Goal: Task Accomplishment & Management: Complete application form

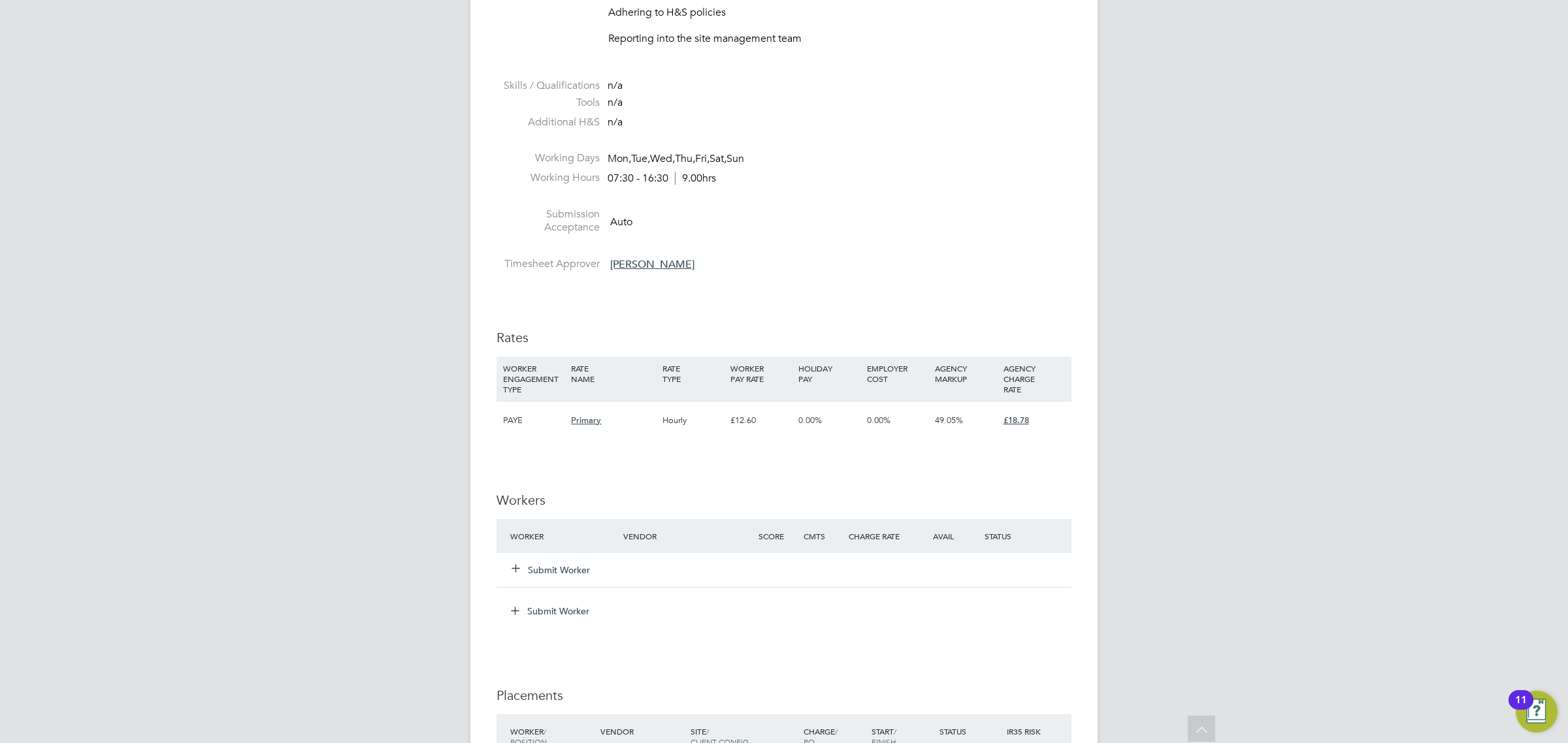
scroll to position [816, 0]
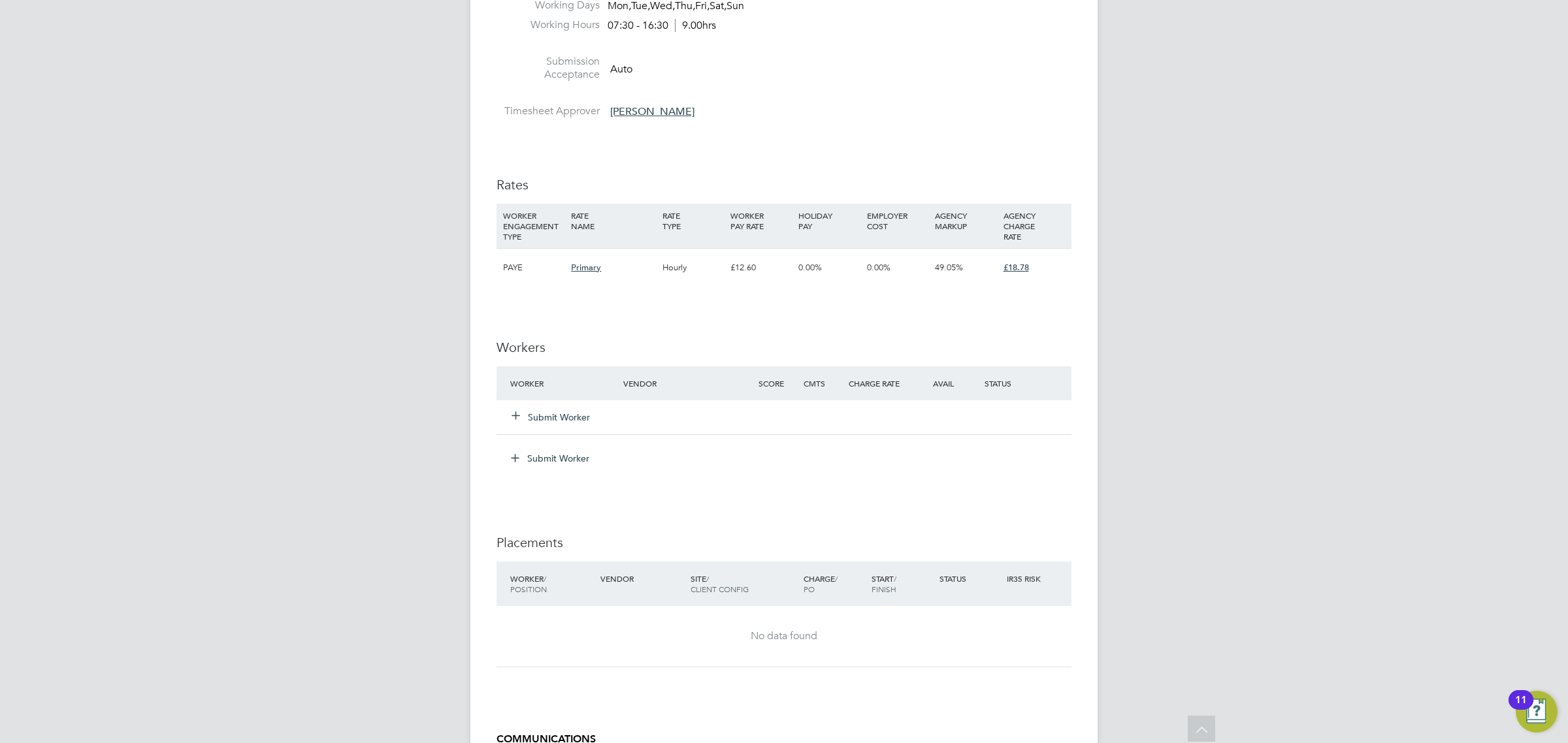
click at [549, 422] on button "Submit Worker" at bounding box center [551, 417] width 78 height 13
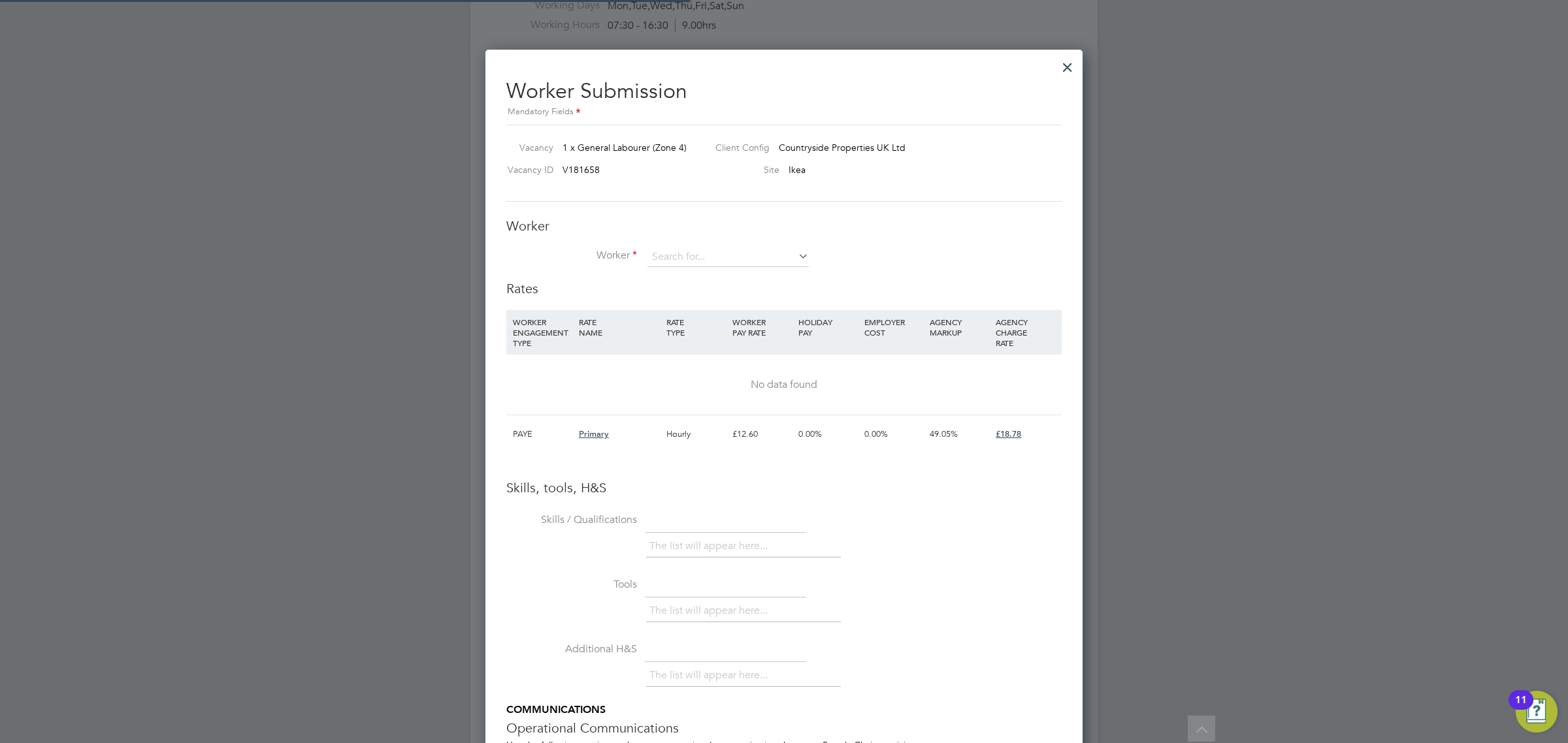
scroll to position [19, 340]
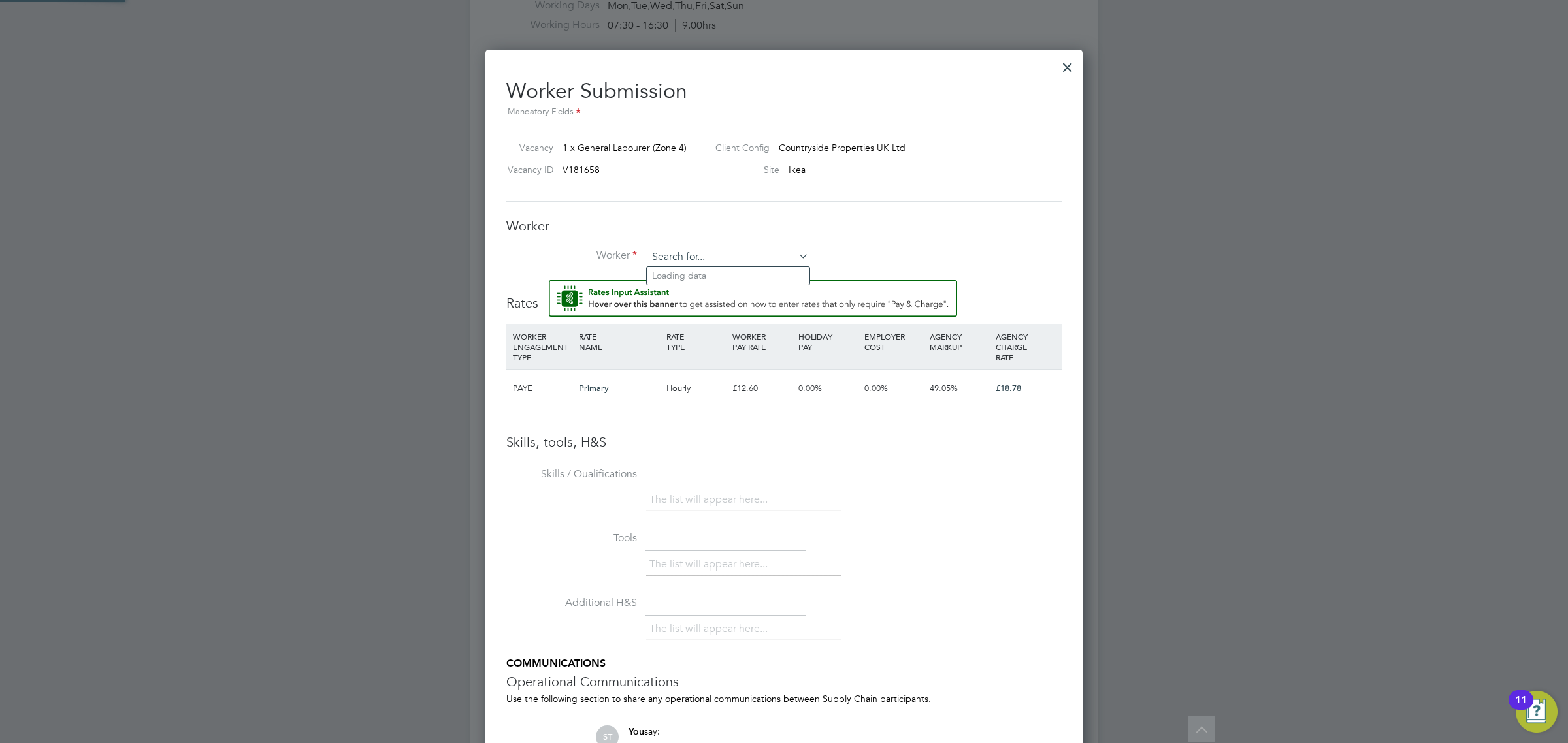
click at [678, 263] on input at bounding box center [728, 257] width 161 height 19
type input "brendon"
click at [689, 261] on input at bounding box center [728, 257] width 161 height 19
click at [694, 273] on li "Brendon Walsh (CN54652)" at bounding box center [732, 276] width 170 height 18
type input "Brendon Walsh (CN54652)"
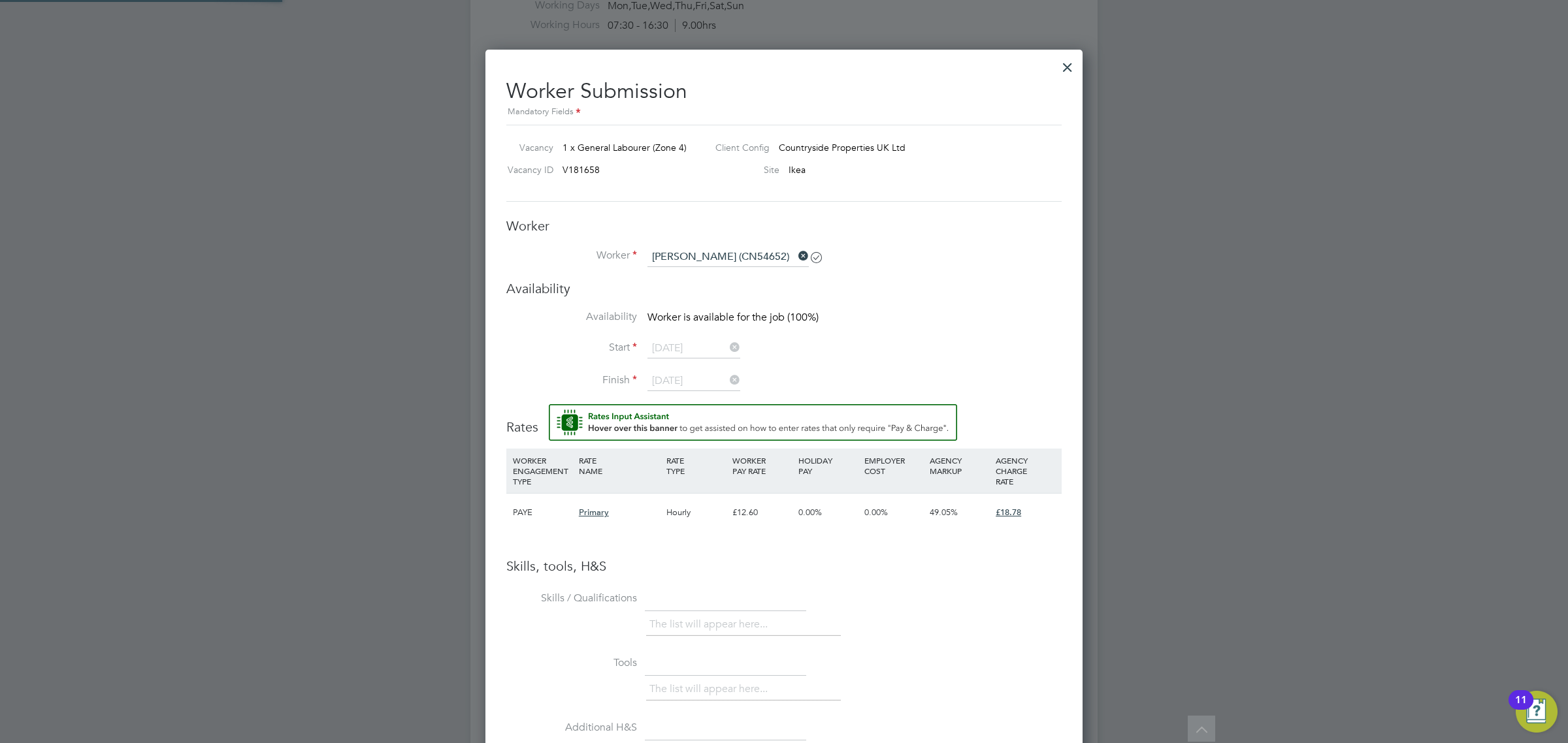
scroll to position [7, 7]
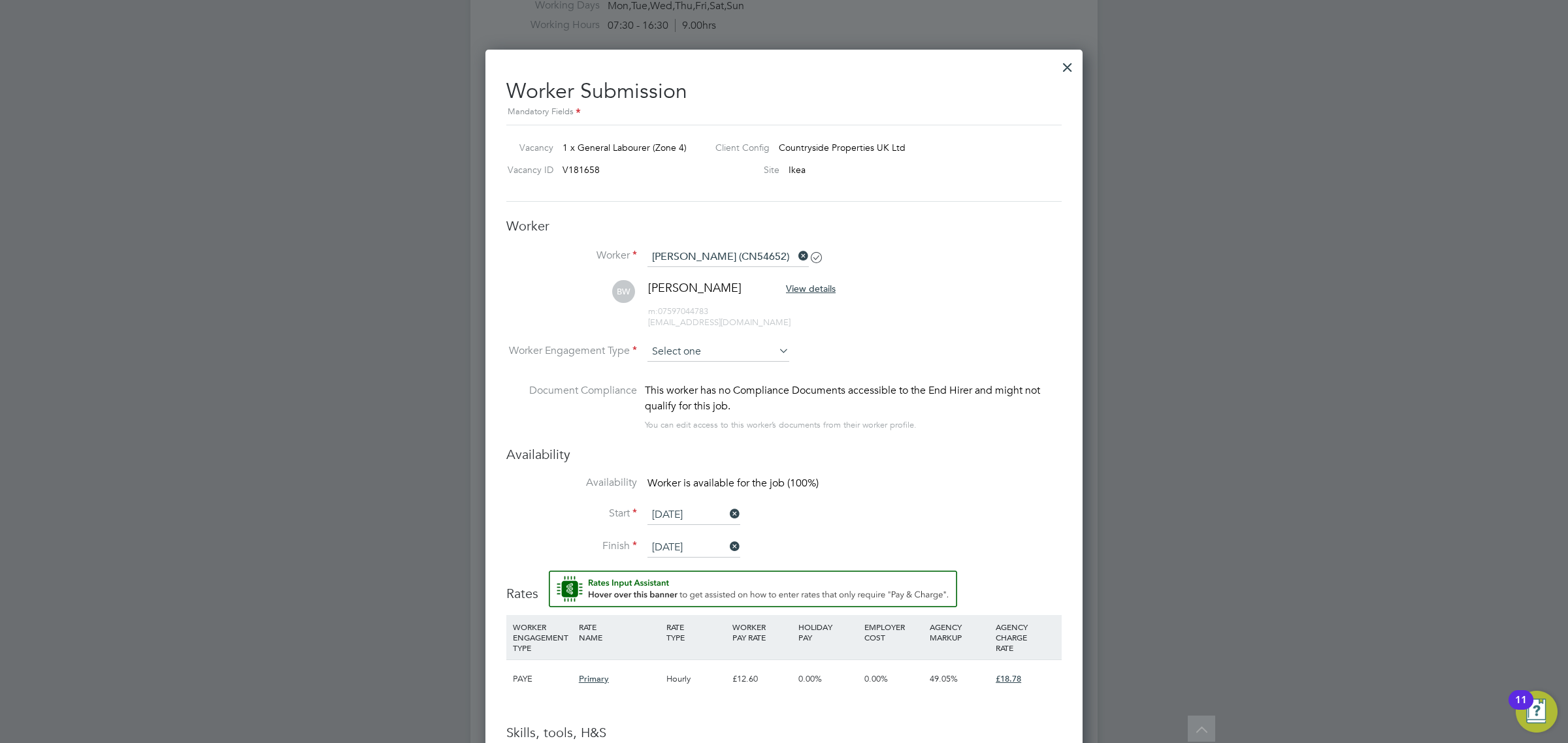
click at [727, 353] on input at bounding box center [718, 351] width 142 height 19
click at [691, 376] on li "Contract" at bounding box center [718, 371] width 143 height 17
type input "Contract"
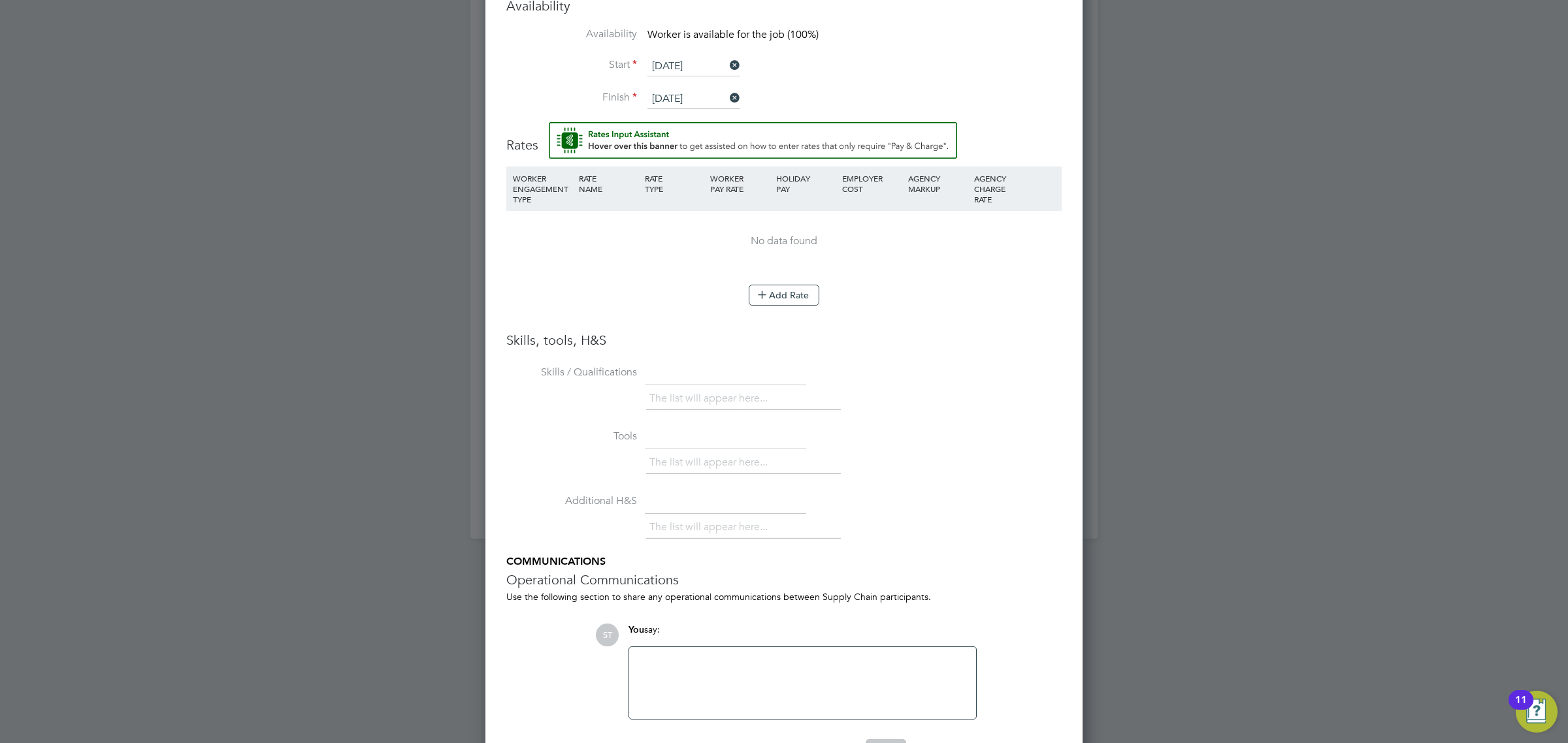
scroll to position [1305, 0]
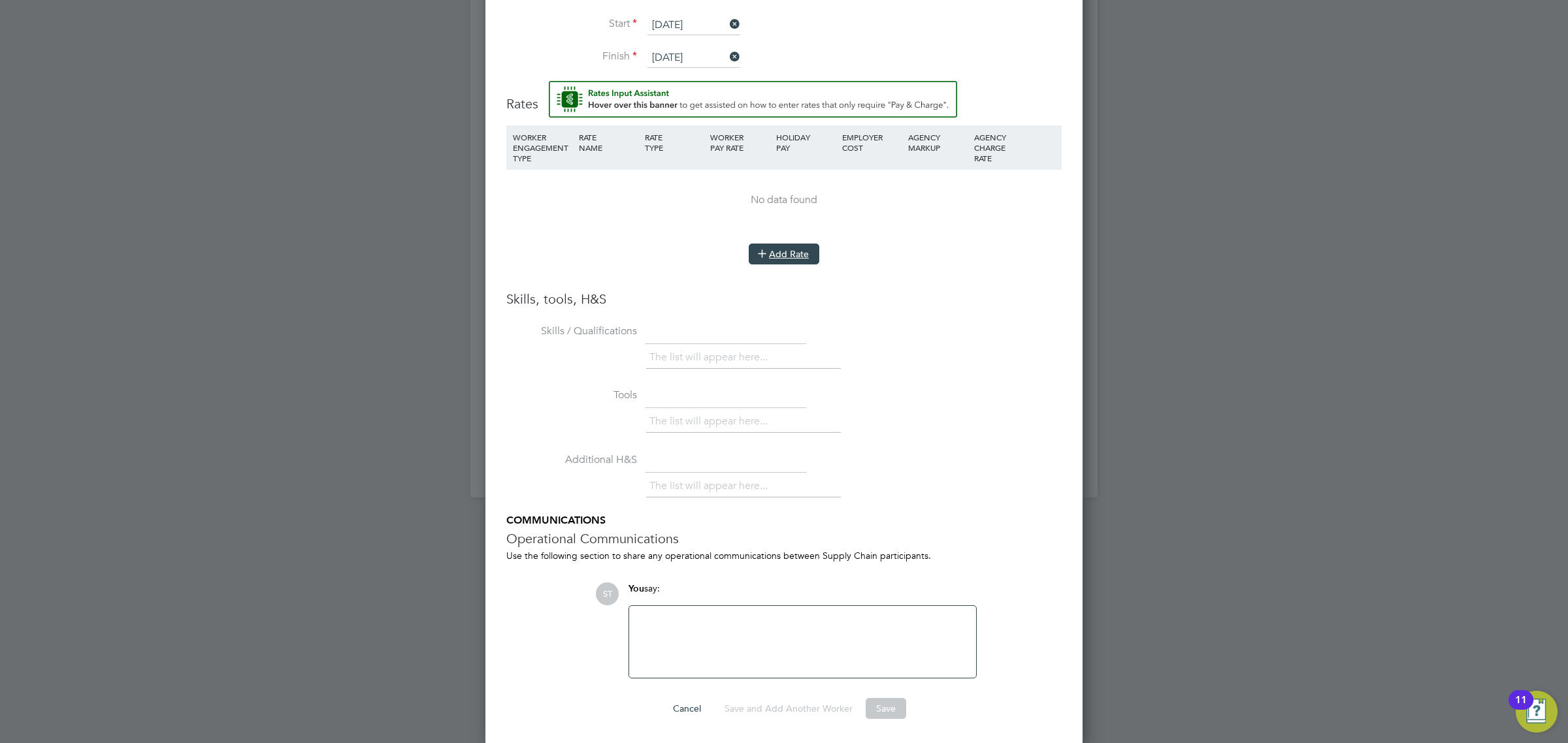
click at [791, 255] on button "Add Rate" at bounding box center [784, 254] width 70 height 21
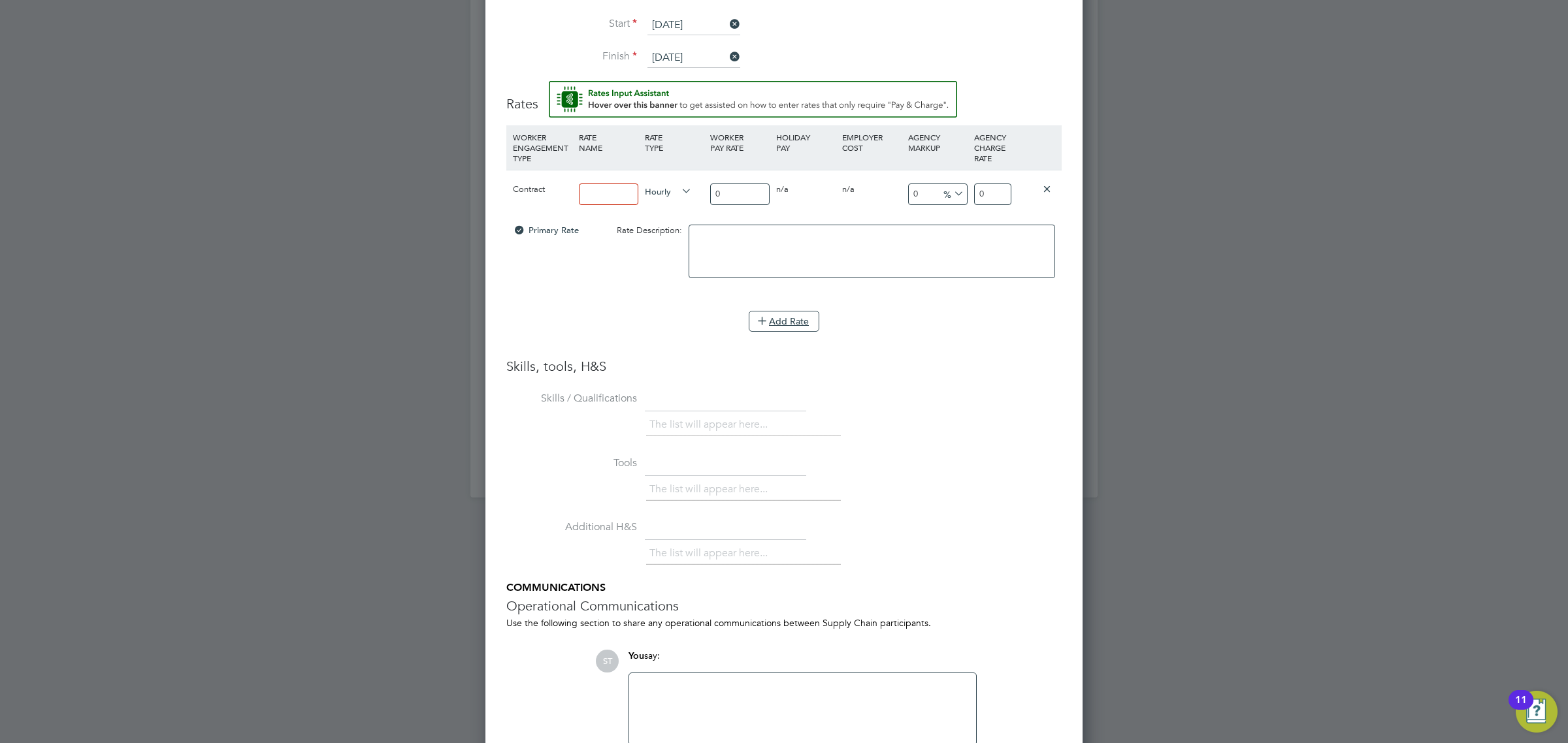
click at [621, 188] on input at bounding box center [608, 194] width 59 height 21
type input "16.67"
drag, startPoint x: 987, startPoint y: 191, endPoint x: 954, endPoint y: 193, distance: 33.1
click at [954, 193] on div "Contract 16.67 Hourly 0 0 n/a 0 n/a 0 0 % 0" at bounding box center [784, 194] width 555 height 48
type input "18.78"
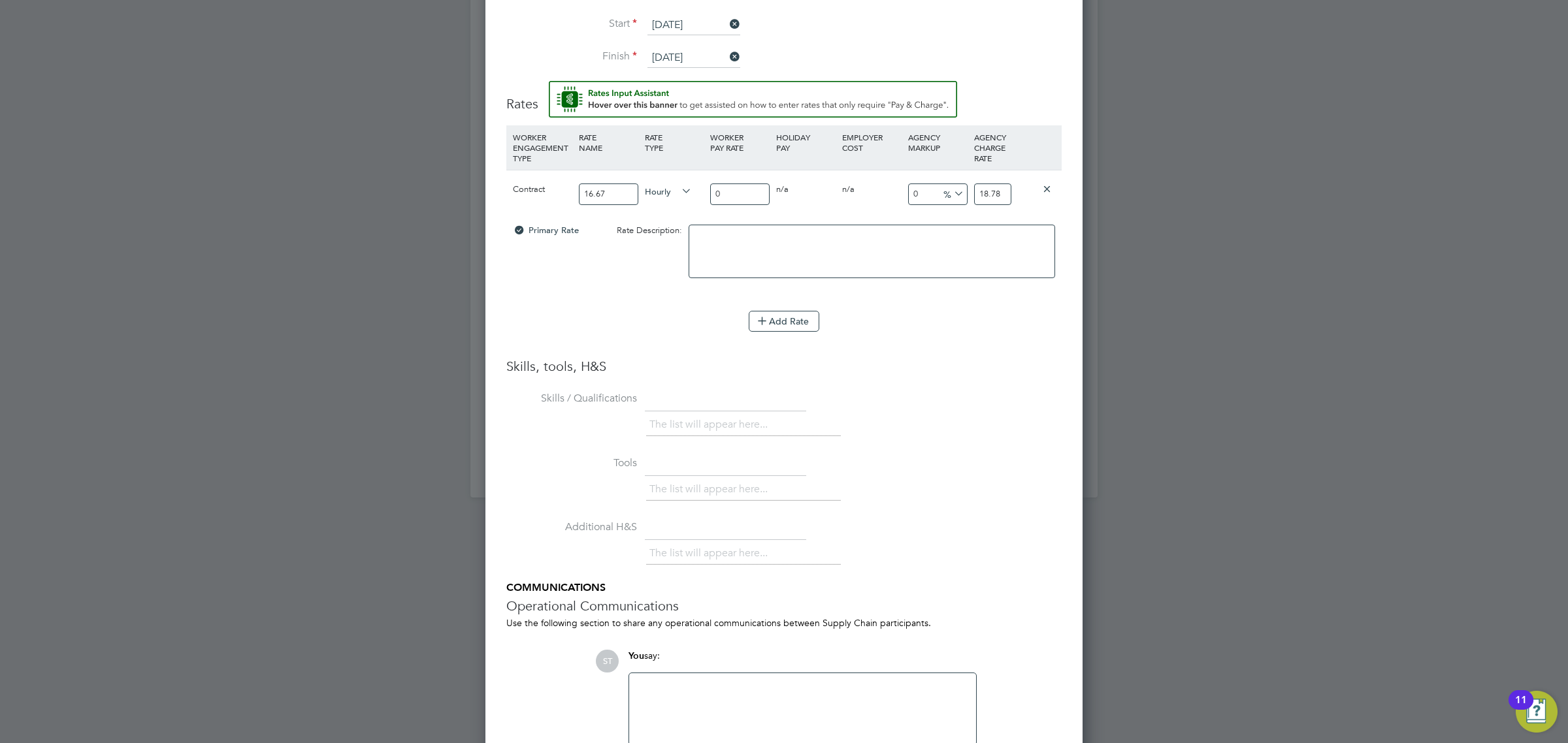
click at [955, 347] on li "WORKER ENGAGEMENT TYPE RATE NAME RATE TYPE WORKER PAY RATE HOLIDAY PAY EMPLOYER…" at bounding box center [784, 242] width 555 height 232
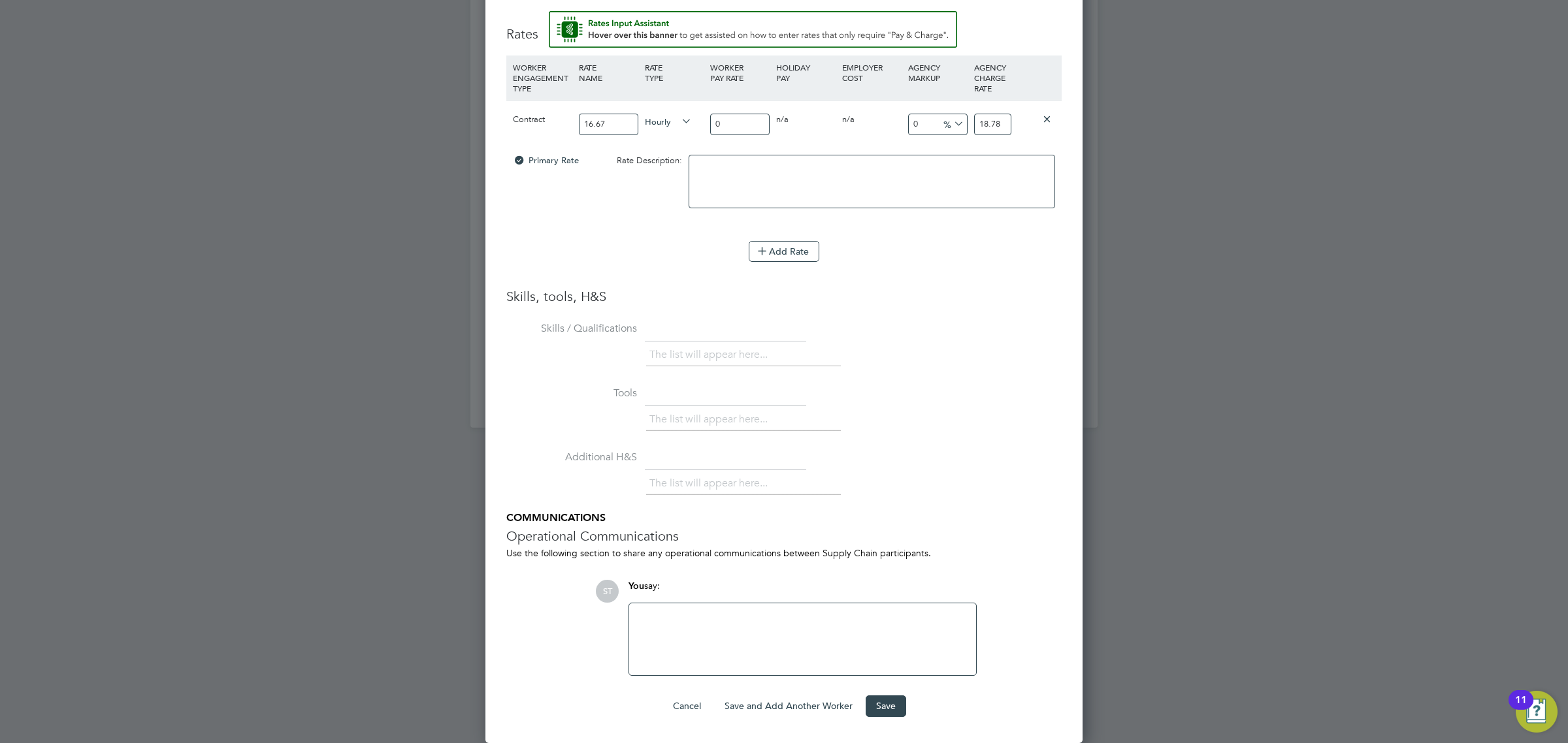
scroll to position [1378, 0]
click at [896, 699] on button "Save" at bounding box center [886, 705] width 41 height 21
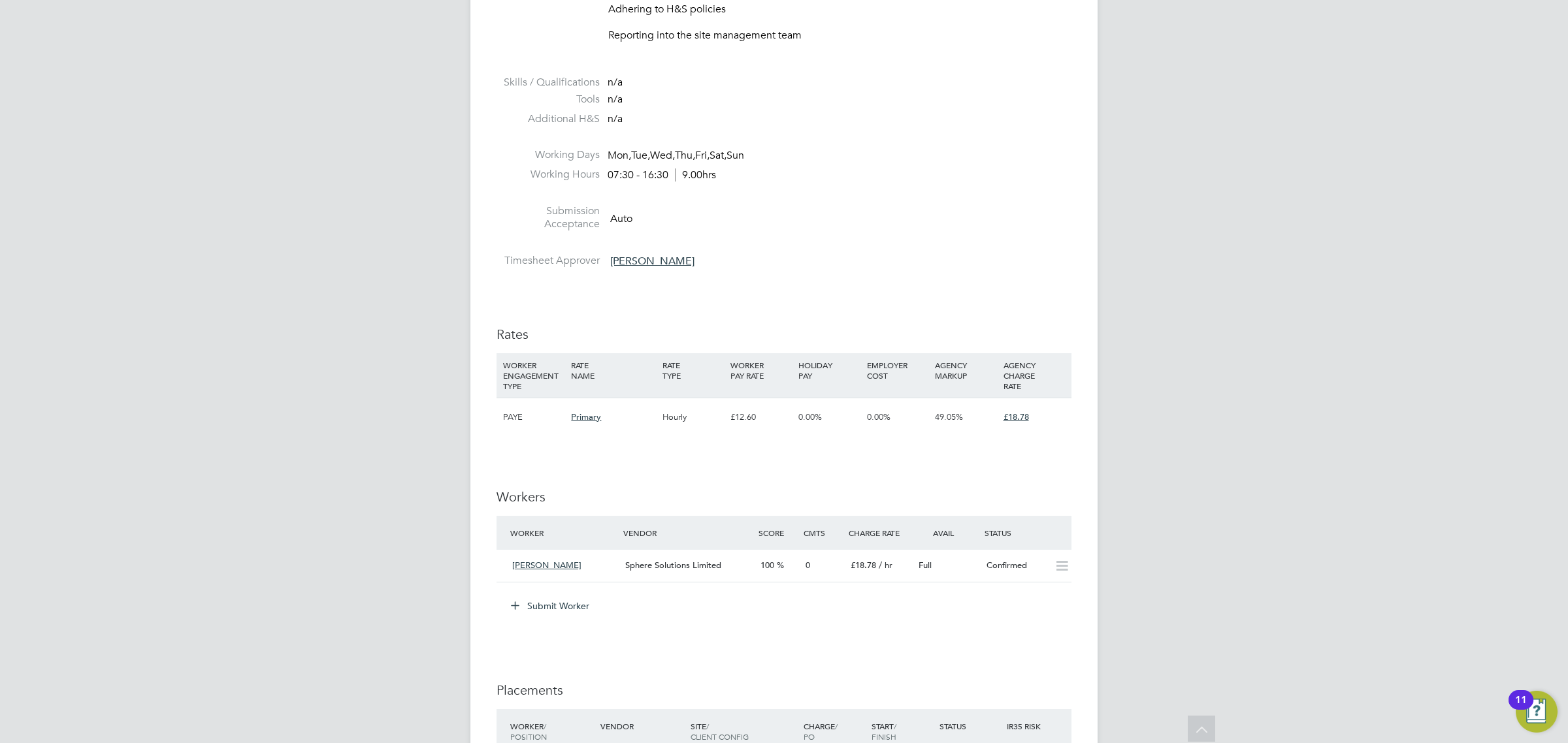
scroll to position [816, 0]
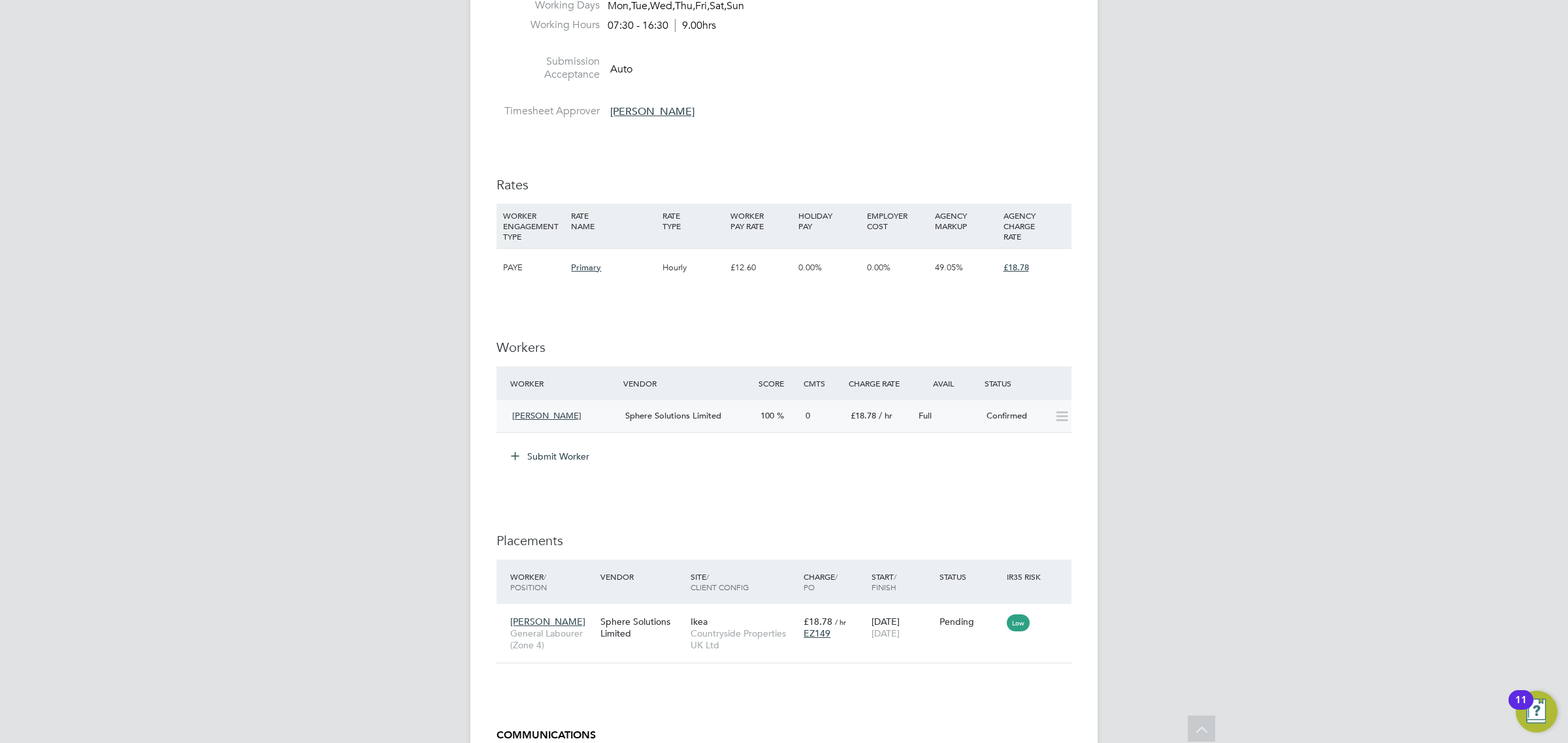
click at [1062, 418] on icon at bounding box center [1062, 416] width 17 height 11
click at [1056, 622] on icon at bounding box center [1055, 621] width 13 height 16
click at [948, 701] on li "Start" at bounding box center [995, 703] width 134 height 19
type input "[PERSON_NAME]"
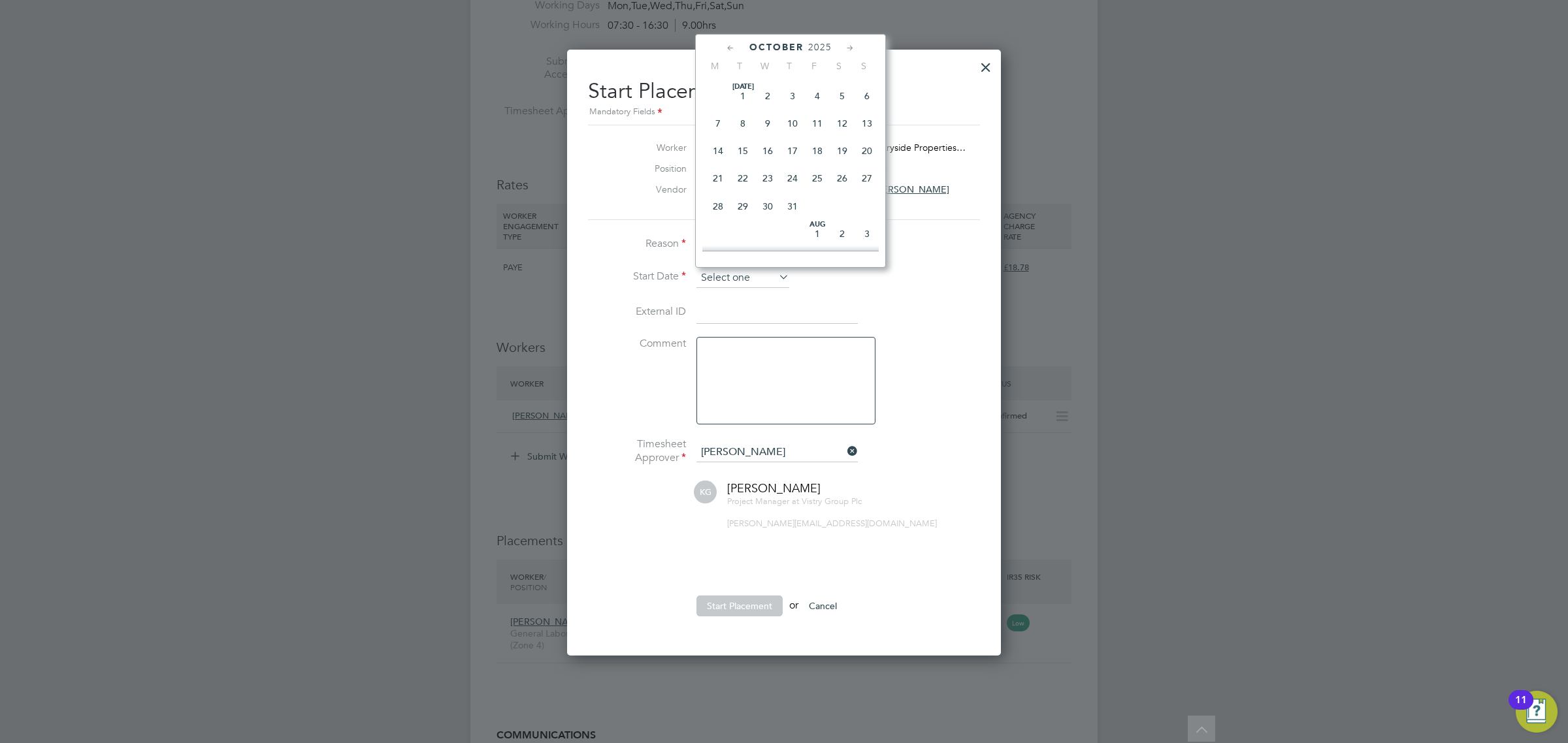
click at [759, 276] on input at bounding box center [743, 278] width 93 height 19
click at [714, 94] on span "22" at bounding box center [718, 81] width 25 height 25
type input "22 Sep 2025"
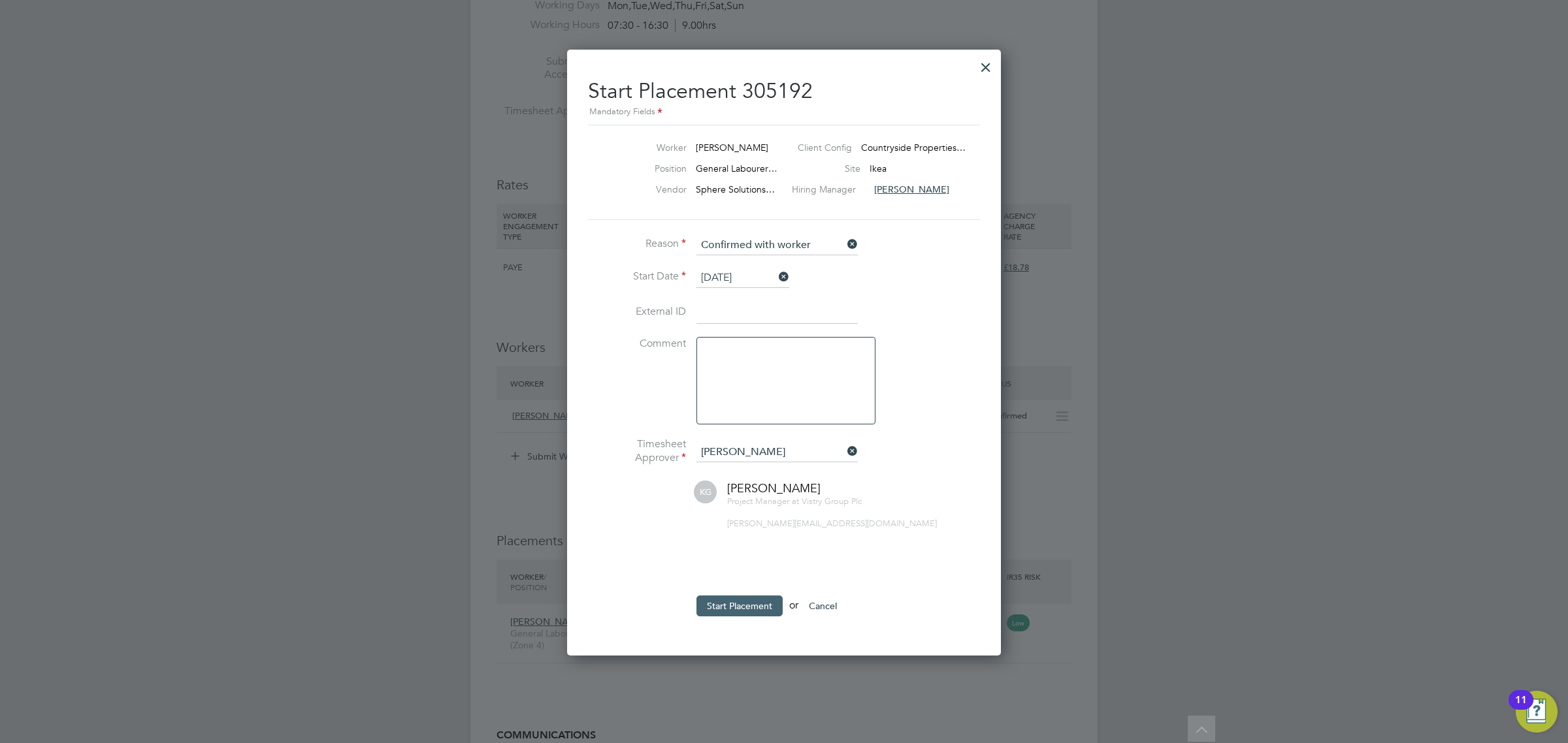
click at [732, 604] on button "Start Placement" at bounding box center [739, 606] width 86 height 21
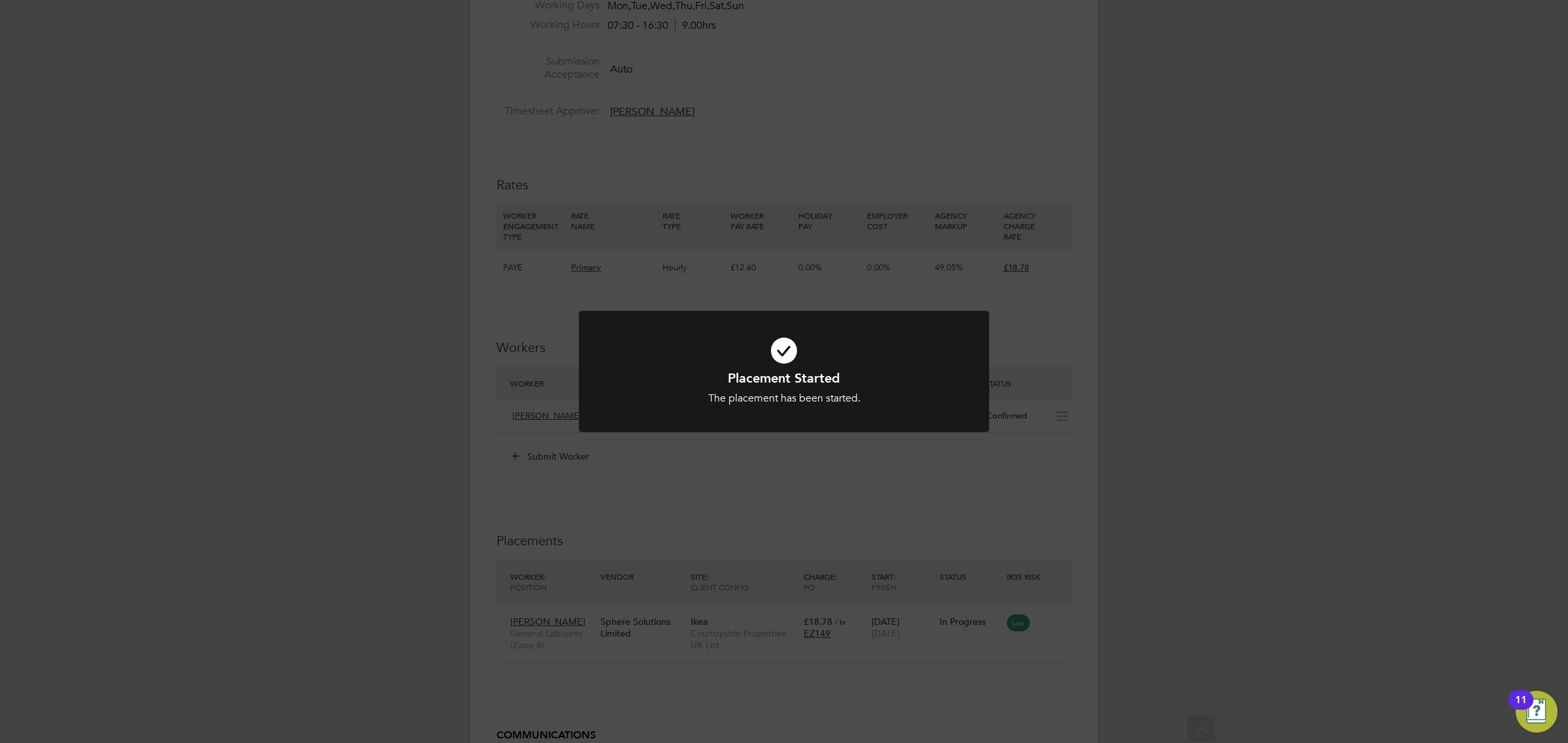
click at [748, 475] on div "Placement Started The placement has been started. Cancel Okay" at bounding box center [784, 371] width 1568 height 743
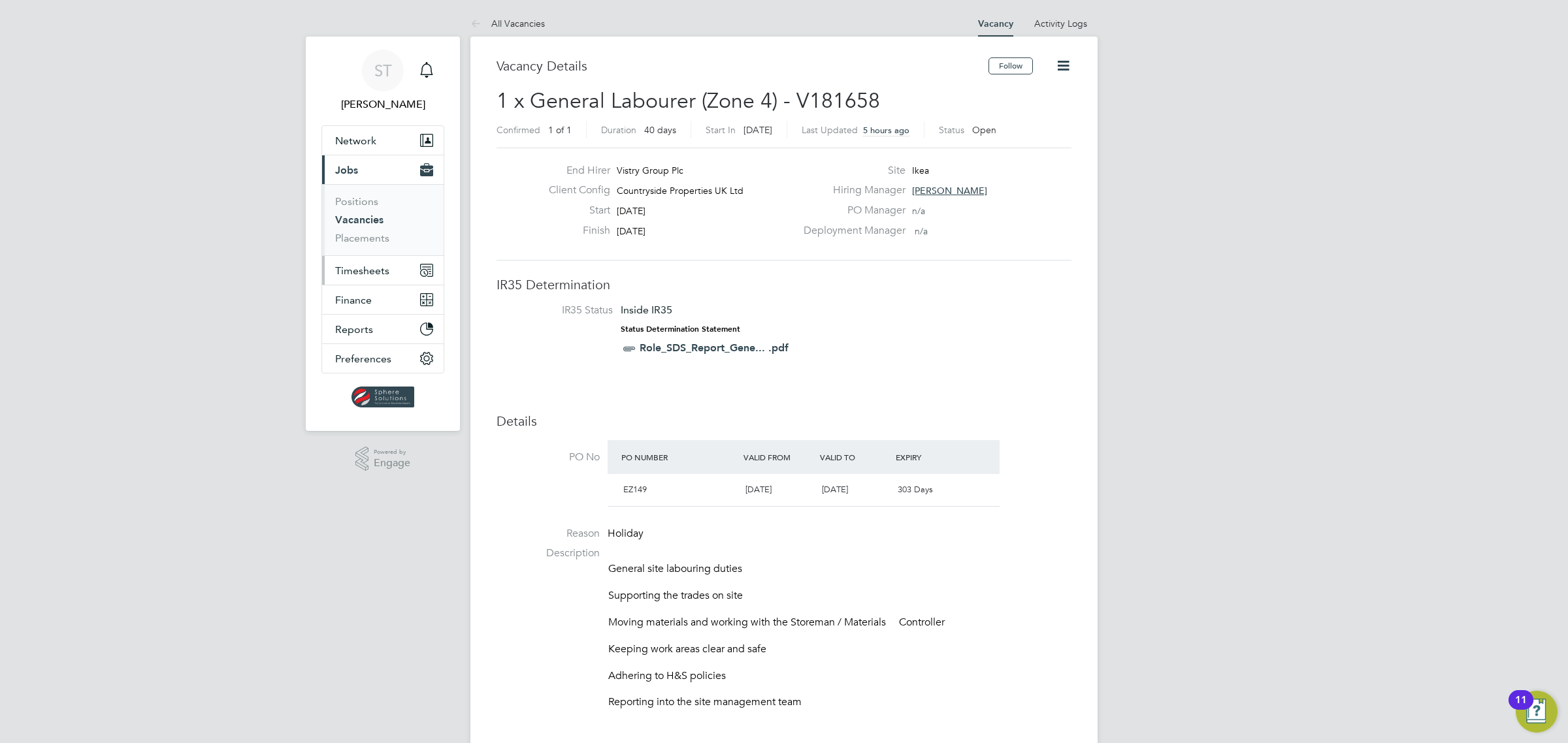
click at [371, 270] on span "Timesheets" at bounding box center [362, 270] width 54 height 13
click at [358, 220] on link "Vacancies" at bounding box center [359, 220] width 49 height 13
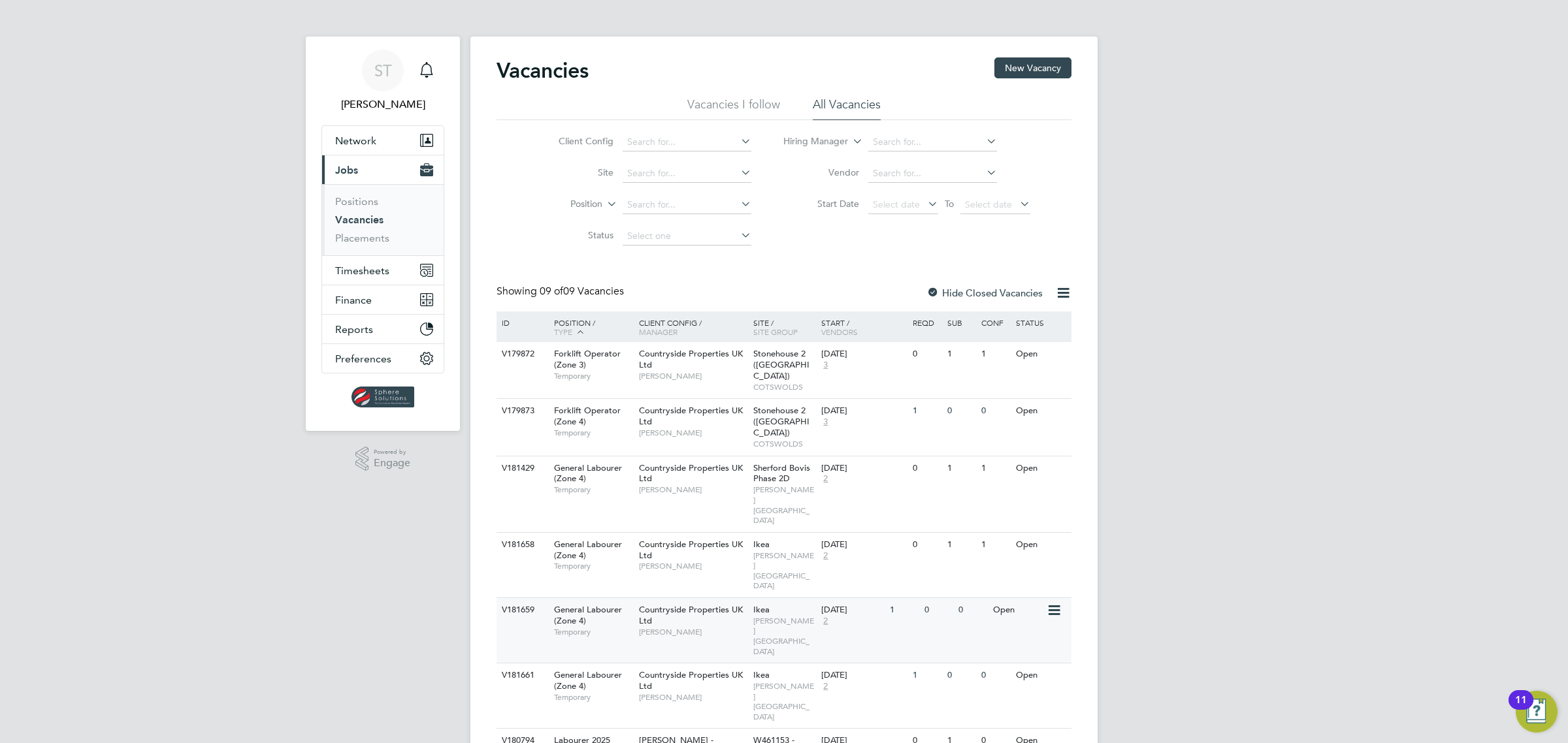
click at [778, 616] on span "[PERSON_NAME][GEOGRAPHIC_DATA]" at bounding box center [784, 635] width 62 height 41
click at [357, 135] on span "Network" at bounding box center [355, 141] width 41 height 13
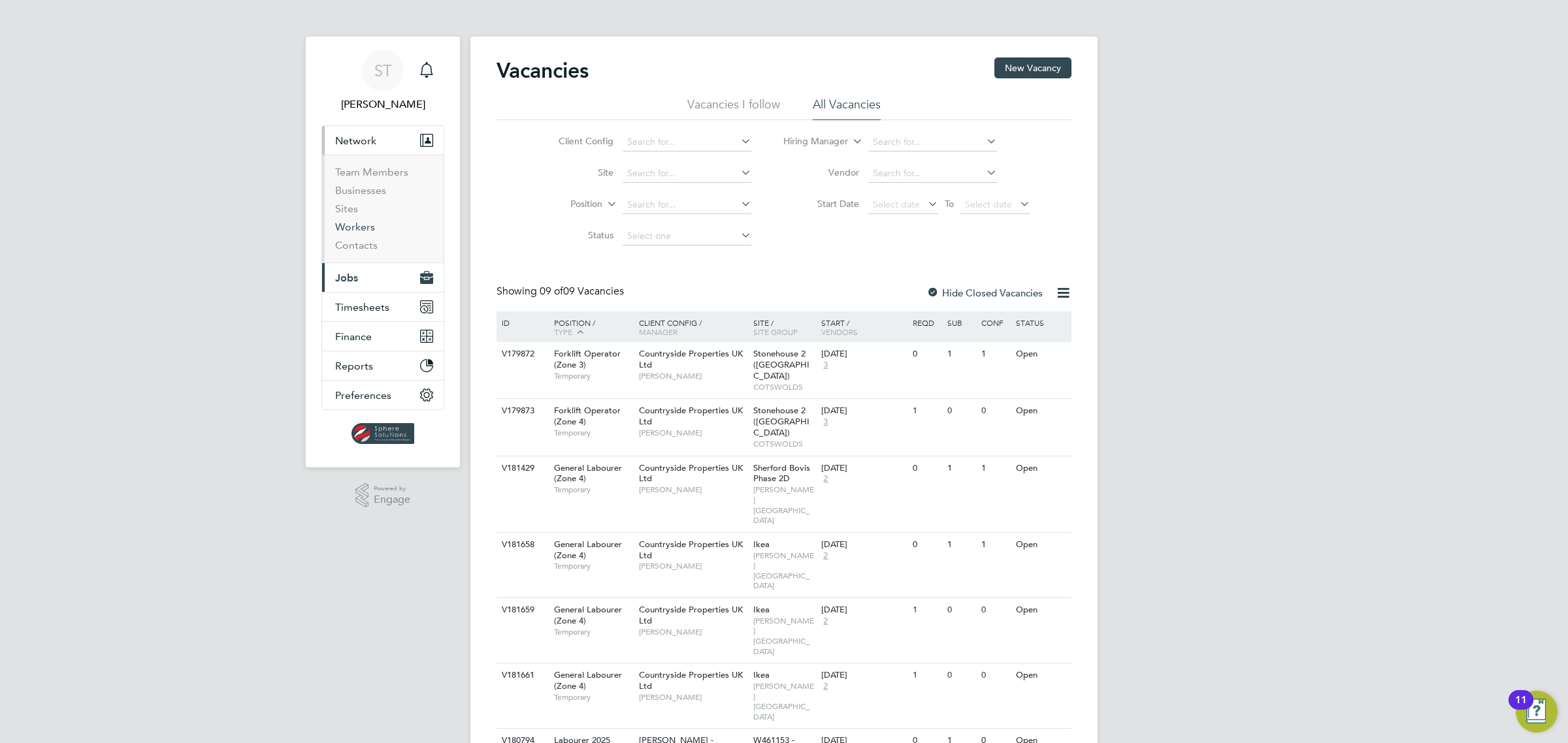
click at [350, 230] on link "Workers" at bounding box center [355, 226] width 40 height 13
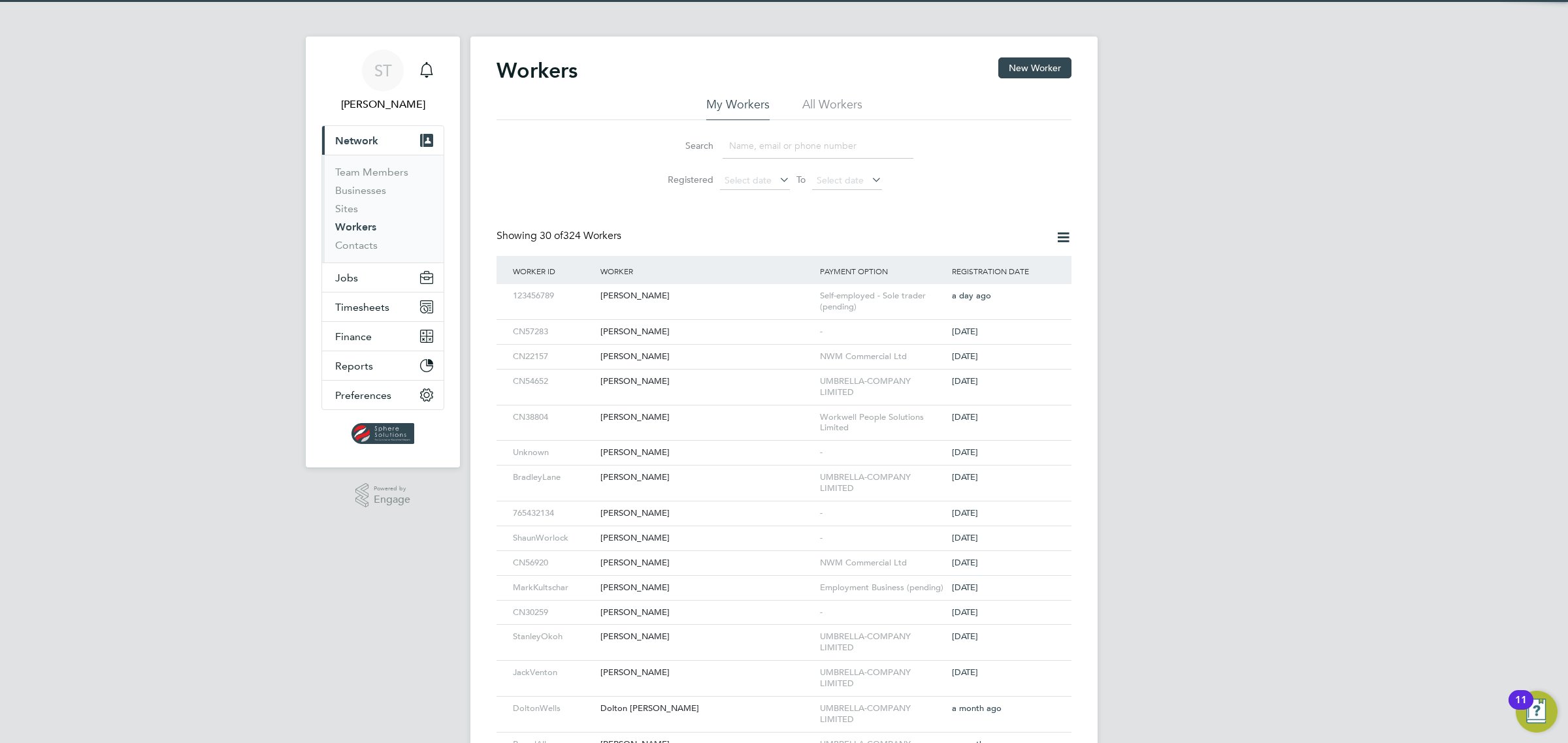
click at [775, 138] on input at bounding box center [817, 146] width 191 height 25
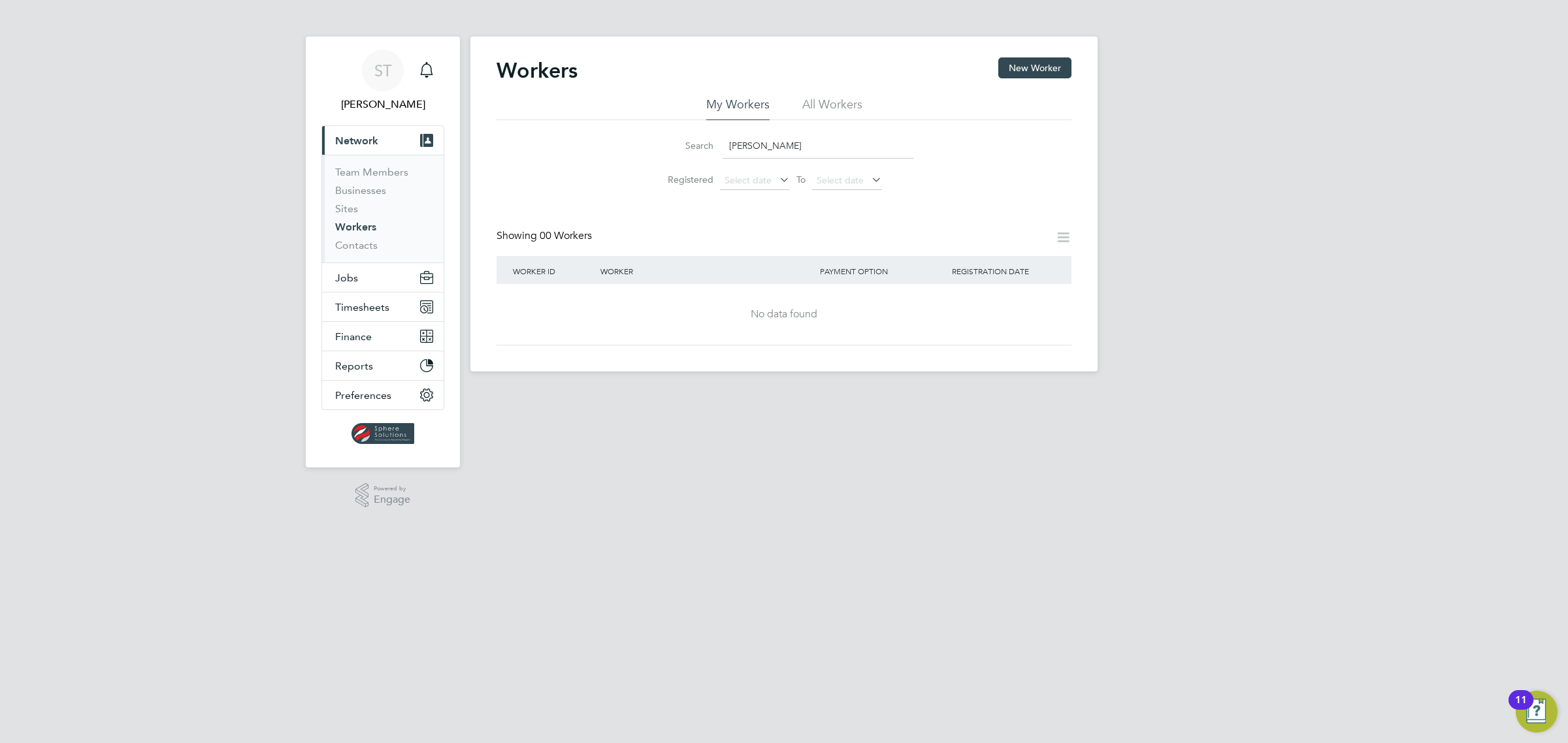
type input "[PERSON_NAME]"
click at [824, 94] on div "Workers New Worker" at bounding box center [783, 77] width 575 height 39
click at [822, 98] on li "All Workers" at bounding box center [832, 108] width 60 height 23
click at [1034, 70] on button "New Worker" at bounding box center [1034, 68] width 73 height 21
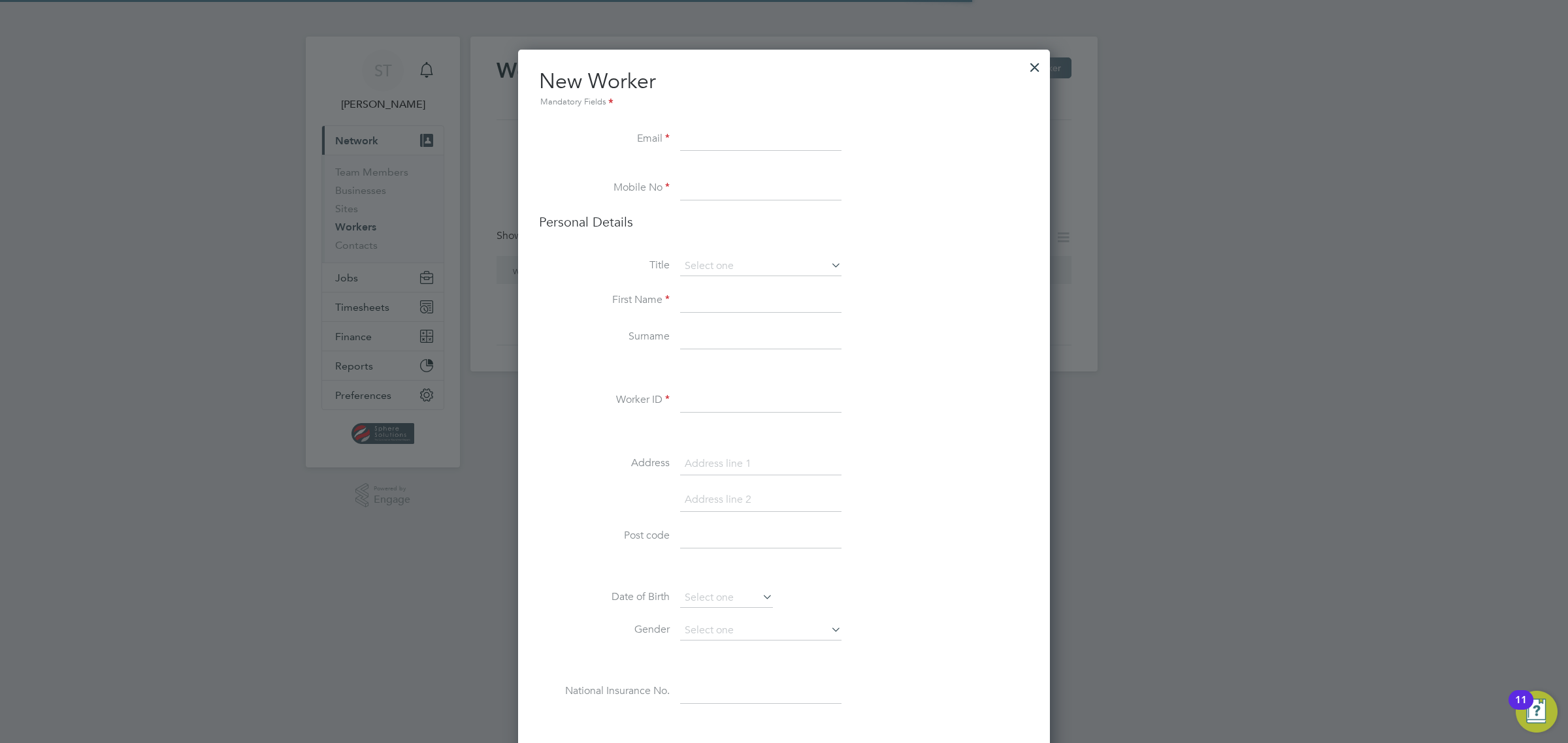
scroll to position [1264, 532]
click at [738, 144] on input at bounding box center [761, 139] width 161 height 23
paste input "jackcurry2712@gmail.com"
type input "jackcurry2712@gmail.com"
click at [739, 191] on input at bounding box center [761, 188] width 161 height 23
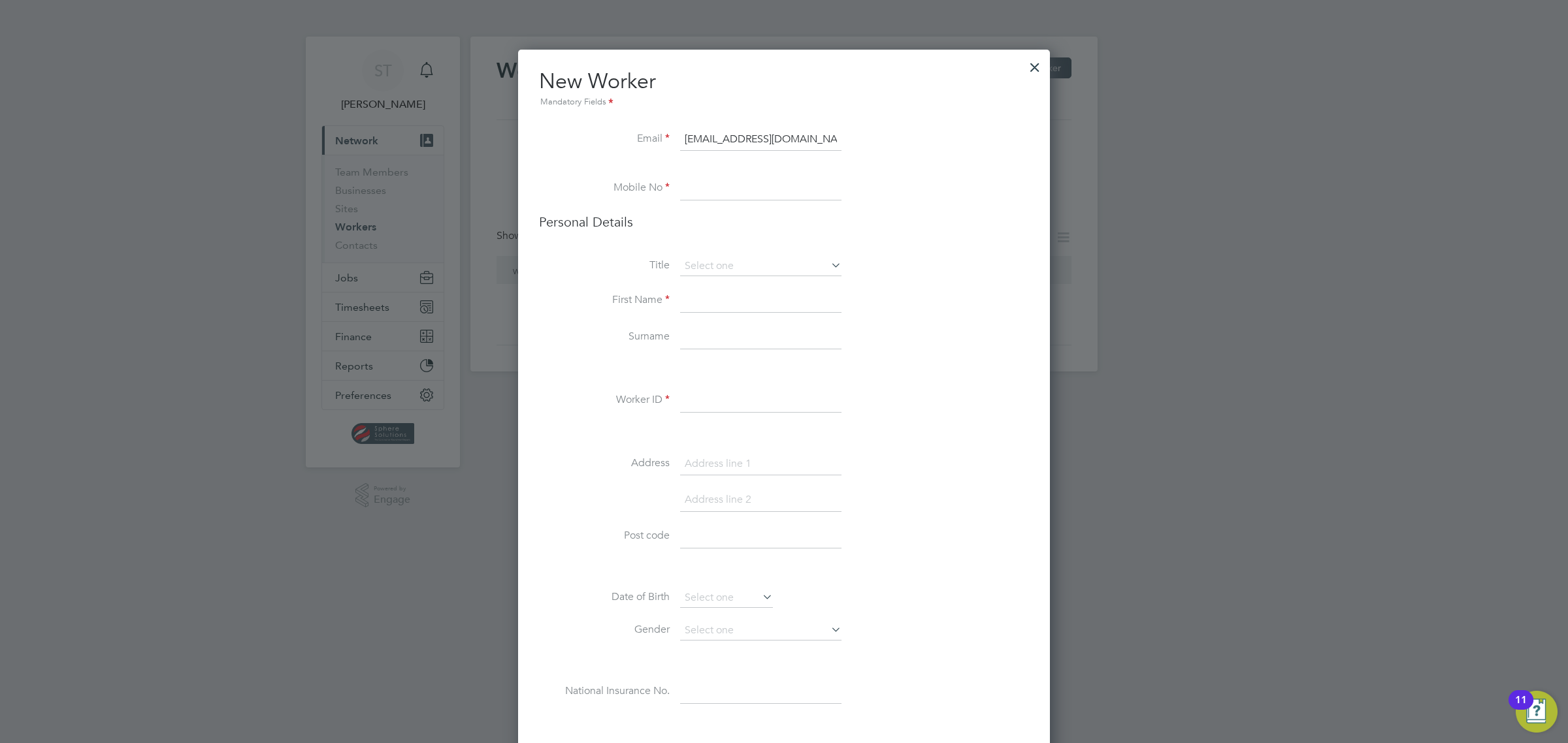
click at [746, 190] on input at bounding box center [761, 188] width 161 height 23
paste input "07858506825"
type input "07858506825"
click at [802, 265] on input at bounding box center [761, 266] width 161 height 19
click at [761, 291] on li "Mr" at bounding box center [761, 286] width 163 height 17
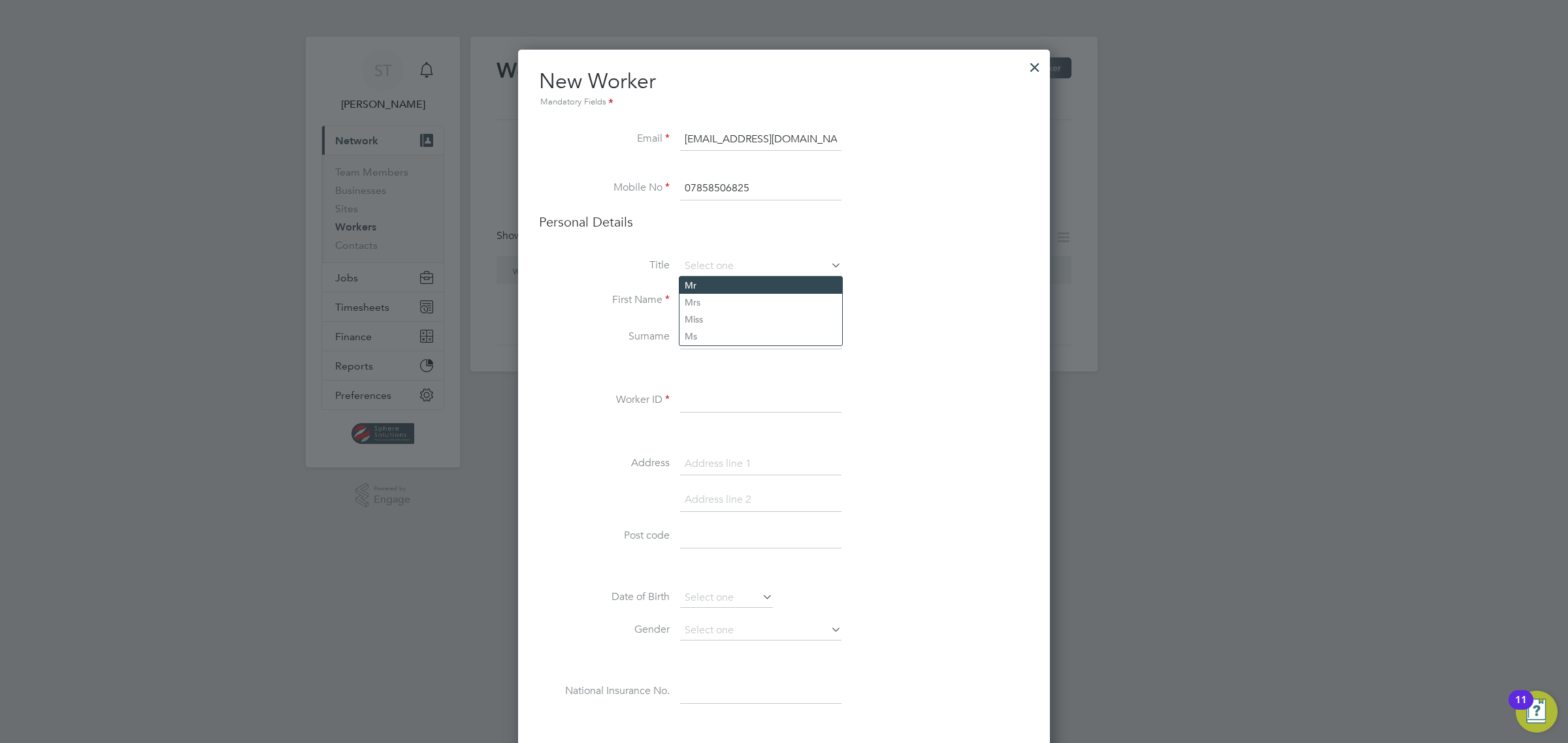
type input "Mr"
click at [755, 294] on input at bounding box center [761, 301] width 161 height 23
type input "Jack"
type input "Curry"
type input "CN48295"
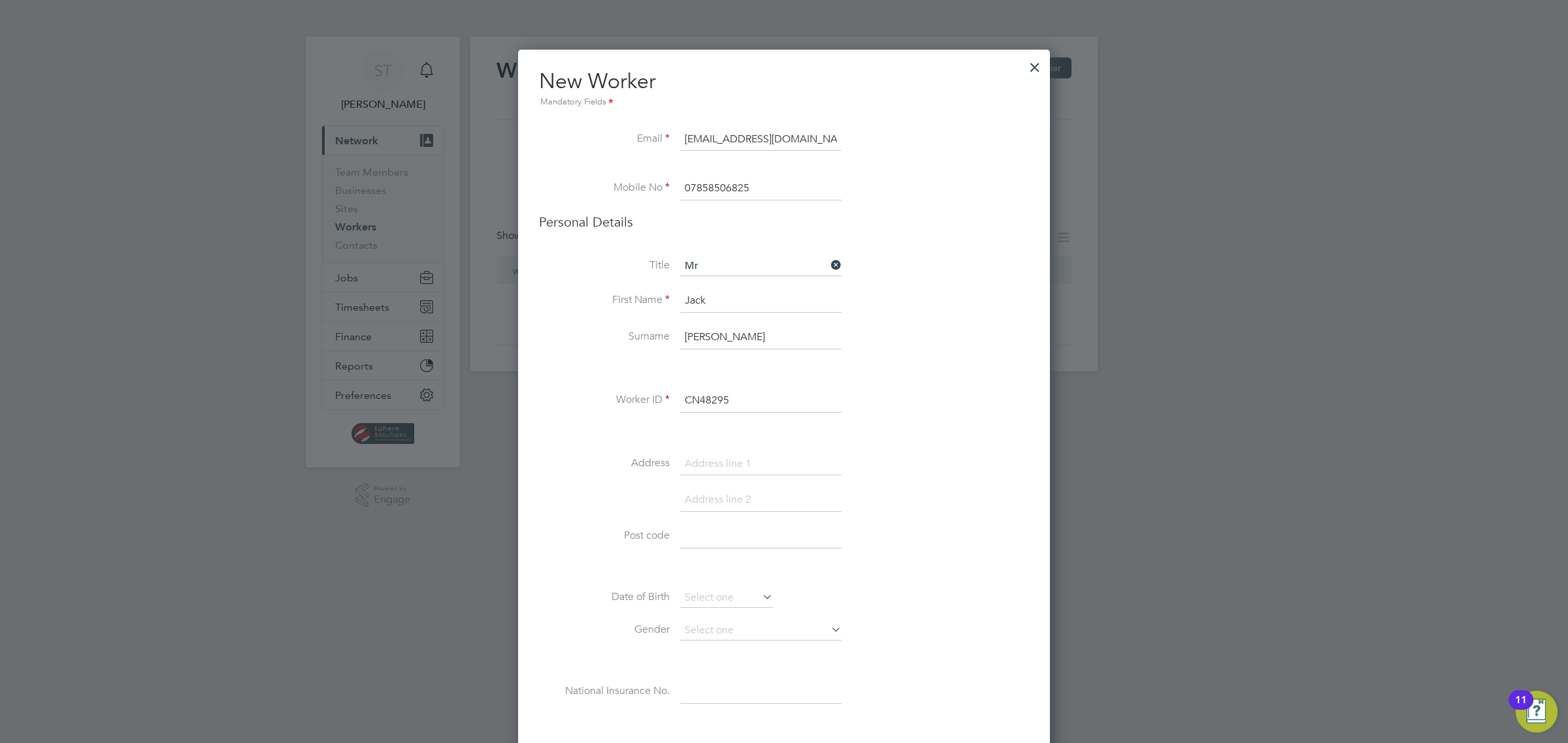
click at [743, 469] on input at bounding box center [761, 463] width 161 height 23
type input "31 Summer Lane"
type input "Exeter"
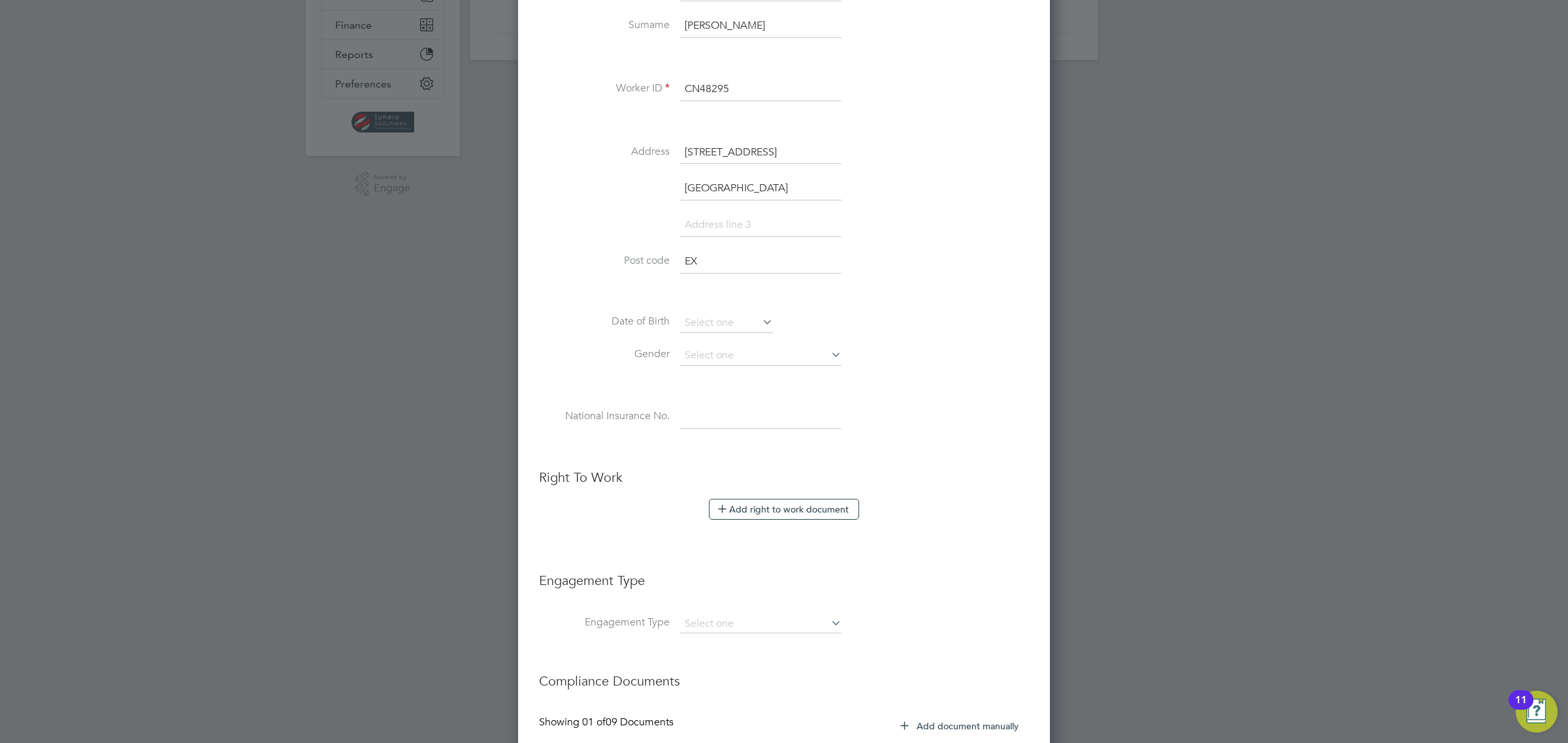
scroll to position [315, 0]
type input "EX4 8EZ"
click at [732, 313] on input at bounding box center [727, 319] width 93 height 19
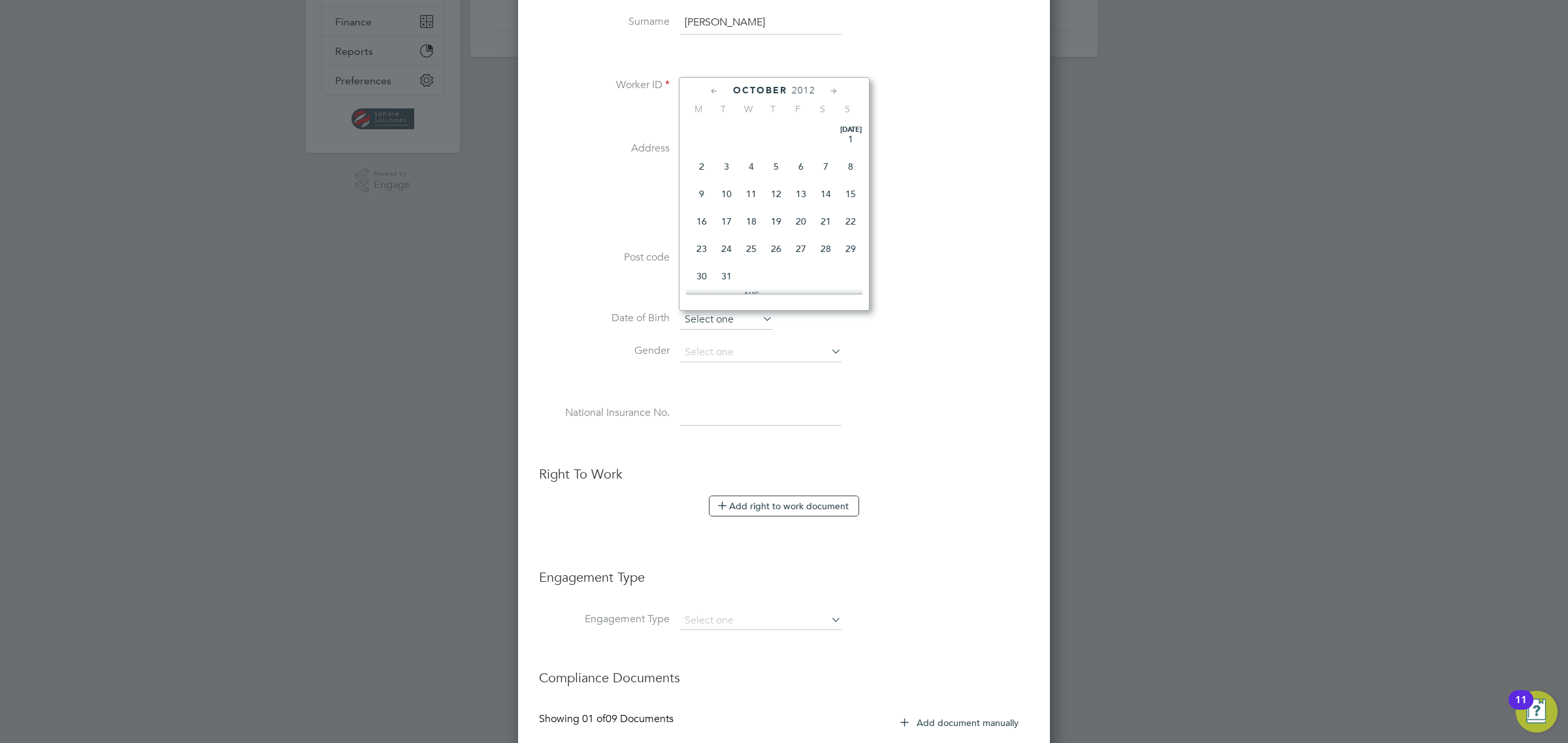
scroll to position [400, 0]
click at [801, 85] on span "2012" at bounding box center [803, 90] width 23 height 11
click at [750, 153] on span "2000" at bounding box center [751, 144] width 25 height 25
click at [833, 89] on icon at bounding box center [834, 92] width 13 height 15
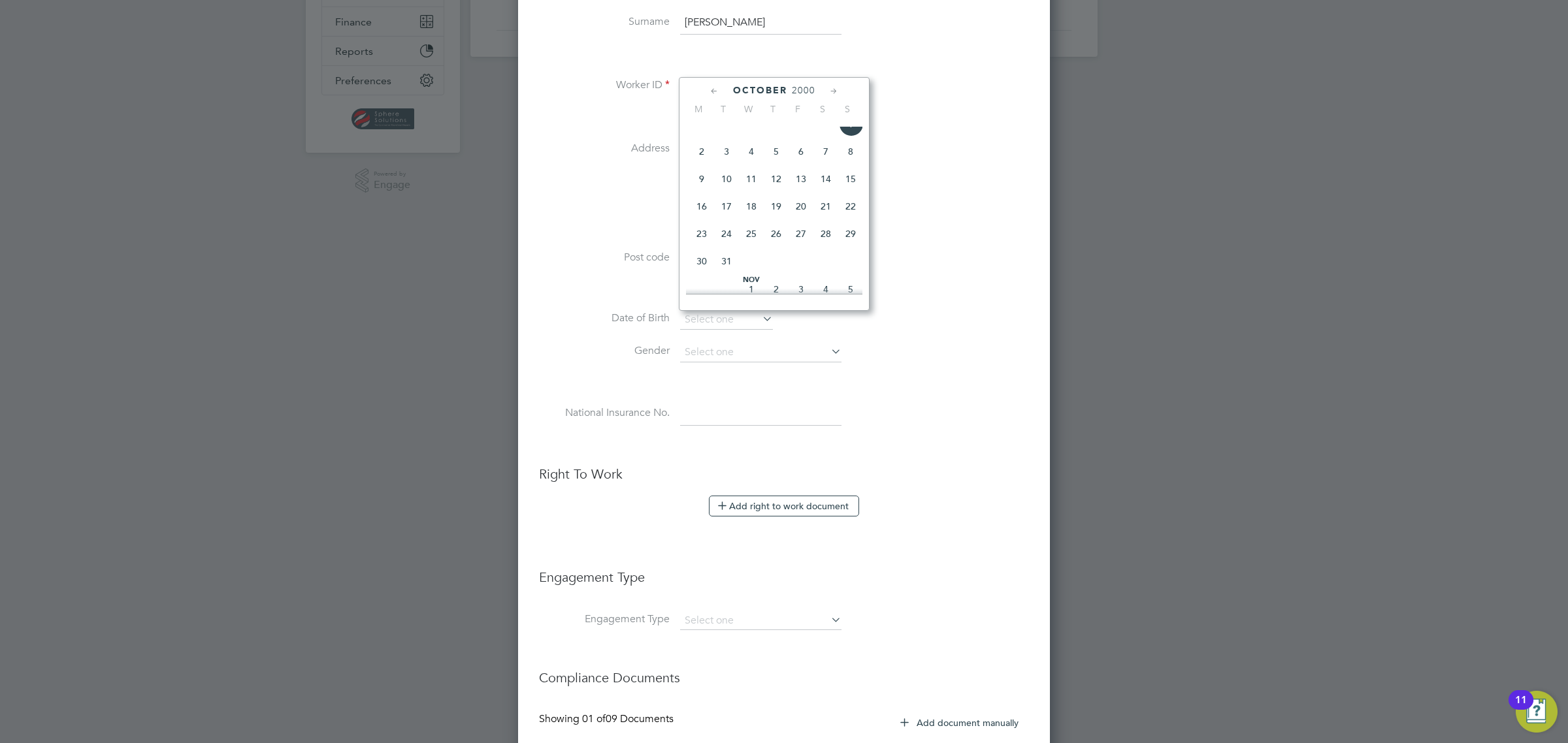
click at [833, 89] on icon at bounding box center [834, 92] width 13 height 15
click at [752, 234] on span "27" at bounding box center [751, 222] width 25 height 25
type input "27 Dec 2000"
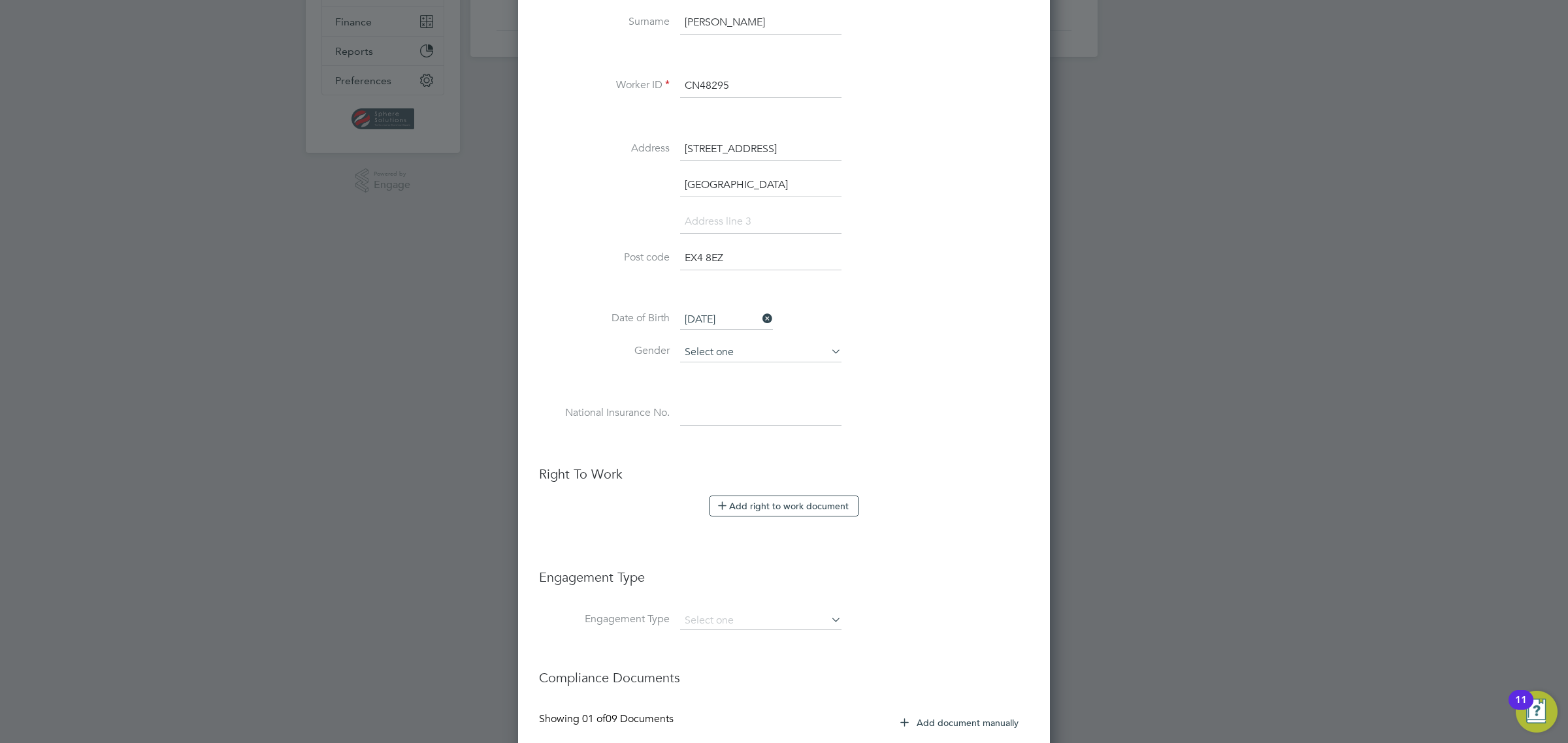
click at [710, 357] on input at bounding box center [761, 352] width 161 height 19
click at [710, 369] on li "Male" at bounding box center [761, 372] width 163 height 17
type input "Male"
click at [719, 423] on input at bounding box center [761, 414] width 161 height 23
click at [794, 425] on input at bounding box center [761, 414] width 161 height 23
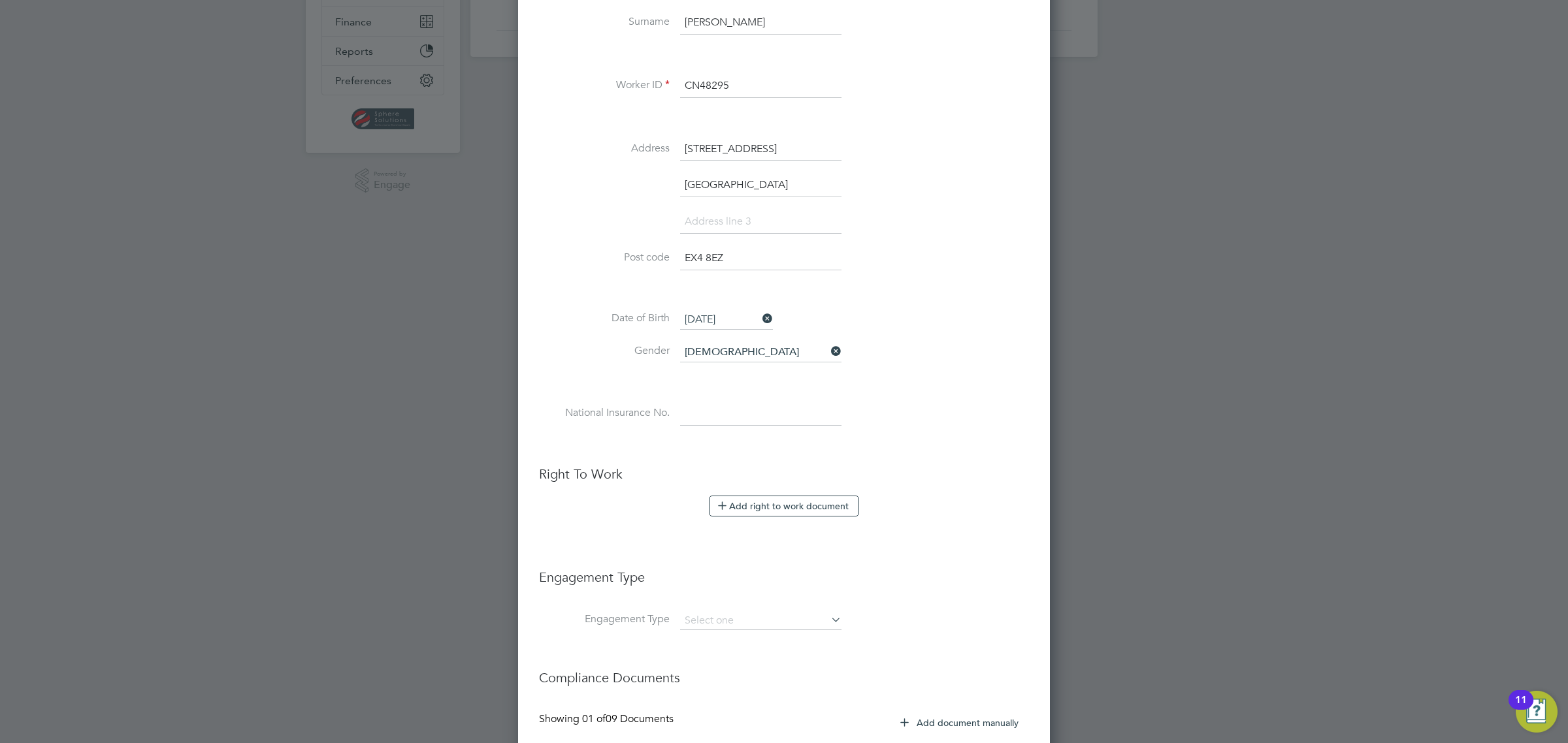
paste input "PG756039D"
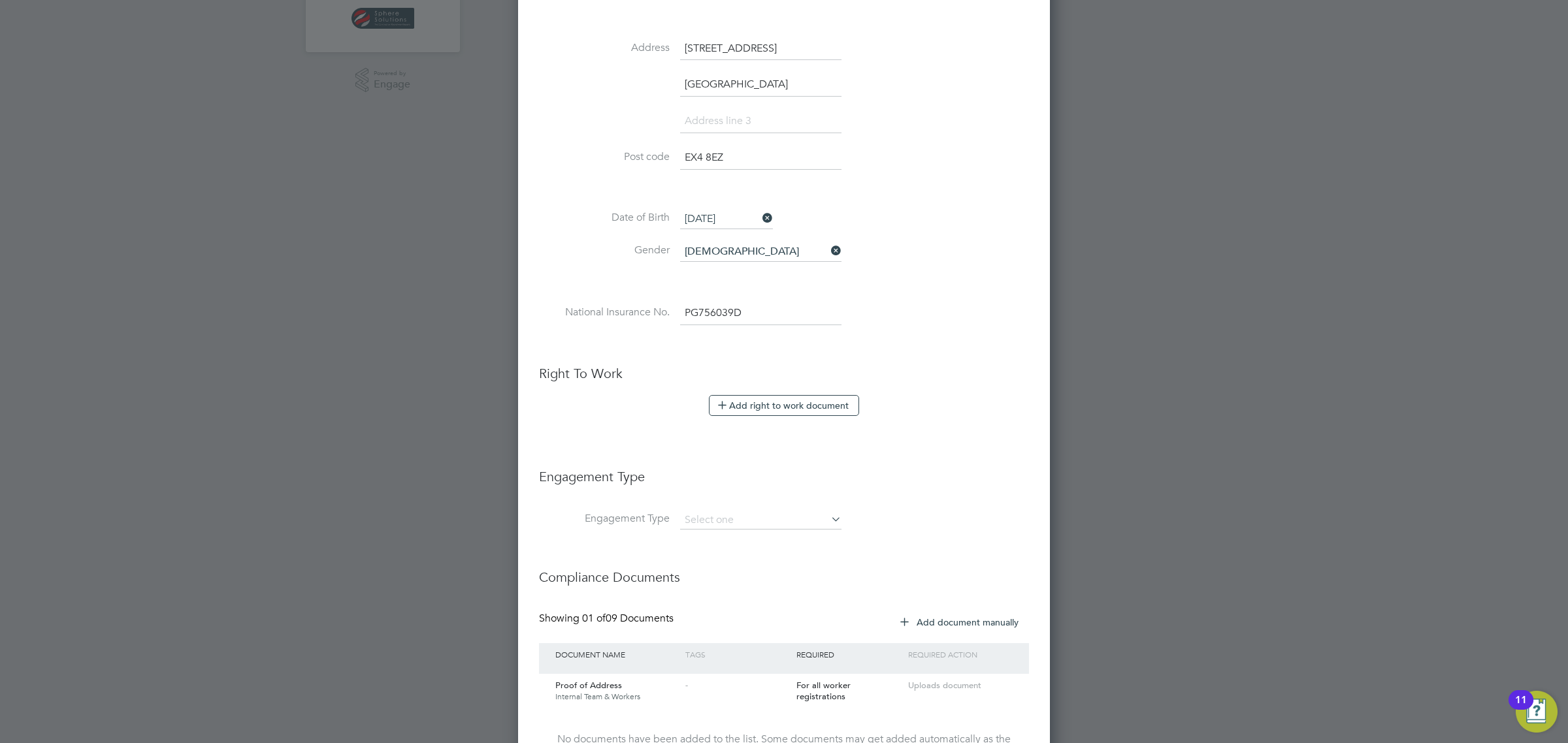
scroll to position [586, 0]
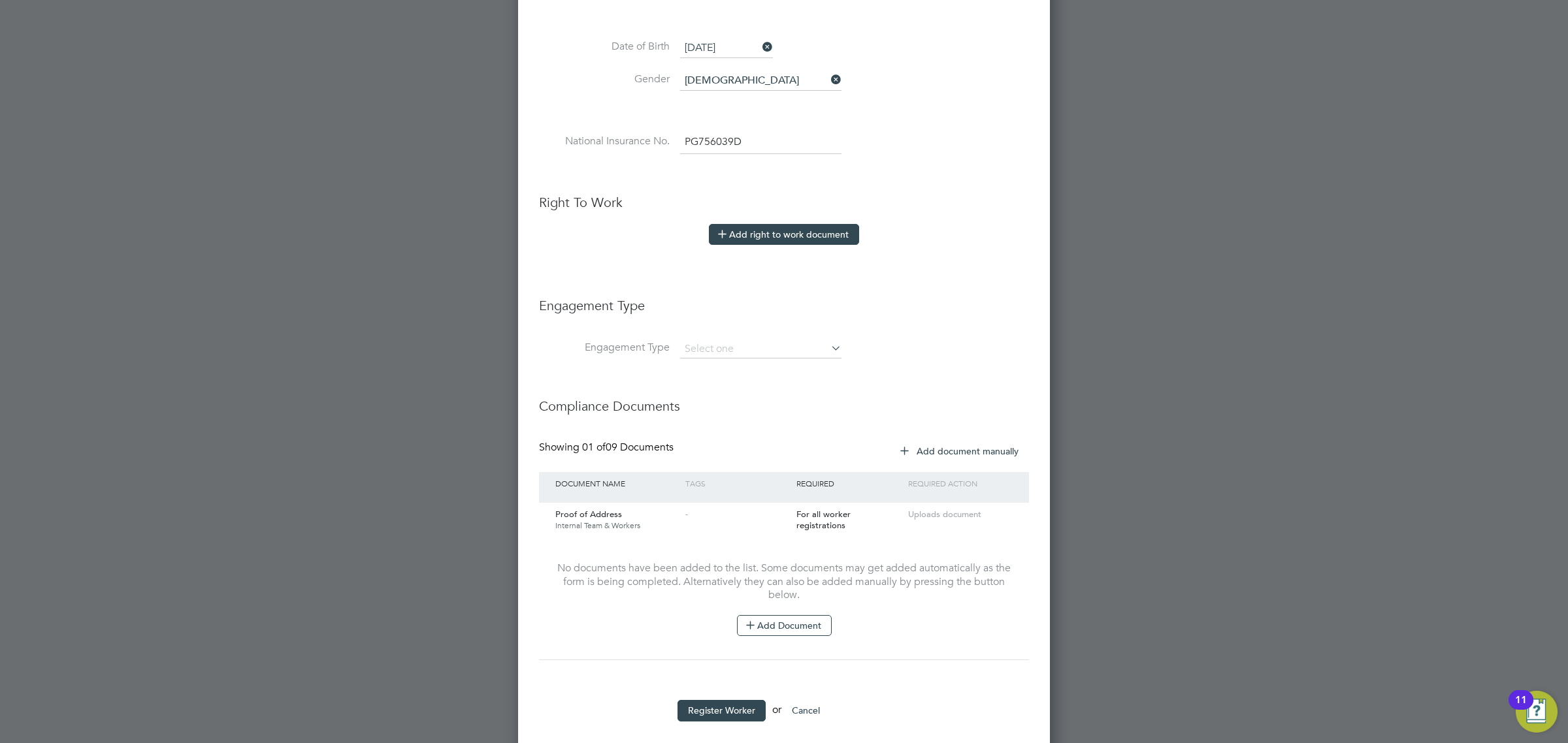
type input "PG 75 60 39 D"
click at [783, 242] on button "Add right to work document" at bounding box center [784, 234] width 150 height 21
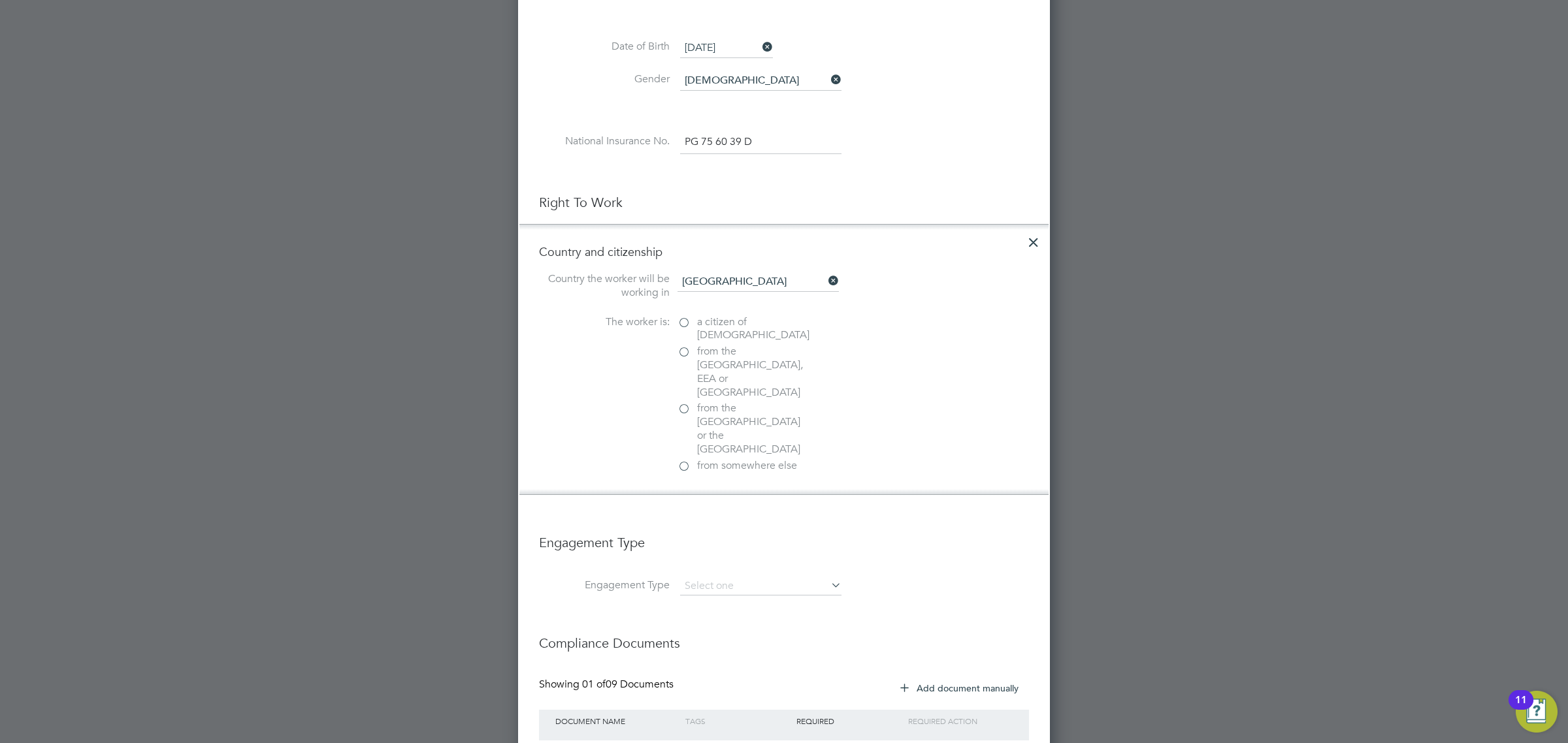
click at [688, 330] on label "a citizen of United Kingdom" at bounding box center [743, 329] width 131 height 27
click at [0, 0] on input "a citizen of United Kingdom" at bounding box center [0, 0] width 0 height 0
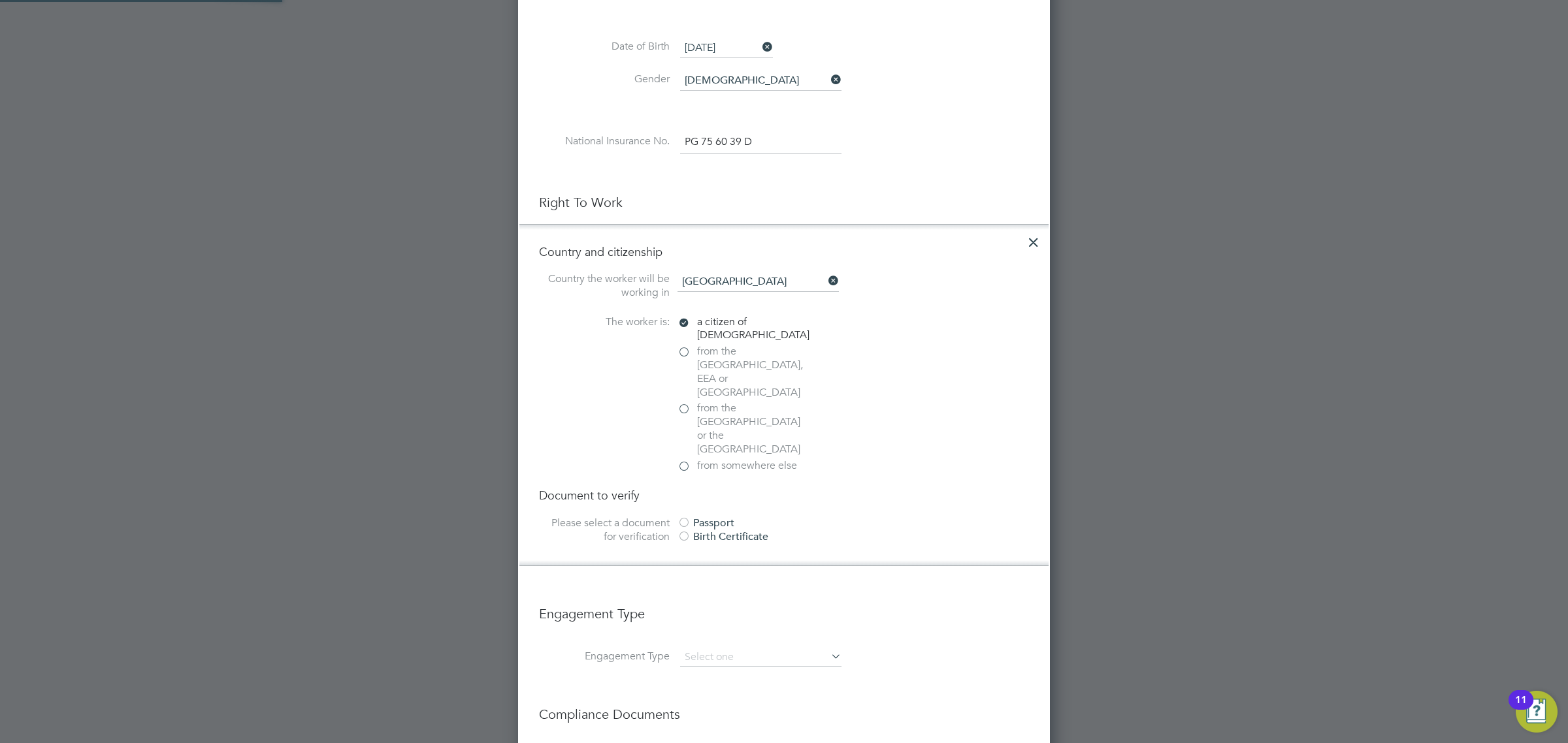
scroll to position [1568, 532]
click at [683, 517] on div at bounding box center [684, 524] width 13 height 13
click at [701, 588] on input "file" at bounding box center [736, 607] width 205 height 39
type input "C:\fakepath\Jack Curry - UK Passport.jpeg"
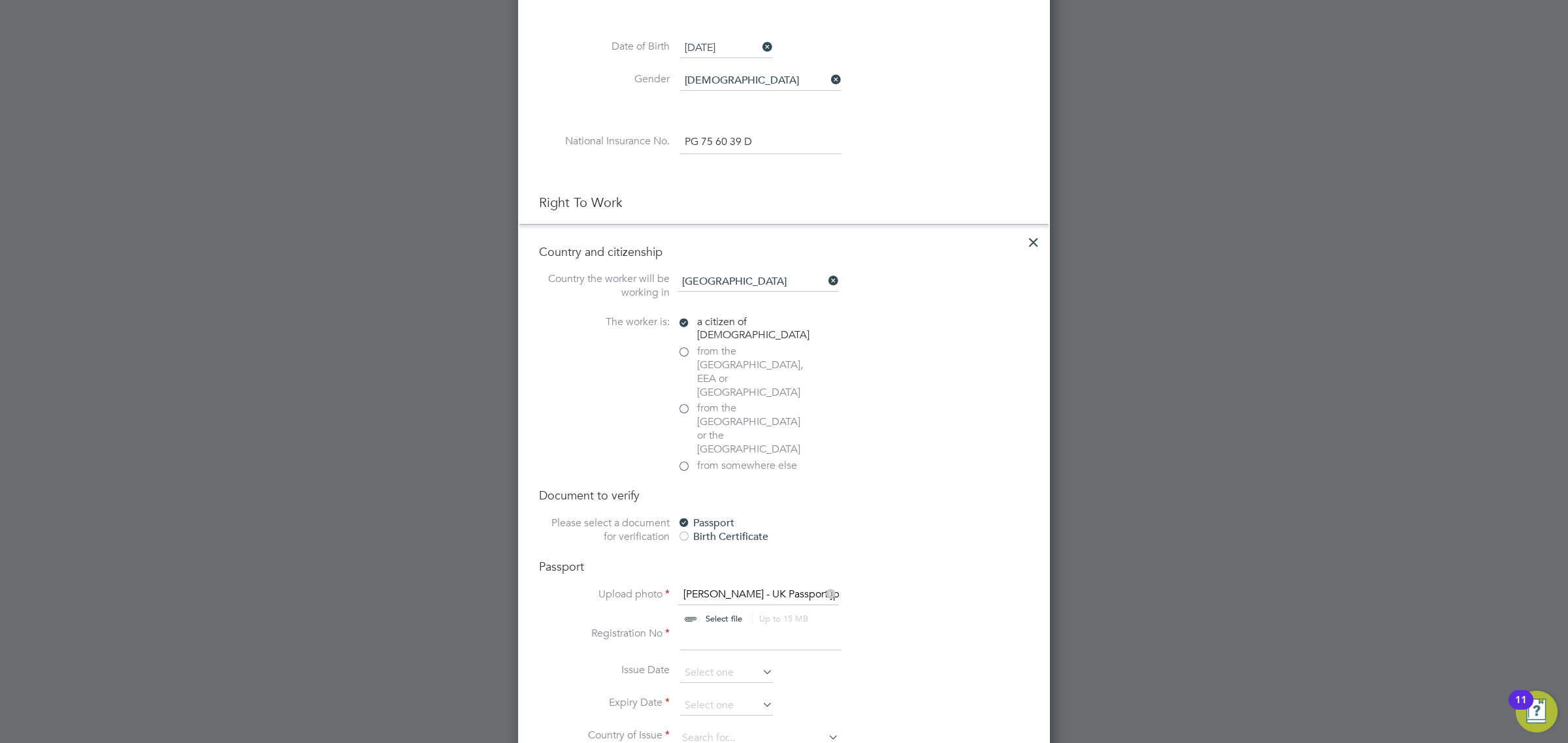
click at [696, 627] on input at bounding box center [761, 638] width 161 height 23
type input "534314908"
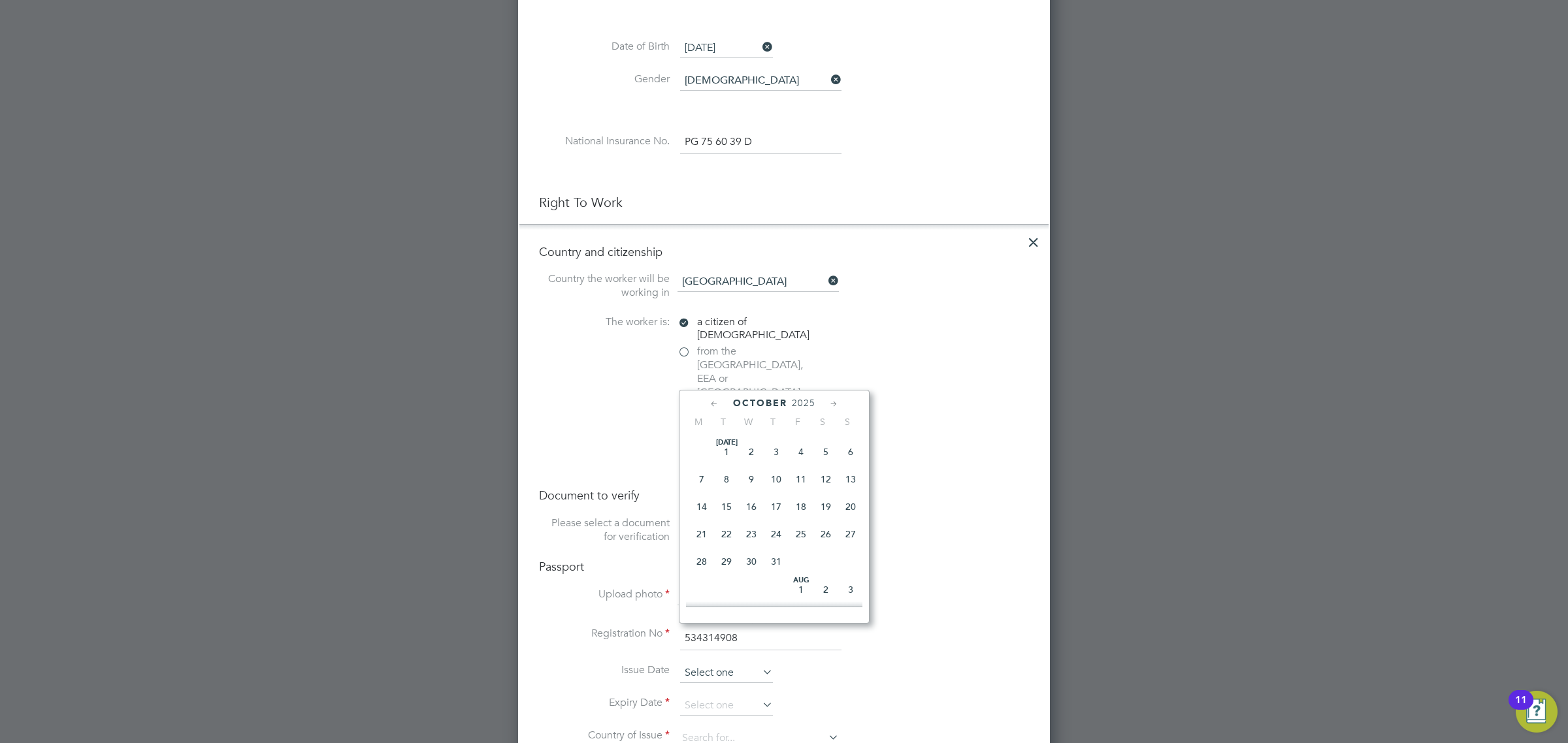
click at [726, 663] on input at bounding box center [727, 673] width 93 height 19
click at [810, 404] on span "2025" at bounding box center [803, 403] width 23 height 11
click at [834, 469] on span "2016" at bounding box center [825, 457] width 25 height 25
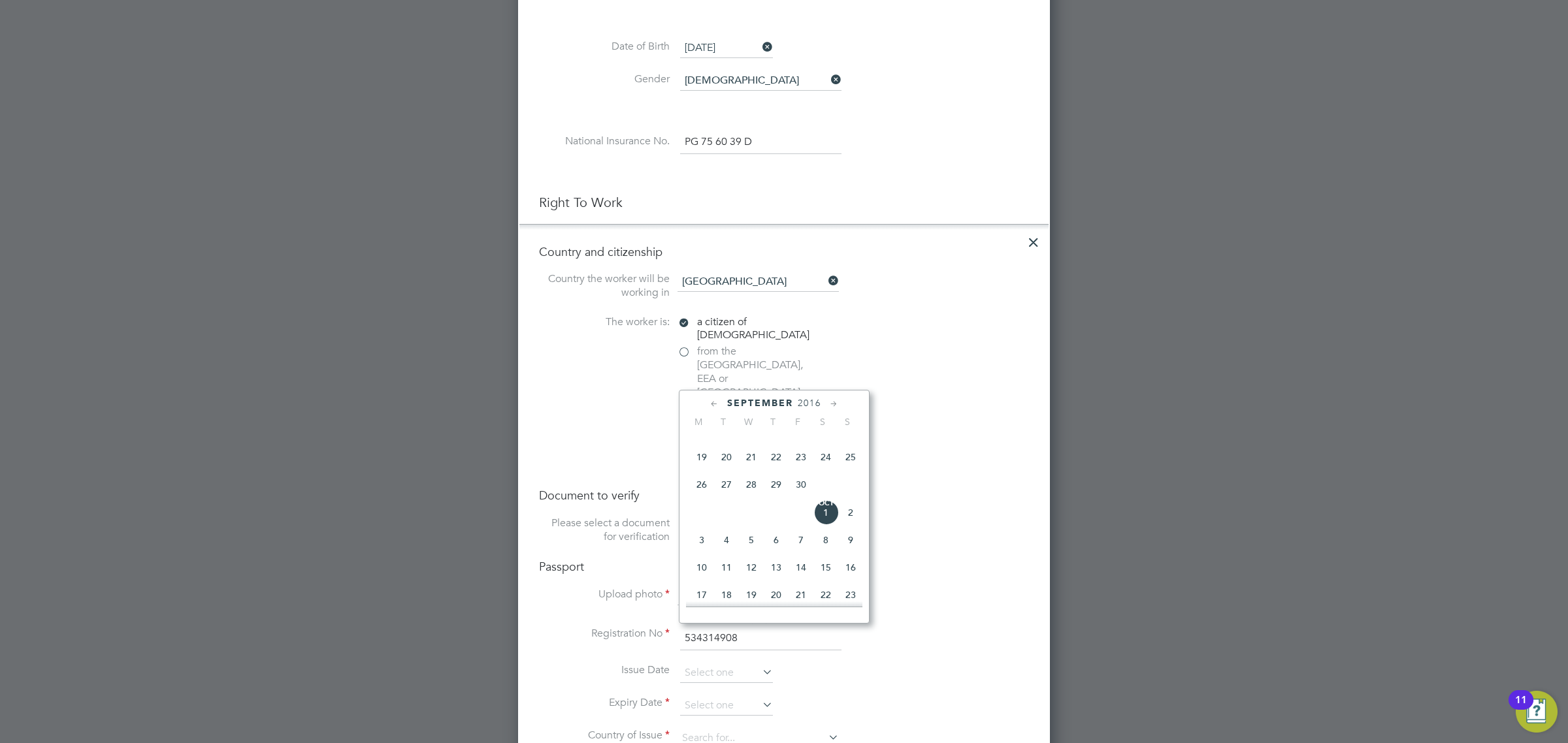
click at [709, 405] on icon at bounding box center [714, 404] width 13 height 15
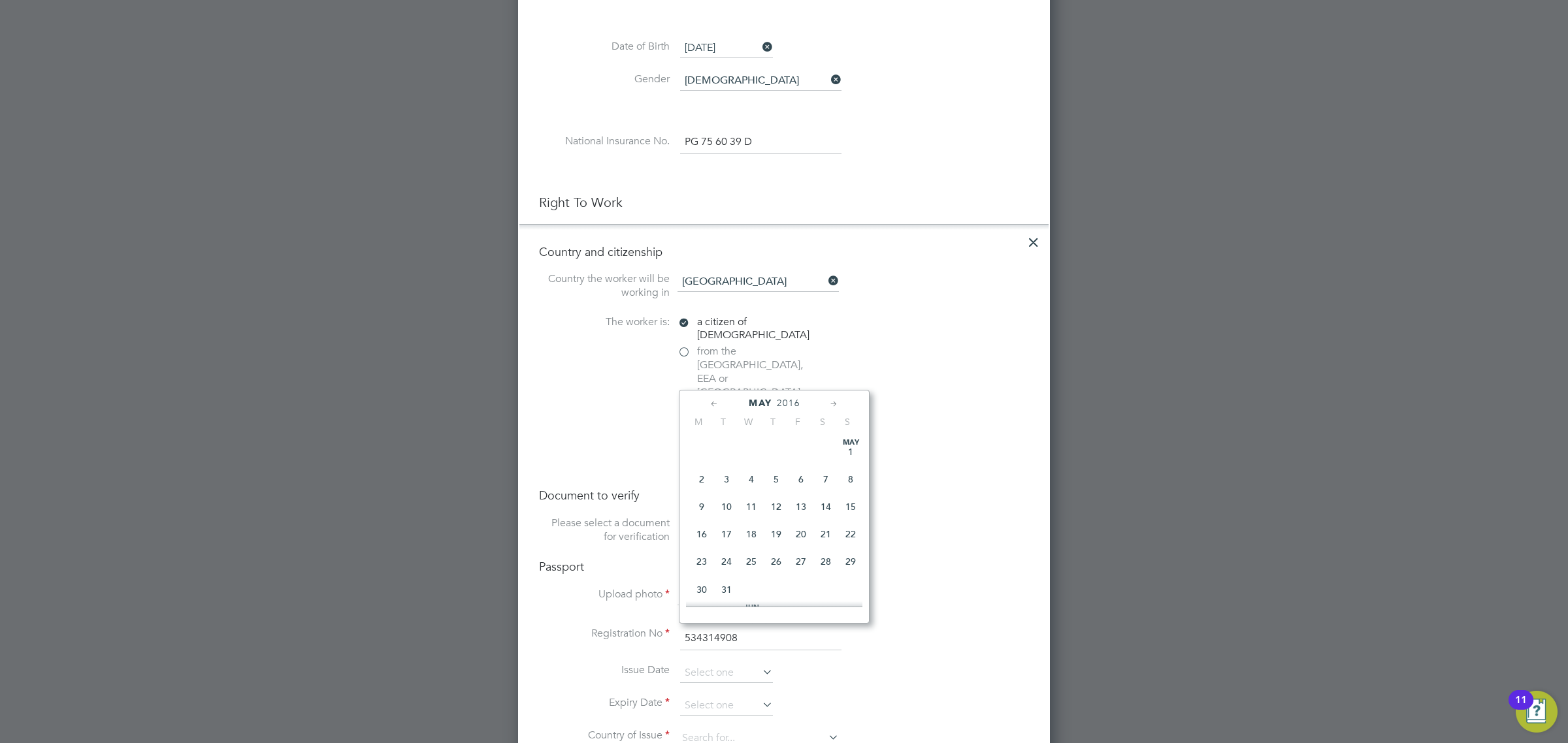
click at [709, 405] on icon at bounding box center [714, 404] width 13 height 15
click at [726, 447] on span "2" at bounding box center [726, 452] width 25 height 25
type input "02 Feb 2016"
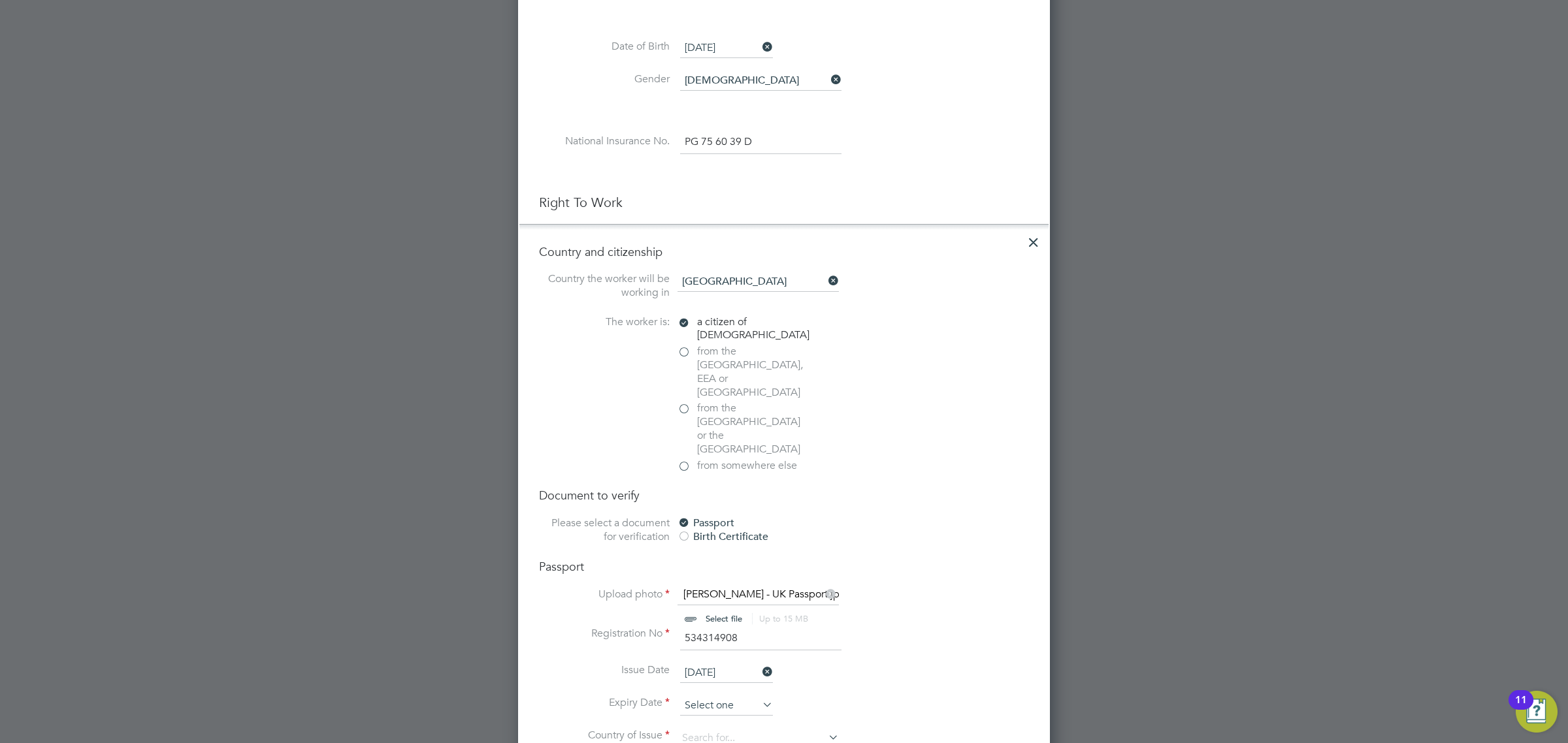
click at [720, 696] on input at bounding box center [727, 705] width 93 height 19
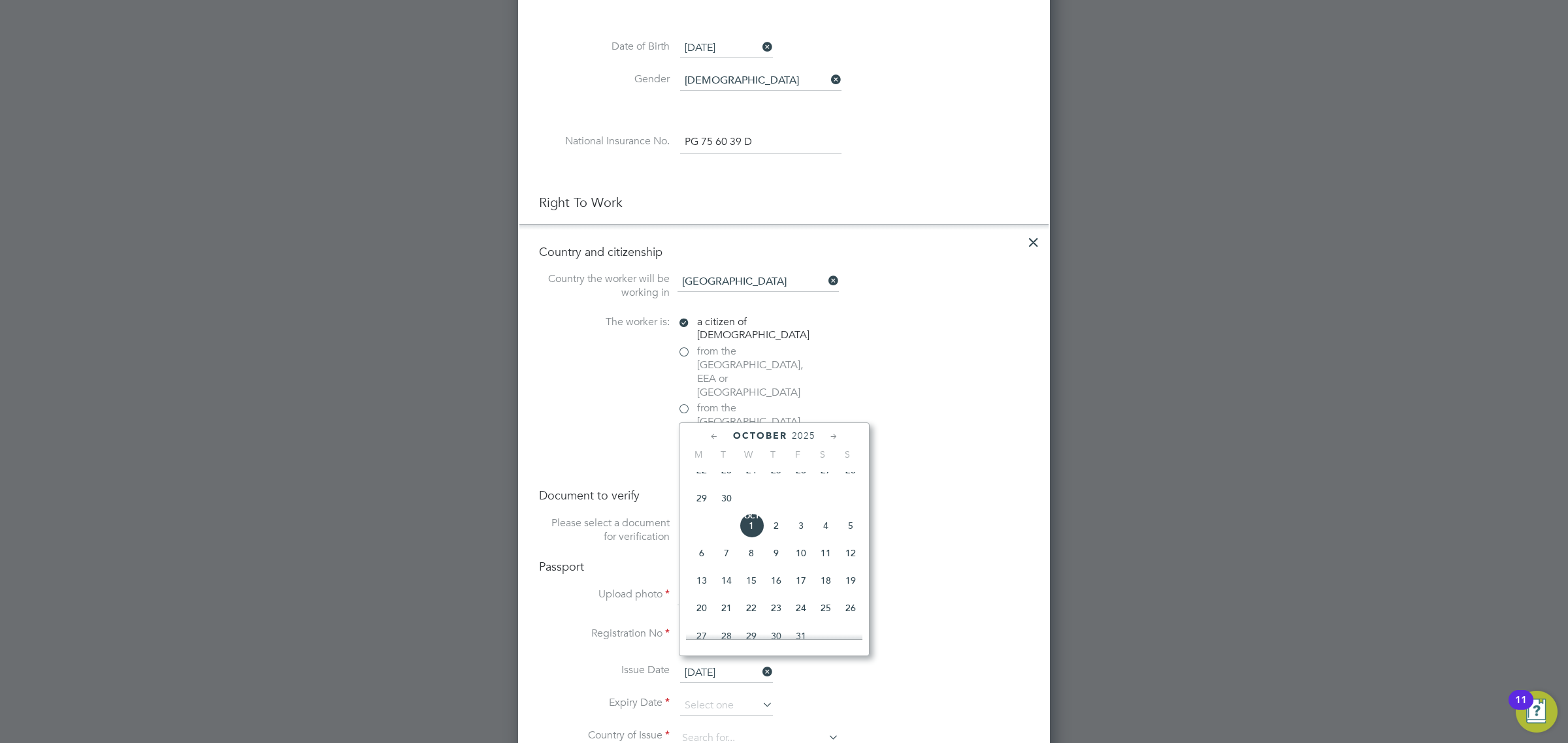
click at [804, 438] on span "2025" at bounding box center [803, 436] width 23 height 11
click at [775, 529] on span "2021" at bounding box center [775, 517] width 25 height 25
click at [718, 432] on icon at bounding box center [714, 437] width 13 height 15
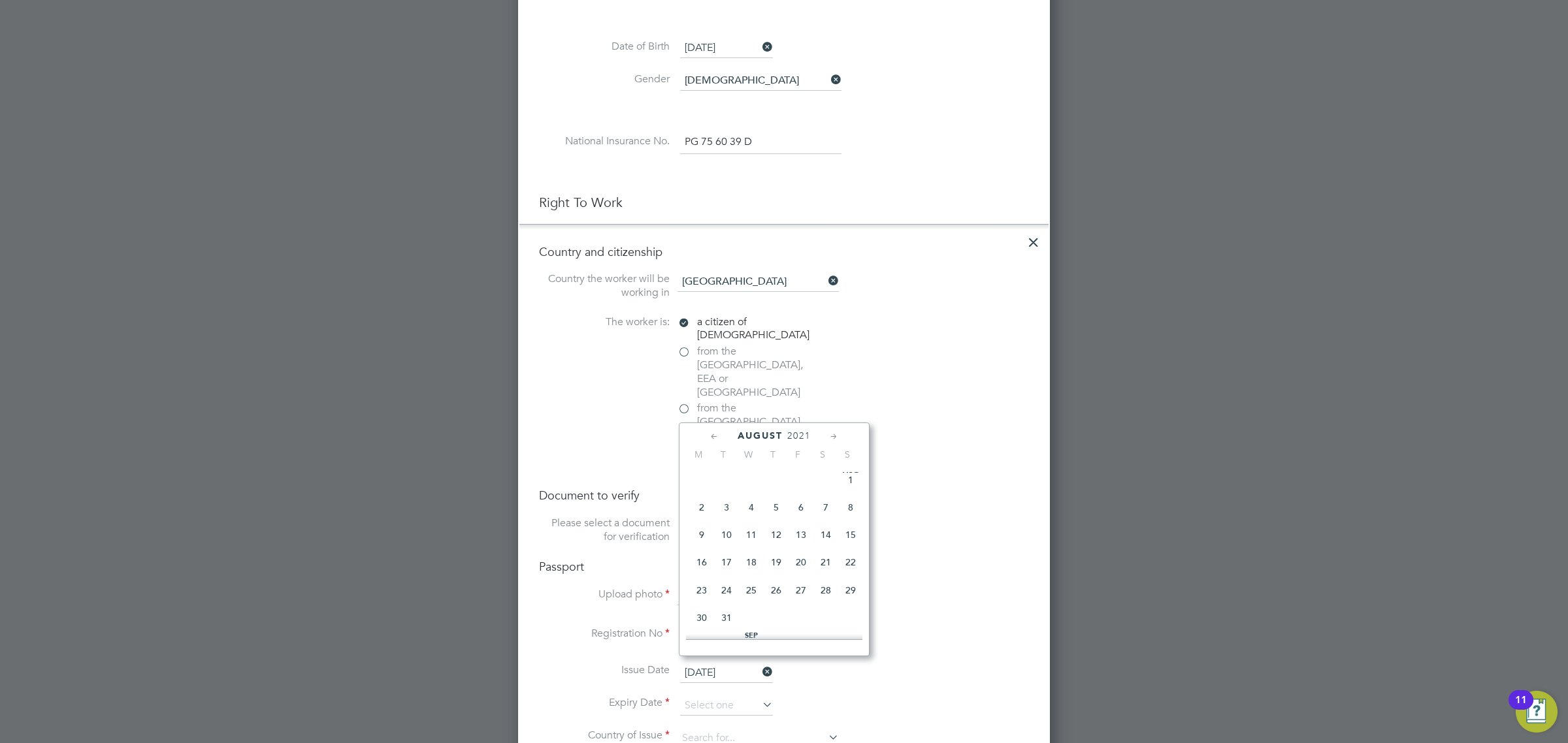
click at [700, 509] on span "2" at bounding box center [701, 507] width 25 height 25
type input "02 Aug 2021"
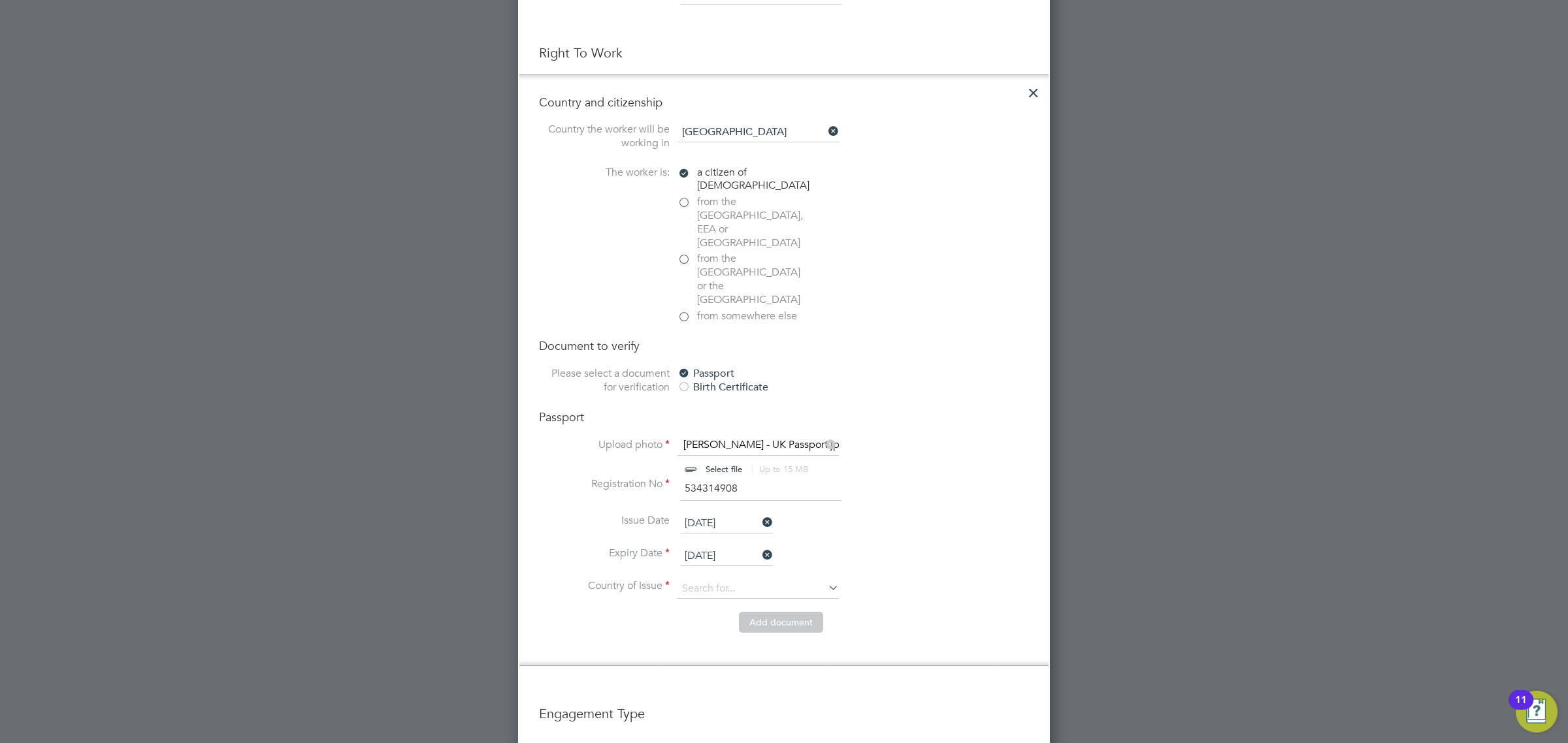
scroll to position [859, 0]
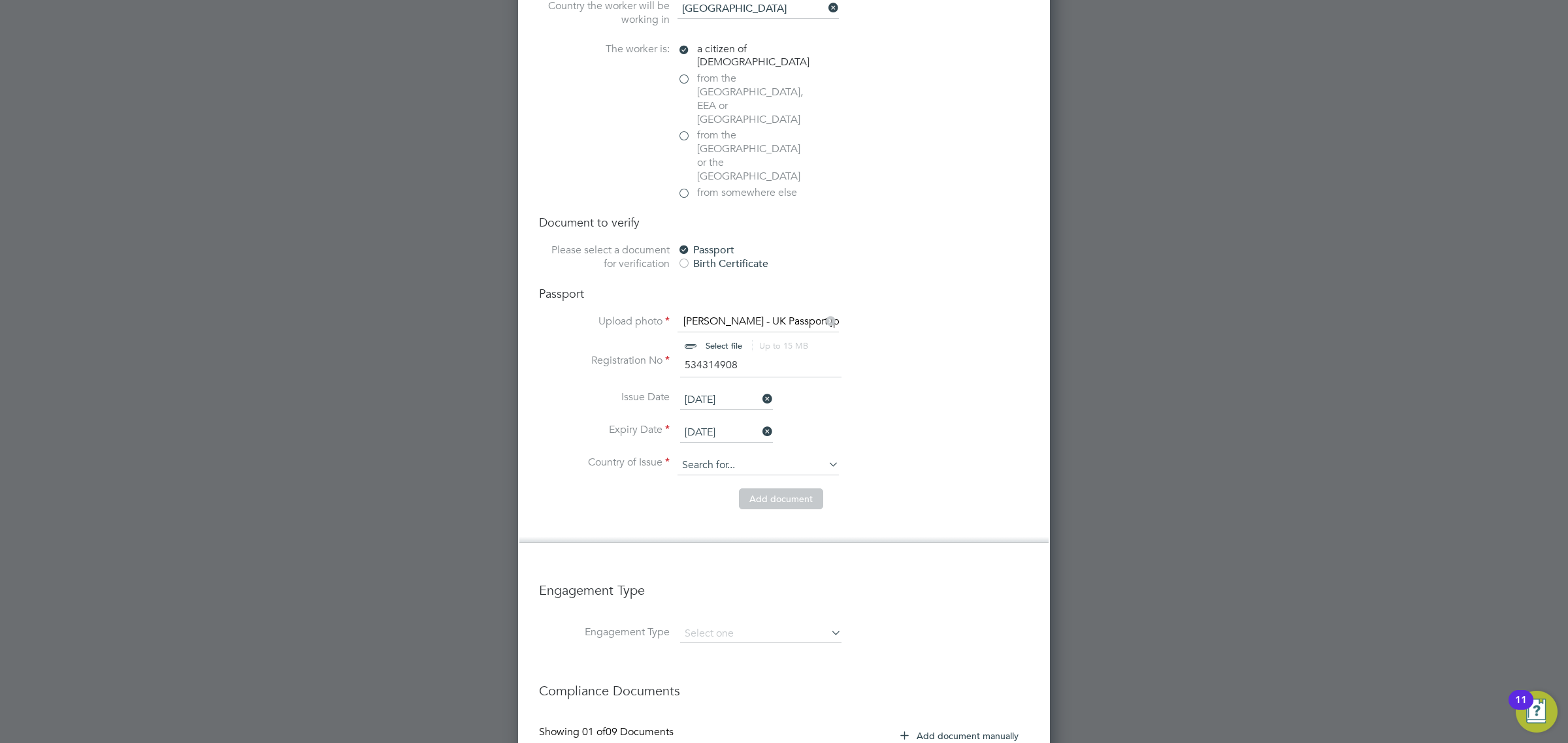
click at [726, 455] on input at bounding box center [758, 465] width 161 height 19
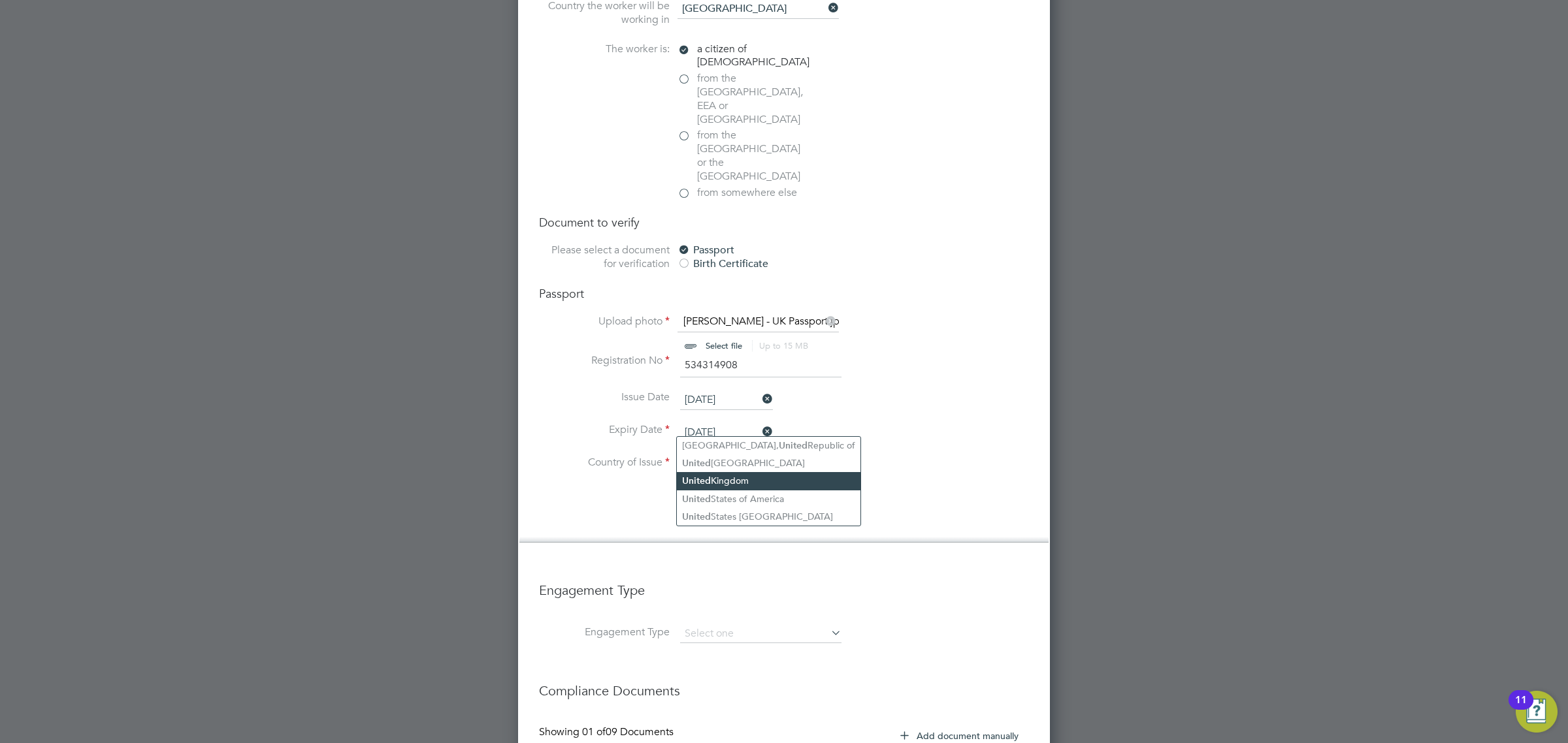
click at [700, 481] on b "United" at bounding box center [696, 481] width 29 height 11
type input "United Kingdom"
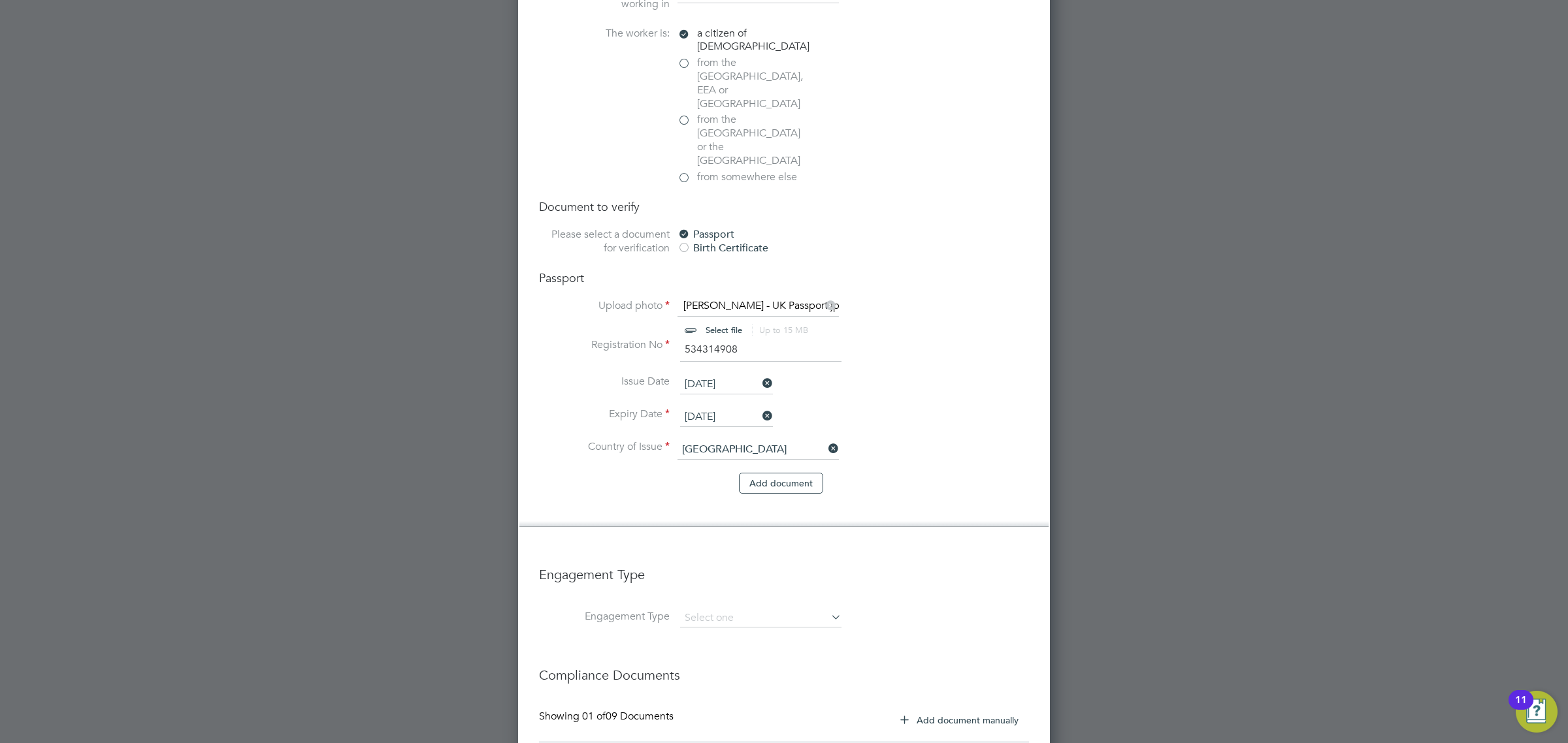
scroll to position [804, 0]
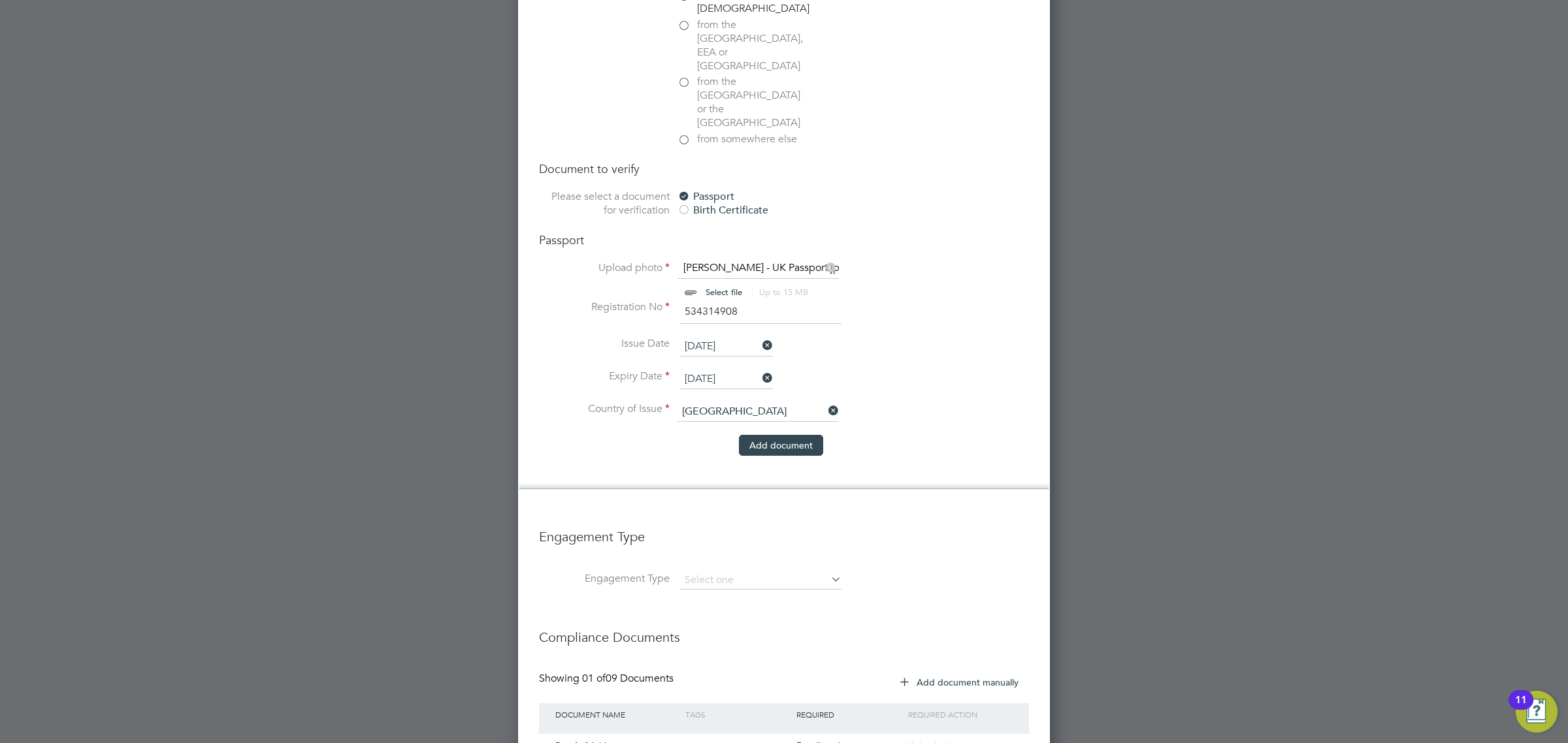
click at [784, 435] on button "Add document" at bounding box center [781, 445] width 84 height 21
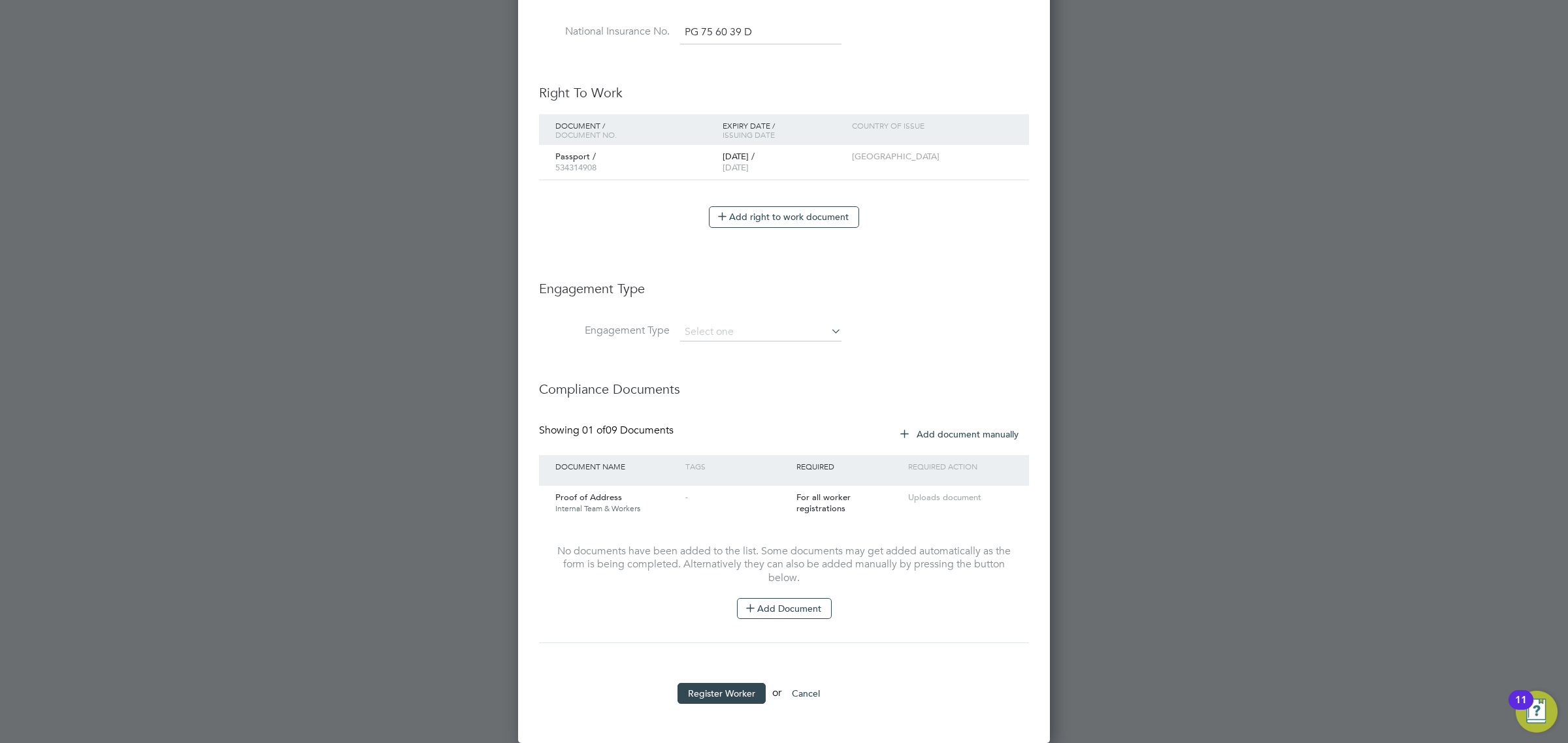
scroll to position [1392, 532]
click at [712, 329] on input at bounding box center [761, 333] width 161 height 19
click at [725, 693] on button "Register Worker" at bounding box center [722, 693] width 88 height 21
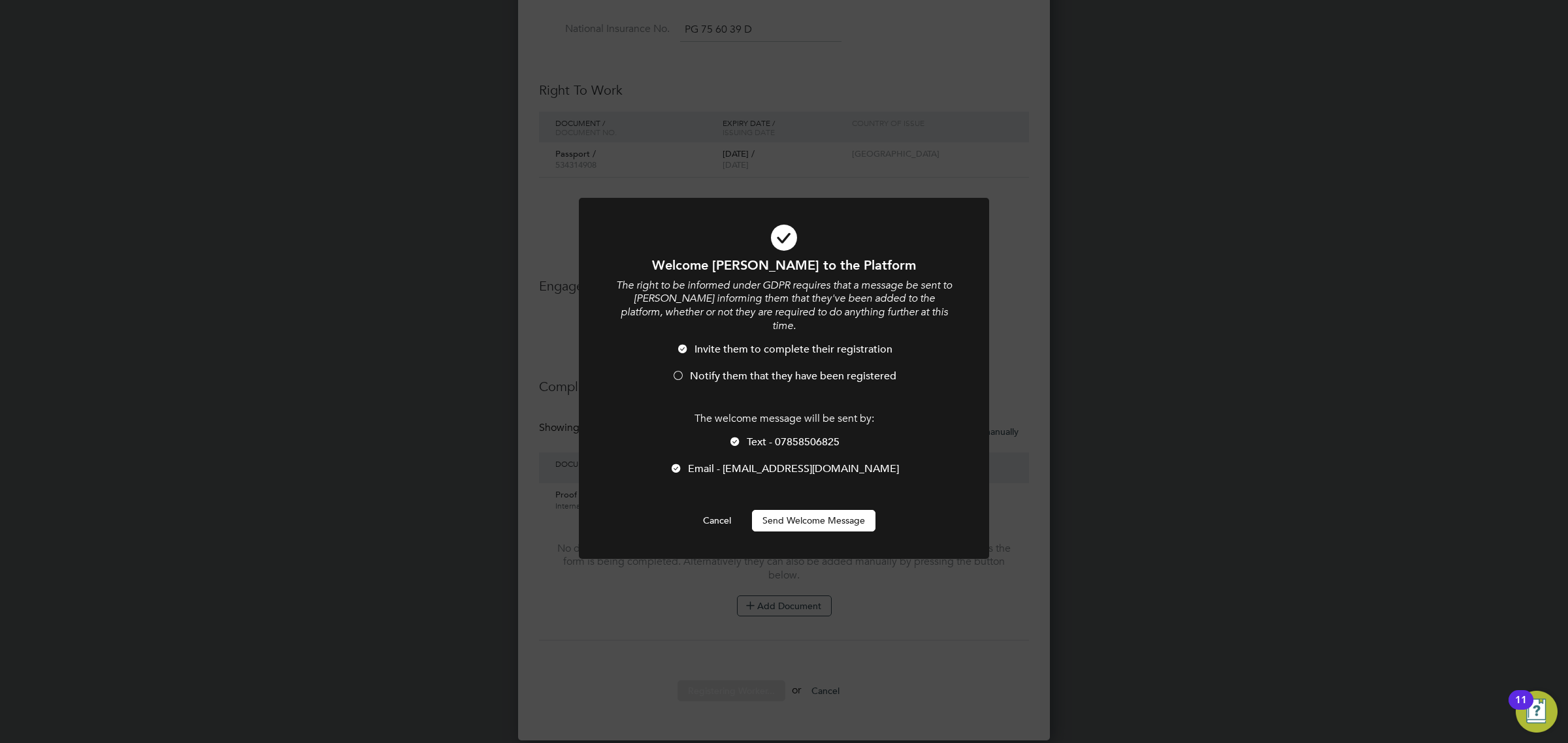
click at [674, 370] on div at bounding box center [678, 376] width 13 height 13
click at [831, 510] on button "Send Welcome Message" at bounding box center [814, 520] width 124 height 21
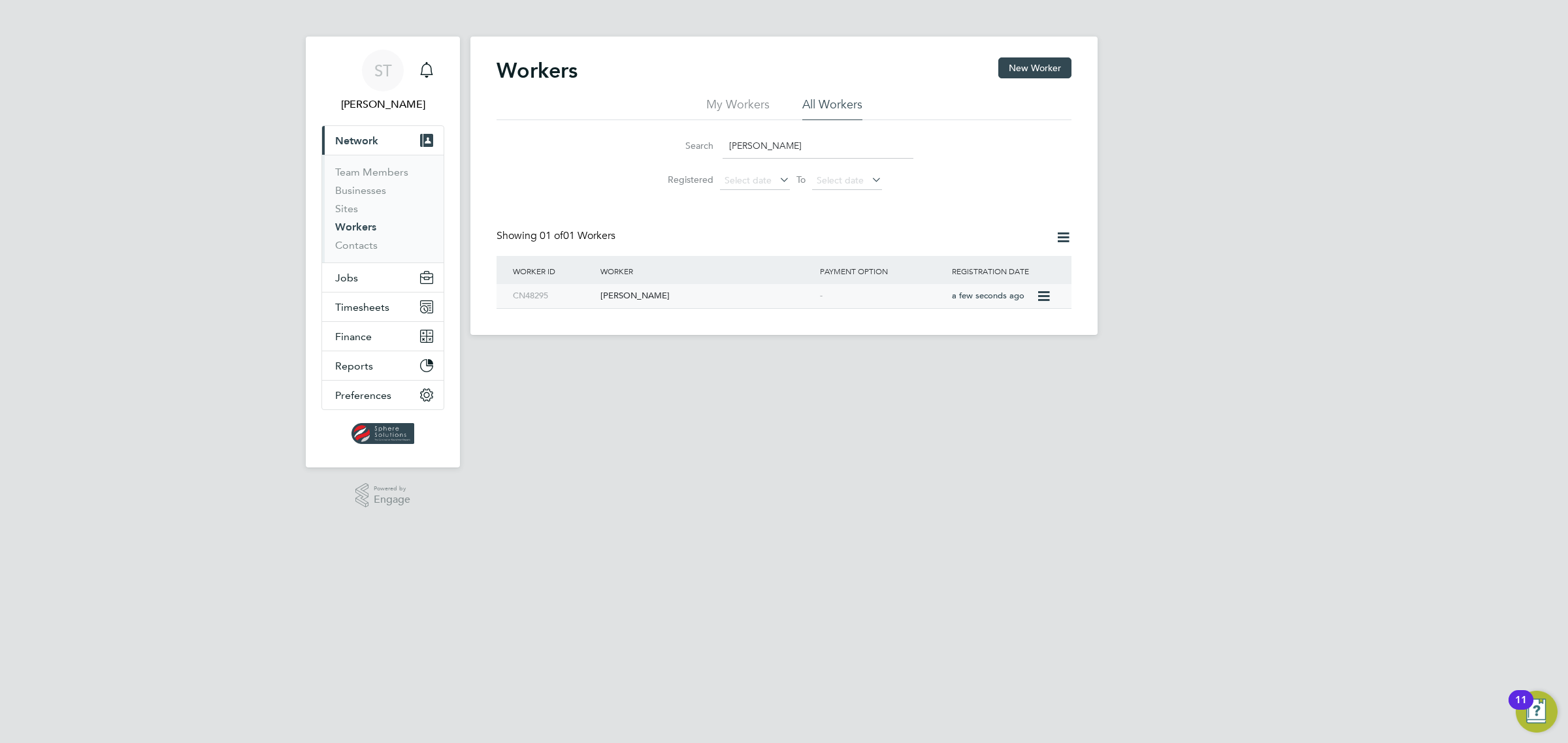
click at [764, 297] on div "[PERSON_NAME]" at bounding box center [707, 296] width 219 height 24
click at [824, 101] on li "All Workers" at bounding box center [832, 108] width 60 height 23
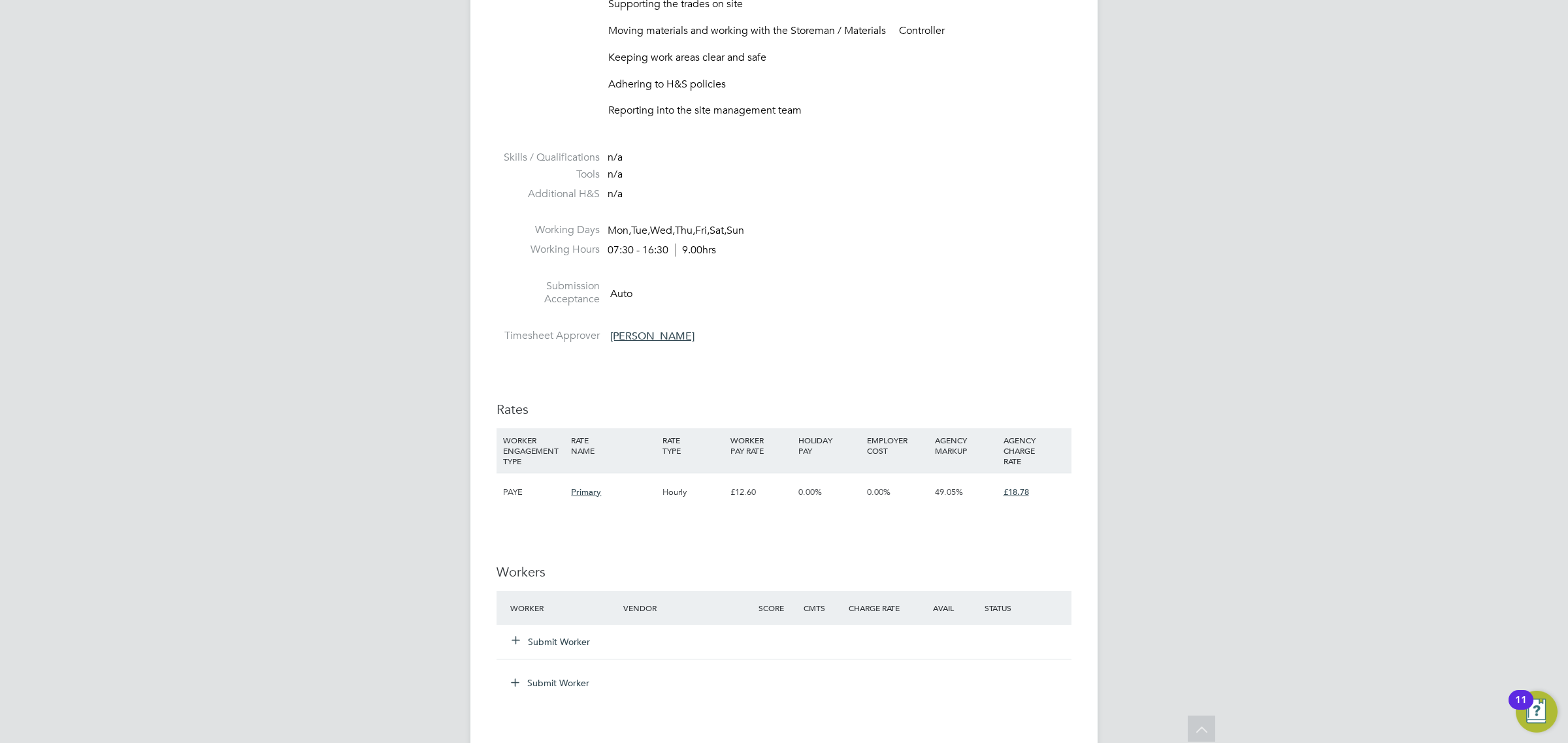
scroll to position [761, 0]
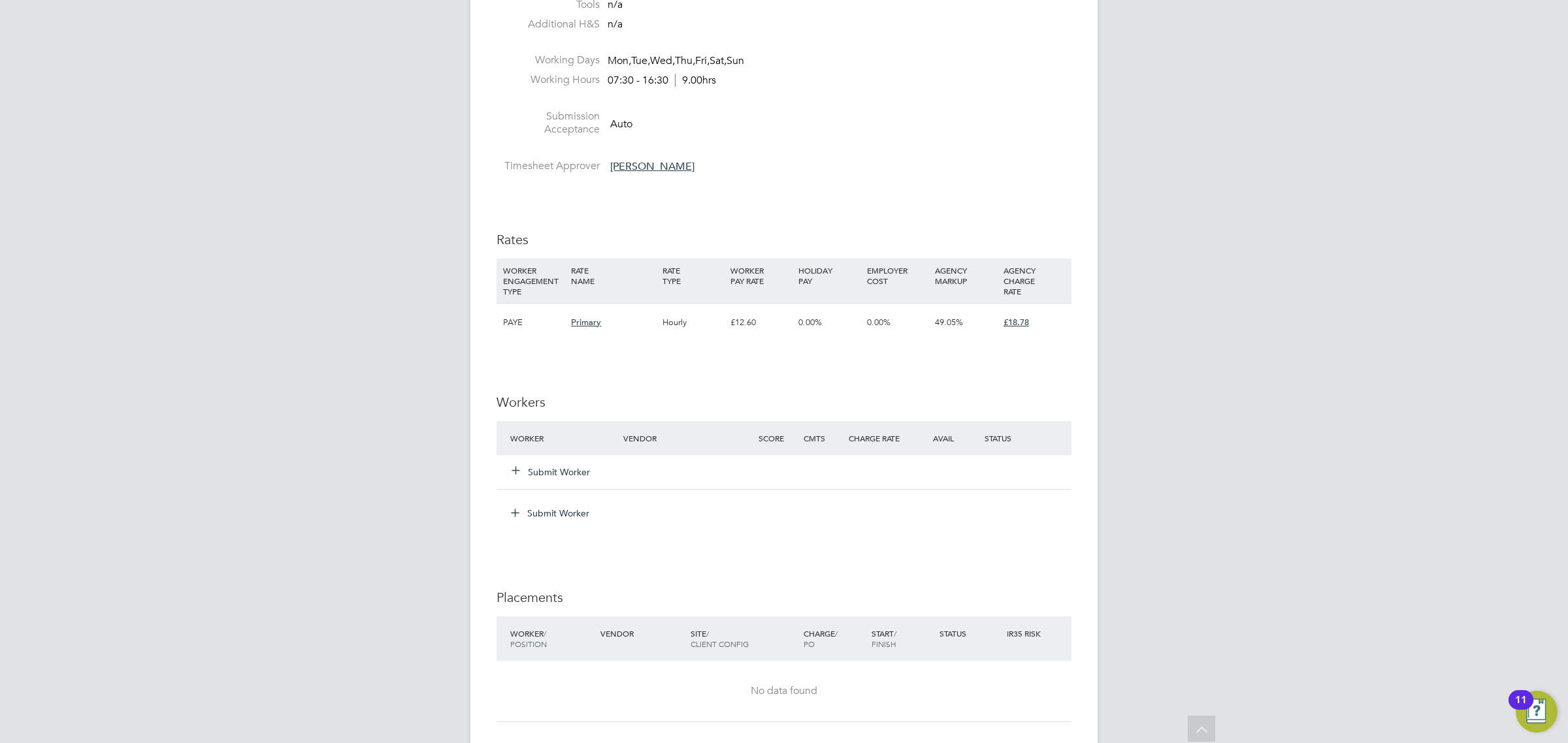
click at [549, 473] on button "Submit Worker" at bounding box center [551, 472] width 78 height 13
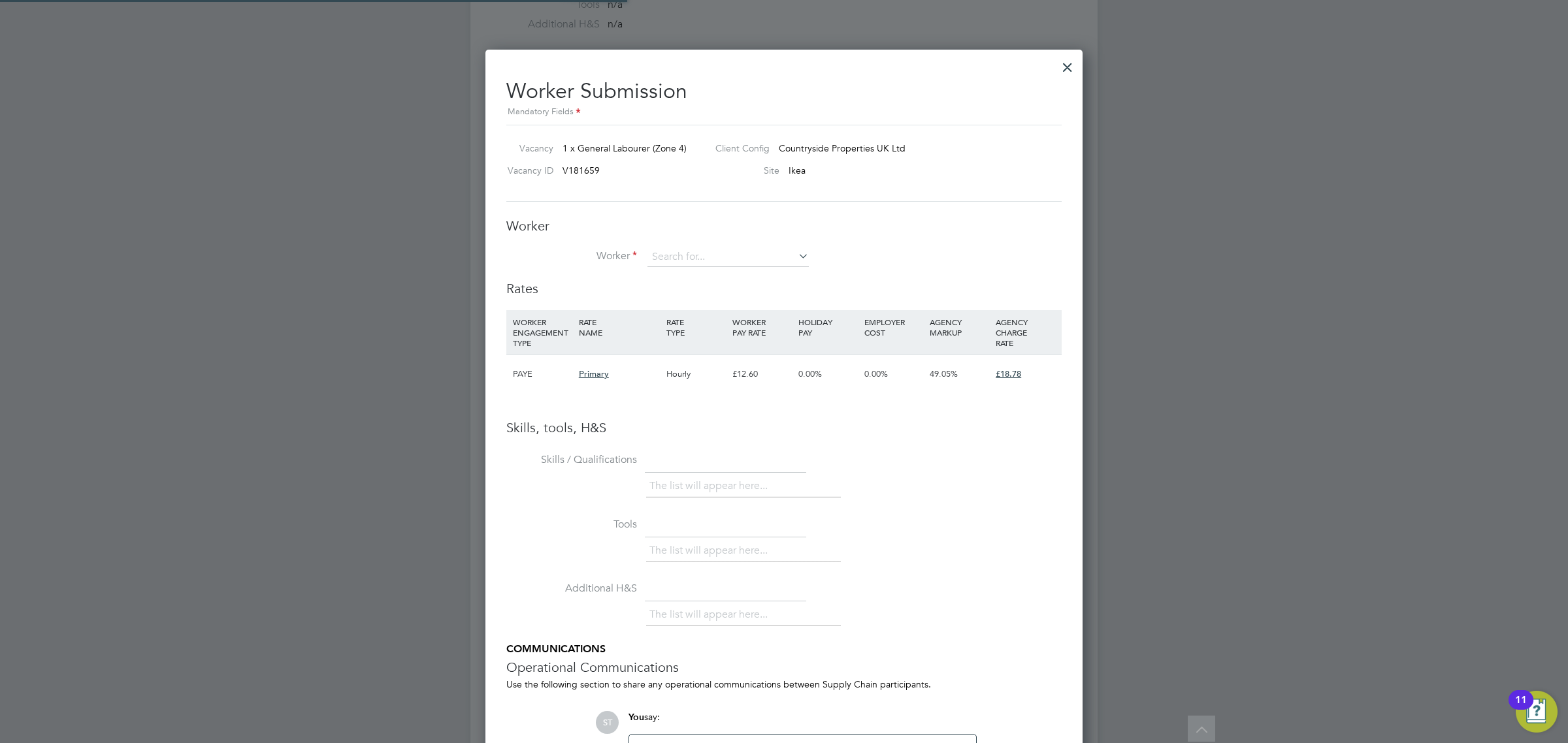
scroll to position [38, 89]
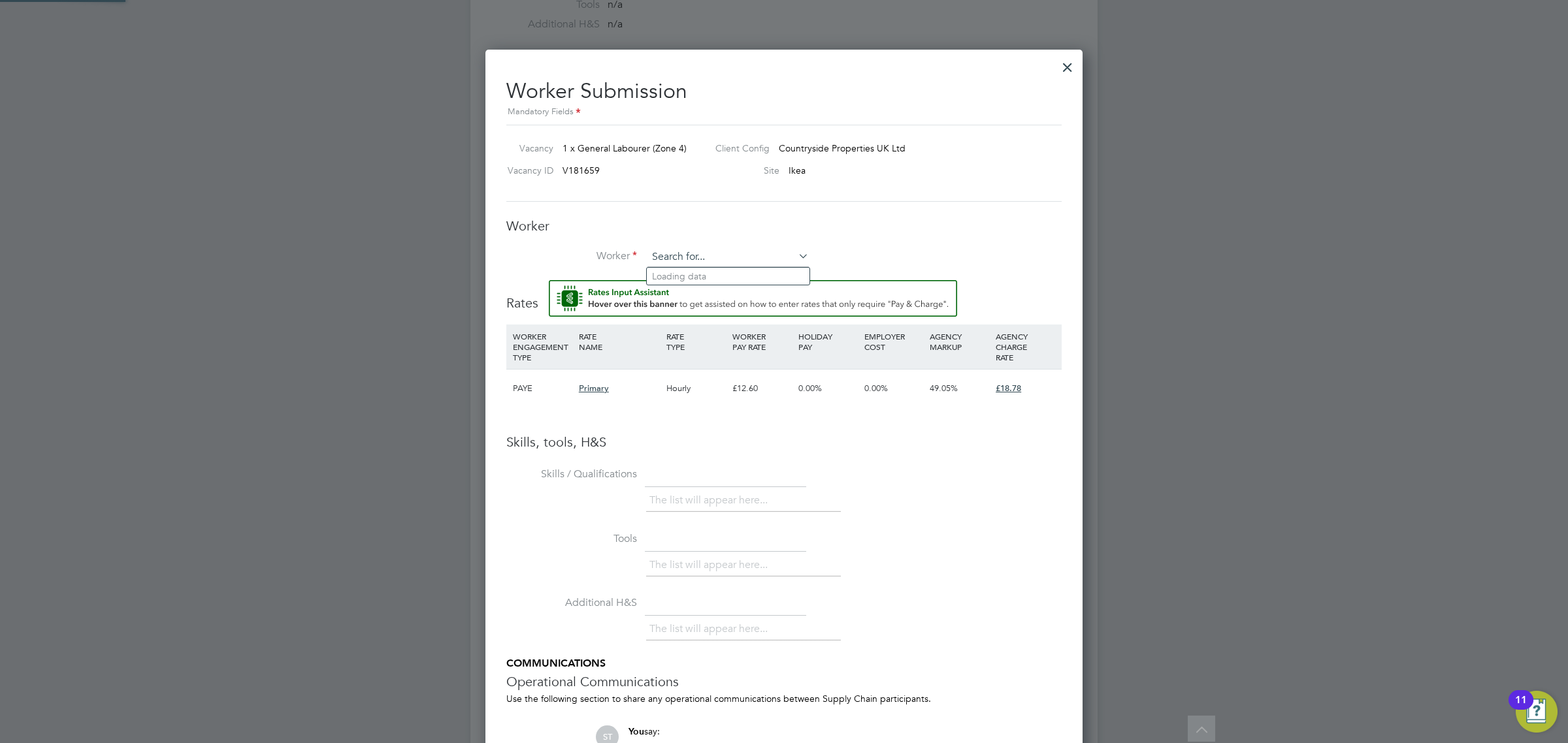
click at [681, 256] on input at bounding box center [728, 257] width 161 height 19
click at [714, 269] on li "Owen Griffin (CN22157)" at bounding box center [751, 276] width 210 height 18
type input "Owen Griffin (CN22157)"
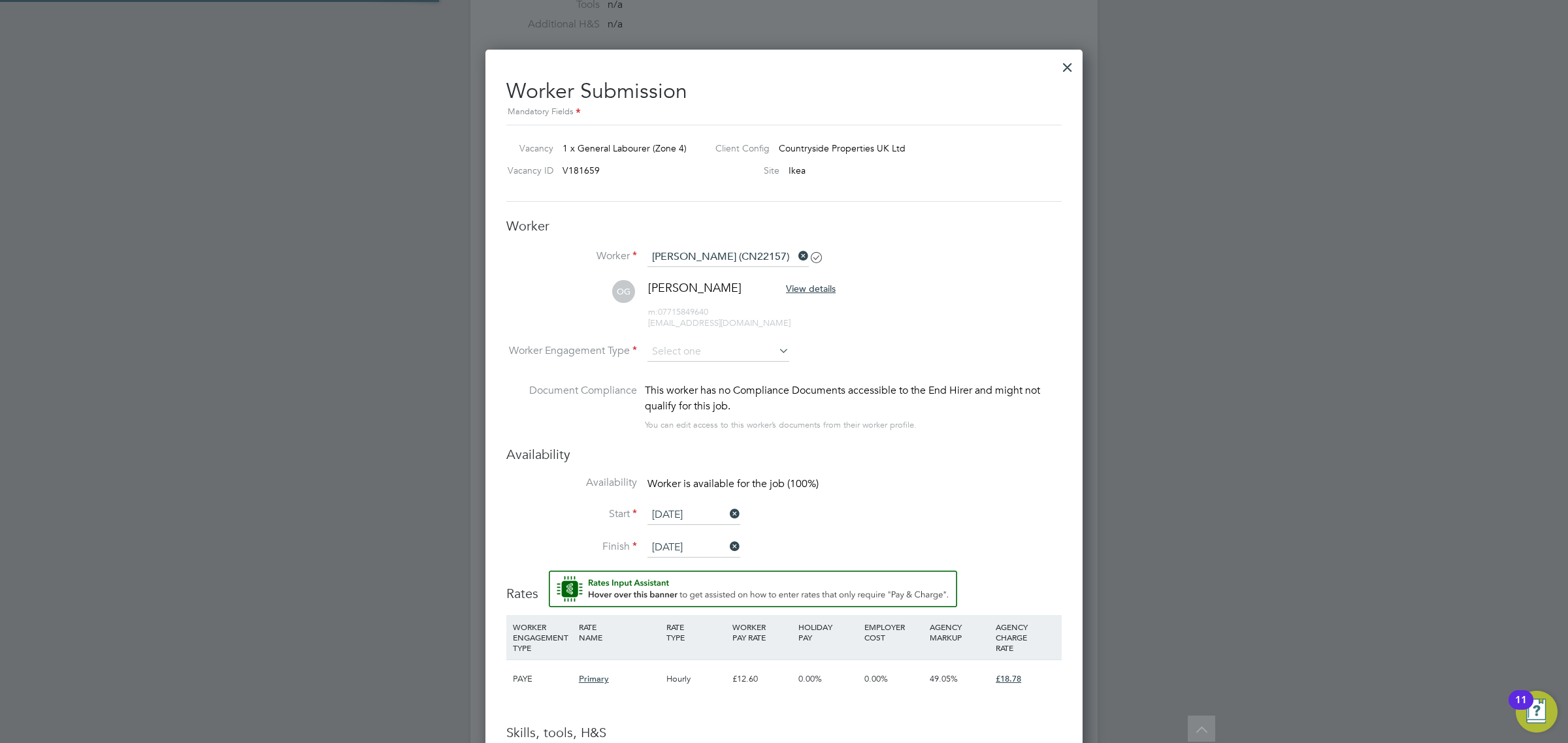
scroll to position [7, 7]
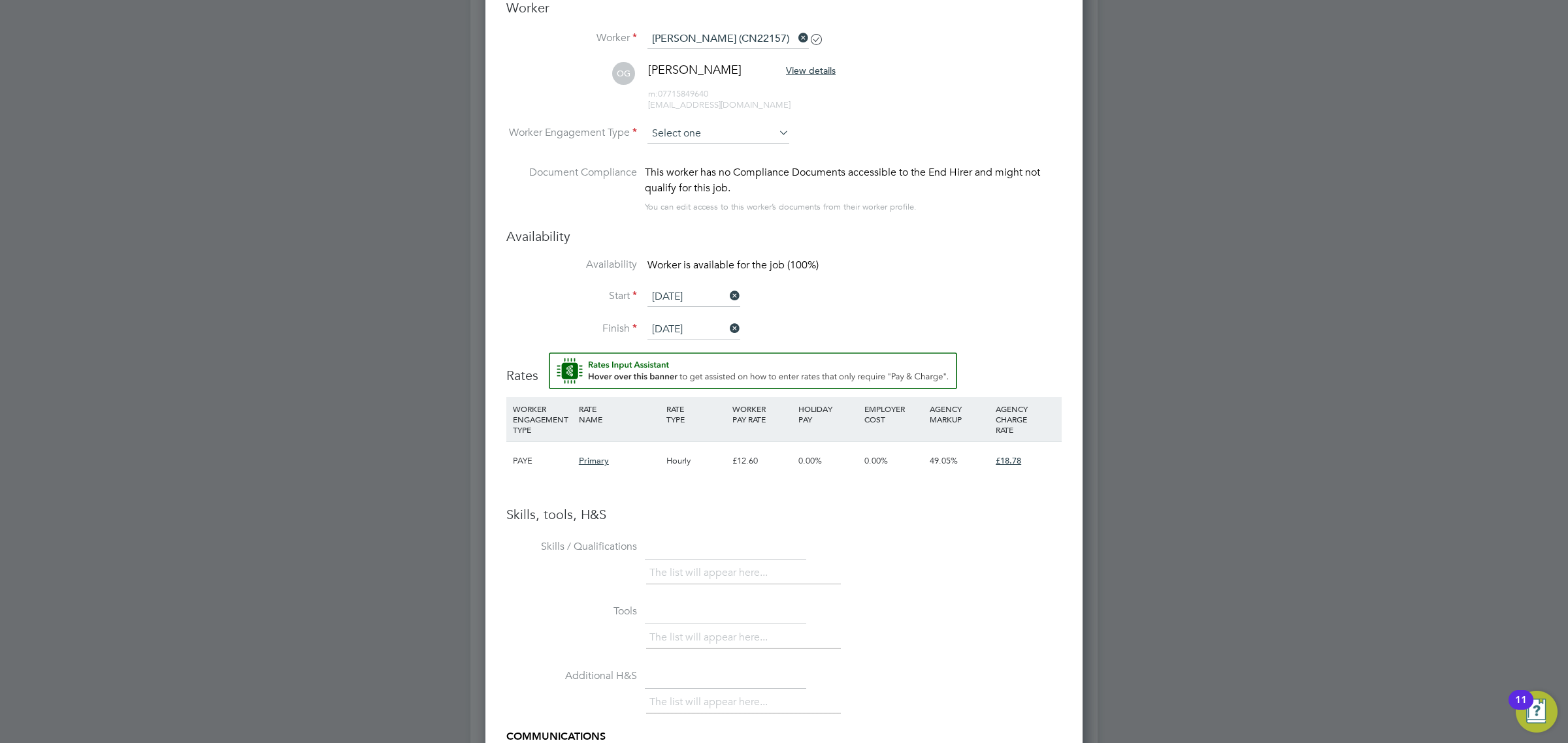
click at [696, 139] on input at bounding box center [718, 133] width 142 height 19
click at [702, 137] on input at bounding box center [718, 133] width 142 height 19
click at [687, 151] on li "Contract" at bounding box center [718, 153] width 143 height 17
type input "Contract"
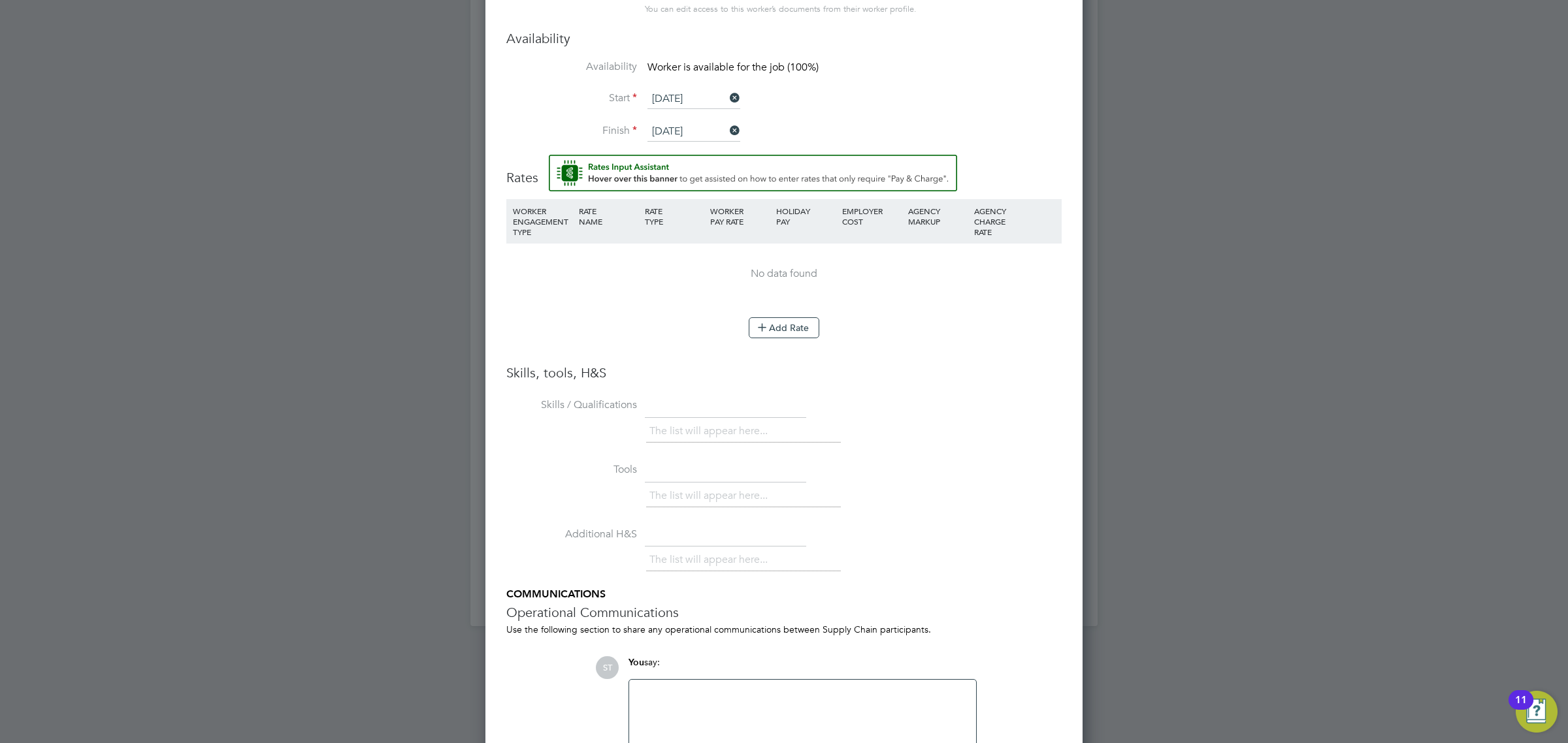
scroll to position [1197, 0]
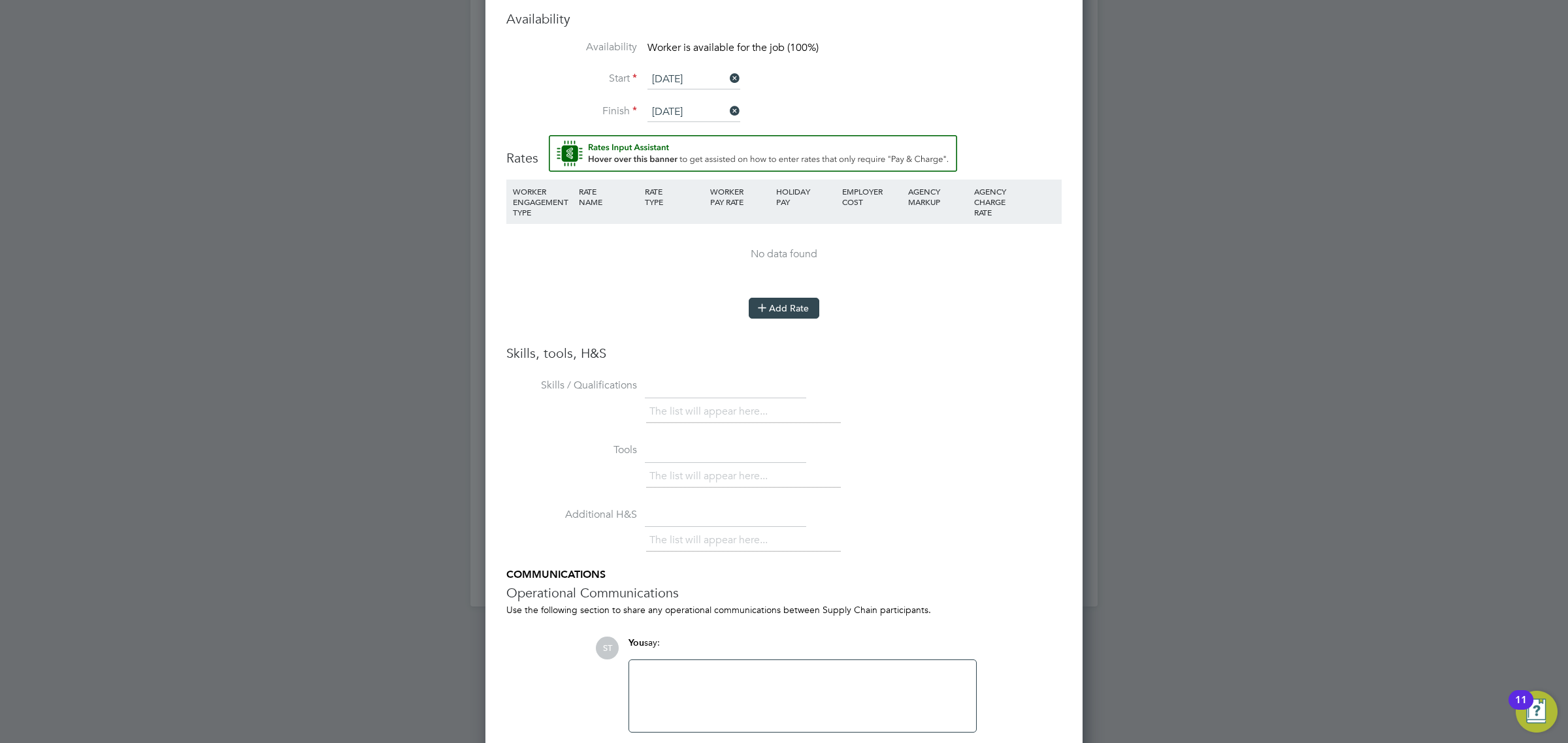
click at [797, 317] on button "Add Rate" at bounding box center [784, 307] width 70 height 21
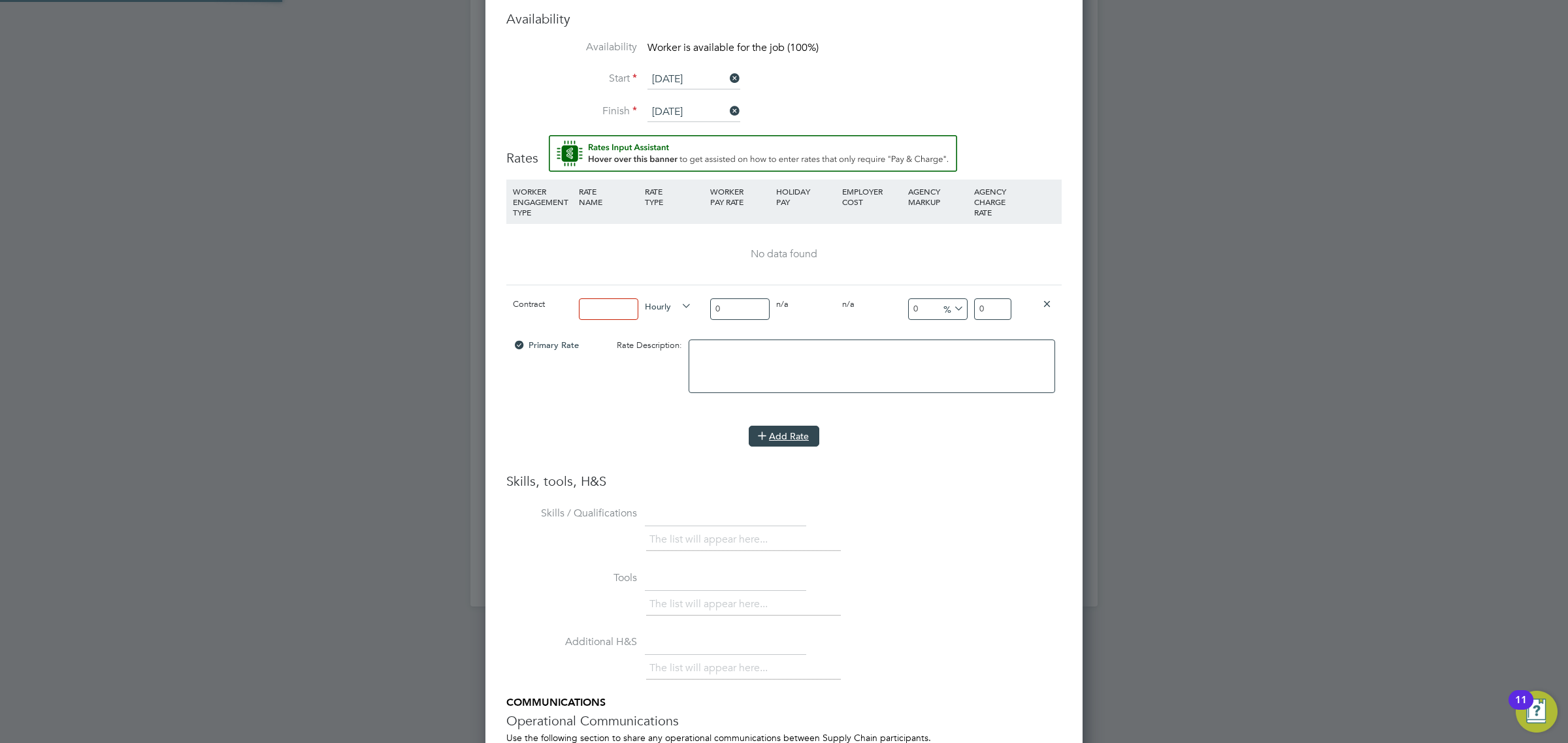
scroll to position [1257, 598]
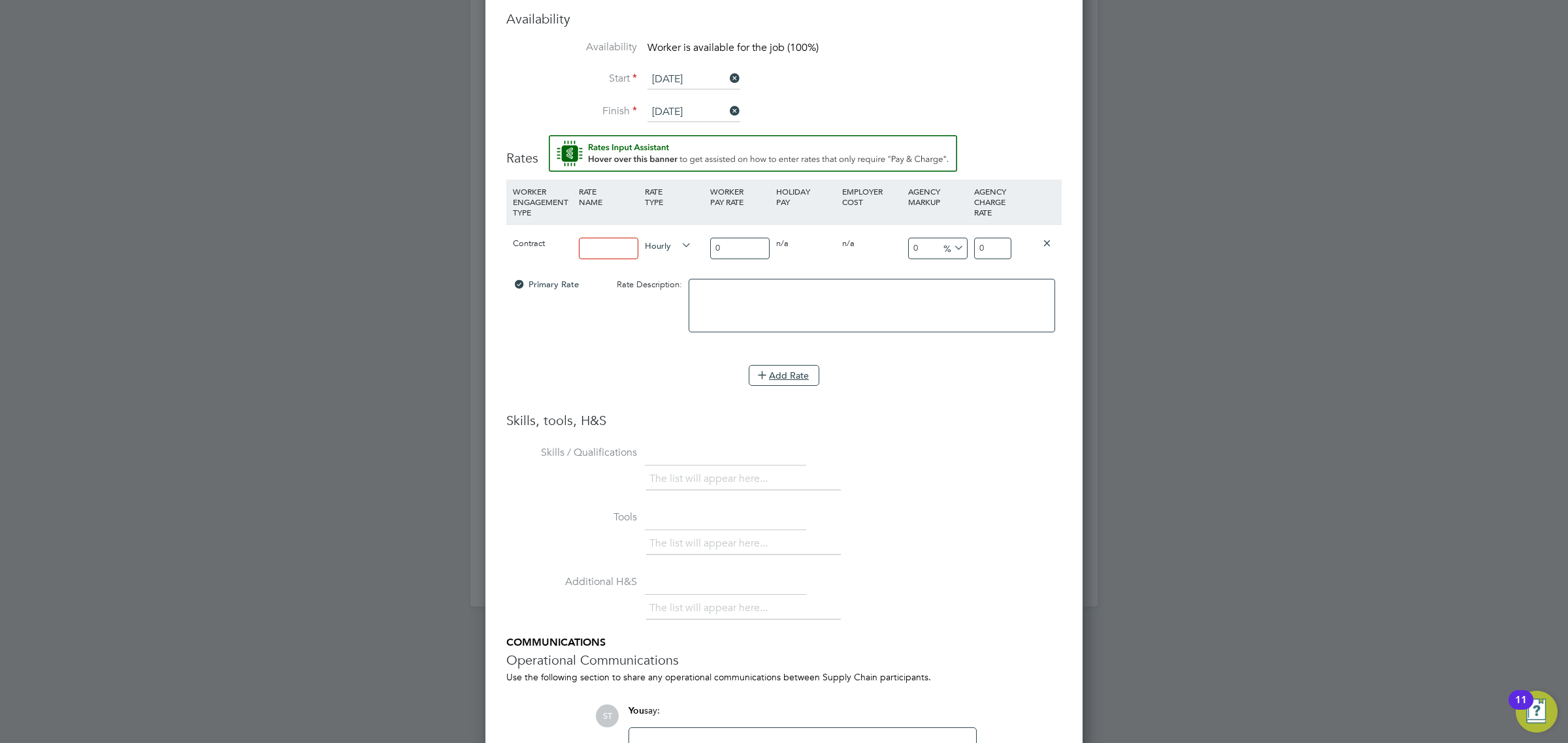
click at [618, 252] on input at bounding box center [608, 248] width 59 height 21
type input "16.67"
drag, startPoint x: 990, startPoint y: 247, endPoint x: 951, endPoint y: 247, distance: 39.0
click at [951, 247] on div "Contract 16.67 Hourly 0 0 n/a 0 n/a 0 0 % 0" at bounding box center [784, 248] width 555 height 48
type input "18.78"
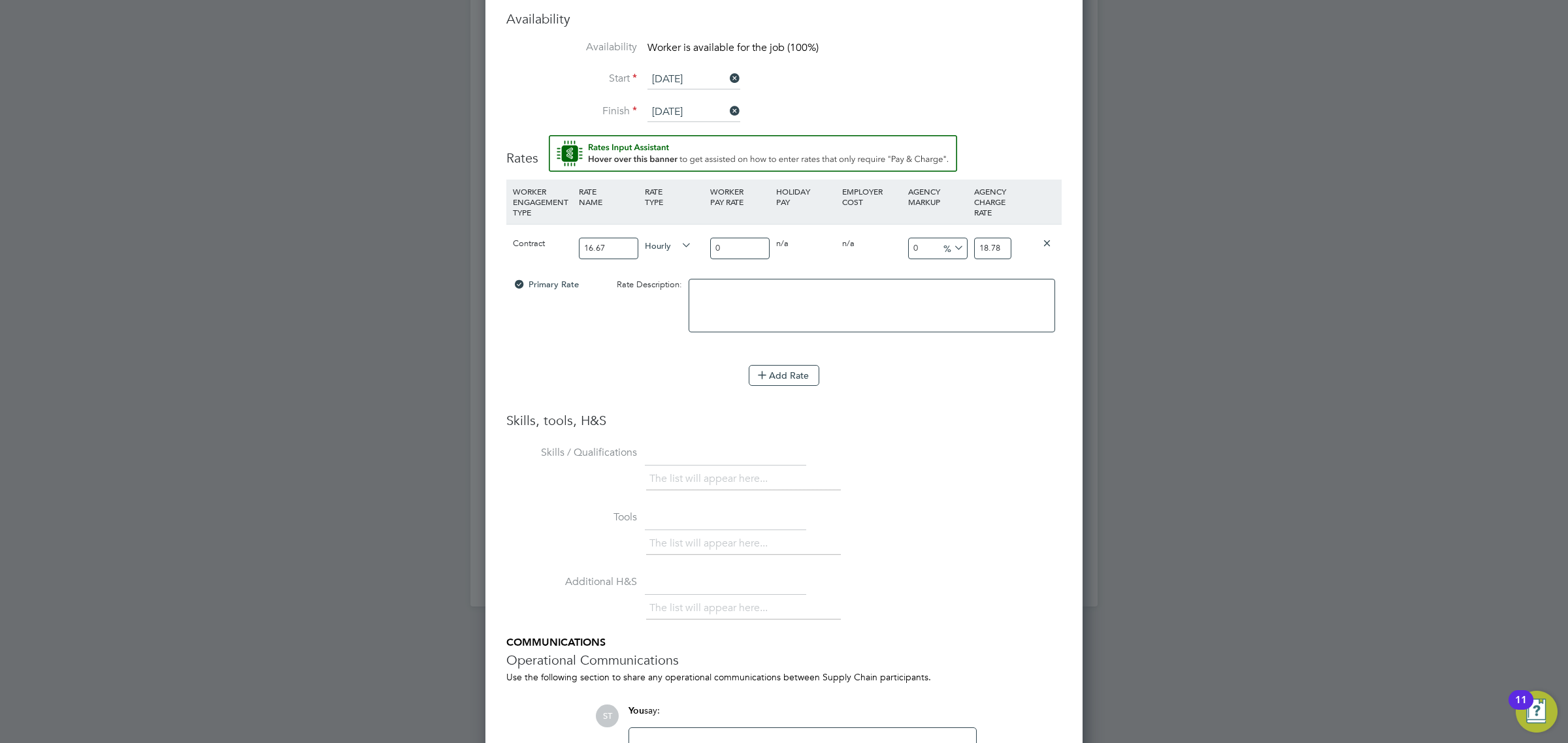
click at [944, 399] on li "Add Rate" at bounding box center [784, 382] width 555 height 34
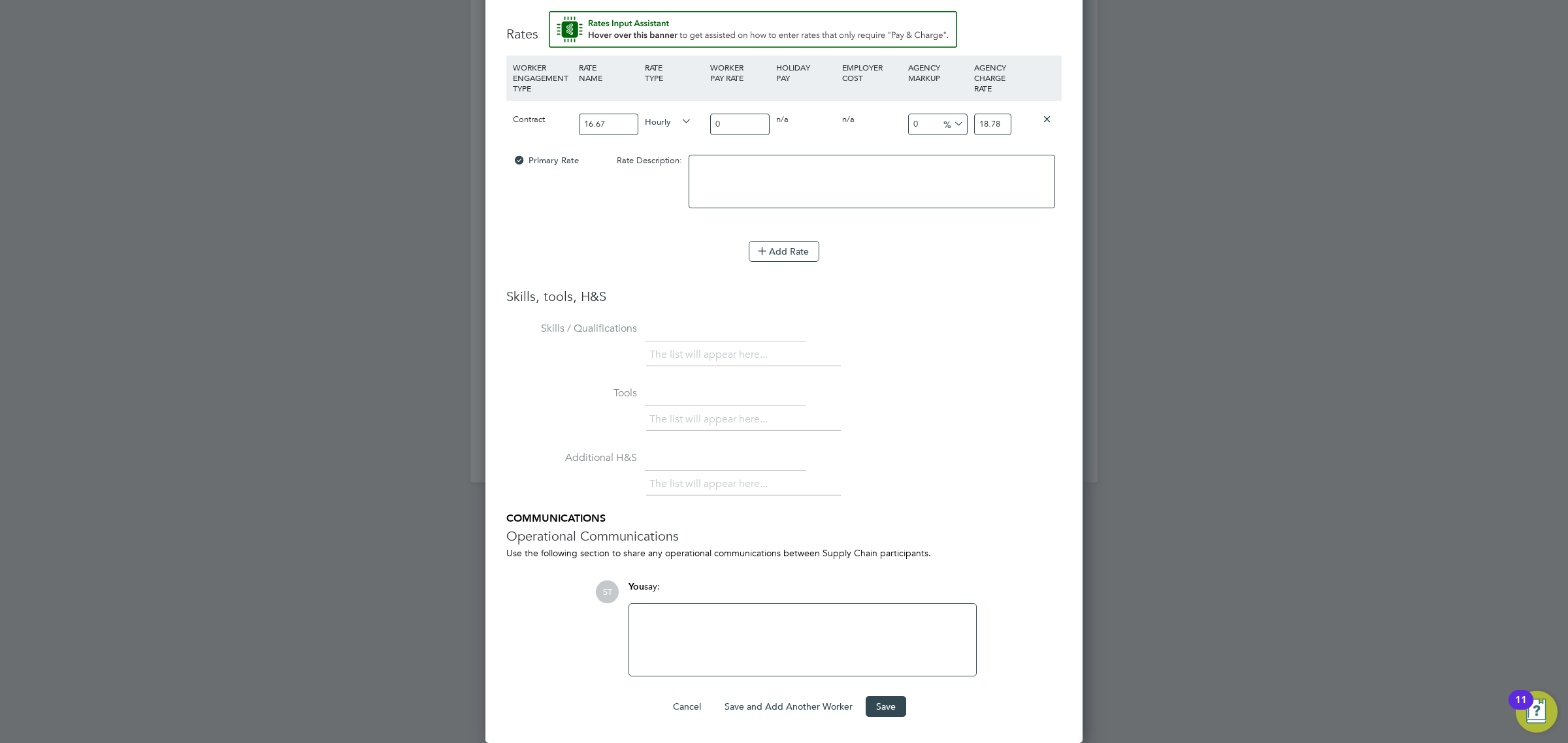
scroll to position [1323, 0]
click at [878, 709] on button "Save" at bounding box center [886, 706] width 41 height 21
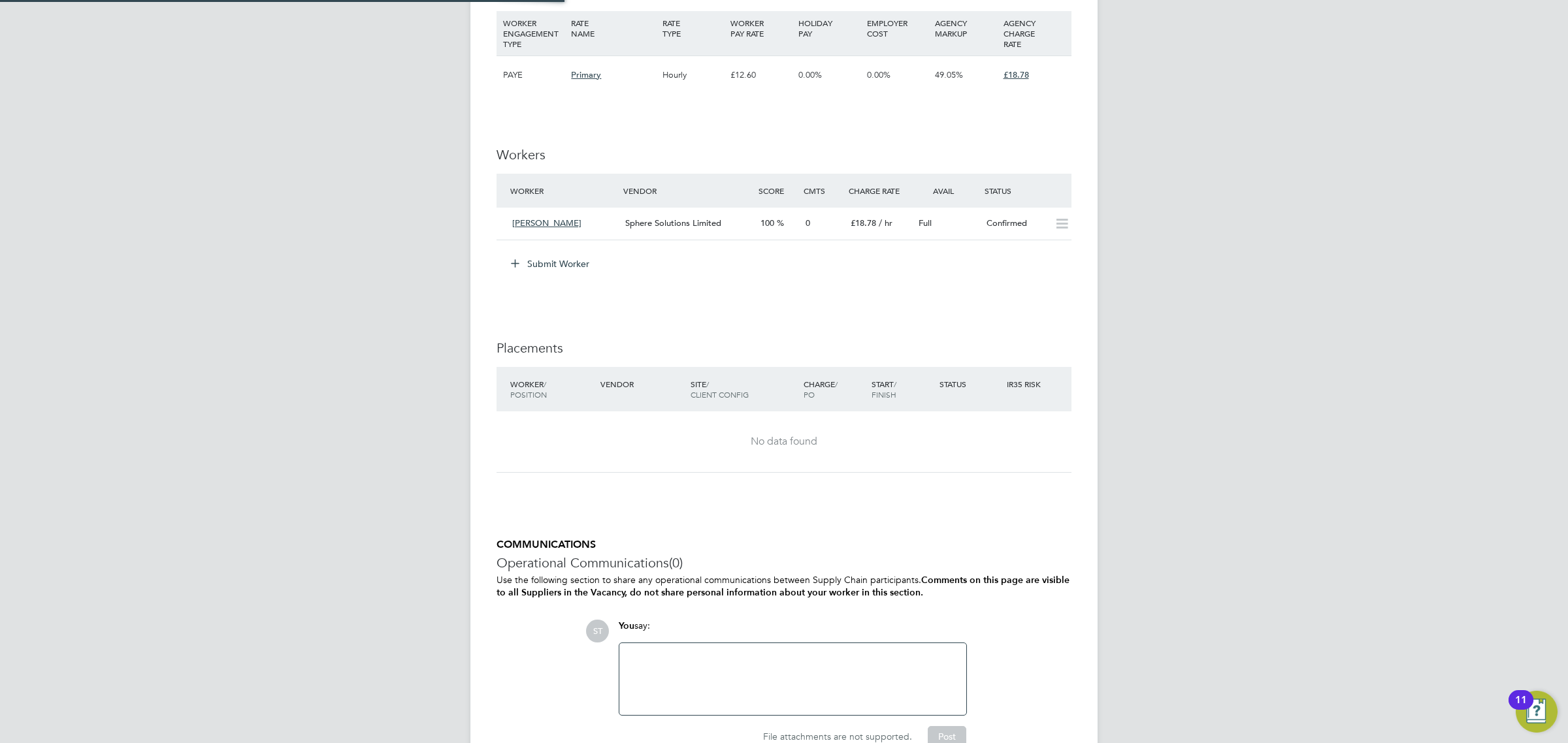
scroll to position [7, 7]
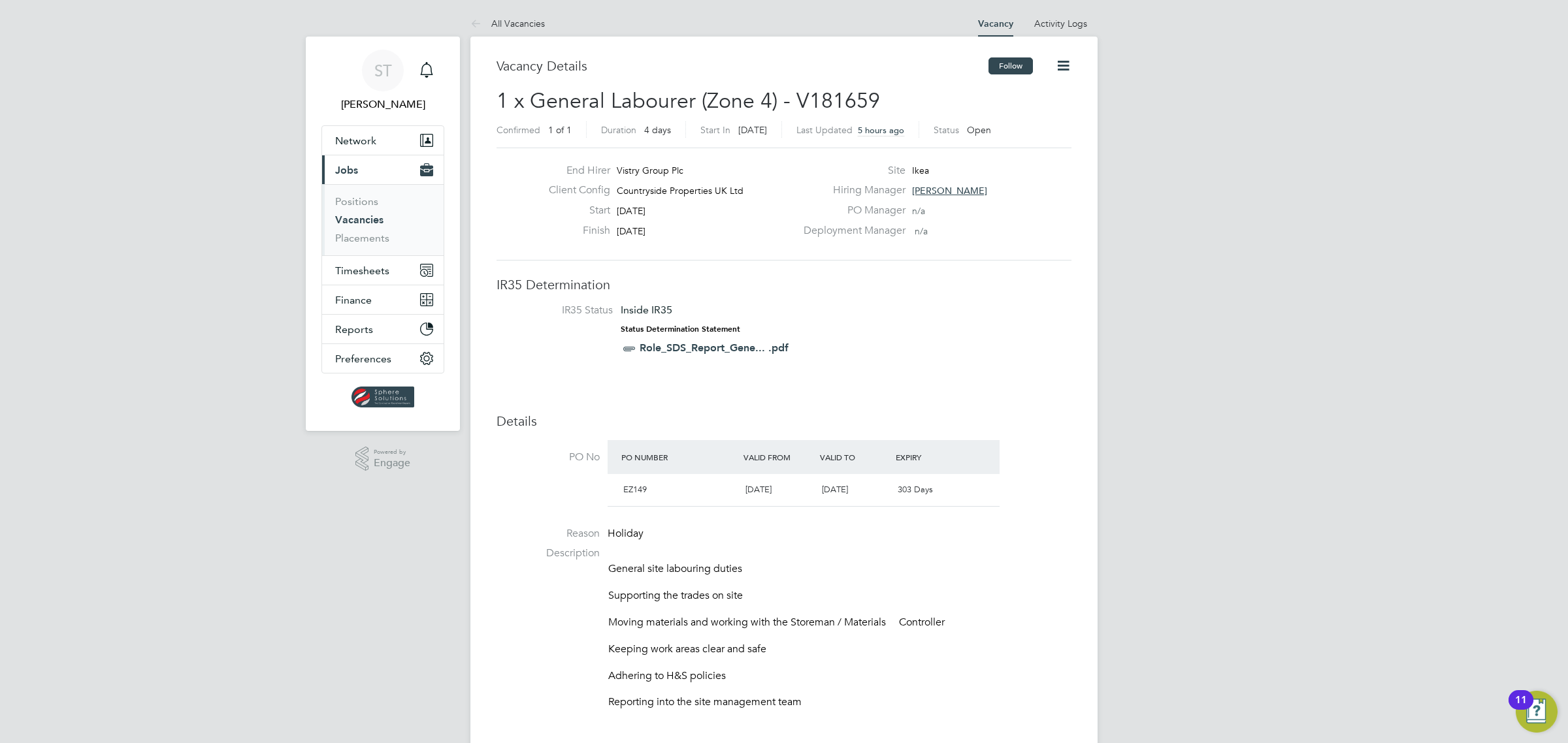
click at [1013, 59] on button "Follow" at bounding box center [1011, 66] width 45 height 17
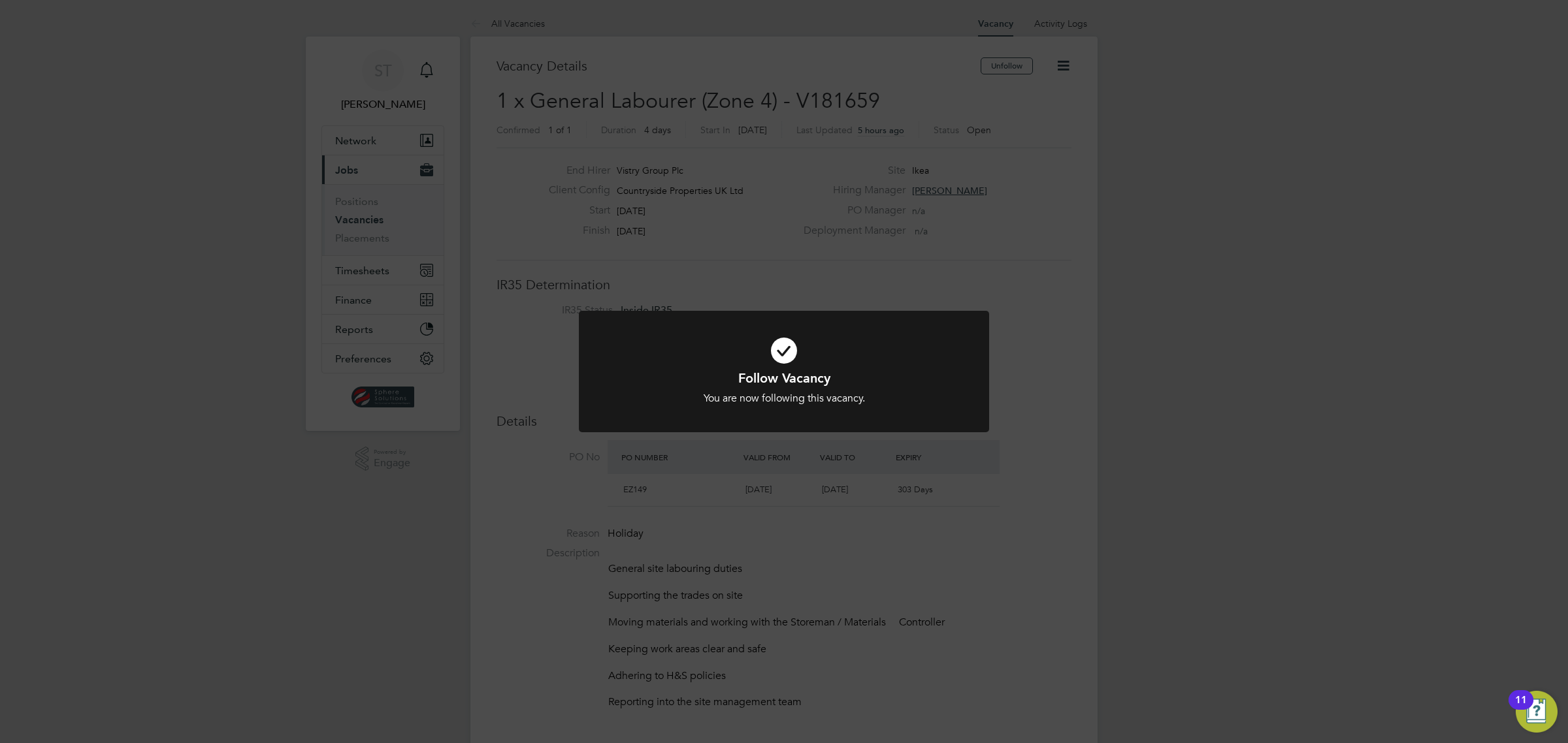
click at [741, 266] on div "Follow Vacancy You are now following this vacancy. Cancel Okay" at bounding box center [784, 371] width 1568 height 743
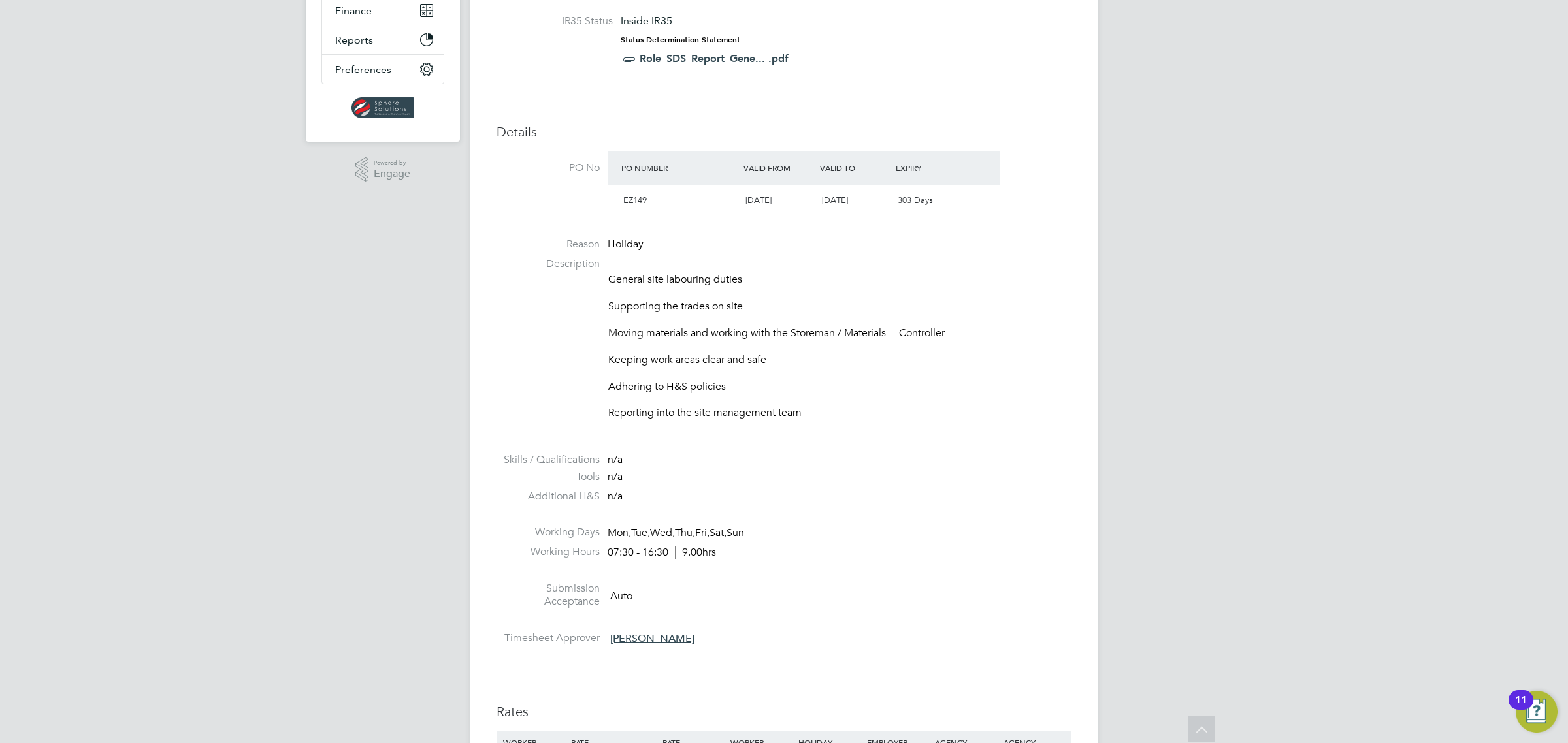
scroll to position [101, 0]
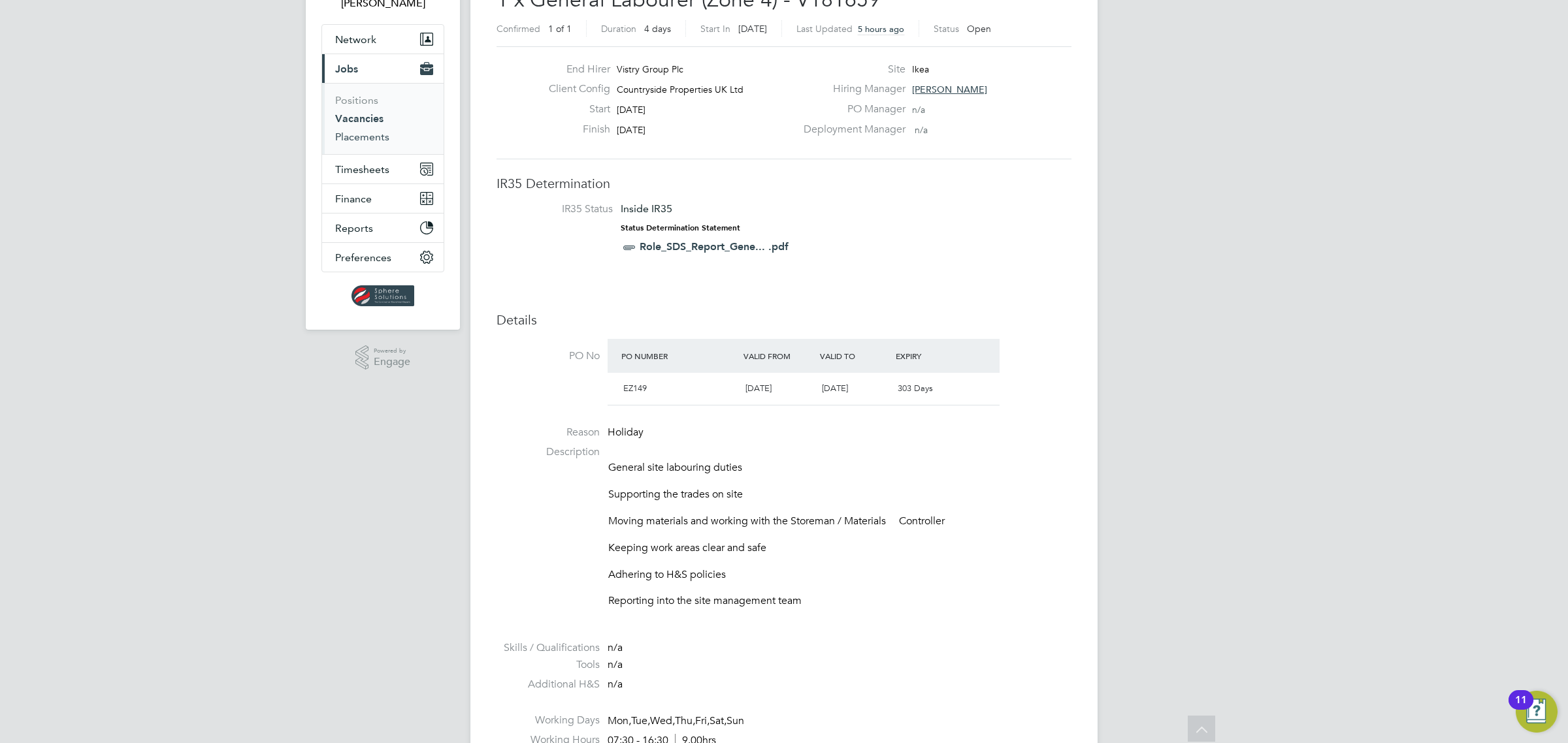
click at [371, 135] on link "Placements" at bounding box center [362, 137] width 54 height 13
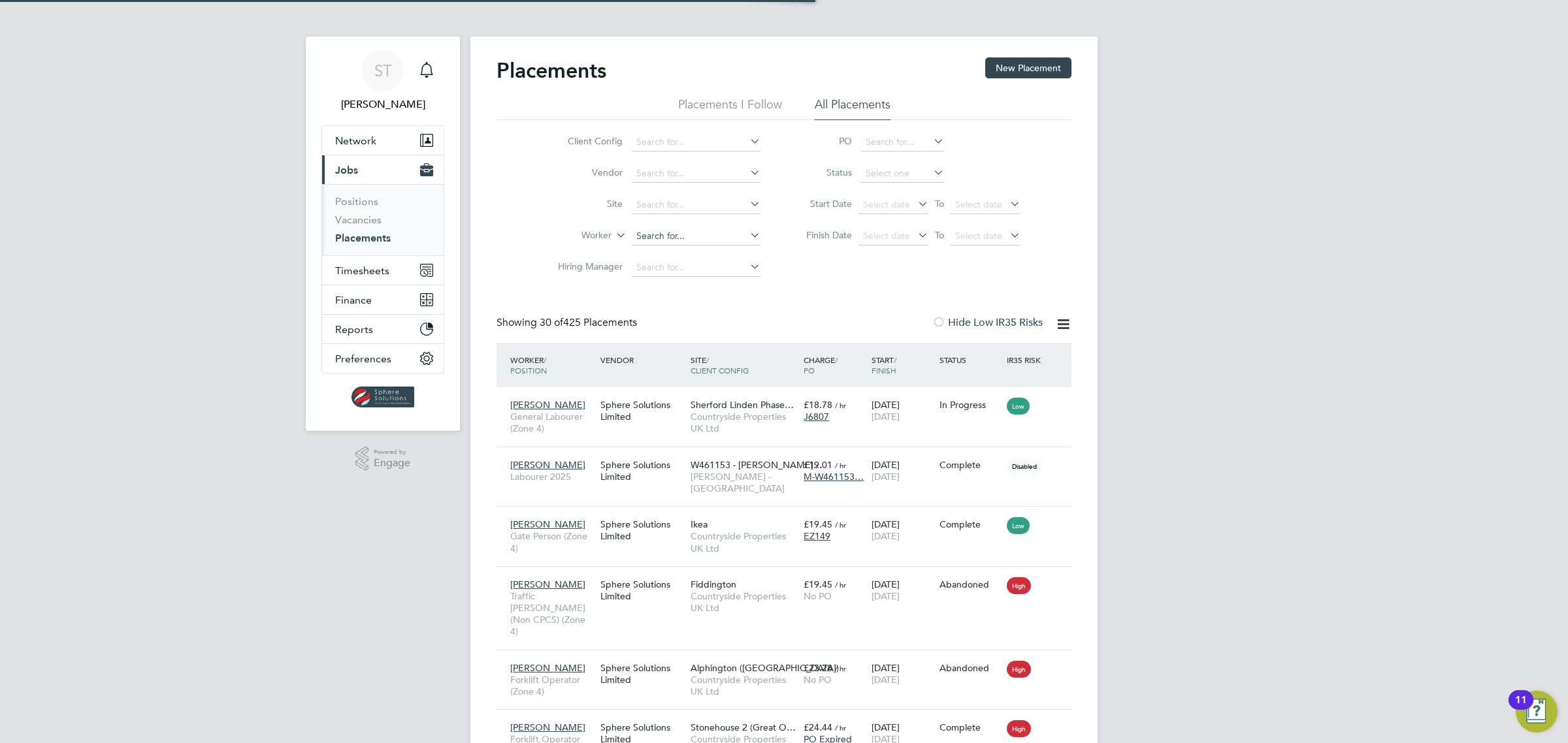
scroll to position [7, 7]
click at [661, 240] on input at bounding box center [696, 236] width 129 height 19
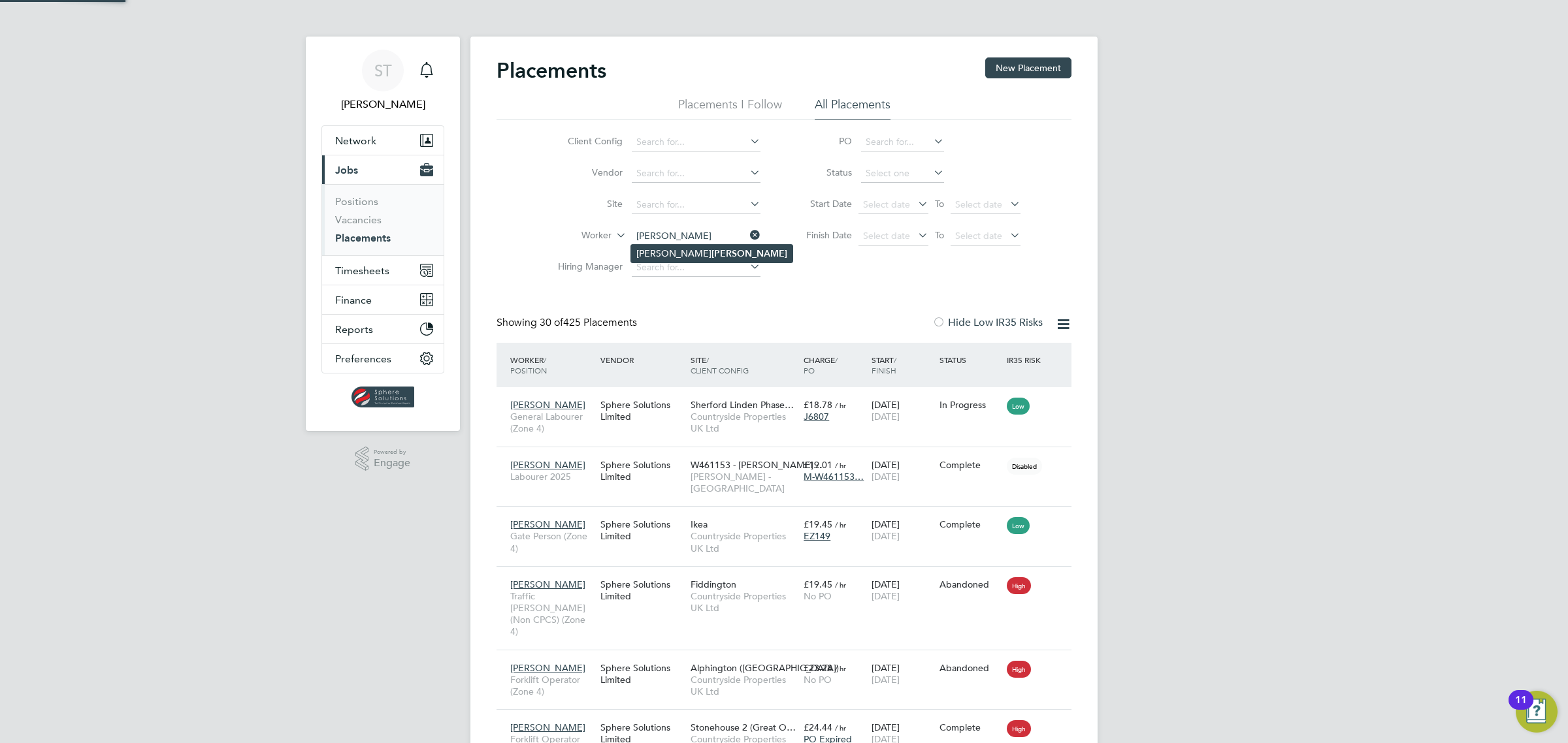
click at [658, 249] on li "Owen Griffin" at bounding box center [712, 254] width 161 height 18
type input "[PERSON_NAME]"
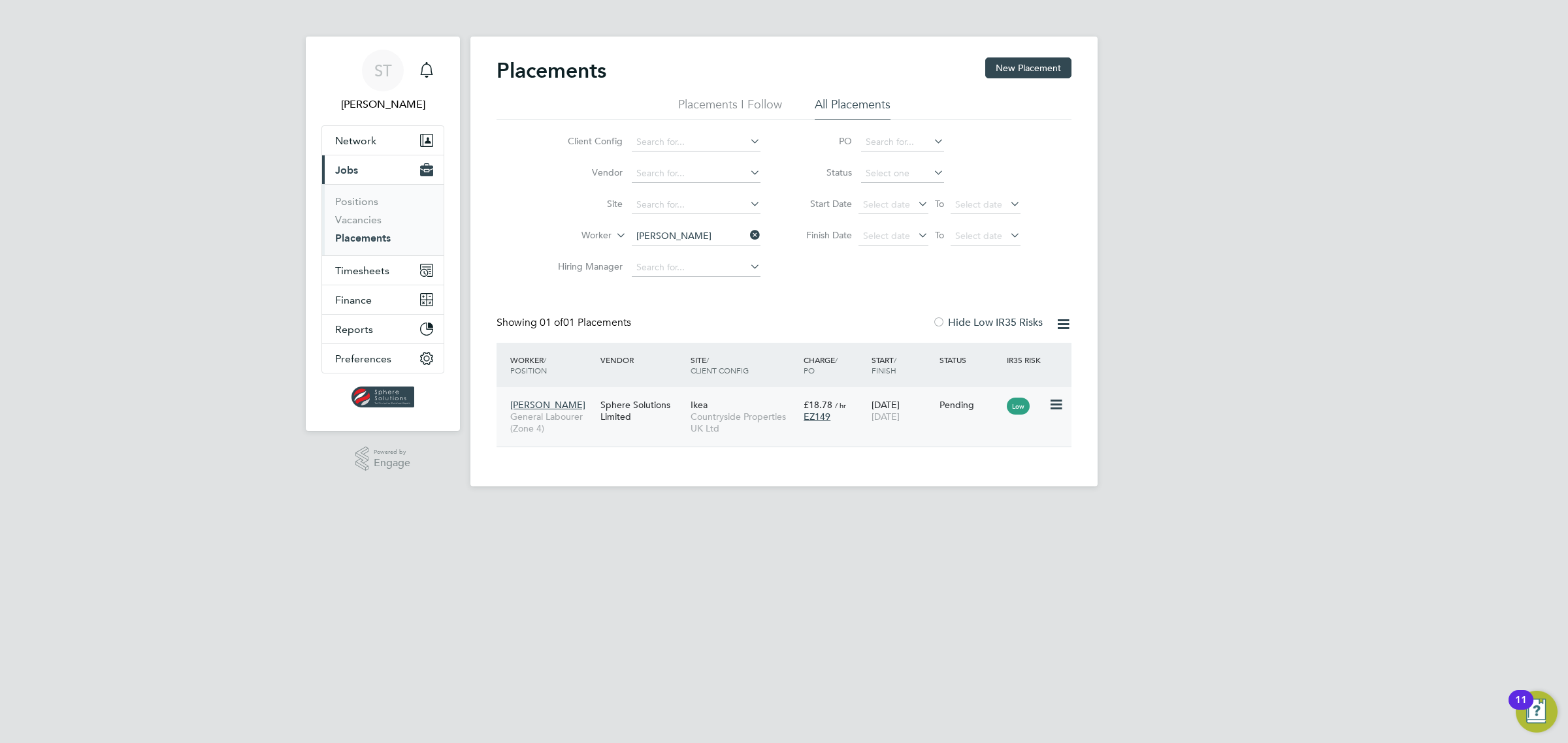
click at [1060, 404] on icon at bounding box center [1055, 405] width 13 height 16
click at [939, 483] on li "Start" at bounding box center [995, 486] width 134 height 19
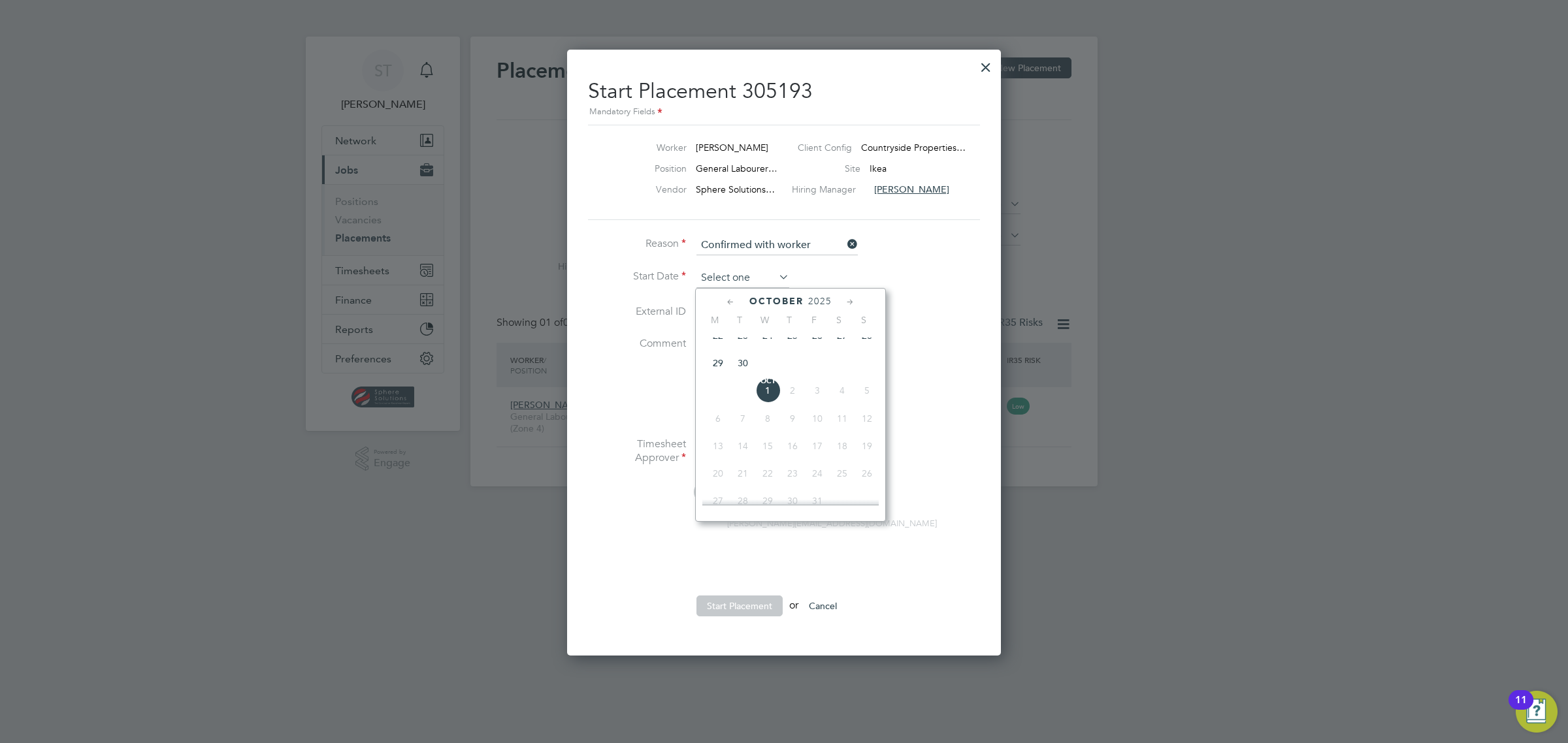
click at [746, 284] on input at bounding box center [743, 278] width 93 height 19
click at [742, 348] on span "23" at bounding box center [742, 335] width 25 height 25
type input "[DATE]"
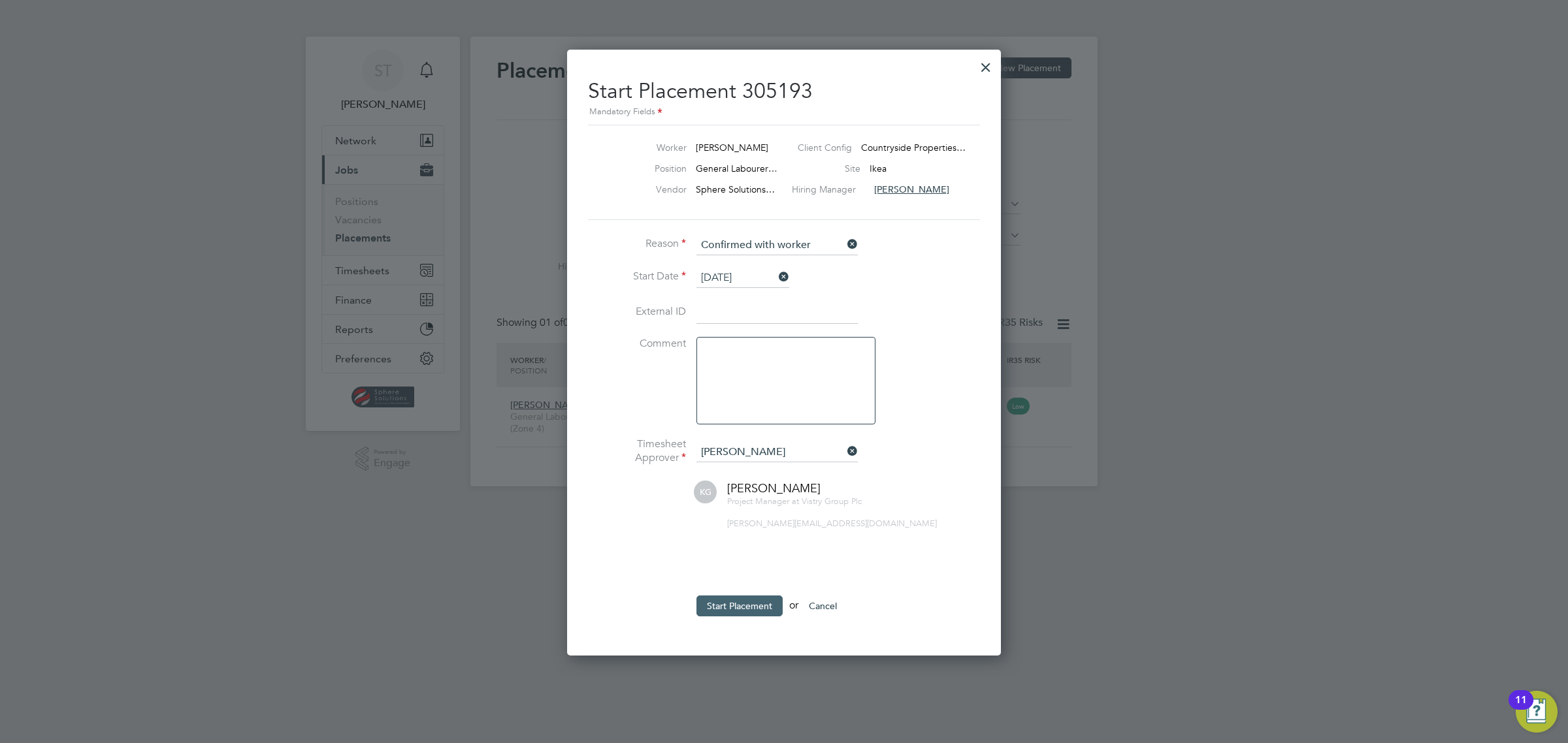
click at [750, 607] on button "Start Placement" at bounding box center [739, 606] width 86 height 21
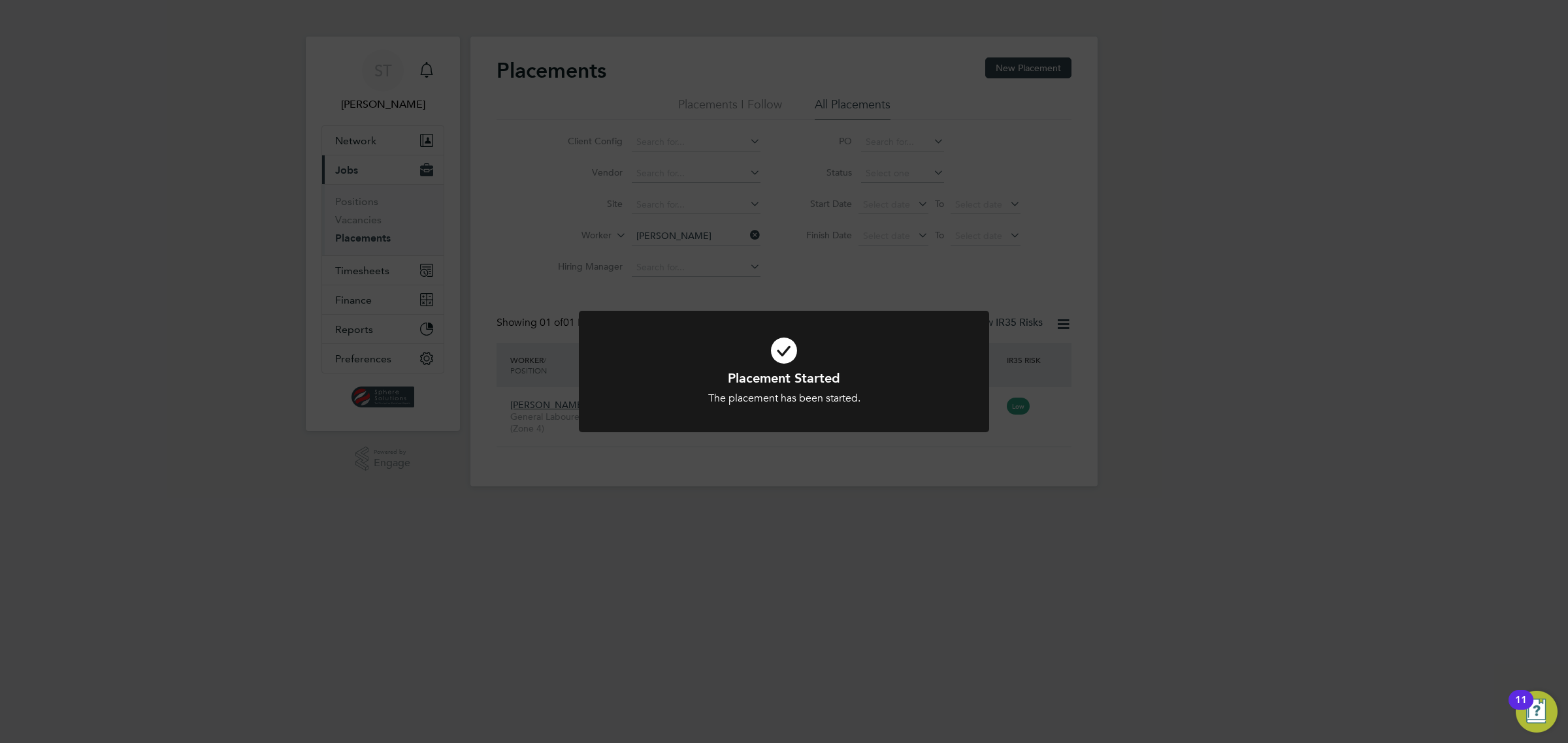
click at [834, 525] on div "Placement Started The placement has been started. Cancel Okay" at bounding box center [784, 371] width 1568 height 743
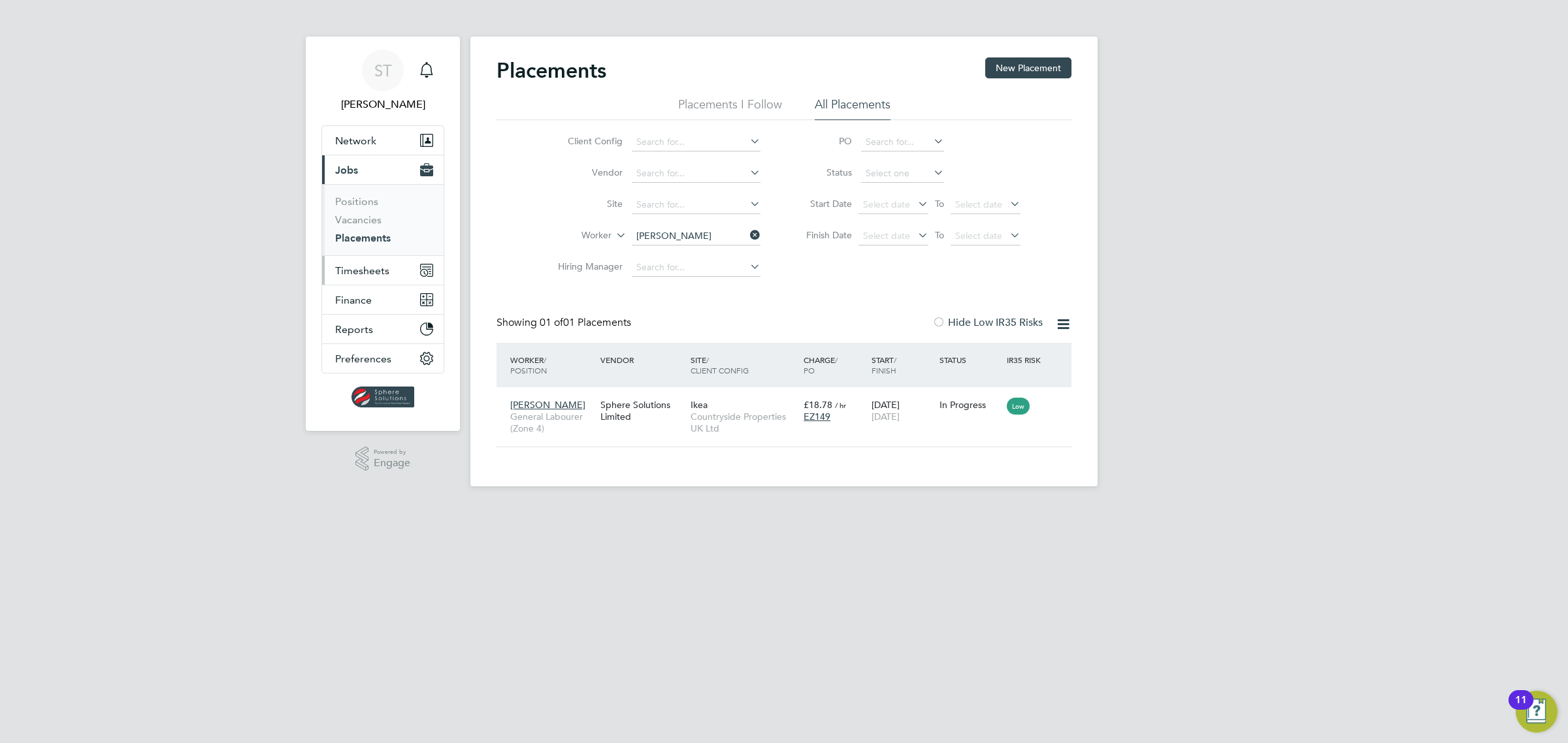
click at [363, 272] on span "Timesheets" at bounding box center [362, 270] width 54 height 13
click at [365, 229] on link "Timesheets" at bounding box center [362, 230] width 54 height 13
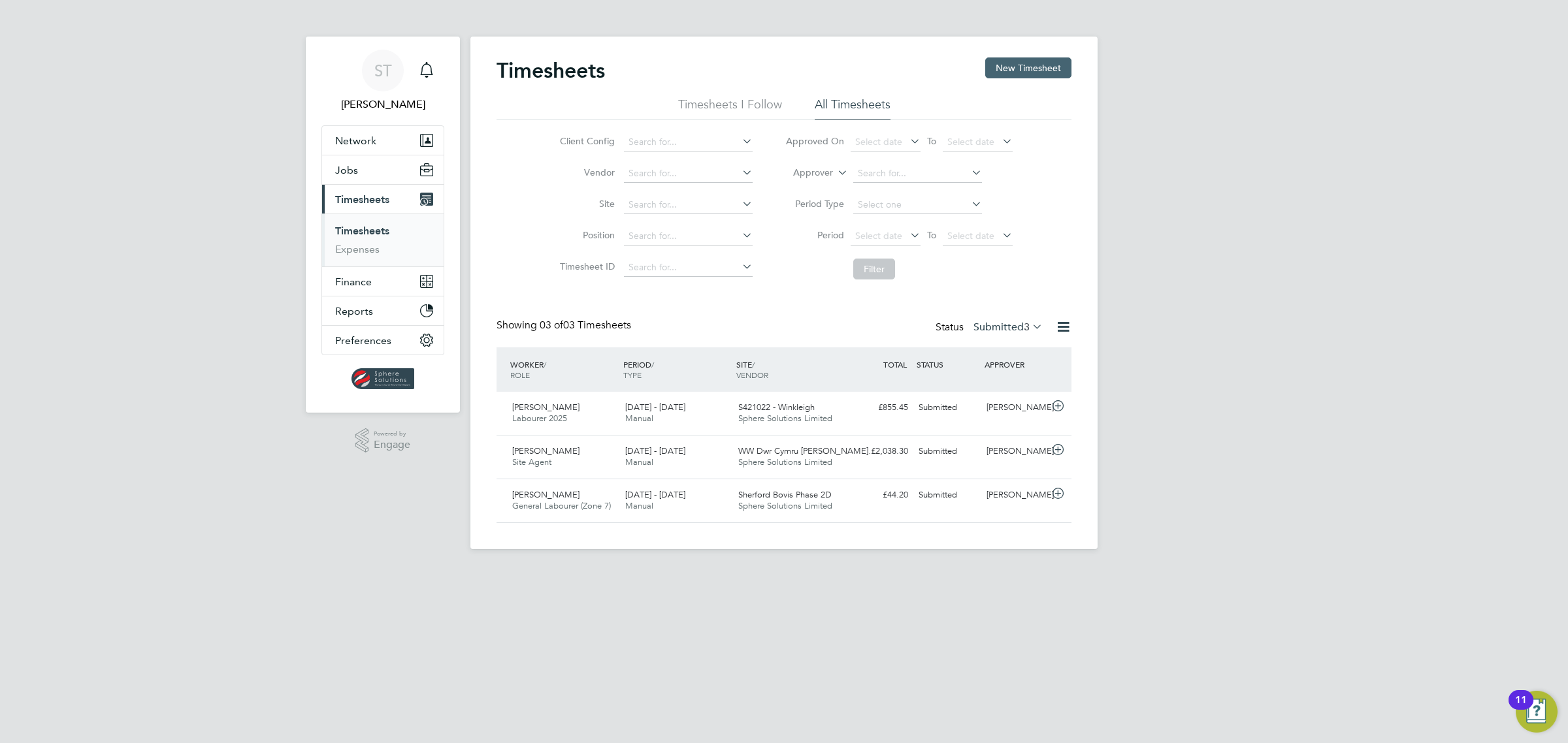
click at [1050, 72] on button "New Timesheet" at bounding box center [1029, 68] width 86 height 21
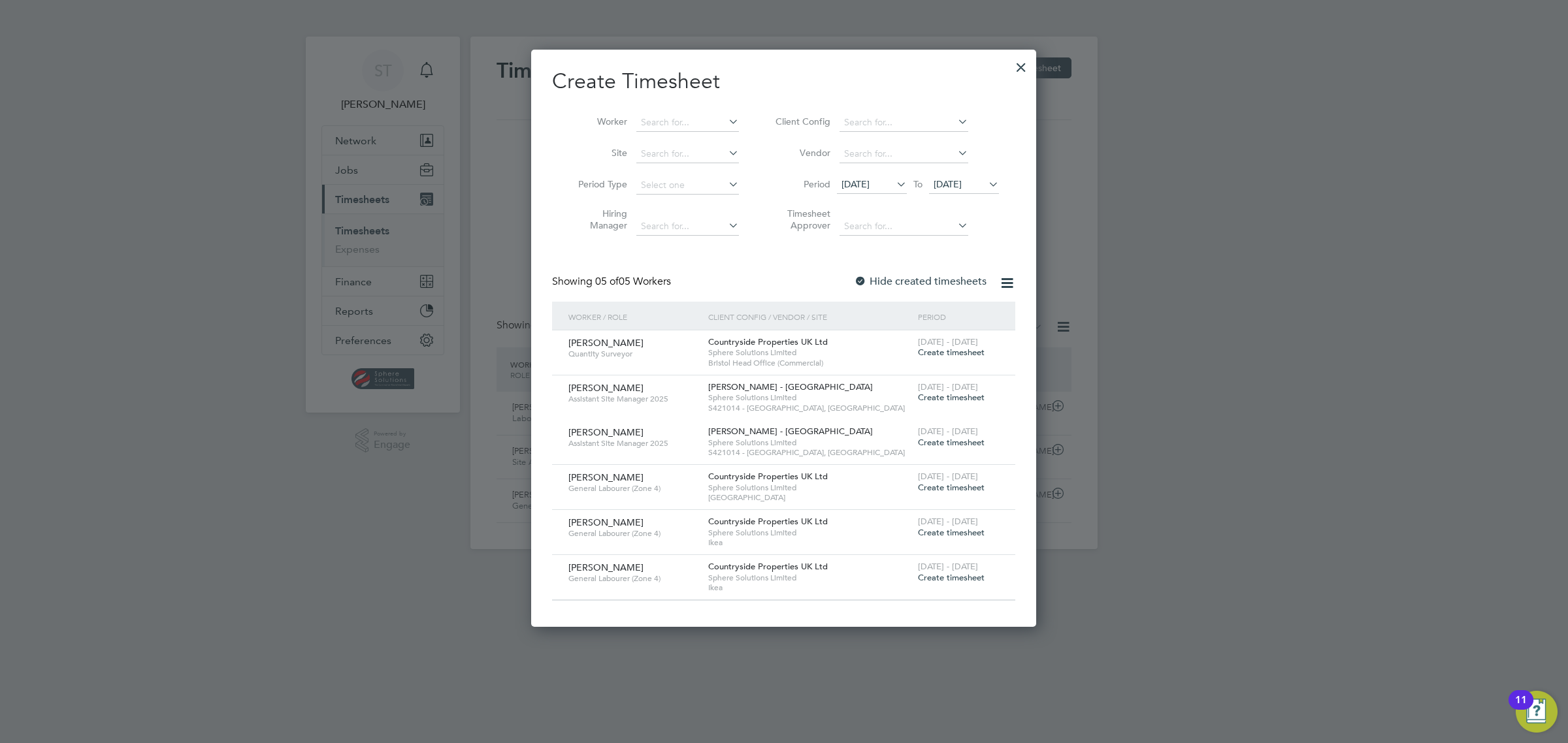
click at [962, 537] on div "22 - 28 Sep 2025 Create timesheet" at bounding box center [958, 527] width 88 height 35
click at [963, 535] on span "Create timesheet" at bounding box center [951, 532] width 66 height 11
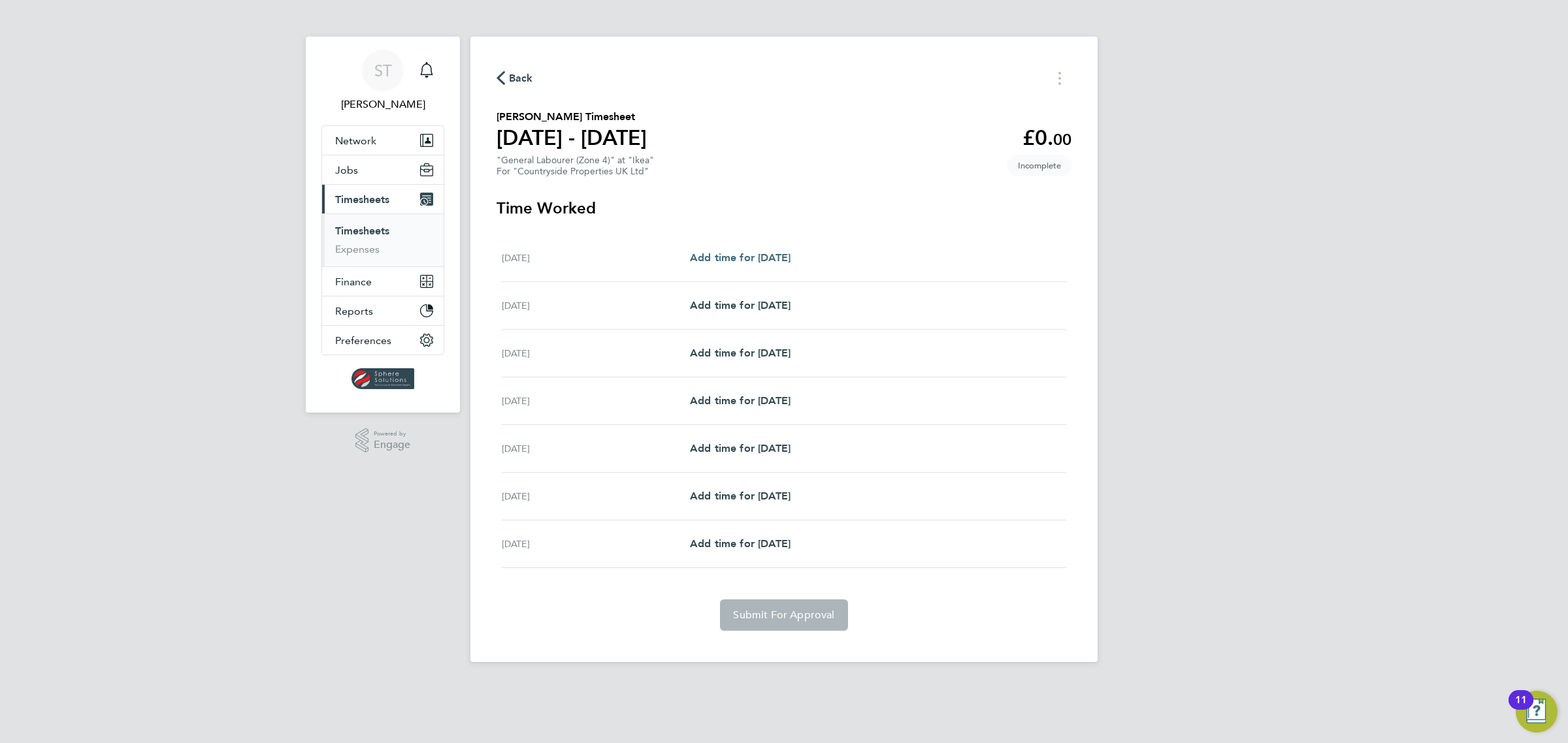
click at [732, 264] on span "Add time for Mon 22 Sep" at bounding box center [739, 258] width 100 height 13
select select "30"
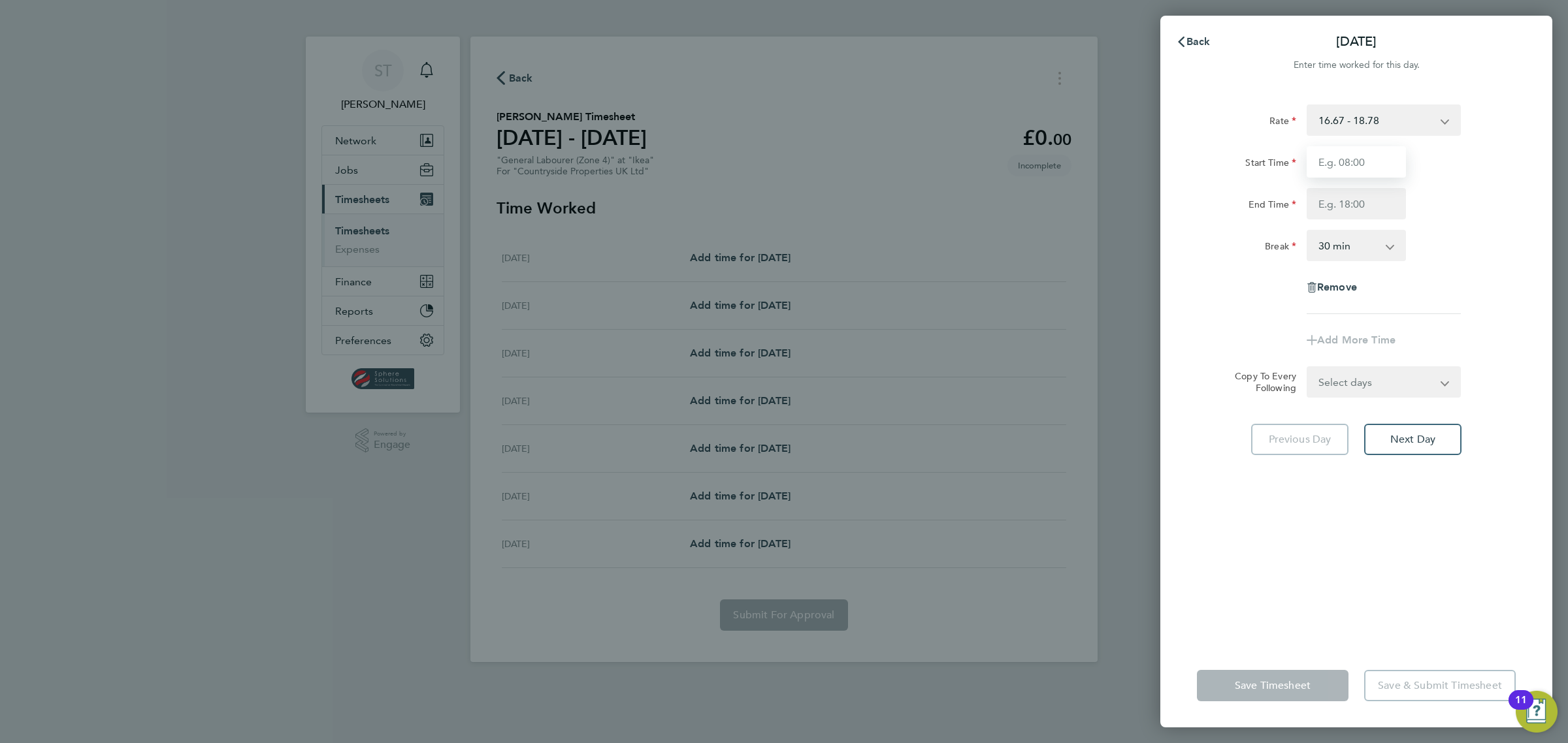
click at [1362, 177] on input "Start Time" at bounding box center [1355, 161] width 99 height 31
type input "07:30"
type input "17:00"
click at [1373, 388] on select "Select days Day Weekday (Mon-Fri) Weekend (Sat-Sun) Tuesday Wednesday Thursday …" at bounding box center [1376, 382] width 137 height 29
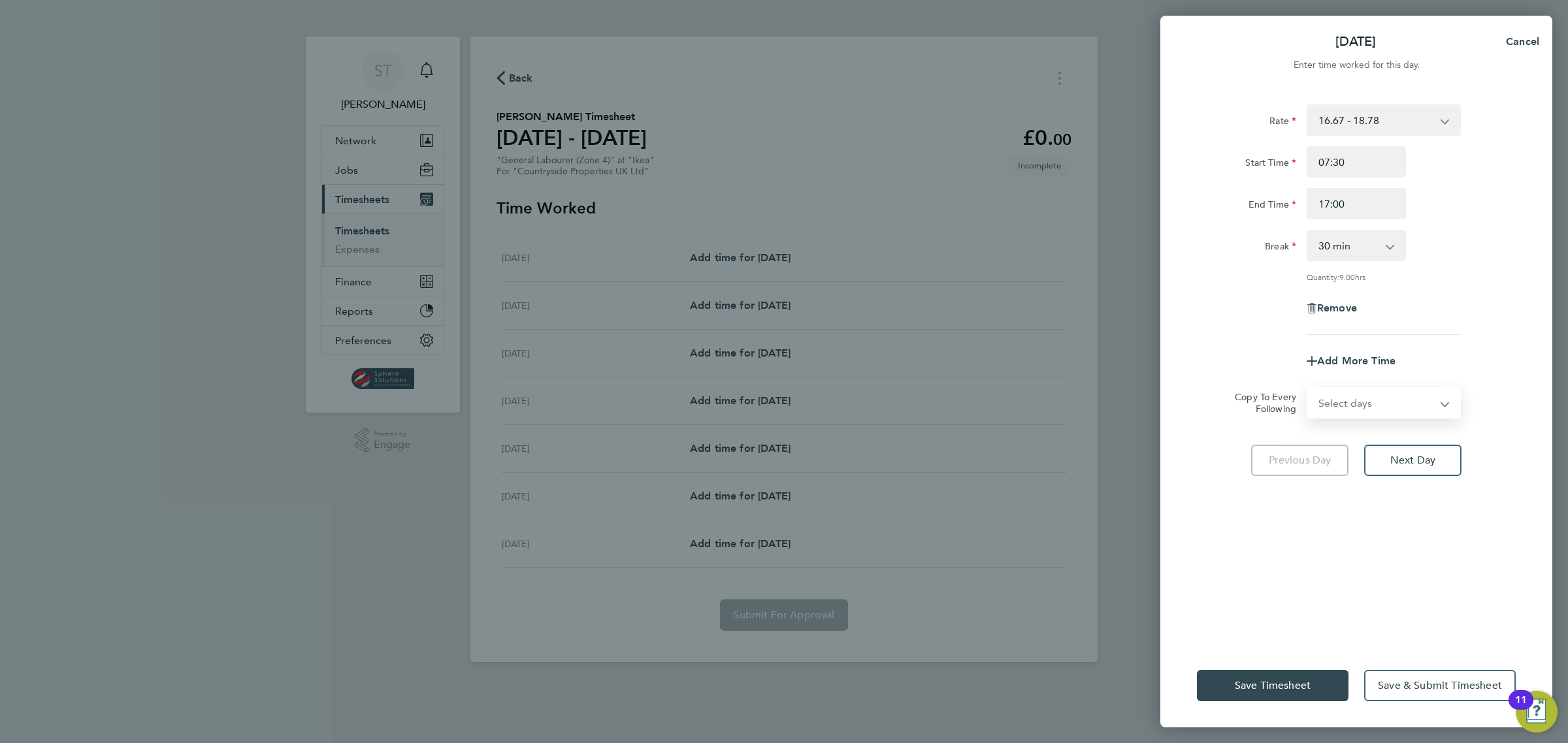
select select "DAY"
click at [1308, 388] on select "Select days Day Weekday (Mon-Fri) Weekend (Sat-Sun) Tuesday Wednesday Thursday …" at bounding box center [1376, 402] width 137 height 29
click at [1452, 445] on app-icon-cross-button at bounding box center [1452, 444] width 16 height 29
drag, startPoint x: 1359, startPoint y: 450, endPoint x: 1351, endPoint y: 457, distance: 10.6
click at [1359, 450] on select "23 Sep 2025 24 Sep 2025 25 Sep 2025 26 Sep 2025 27 Sep 2025 28 Sep 2025" at bounding box center [1375, 444] width 136 height 29
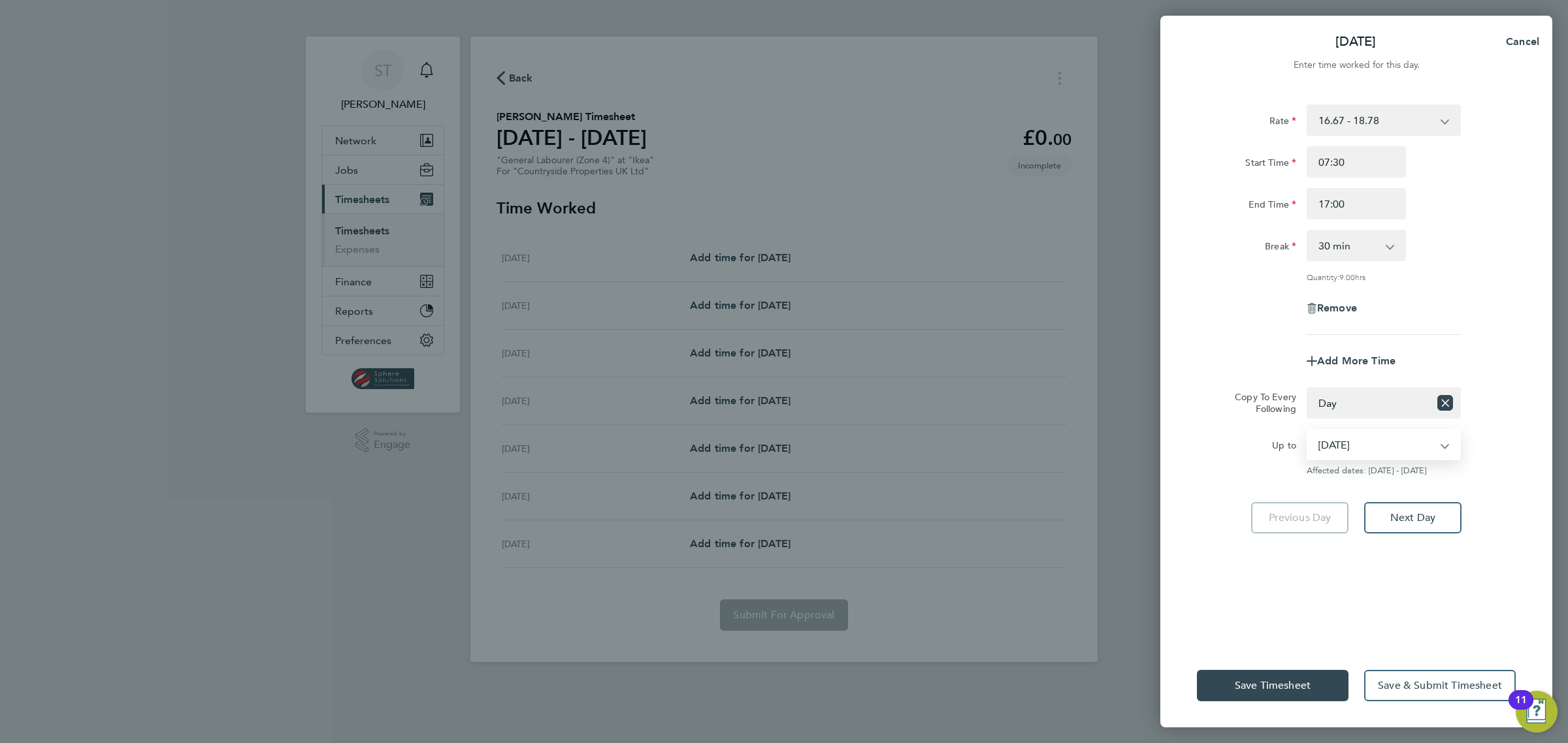
select select "2025-09-26"
click at [1308, 430] on select "23 Sep 2025 24 Sep 2025 25 Sep 2025 26 Sep 2025 27 Sep 2025 28 Sep 2025" at bounding box center [1375, 444] width 136 height 29
click at [1241, 689] on span "Save Timesheet" at bounding box center [1272, 686] width 76 height 13
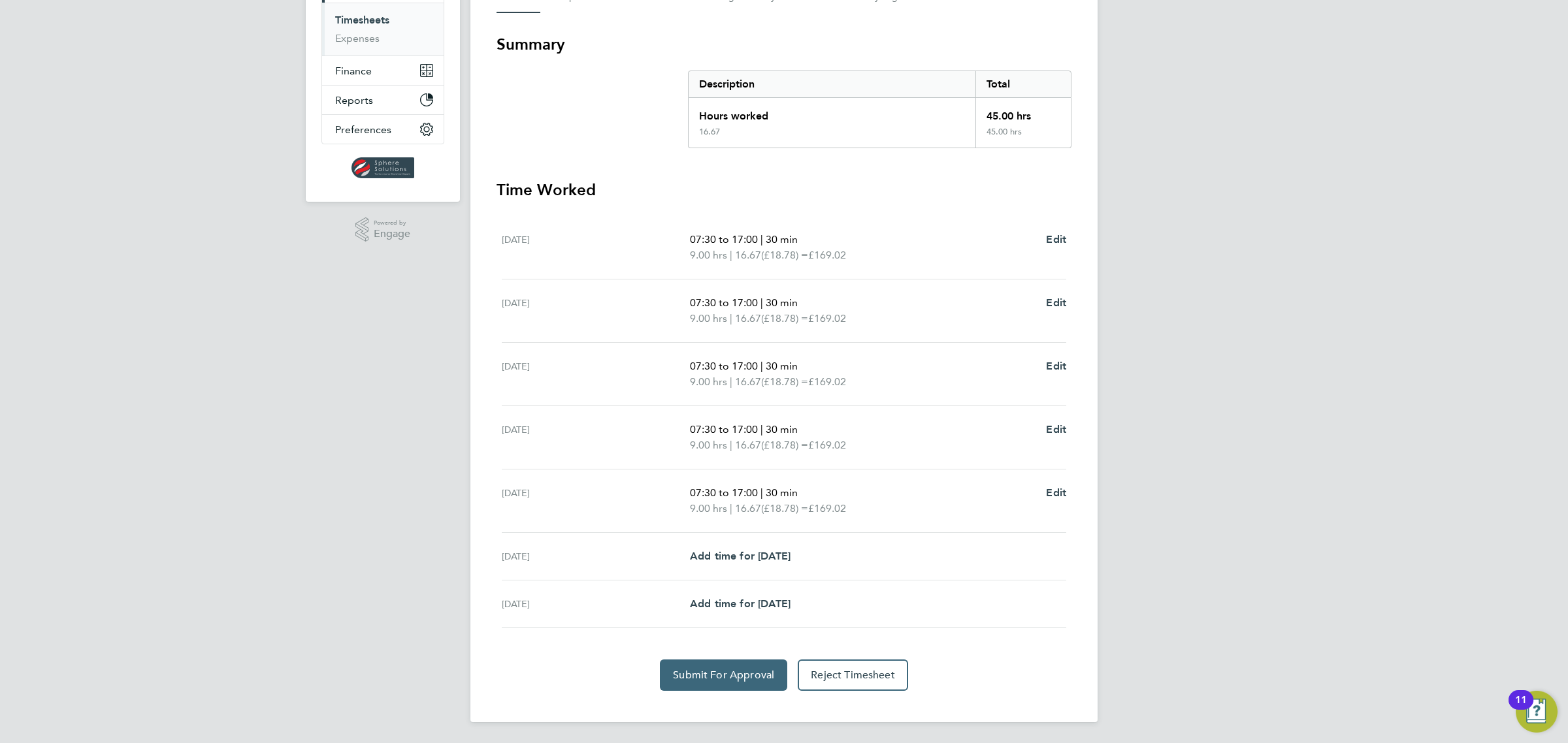
click at [730, 664] on button "Submit For Approval" at bounding box center [724, 675] width 128 height 31
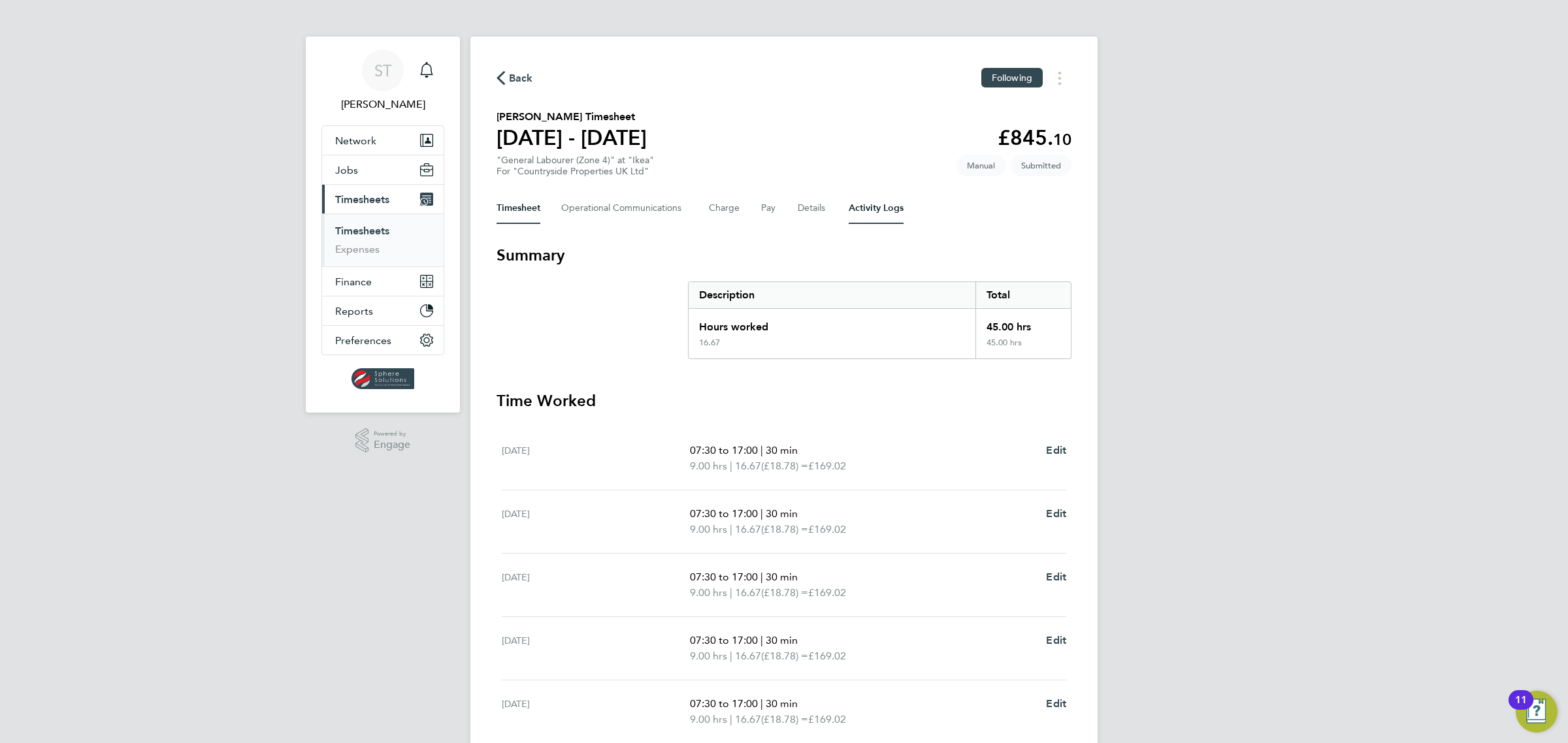
click at [862, 211] on Logs-tab "Activity Logs" at bounding box center [876, 208] width 55 height 31
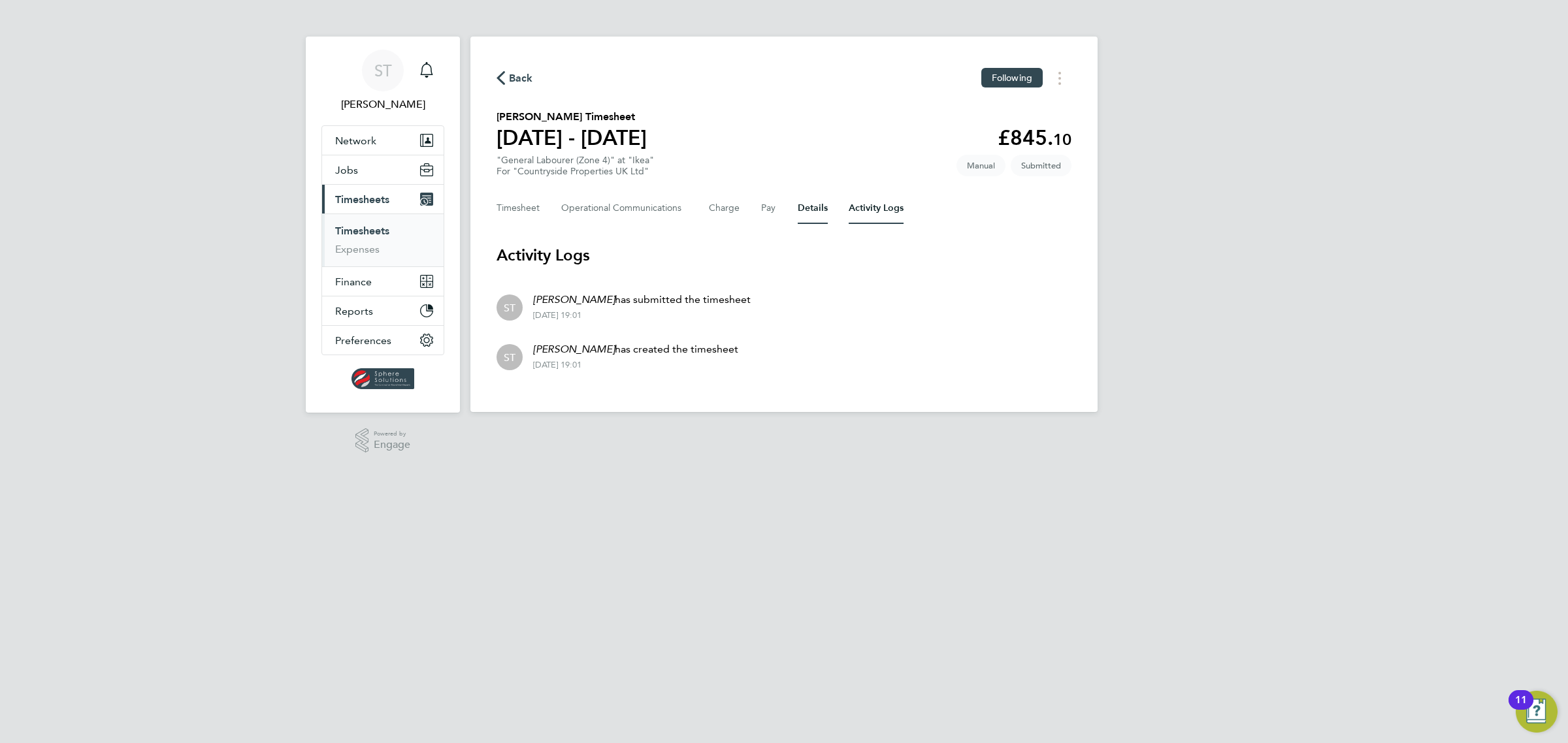
click at [805, 212] on button "Details" at bounding box center [812, 208] width 30 height 31
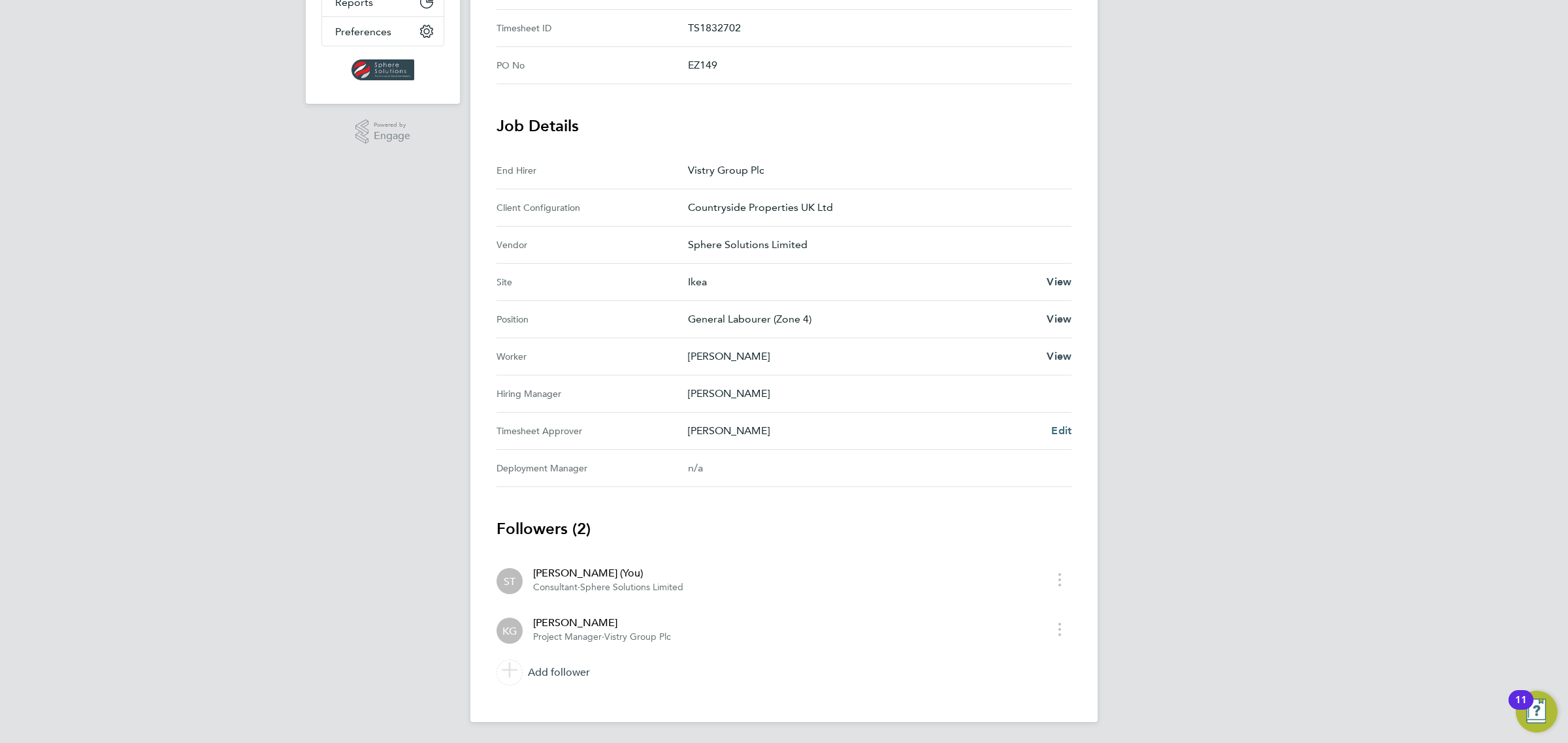
click at [1067, 433] on span "Edit" at bounding box center [1061, 430] width 20 height 13
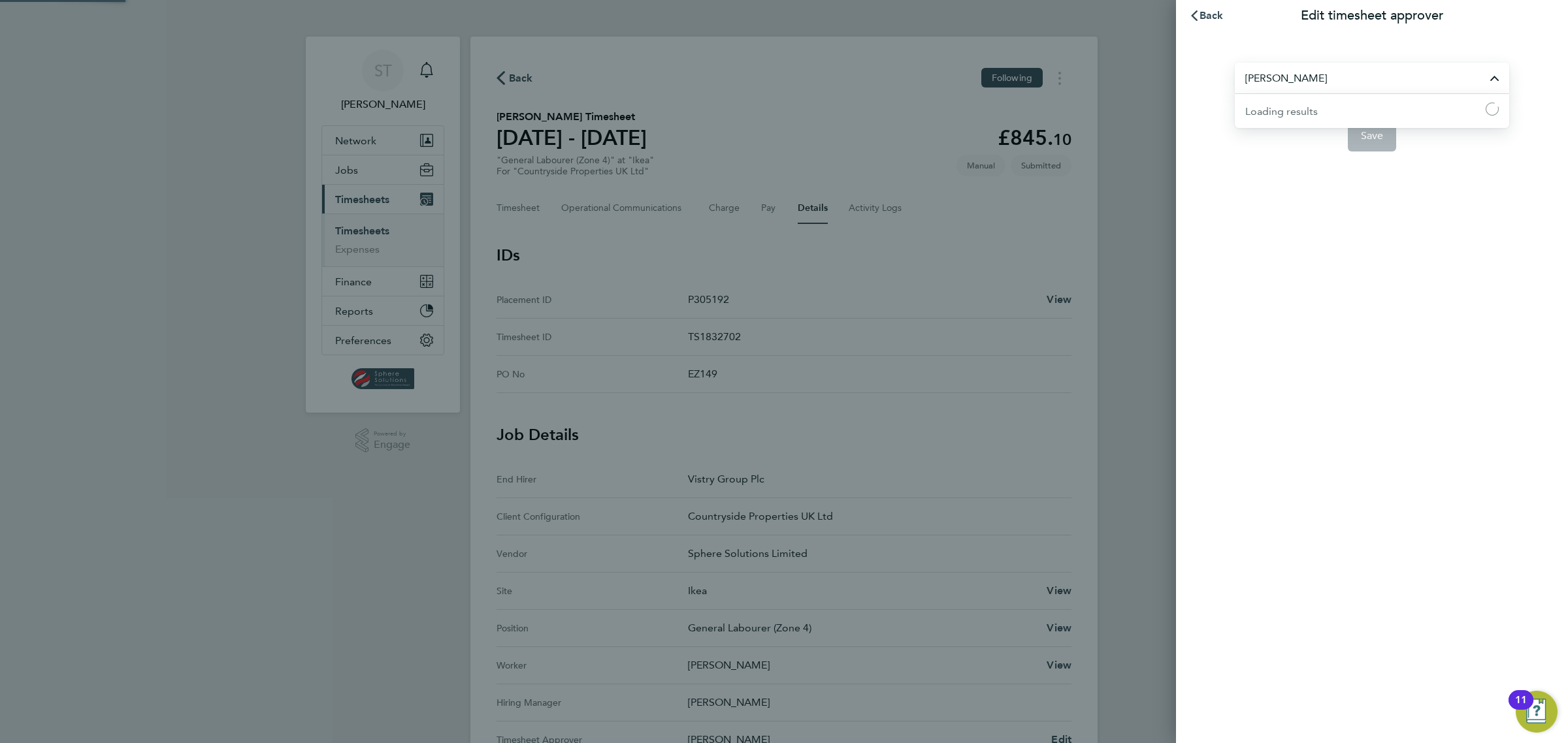
click at [1367, 72] on input "[PERSON_NAME]" at bounding box center [1371, 78] width 274 height 31
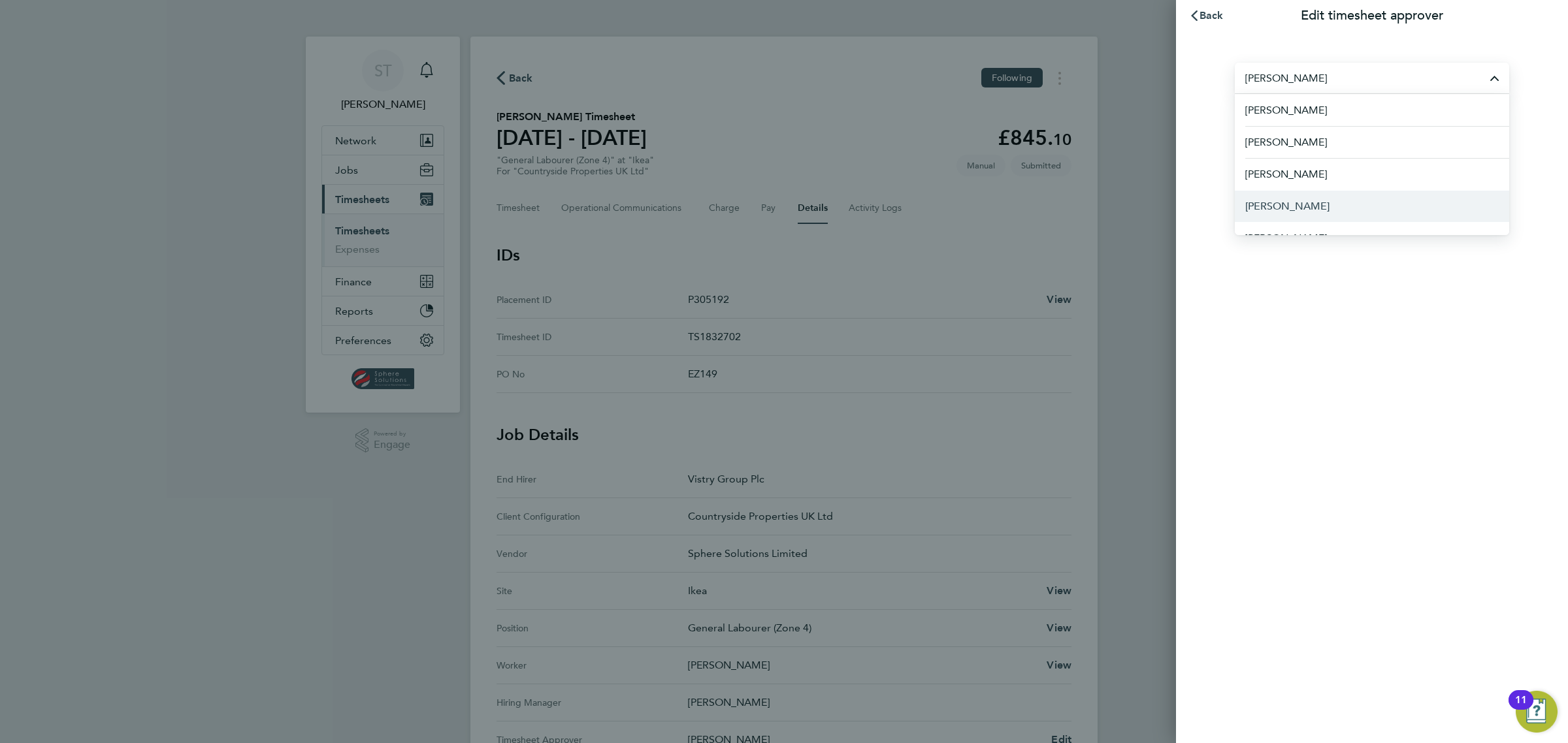
click at [1292, 207] on span "John Bargewell" at bounding box center [1287, 206] width 84 height 16
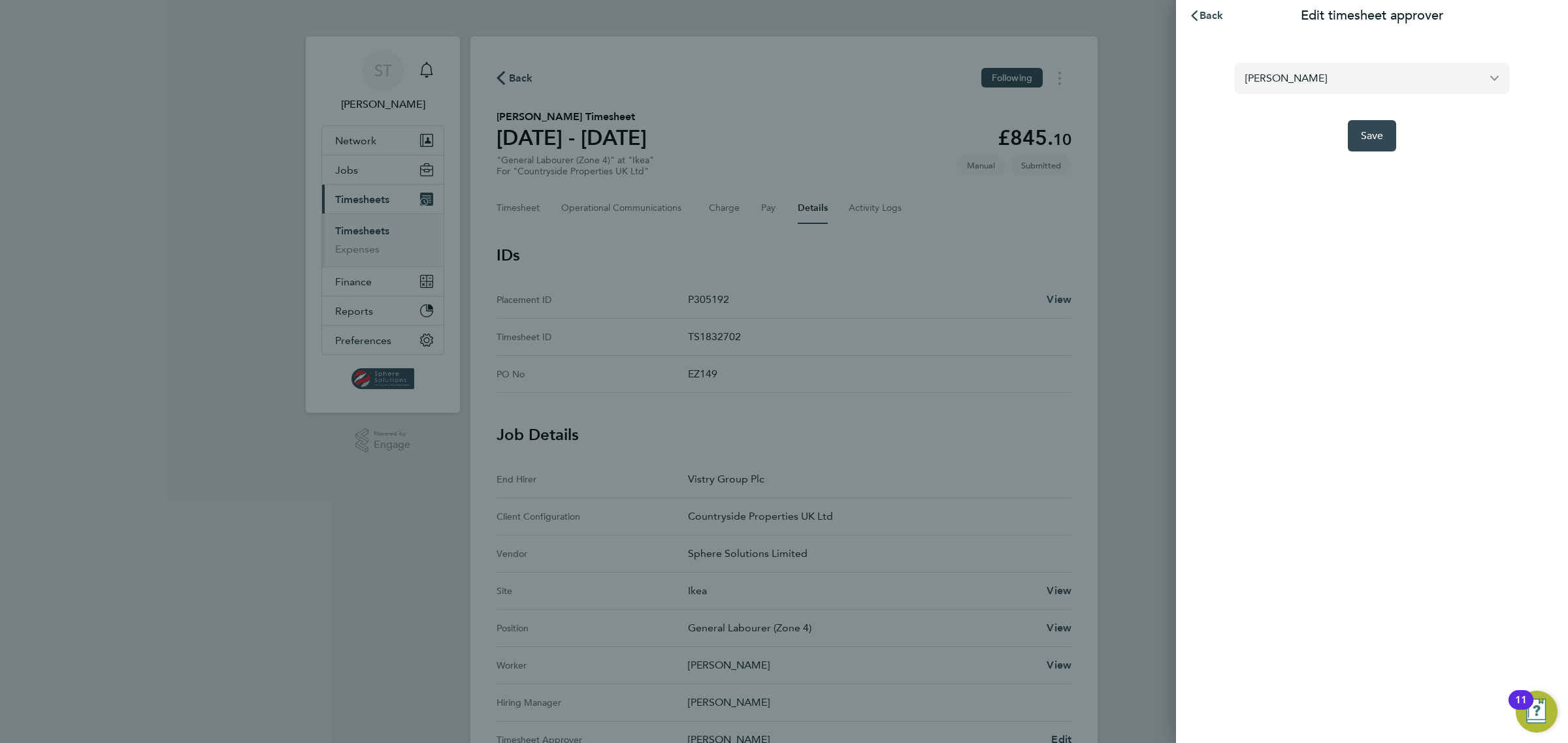
click at [1341, 85] on input "John Bargewell" at bounding box center [1371, 78] width 274 height 31
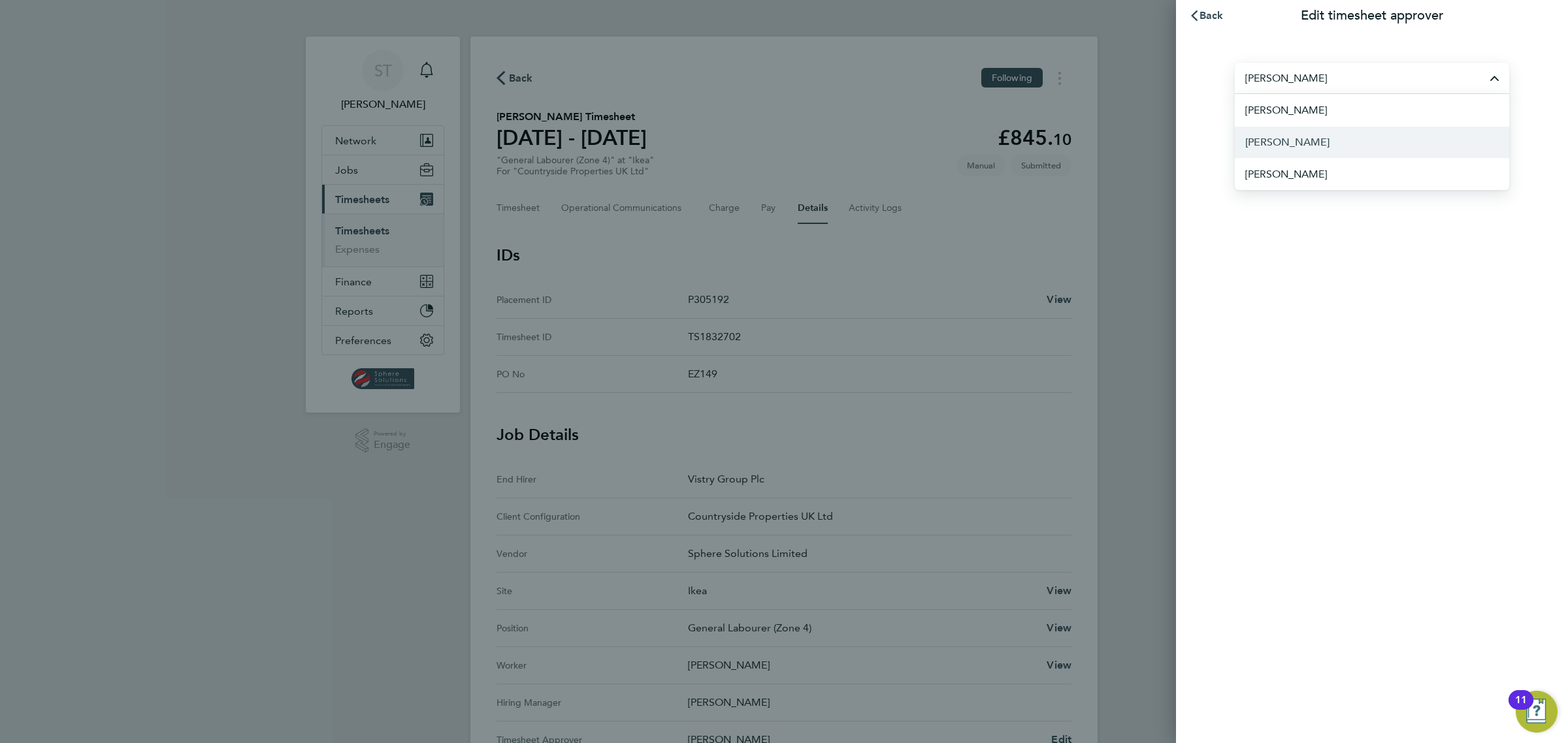
click at [1279, 139] on span "[PERSON_NAME]" at bounding box center [1287, 143] width 84 height 16
type input "[PERSON_NAME]"
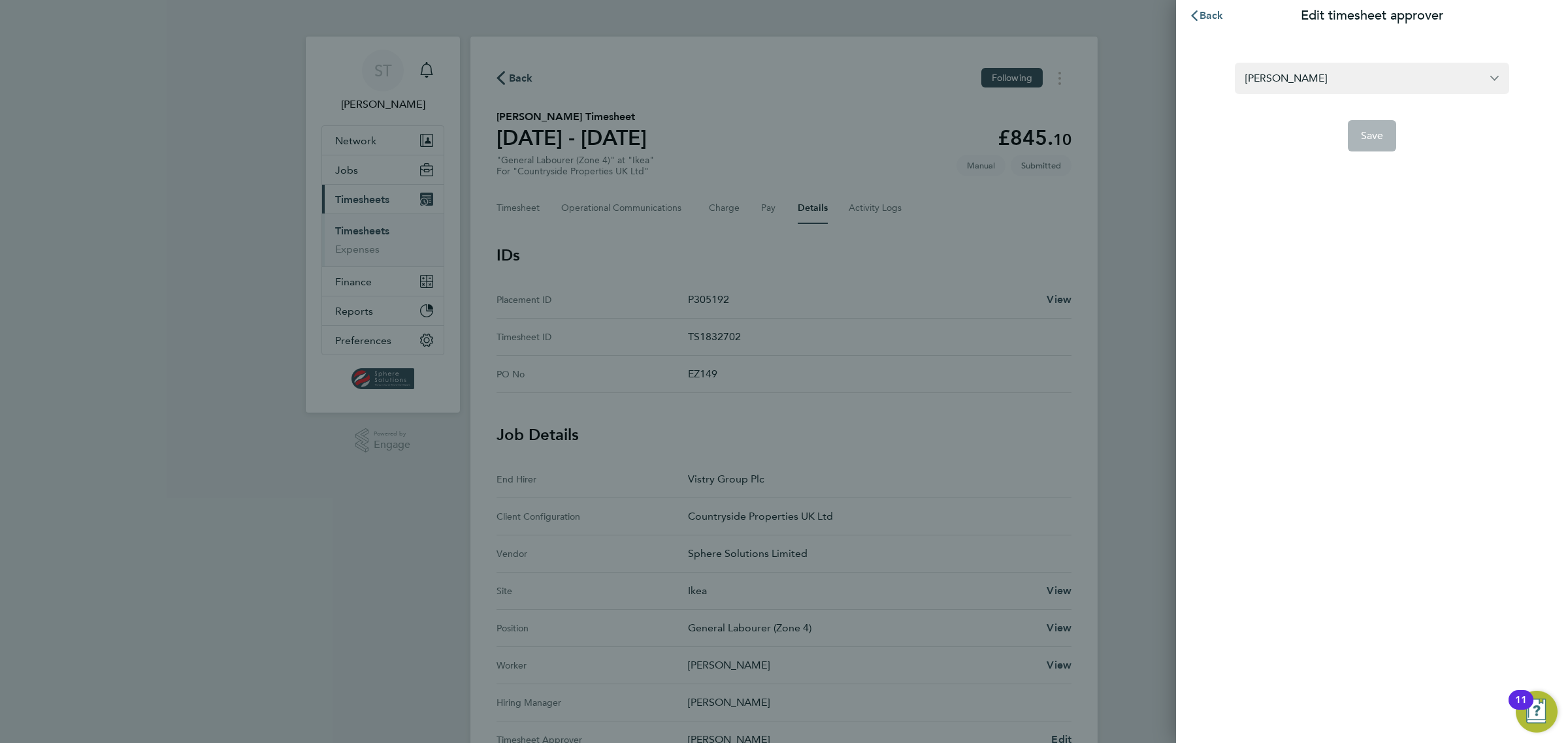
click at [1207, 25] on button "Back" at bounding box center [1206, 15] width 60 height 26
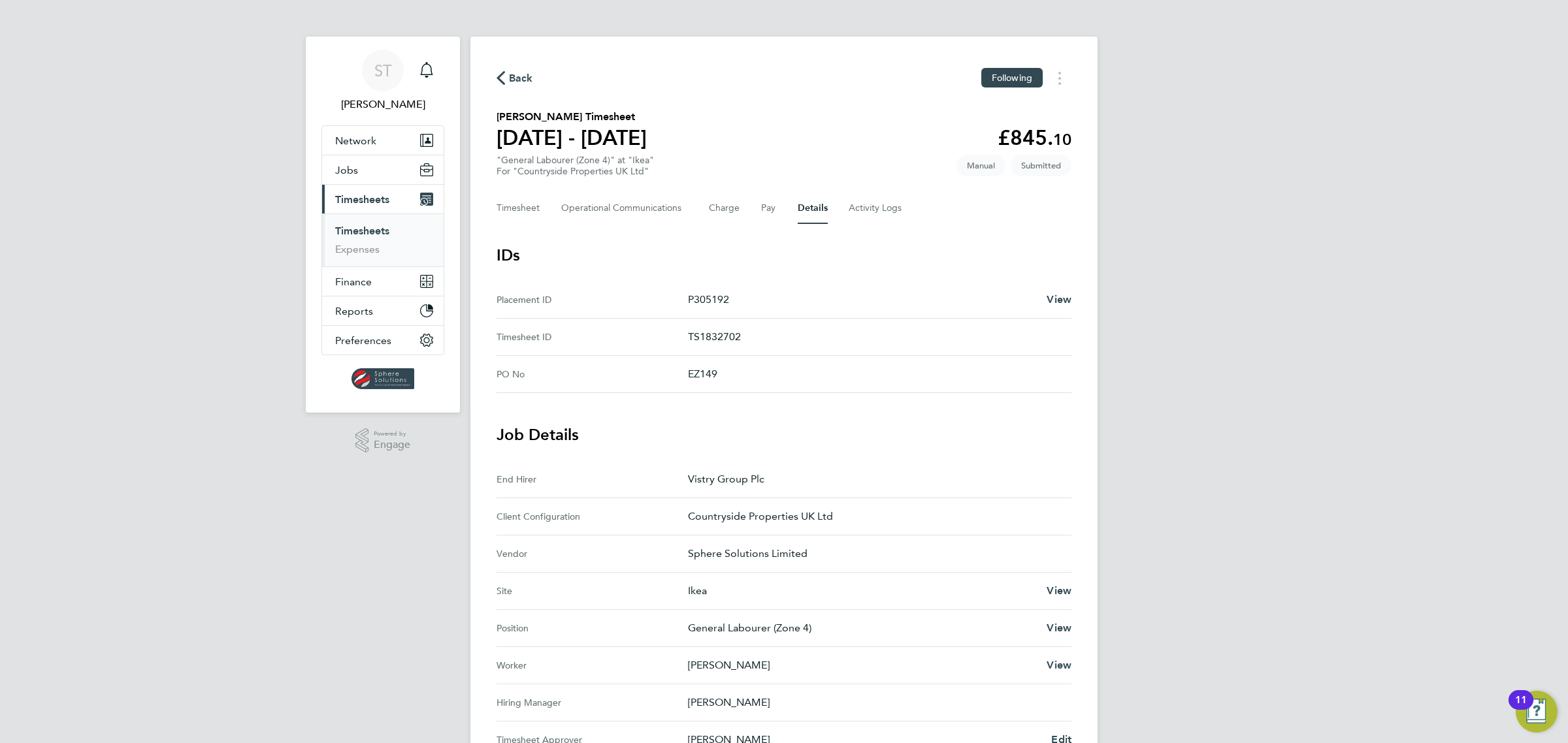
click at [360, 197] on span "Timesheets" at bounding box center [362, 199] width 54 height 13
click at [370, 226] on link "Timesheets" at bounding box center [362, 230] width 54 height 13
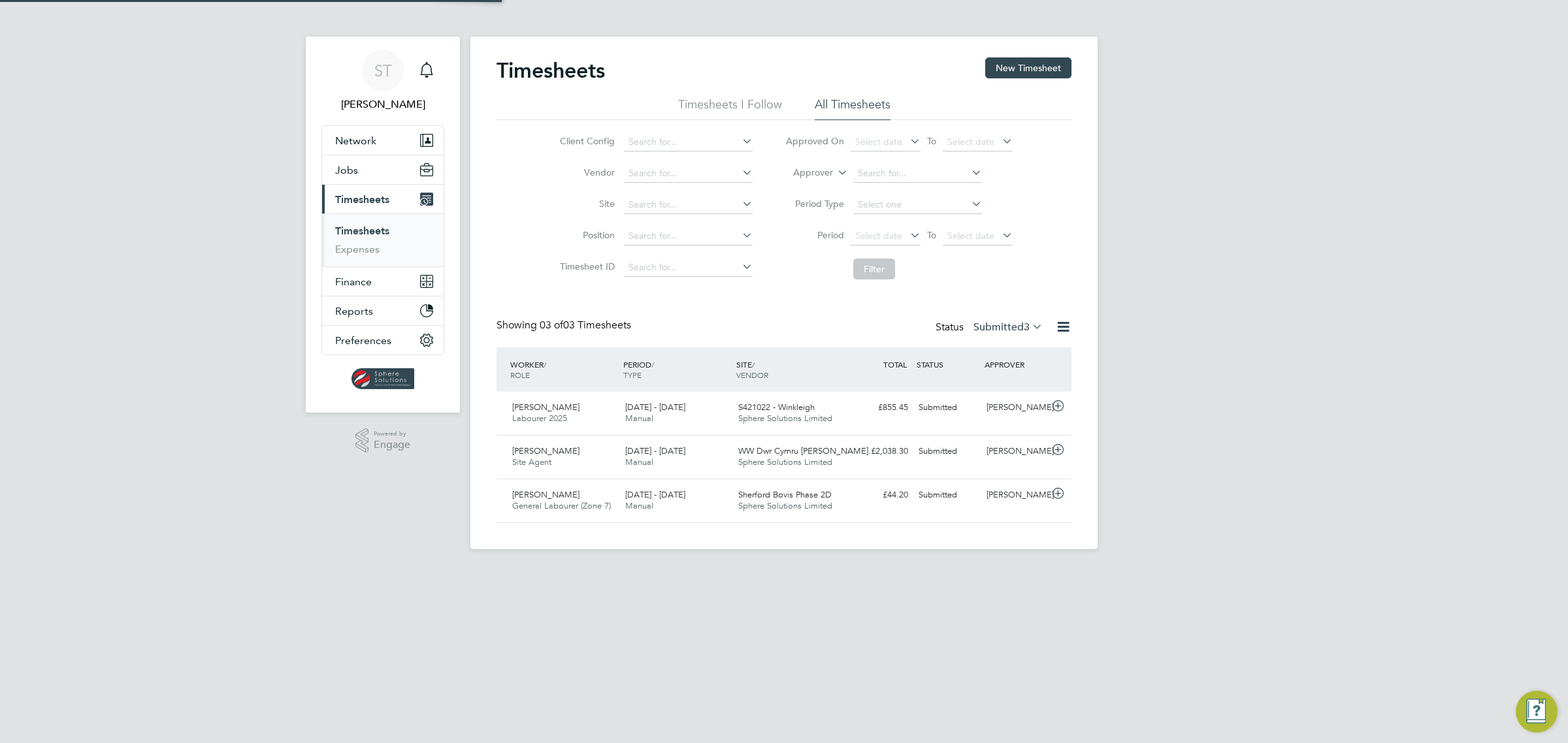
scroll to position [33, 113]
click at [1021, 66] on button "New Timesheet" at bounding box center [1029, 68] width 86 height 21
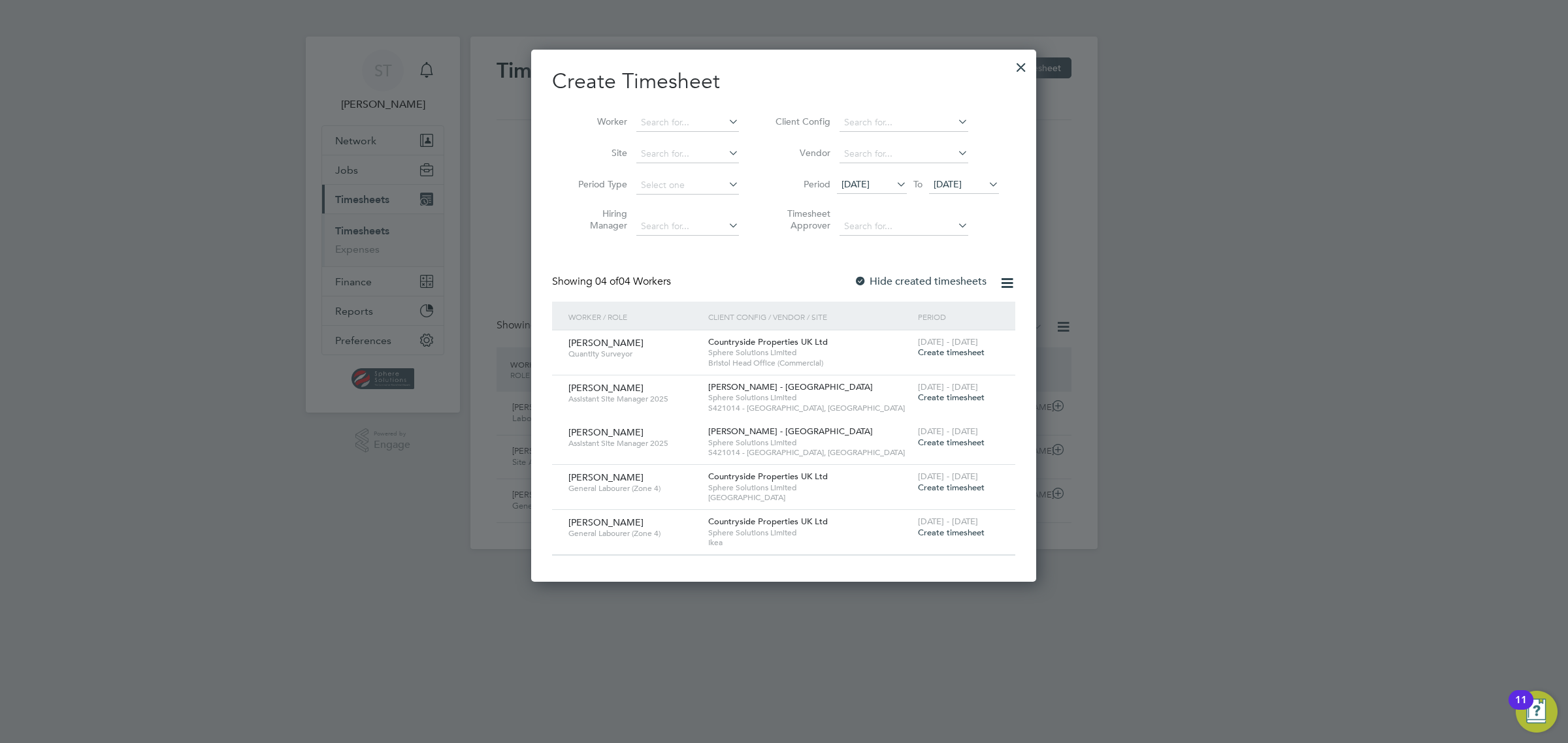
click at [968, 534] on span "Create timesheet" at bounding box center [951, 532] width 66 height 11
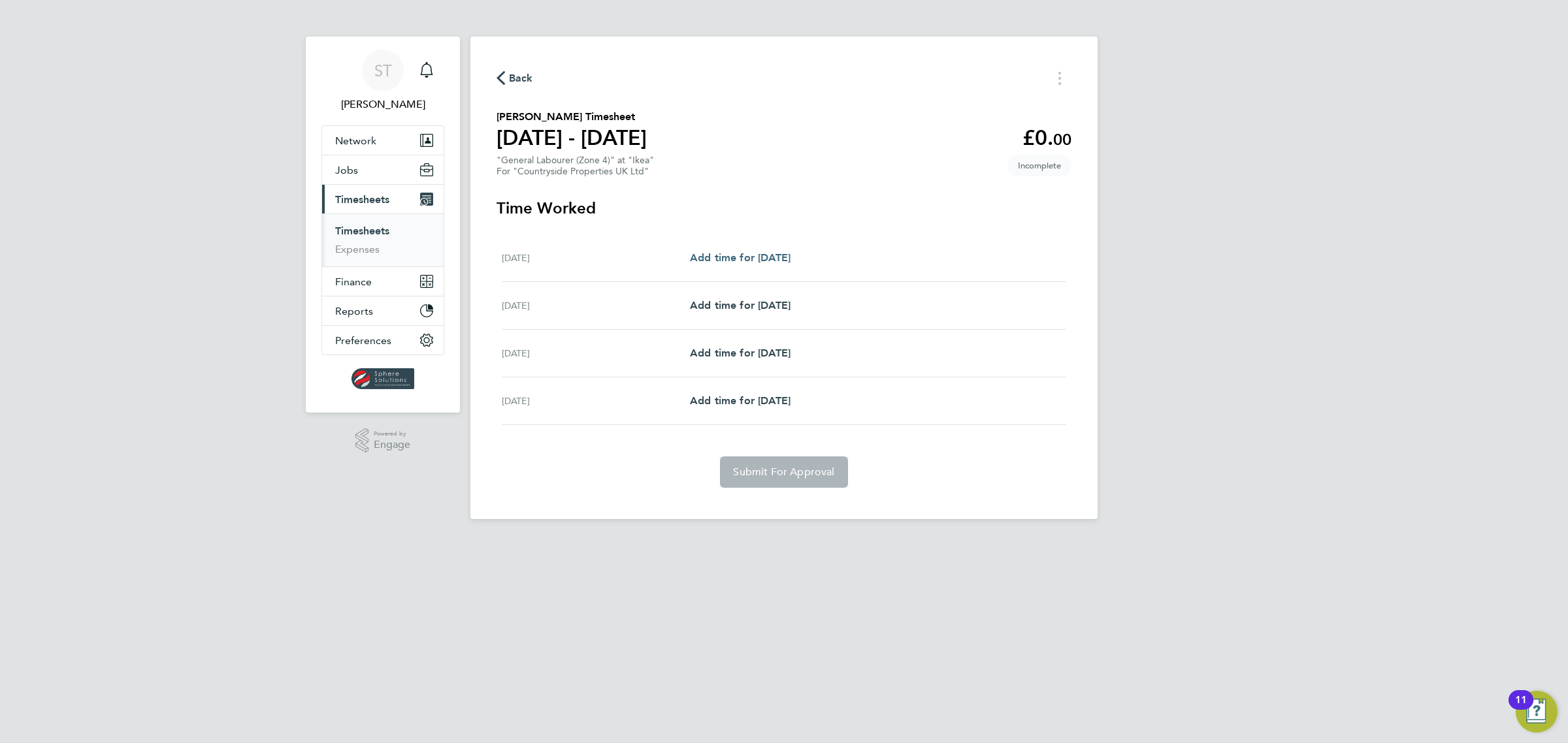
click at [735, 258] on span "Add time for Tue 23 Sep" at bounding box center [739, 258] width 100 height 13
select select "30"
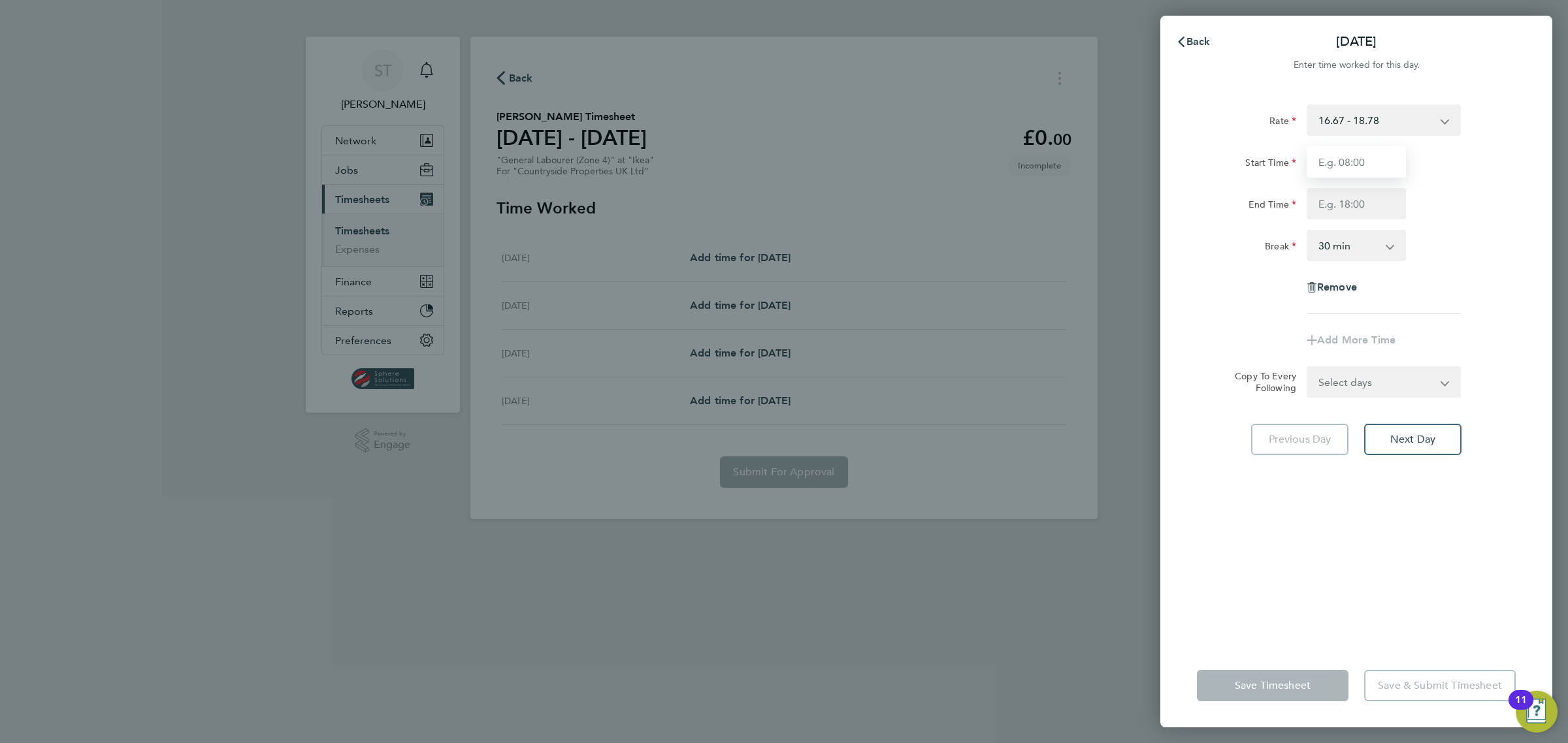
click at [1340, 160] on input "Start Time" at bounding box center [1355, 161] width 99 height 31
type input "07:30"
type input "17:00"
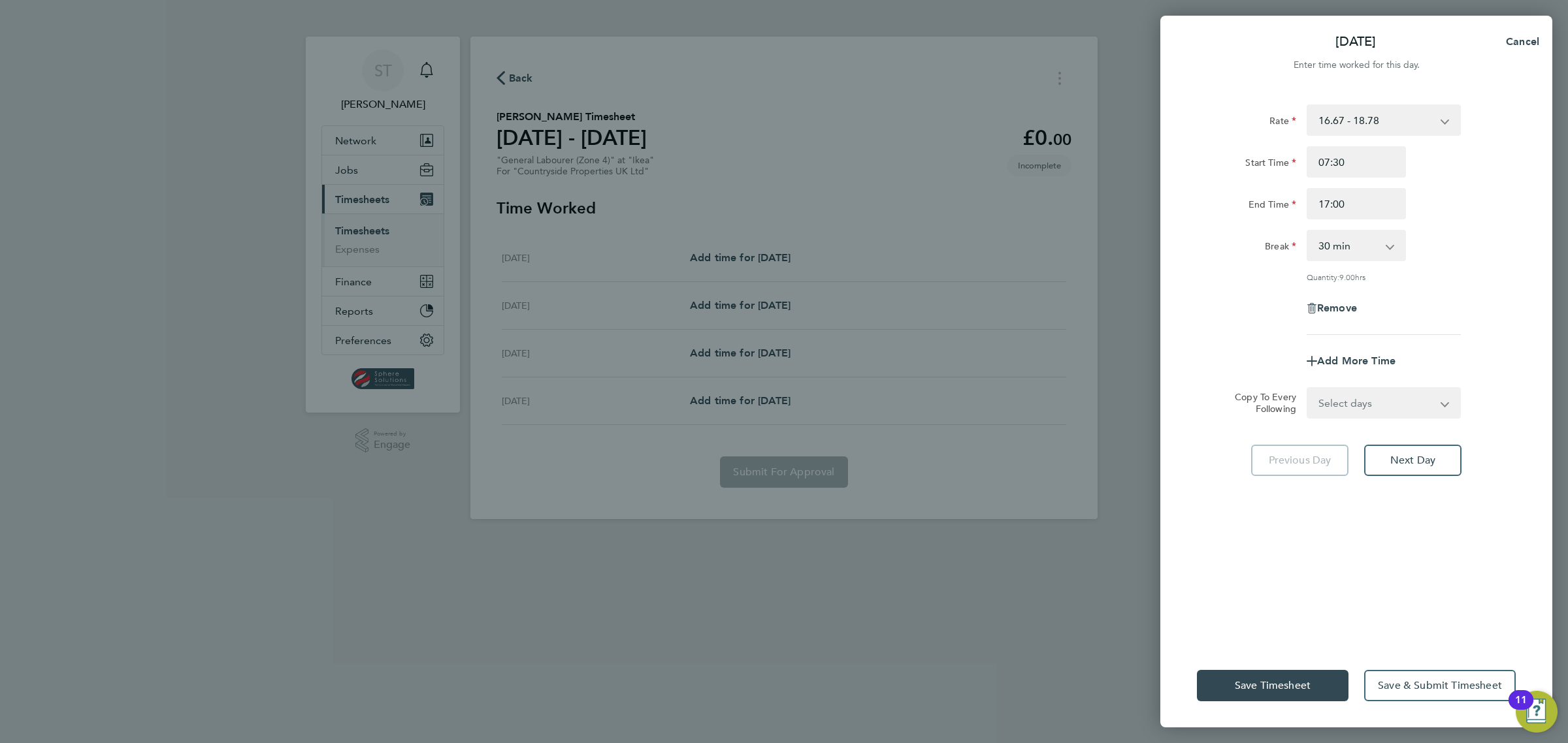
click at [1344, 546] on div "Rate 16.67 - 18.78 Start Time 07:30 End Time 17:00 Break 0 min 15 min 30 min 45…" at bounding box center [1356, 367] width 392 height 555
click at [1419, 468] on button "Next Day" at bounding box center [1413, 460] width 97 height 31
select select "30"
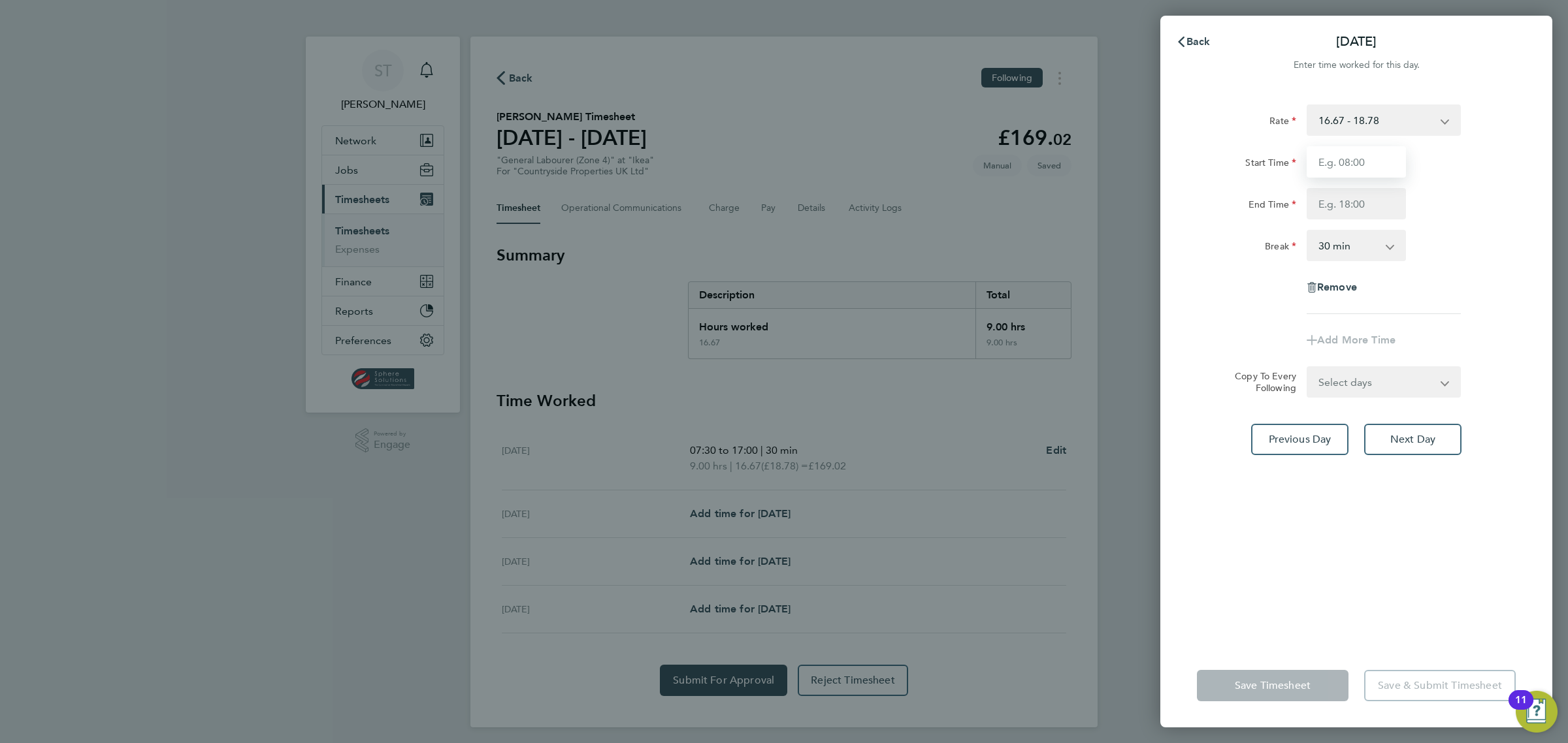
click at [1344, 161] on input "Start Time" at bounding box center [1355, 161] width 99 height 31
type input "07:30"
type input "18:00"
click at [1343, 616] on div "Rate 16.67 - 18.78 Start Time 07:30 End Time 18:00 Break 0 min 15 min 30 min 45…" at bounding box center [1356, 367] width 392 height 555
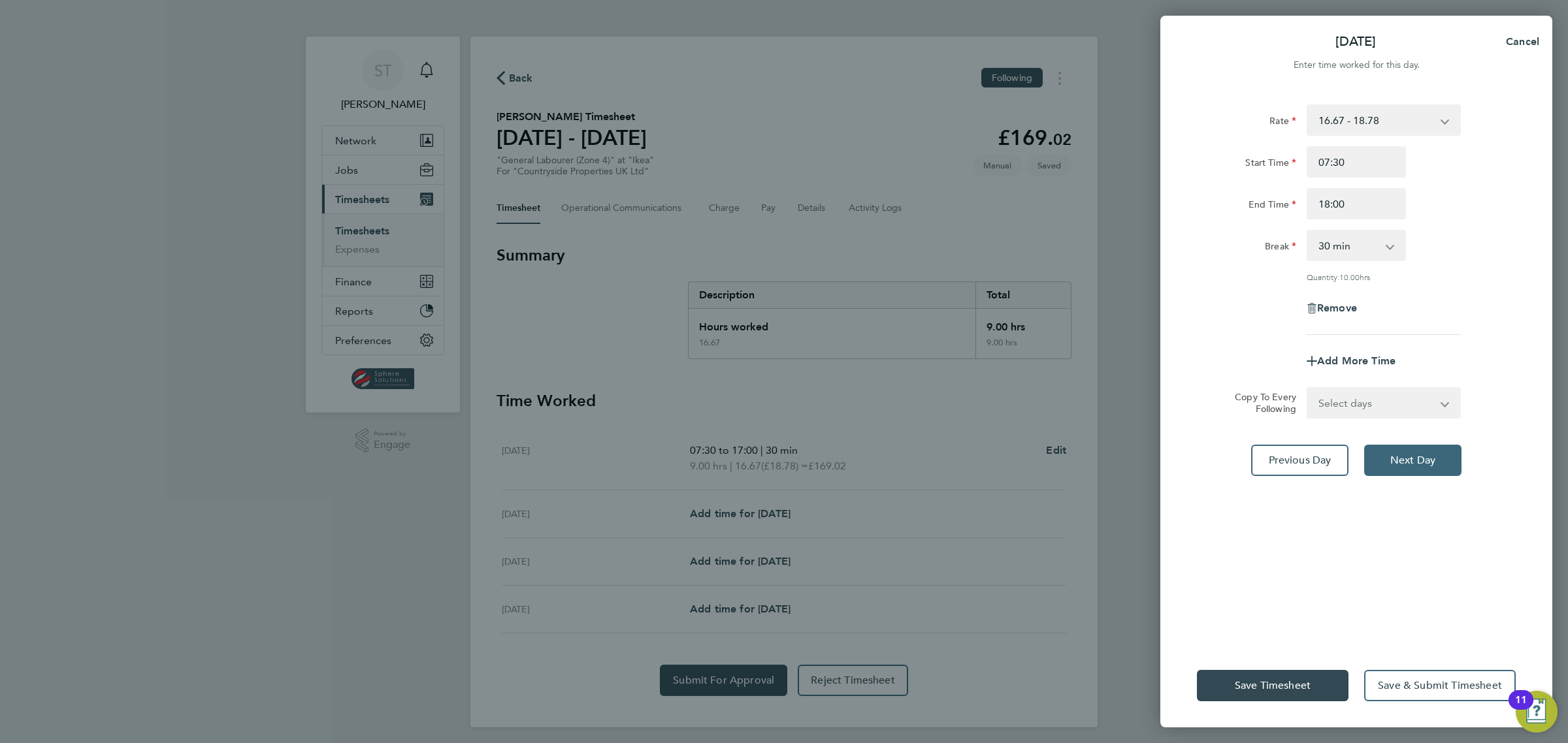
click at [1426, 458] on span "Next Day" at bounding box center [1413, 460] width 45 height 13
select select "30"
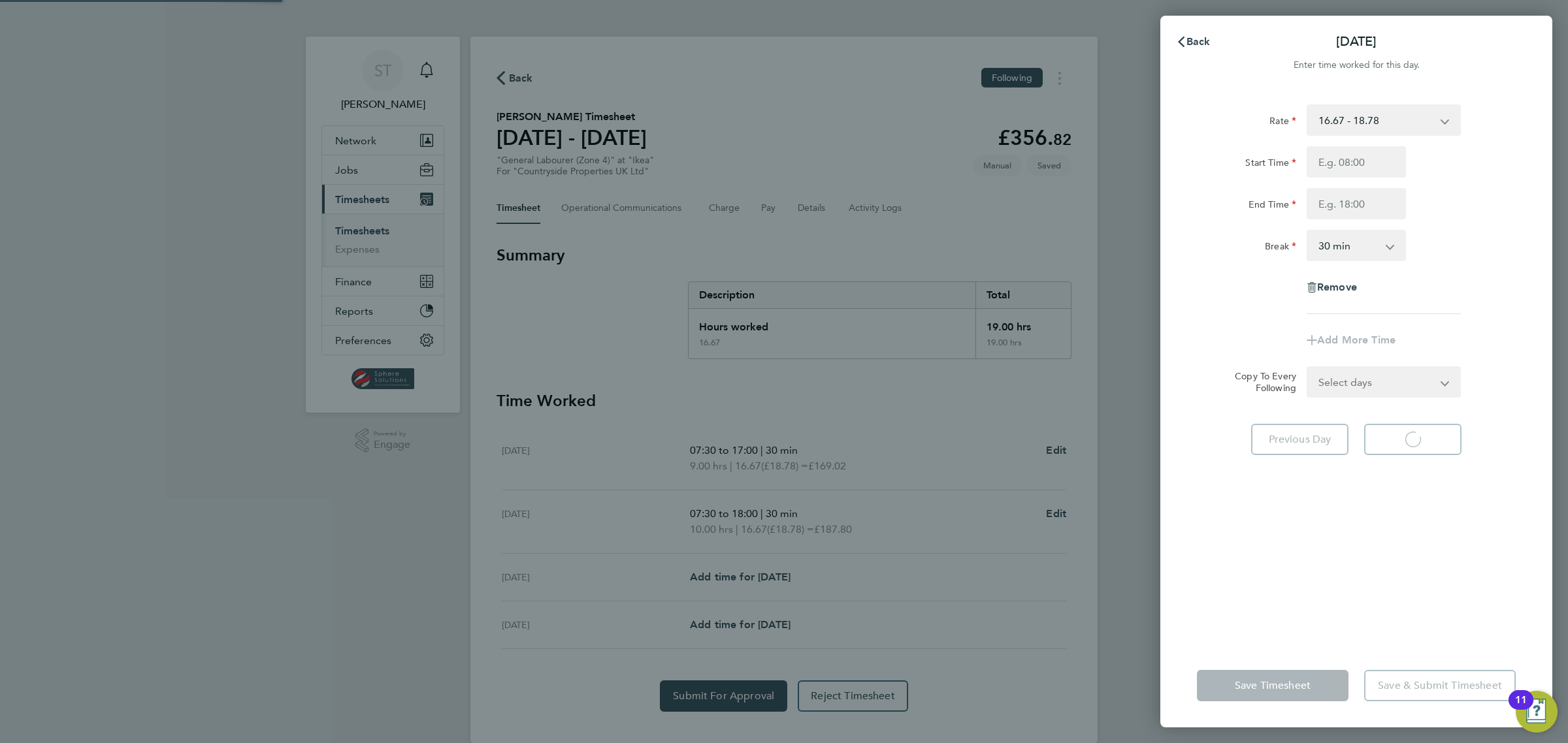
select select "30"
click at [1425, 445] on span "Next Day" at bounding box center [1413, 440] width 45 height 13
select select "30"
click at [1343, 172] on input "Start Time" at bounding box center [1355, 161] width 99 height 31
type input "07:30"
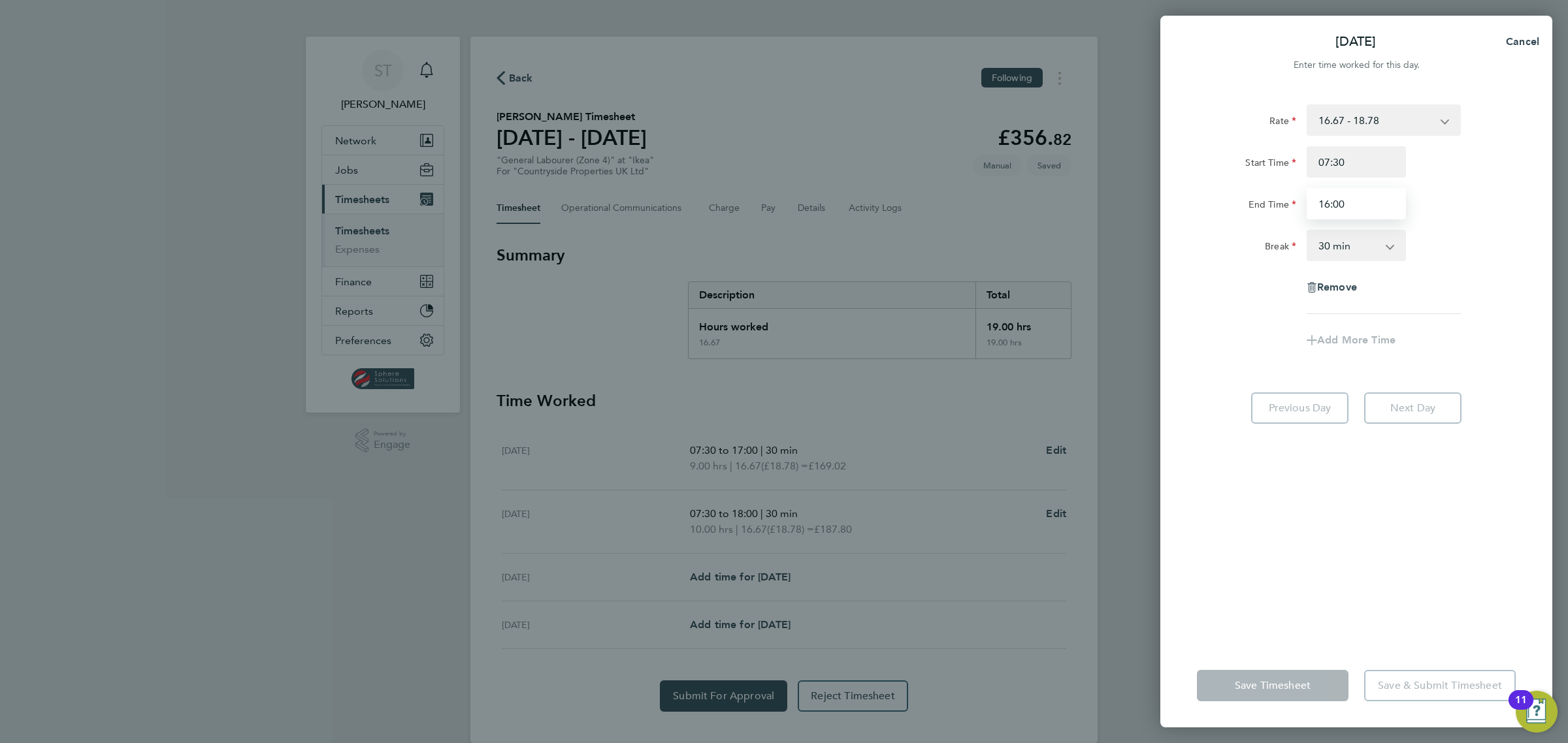
type input "16:00"
click at [1397, 632] on div "Rate 16.67 - 18.78 Start Time 07:30 End Time 16:00 Break 0 min 15 min 30 min 45…" at bounding box center [1356, 367] width 392 height 555
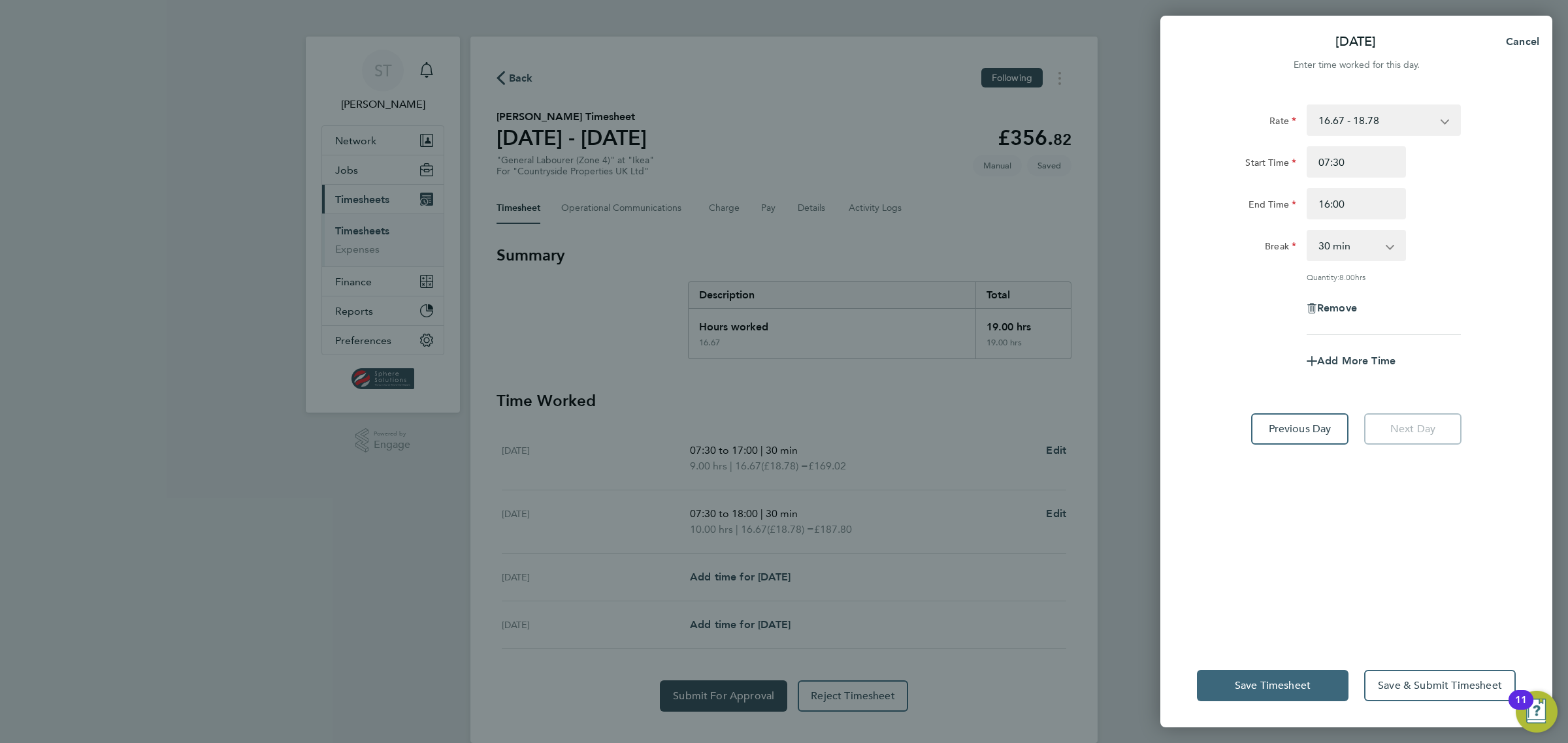
click at [1236, 693] on button "Save Timesheet" at bounding box center [1272, 685] width 151 height 31
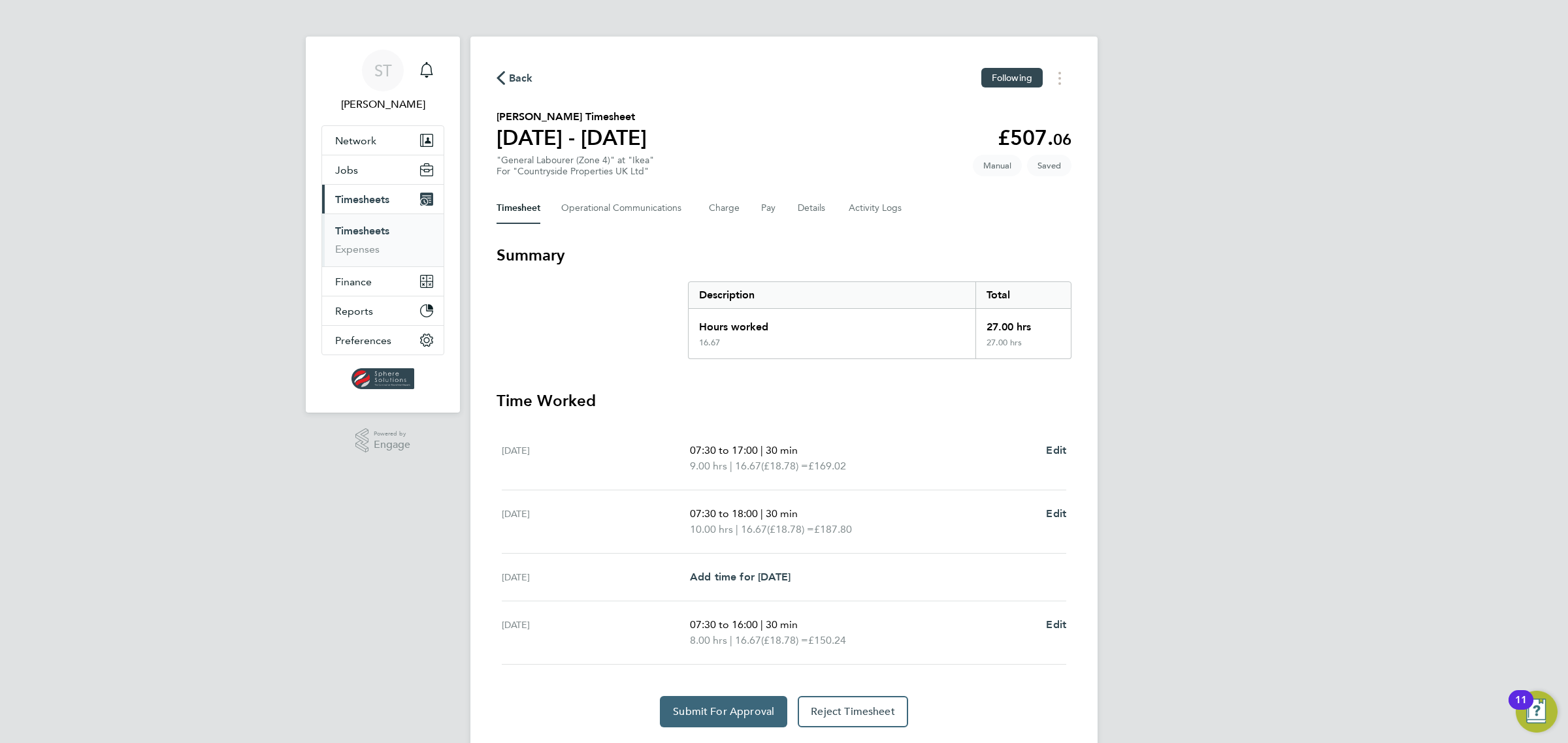
click at [743, 715] on span "Submit For Approval" at bounding box center [724, 712] width 101 height 13
click at [353, 173] on span "Jobs" at bounding box center [346, 170] width 23 height 13
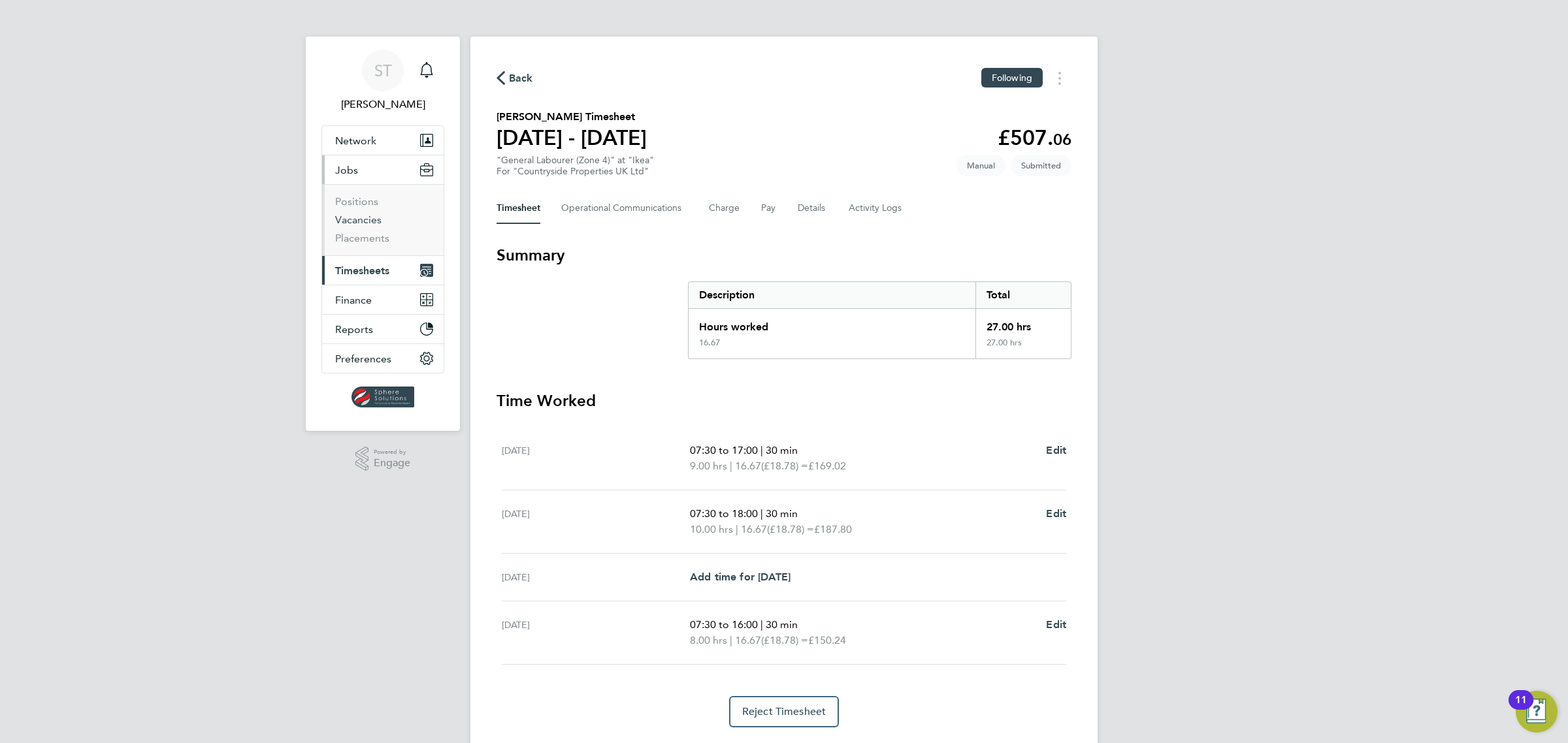
click at [344, 220] on link "Vacancies" at bounding box center [358, 220] width 47 height 13
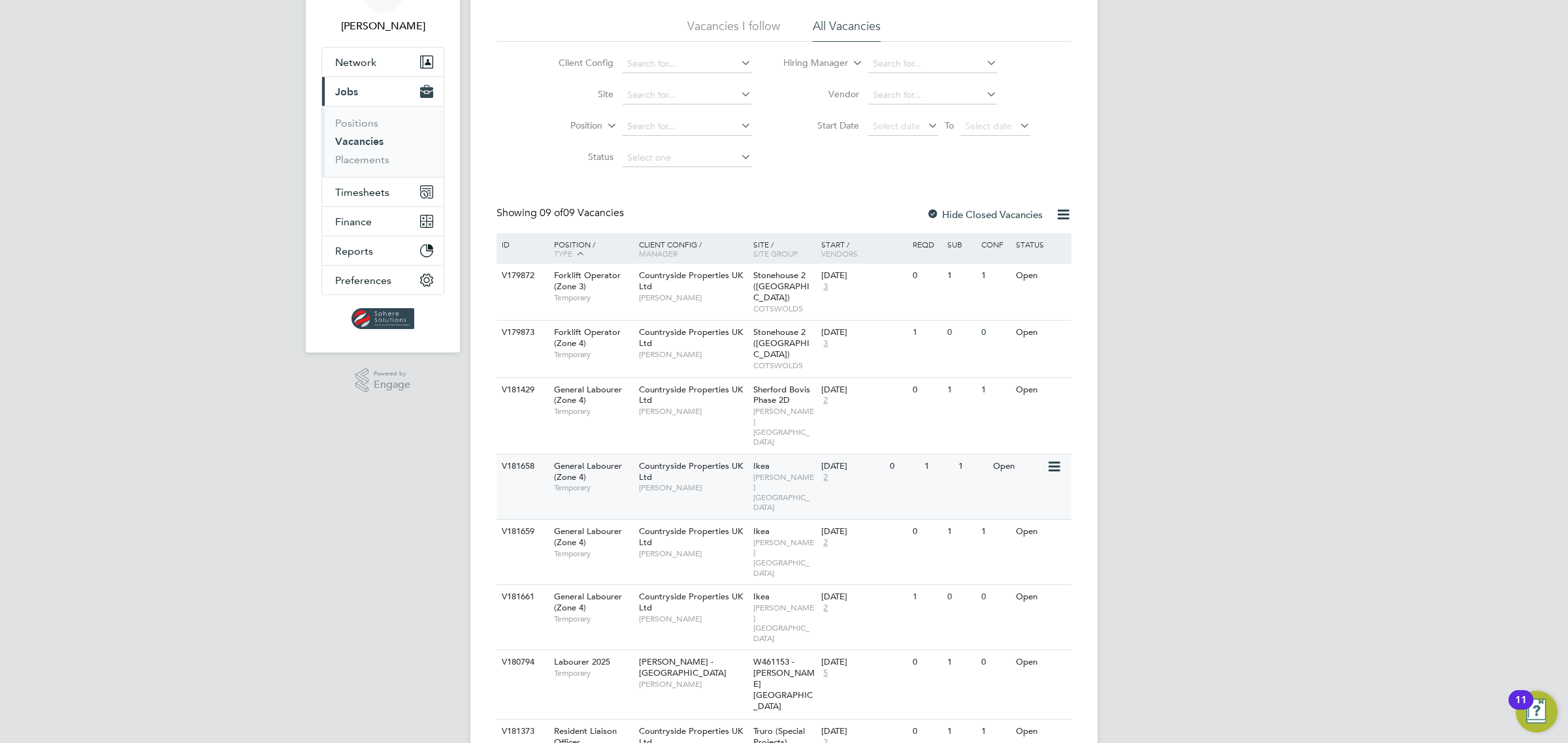
scroll to position [82, 0]
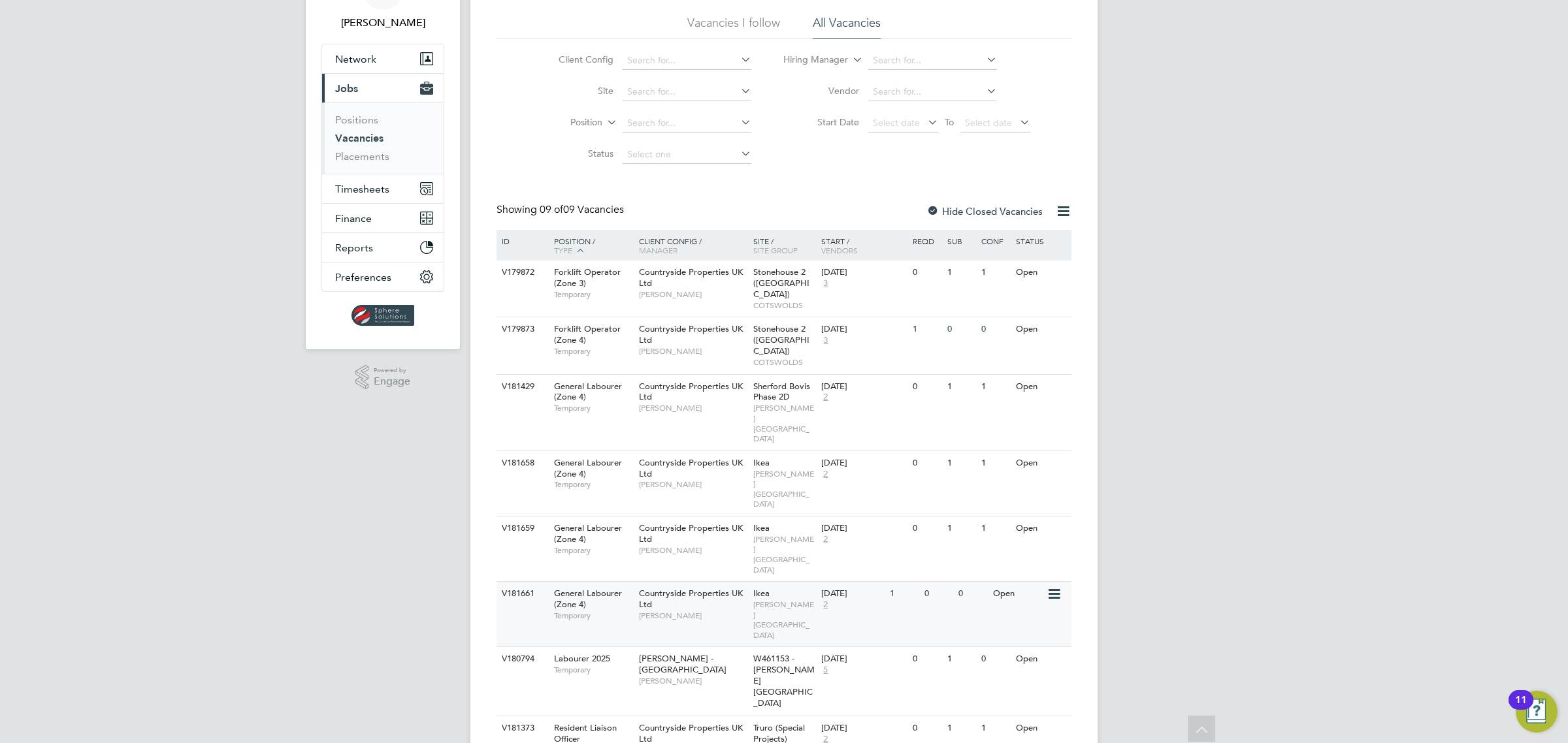
click at [784, 600] on span "[PERSON_NAME][GEOGRAPHIC_DATA]" at bounding box center [784, 619] width 62 height 41
click at [763, 600] on span "[PERSON_NAME][GEOGRAPHIC_DATA]" at bounding box center [784, 619] width 62 height 41
click at [784, 380] on span "Sherford Bovis Phase 2D" at bounding box center [782, 391] width 57 height 22
click at [762, 469] on span "[PERSON_NAME][GEOGRAPHIC_DATA]" at bounding box center [784, 489] width 62 height 41
click at [779, 534] on span "[PERSON_NAME][GEOGRAPHIC_DATA]" at bounding box center [784, 554] width 62 height 41
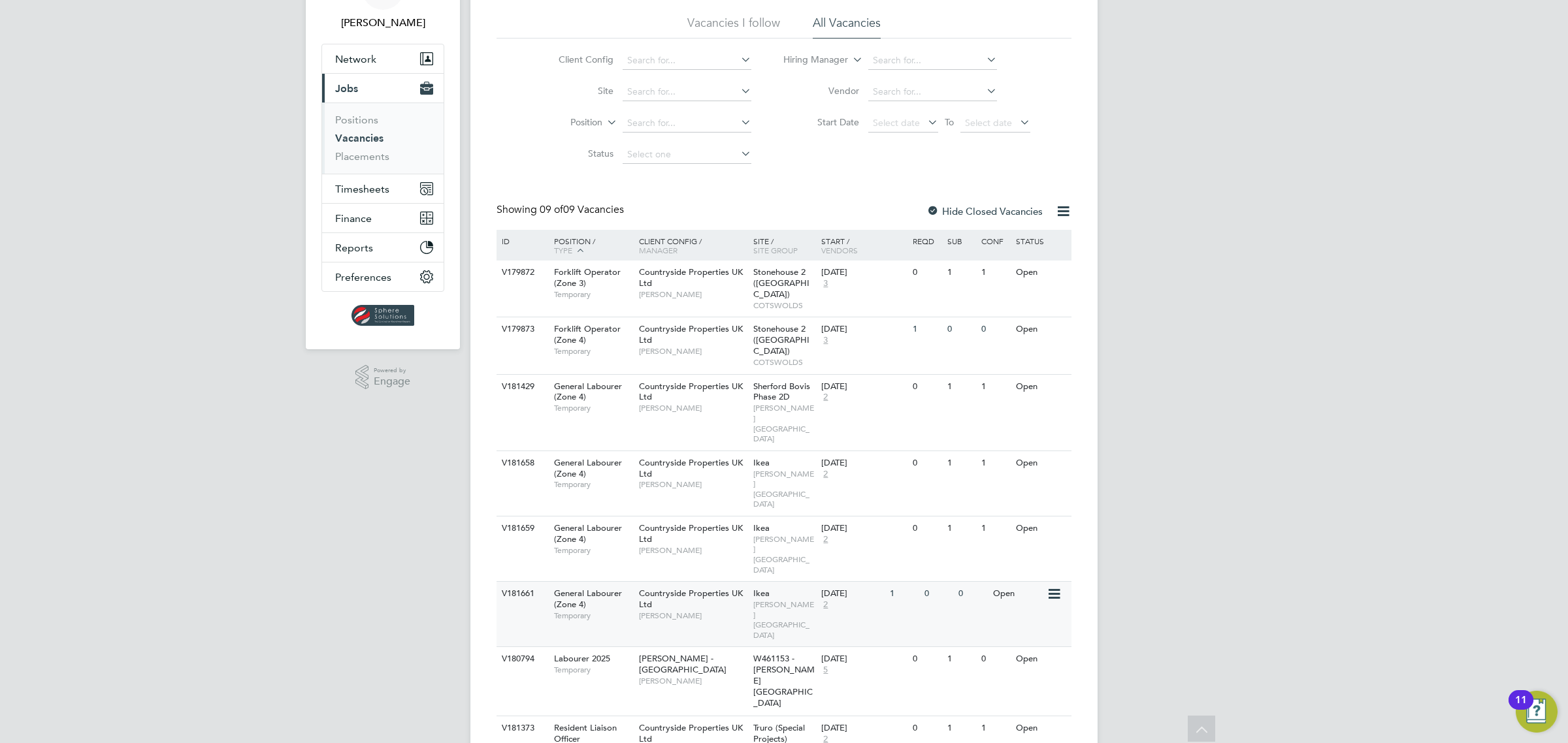
click at [791, 600] on span "[PERSON_NAME][GEOGRAPHIC_DATA]" at bounding box center [784, 619] width 62 height 41
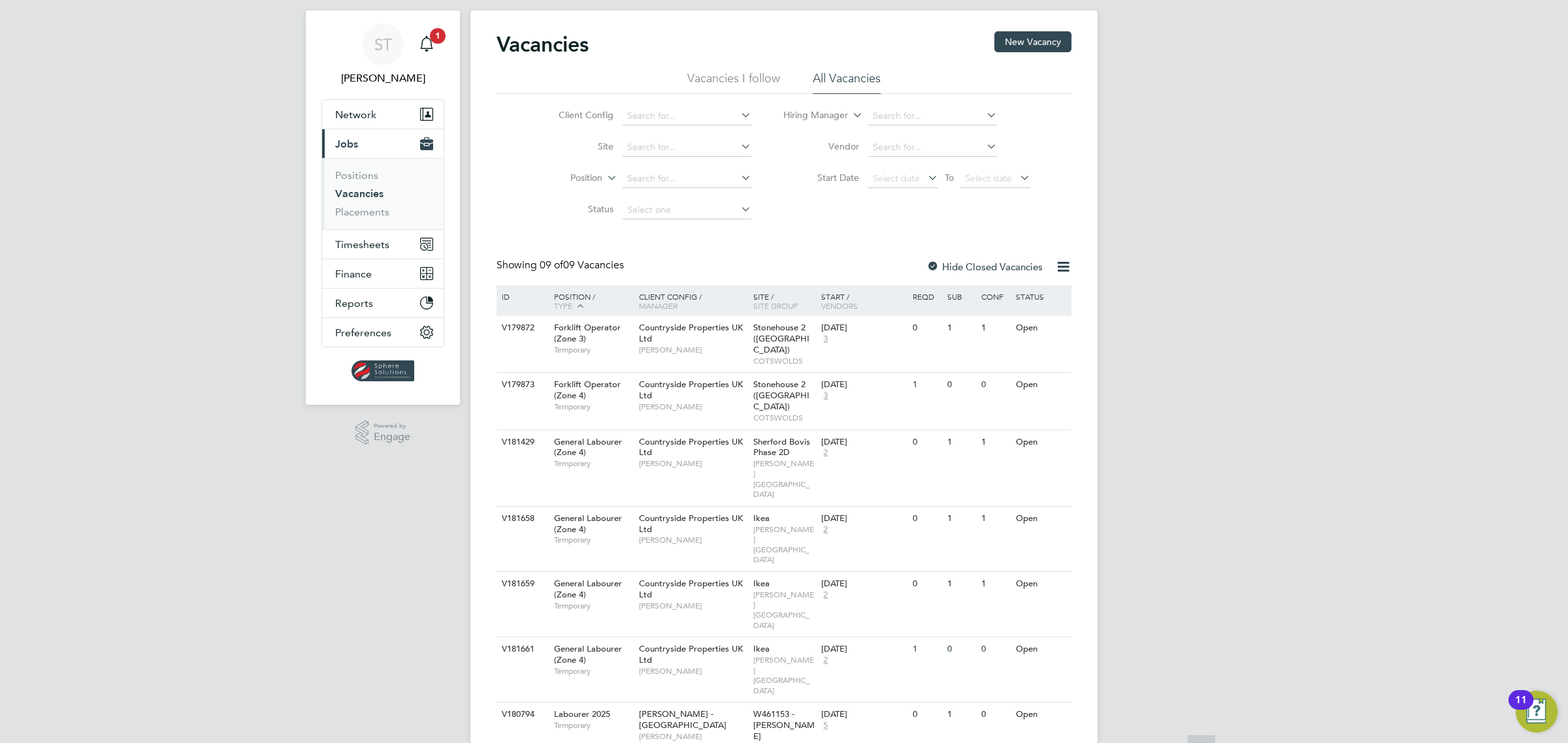
scroll to position [0, 0]
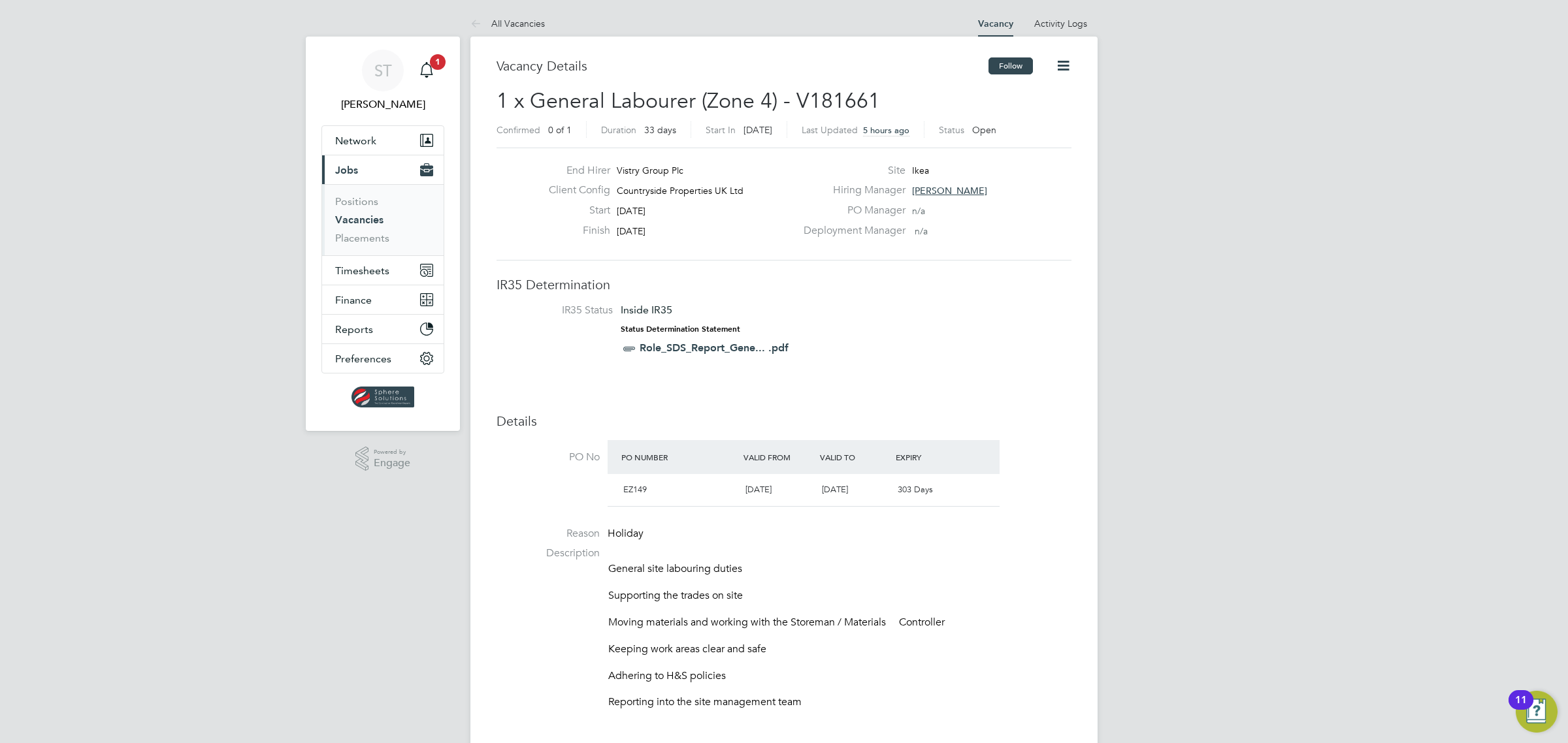
click at [1003, 66] on button "Follow" at bounding box center [1011, 66] width 45 height 17
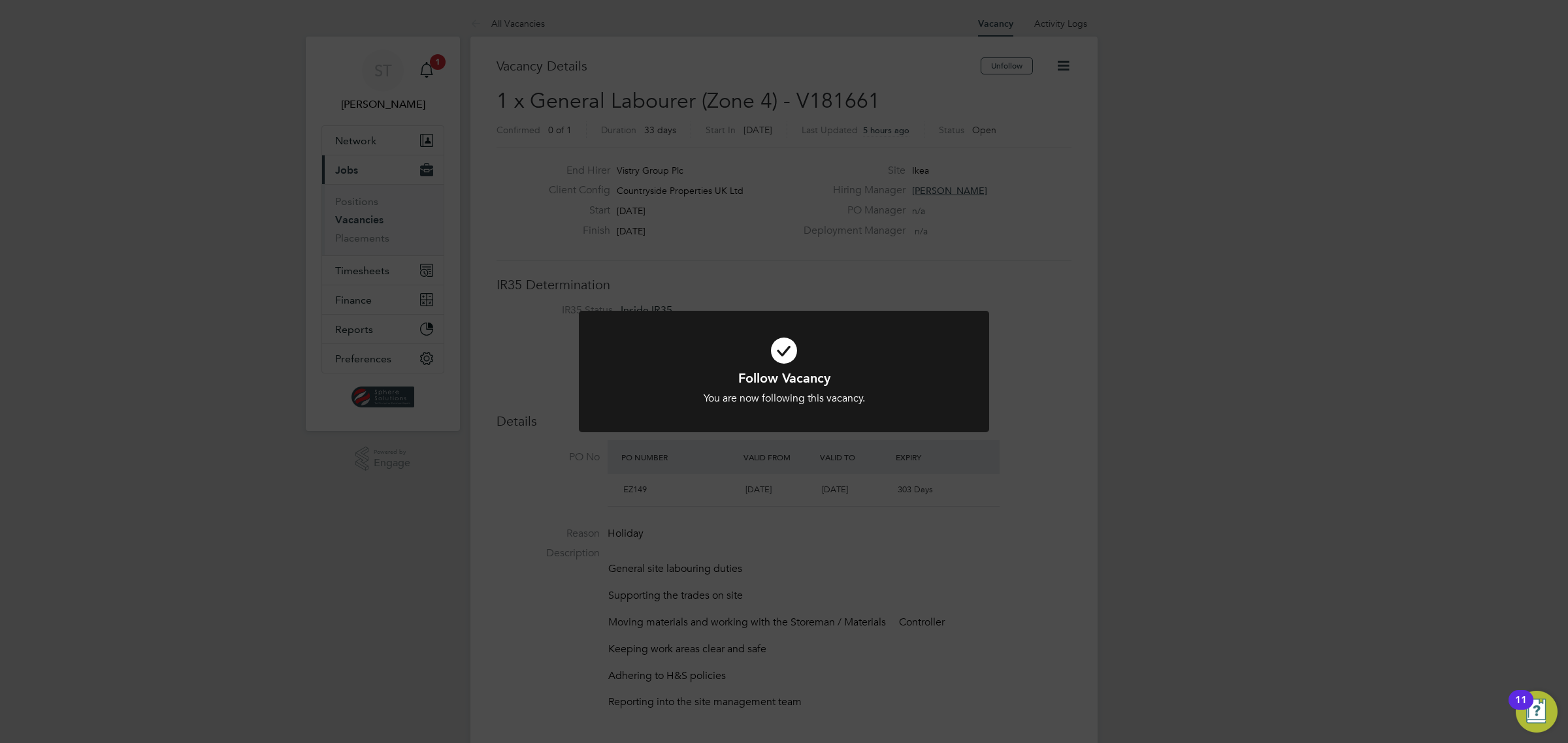
click at [904, 292] on div "Follow Vacancy You are now following this vacancy. Cancel Okay" at bounding box center [784, 371] width 1568 height 743
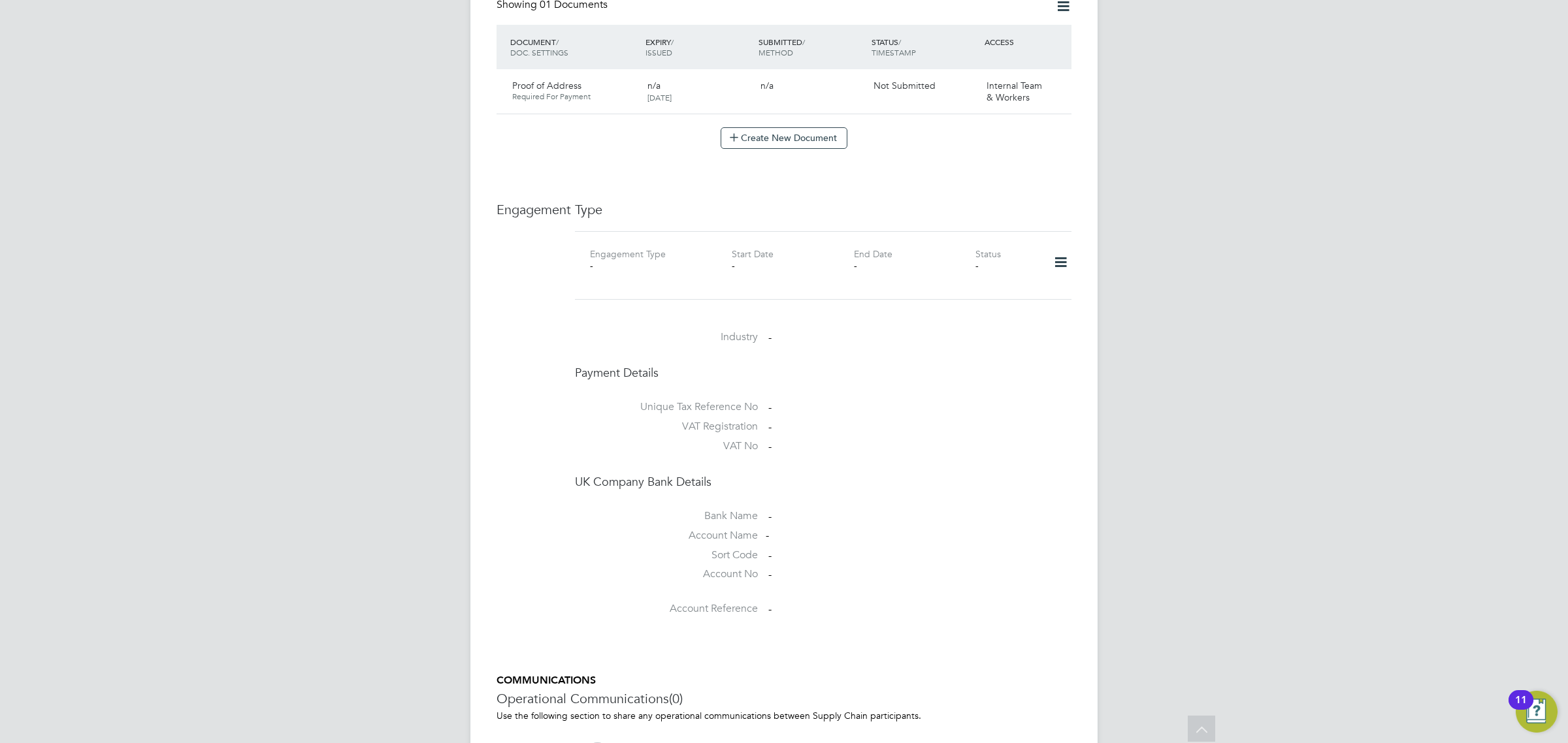
scroll to position [707, 0]
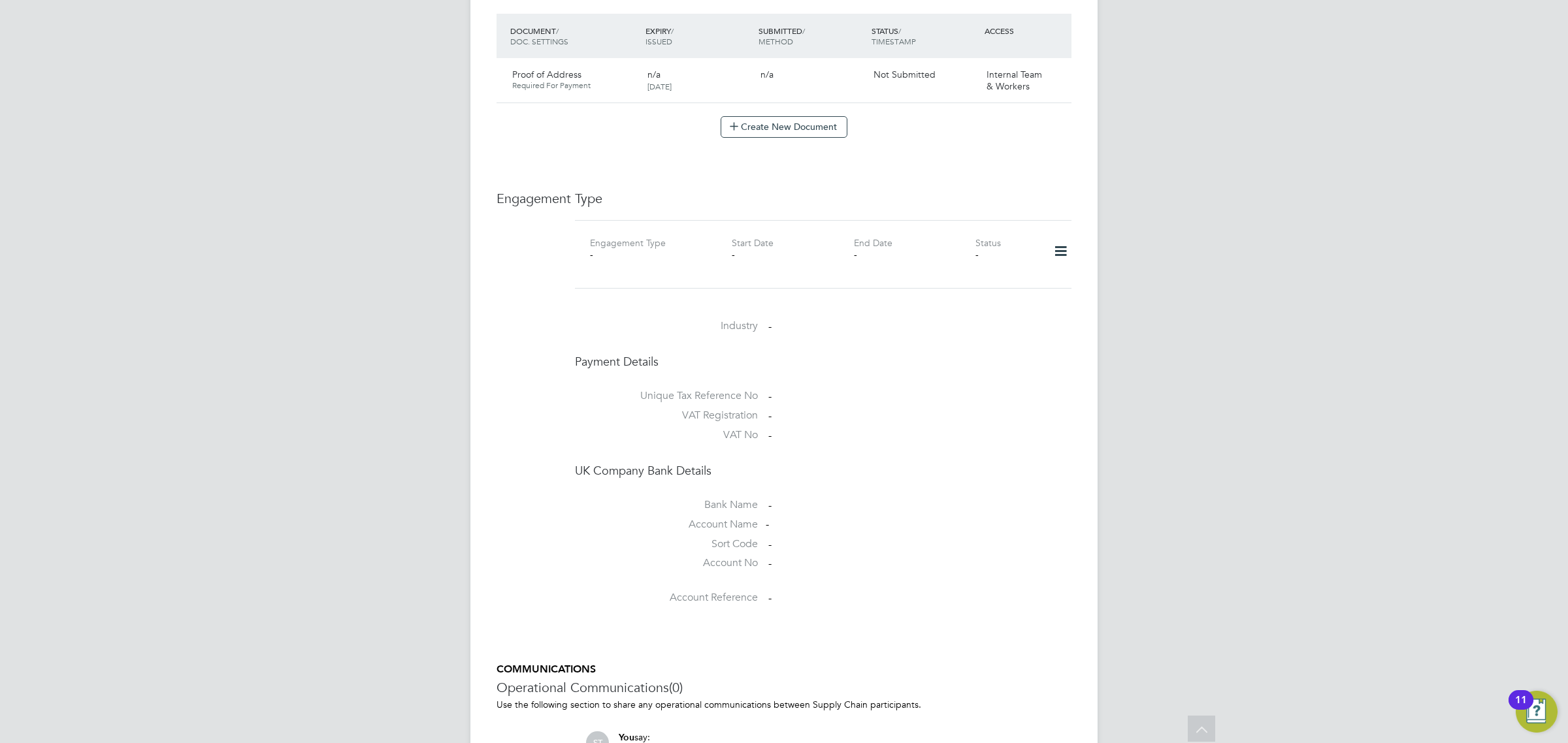
click at [1066, 245] on icon at bounding box center [1060, 251] width 23 height 30
click at [990, 295] on li "Add Engagement Type" at bounding box center [993, 295] width 148 height 19
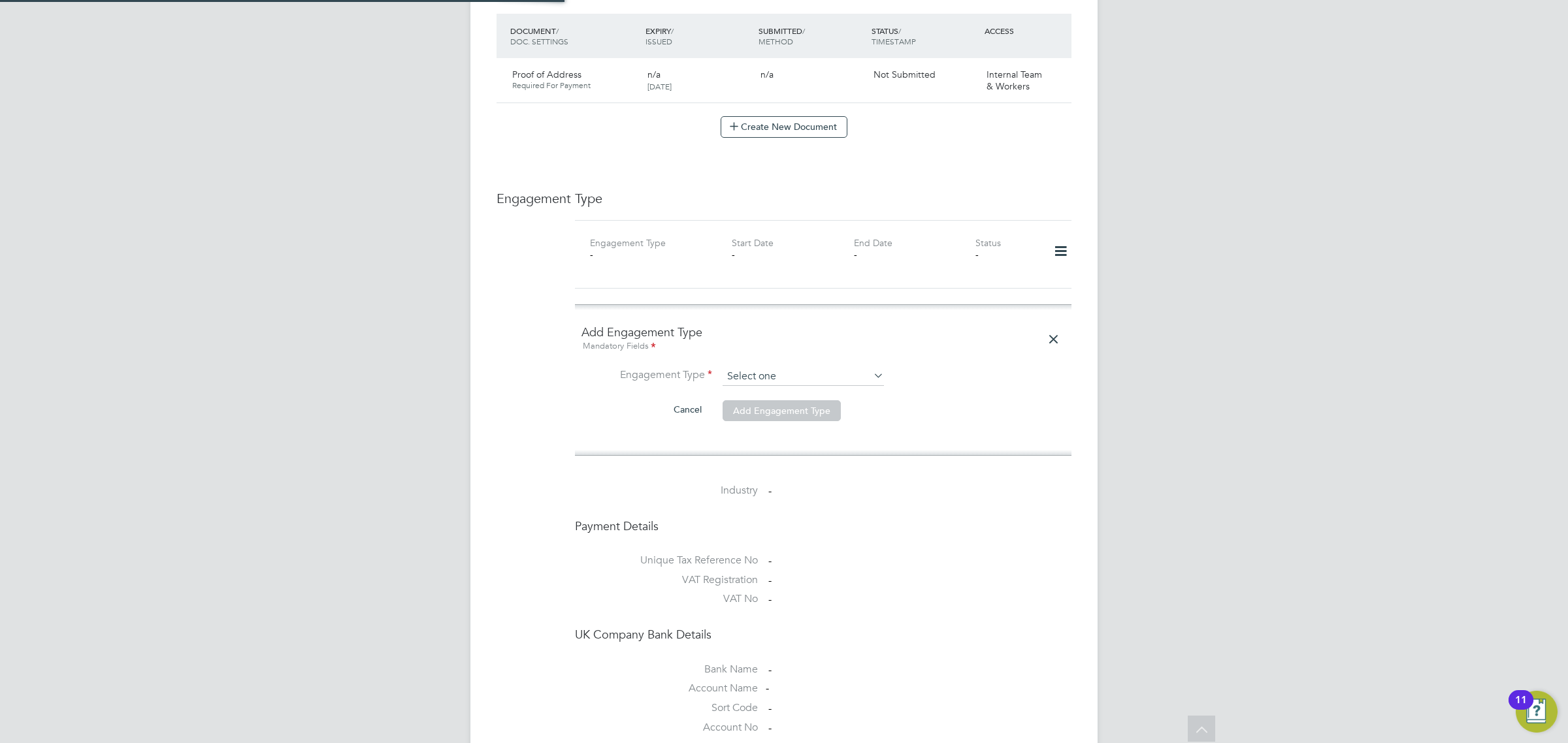
click at [733, 368] on input at bounding box center [803, 377] width 161 height 19
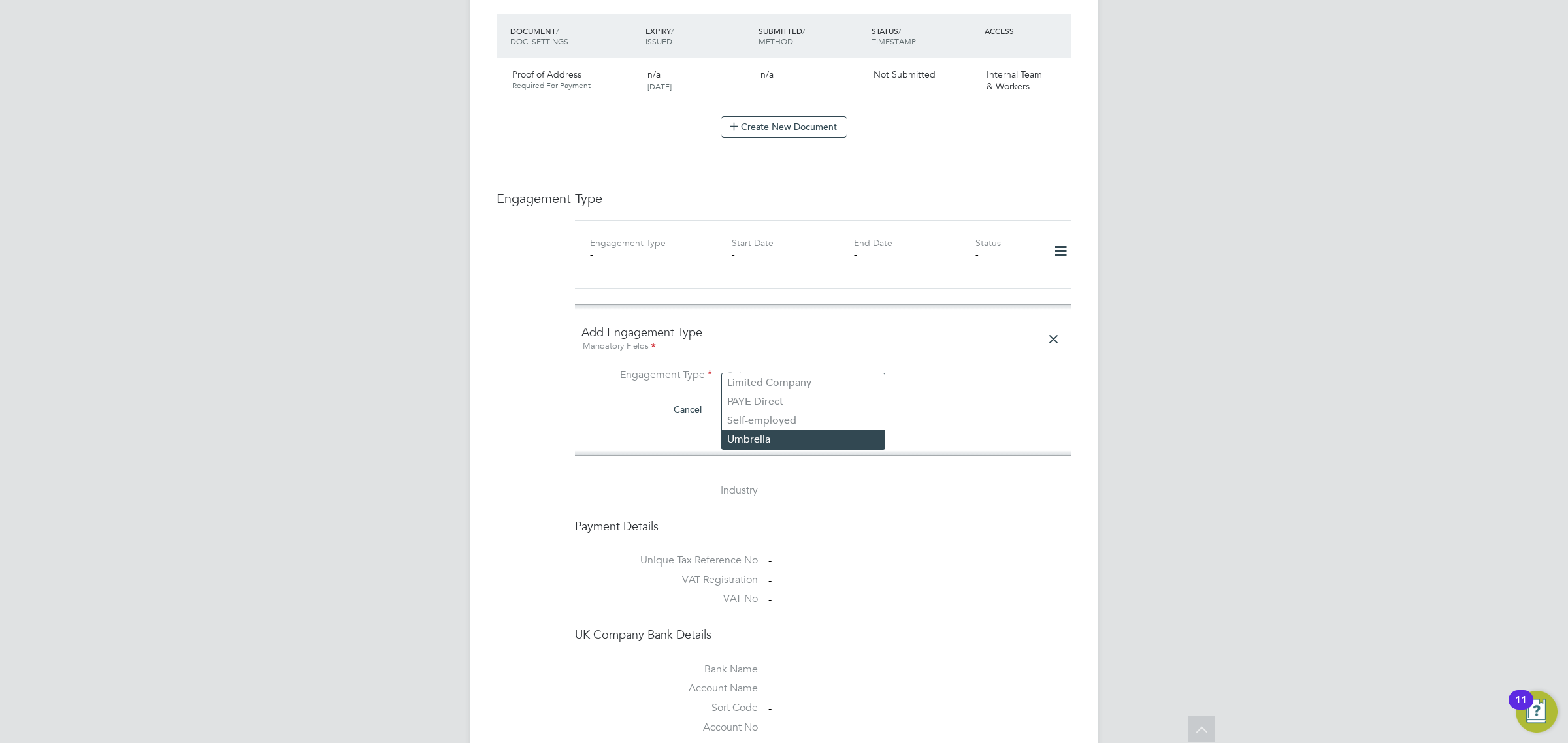
click at [749, 439] on li "Umbrella" at bounding box center [803, 440] width 163 height 19
type input "Umbrella"
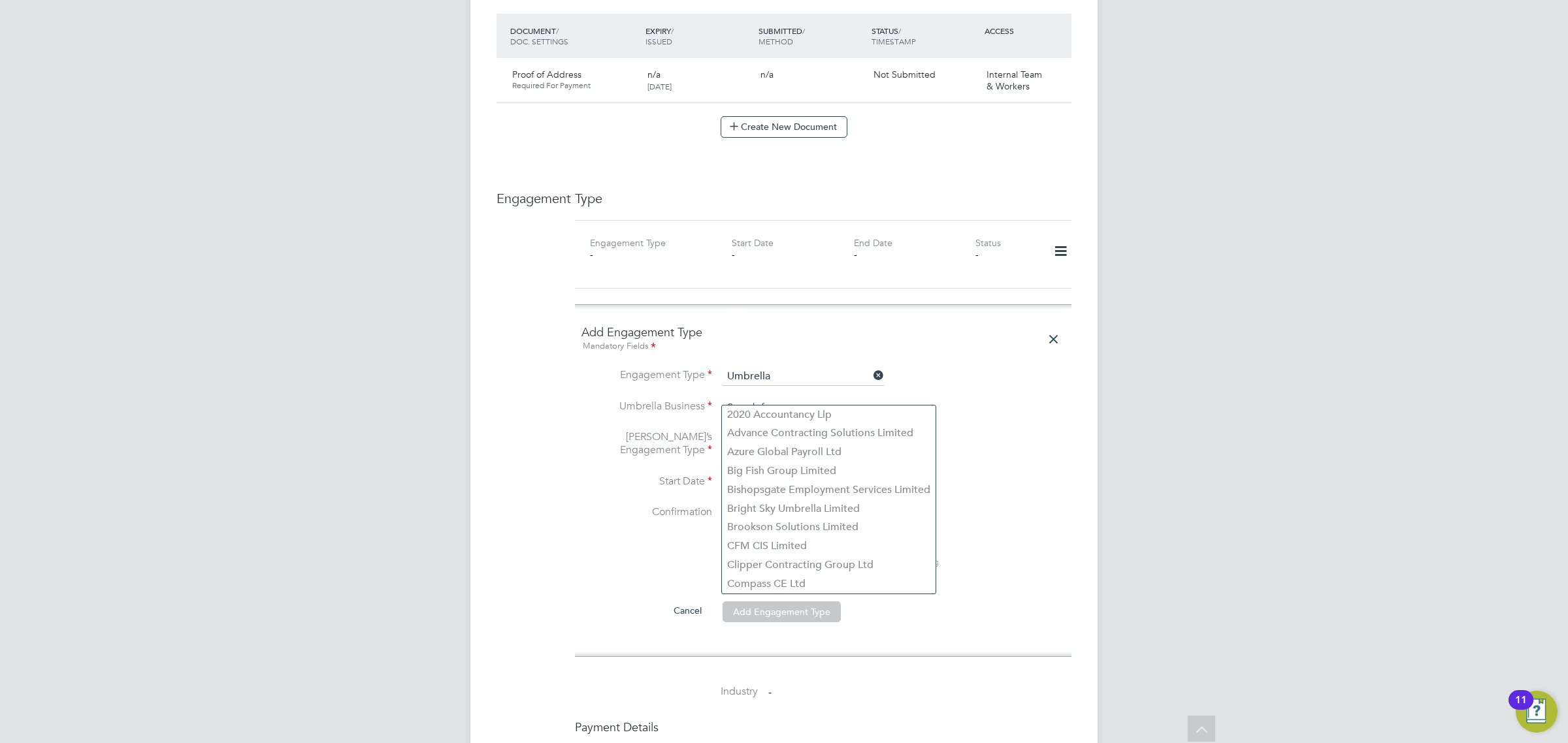
click at [758, 399] on input at bounding box center [803, 408] width 161 height 19
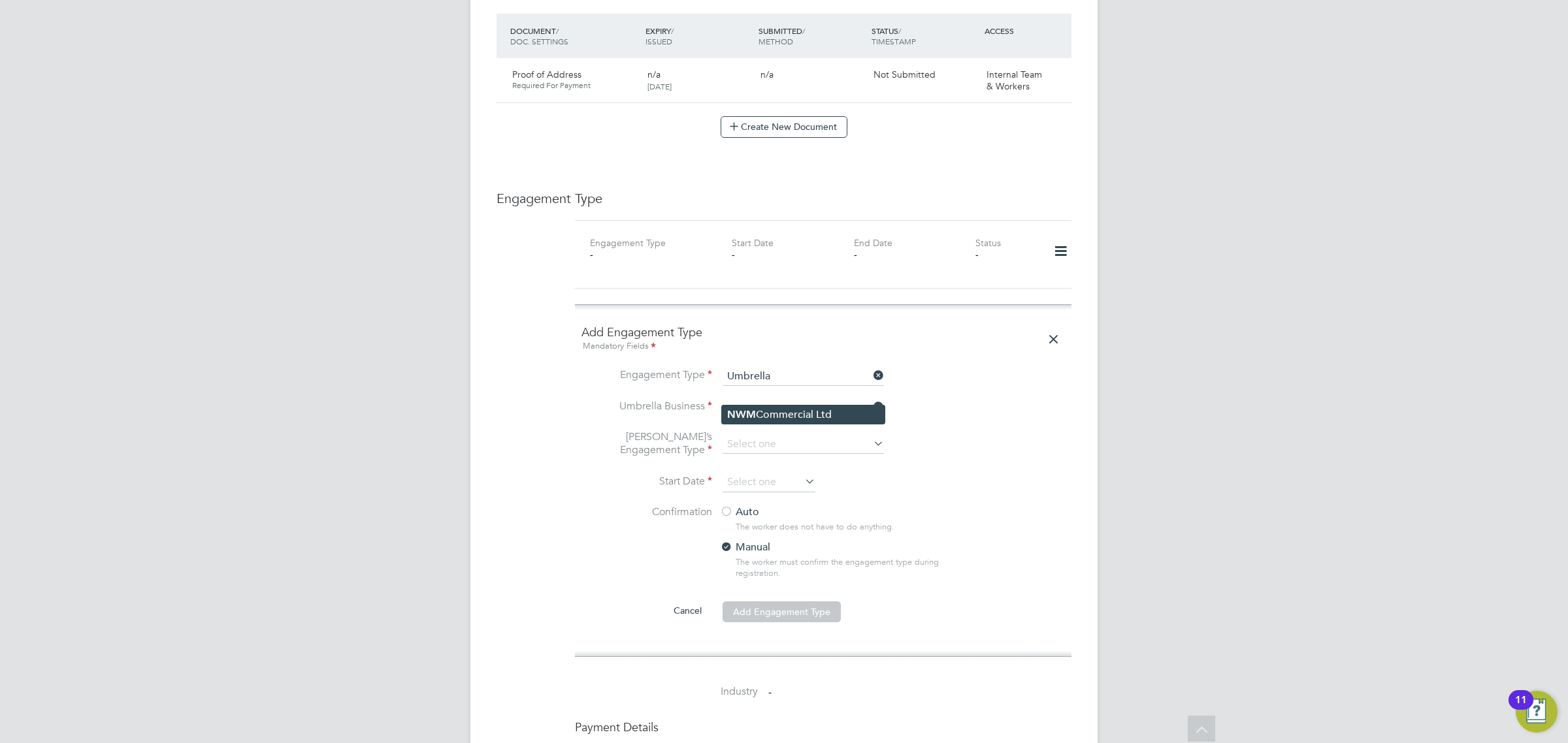
click at [752, 414] on b "NWM" at bounding box center [741, 414] width 29 height 13
type input "NWM Commercial Ltd"
click at [753, 436] on input at bounding box center [803, 445] width 161 height 19
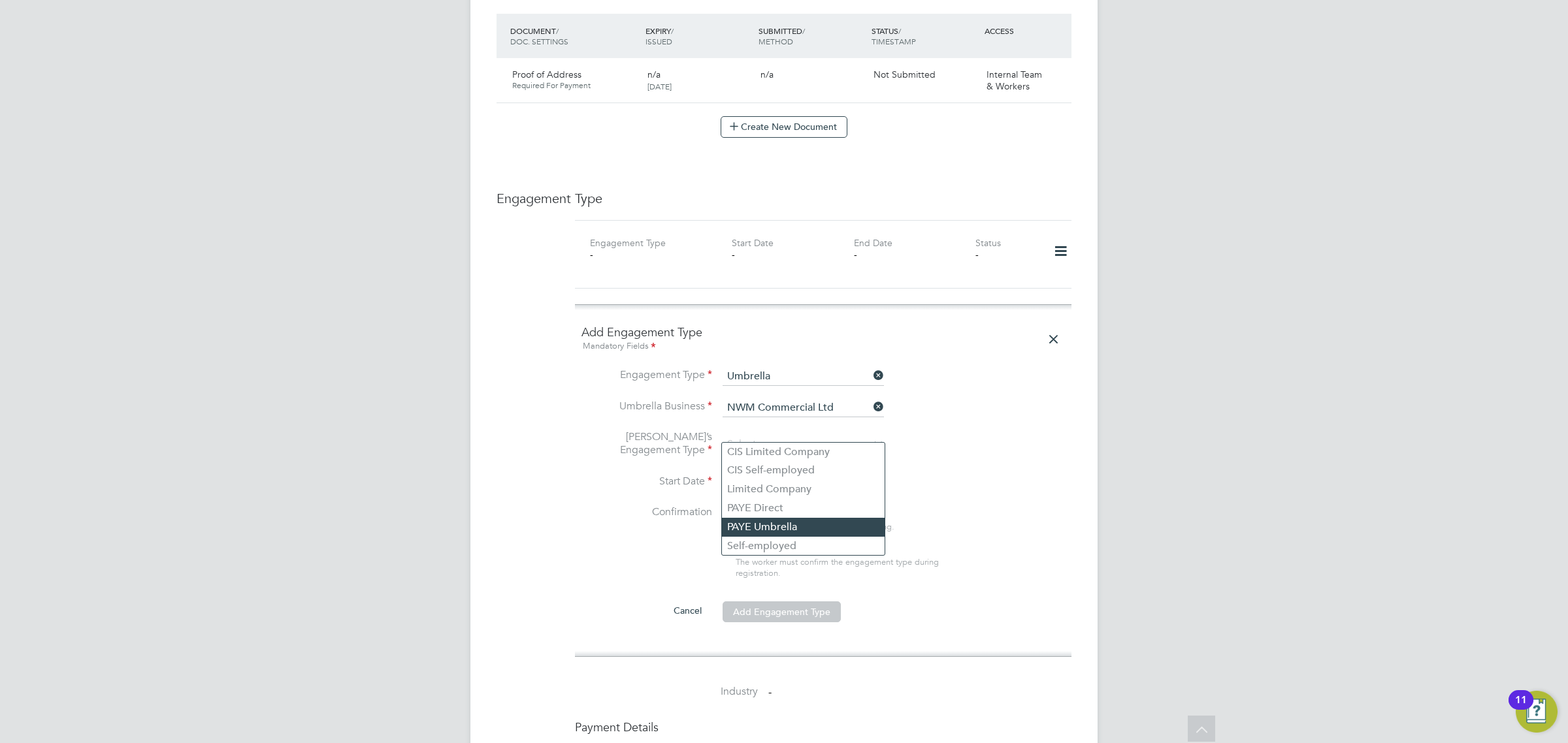
click at [758, 527] on li "PAYE Umbrella" at bounding box center [803, 527] width 163 height 19
type input "PAYE Umbrella"
click at [767, 473] on input at bounding box center [769, 482] width 93 height 19
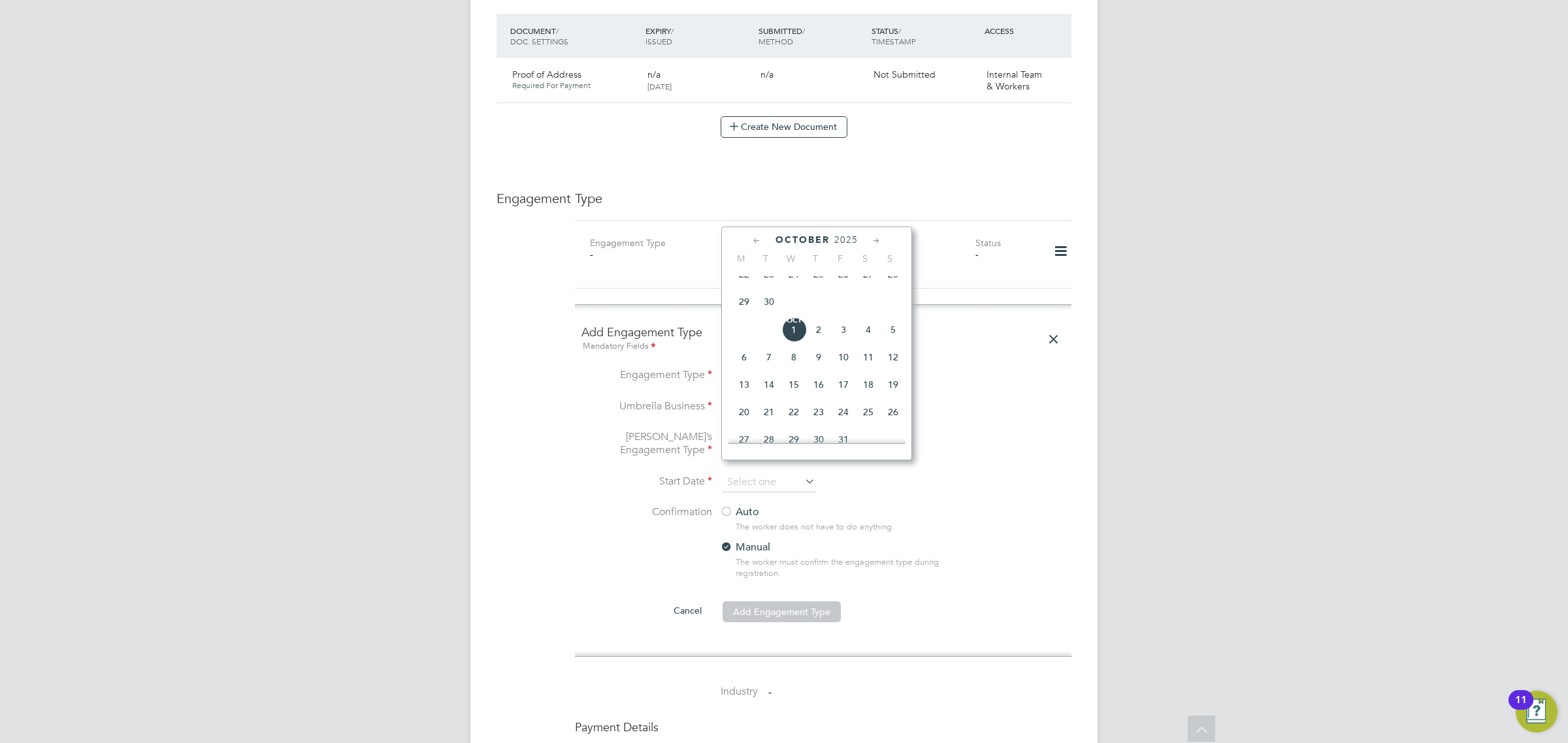
click at [735, 310] on span "29" at bounding box center [743, 301] width 25 height 25
type input "[DATE]"
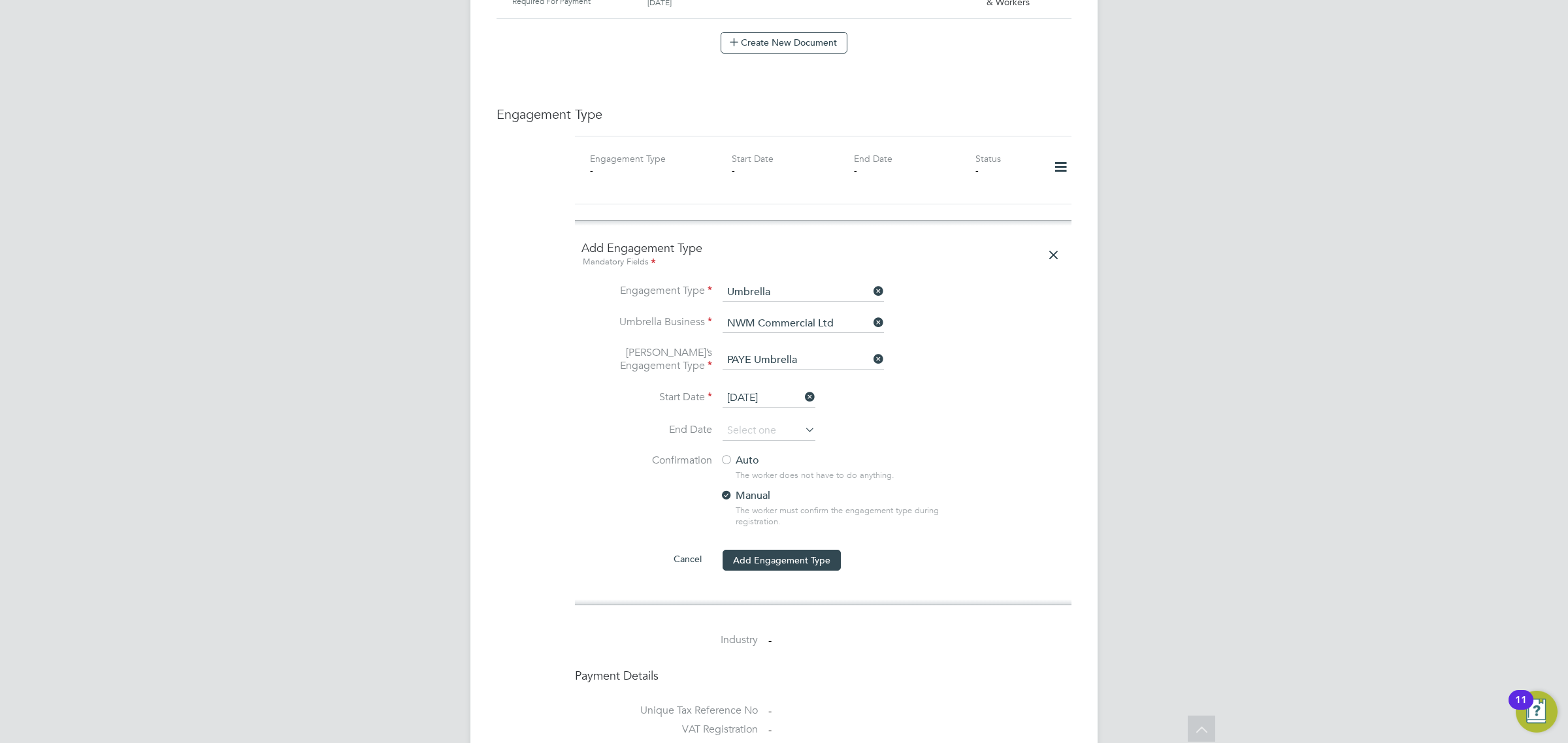
scroll to position [979, 0]
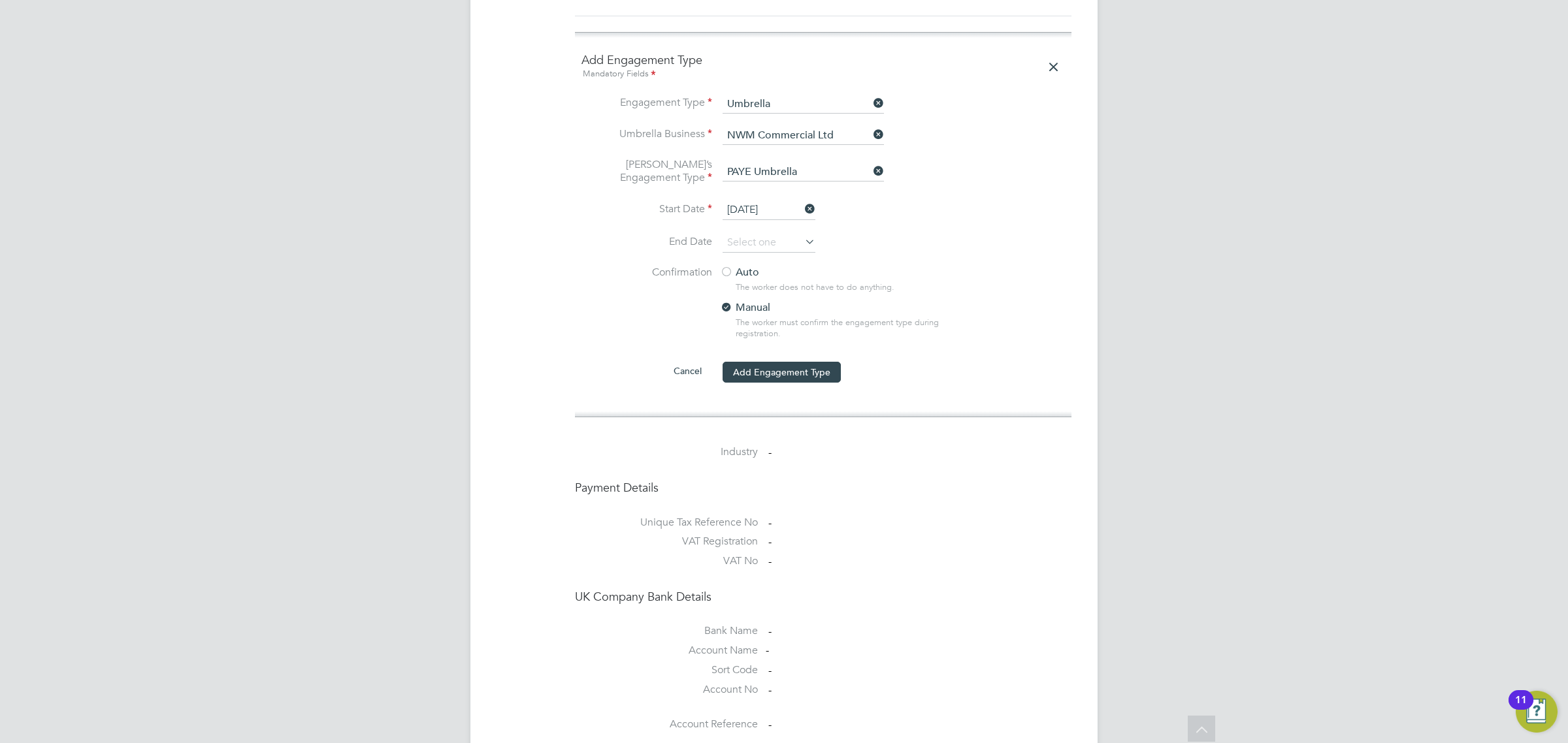
click at [728, 266] on div at bounding box center [726, 273] width 13 height 13
click at [785, 364] on button "Add Engagement Type" at bounding box center [781, 372] width 118 height 21
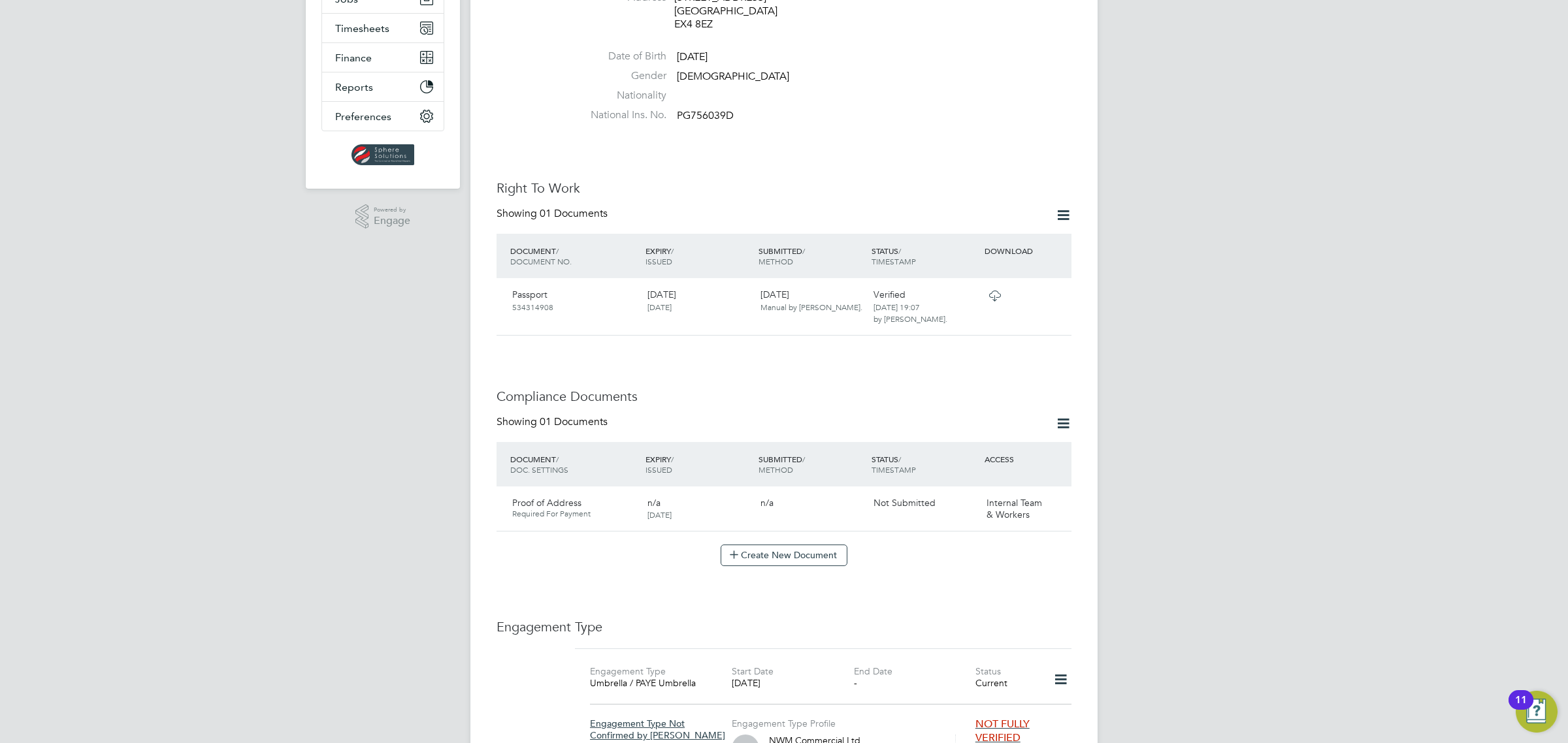
scroll to position [327, 0]
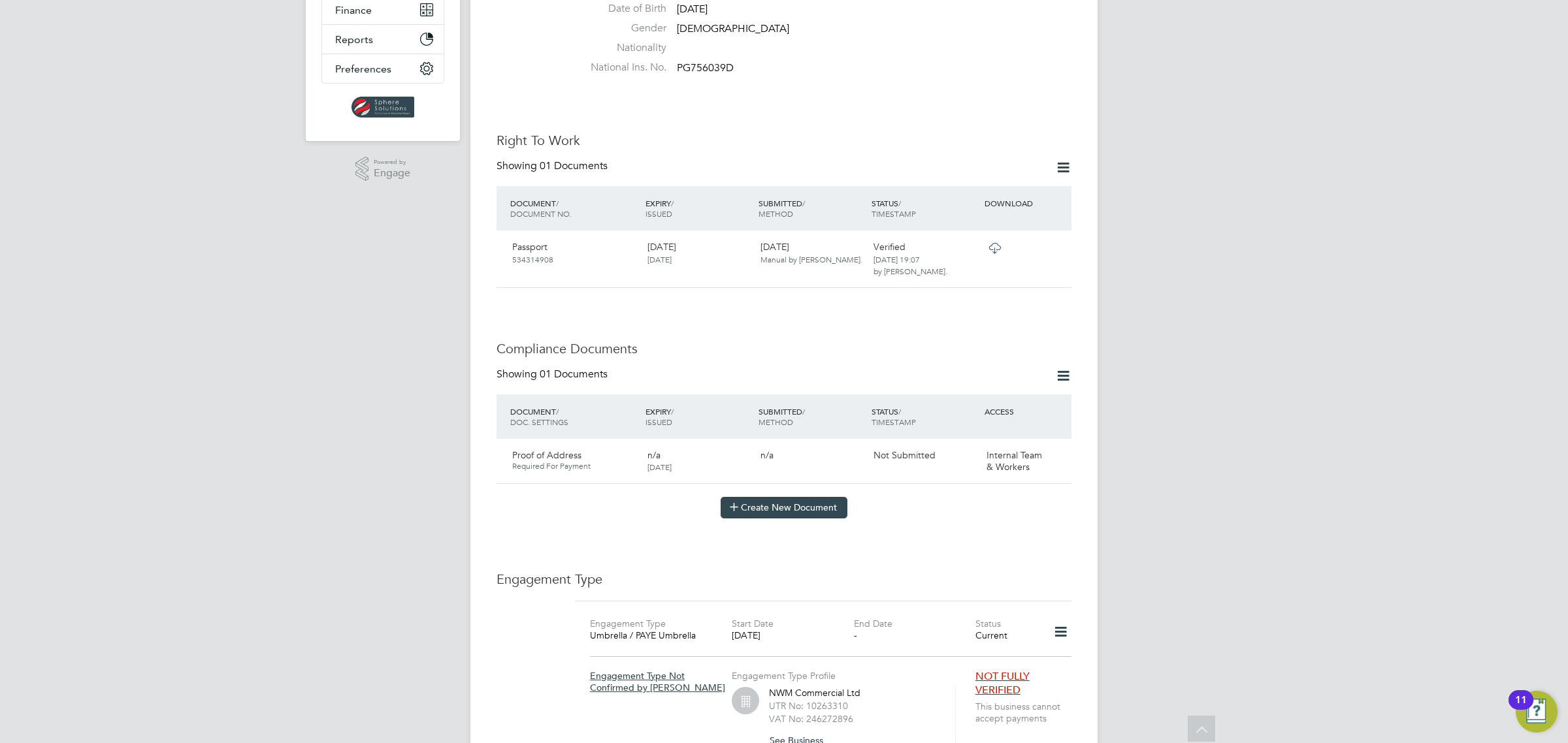
click at [773, 497] on button "Create New Document" at bounding box center [783, 507] width 127 height 21
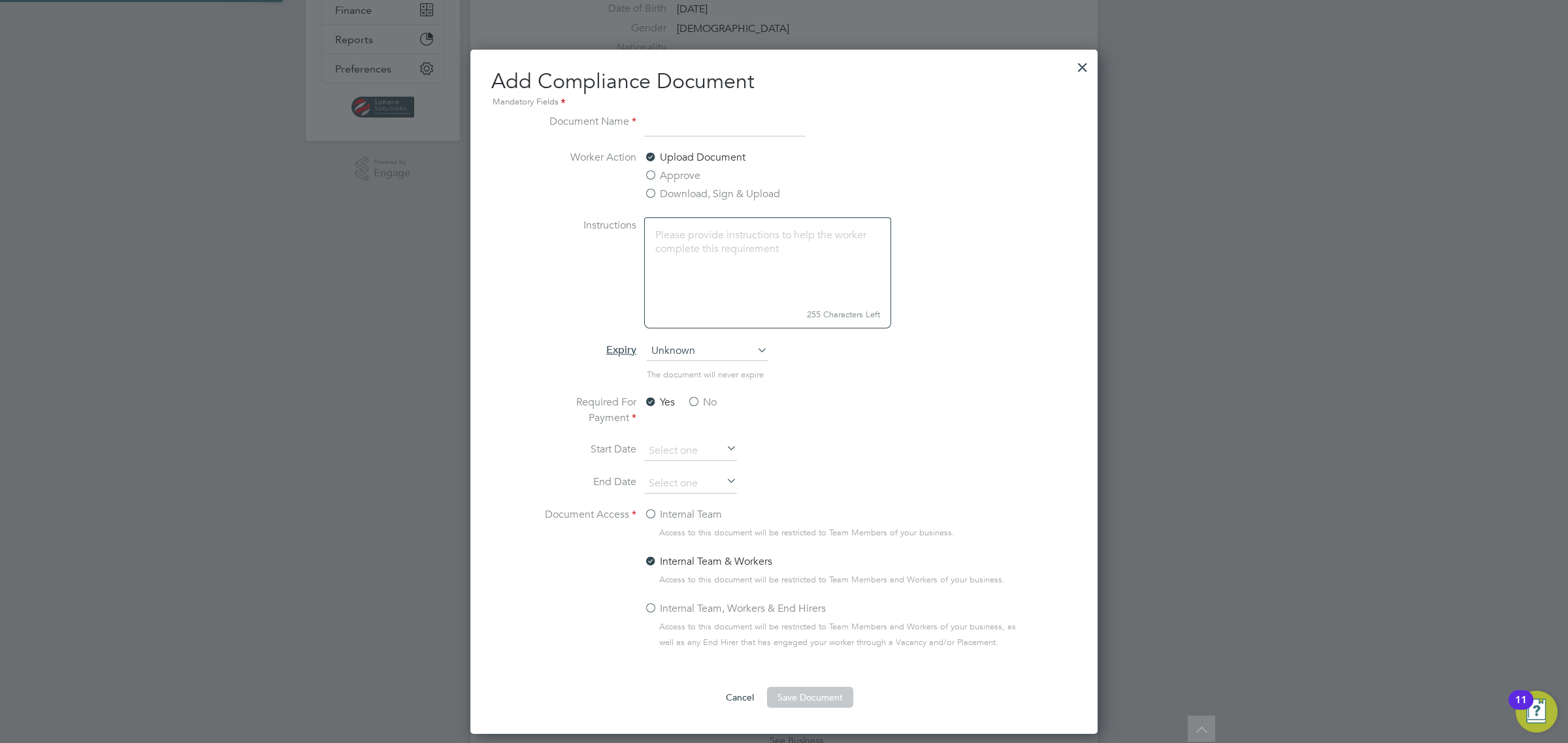
scroll to position [686, 628]
type input "CSCS Smart Check"
click at [690, 350] on span "Unknown" at bounding box center [707, 351] width 121 height 19
click at [664, 442] on li "Specific date" at bounding box center [707, 439] width 122 height 17
click at [662, 485] on input at bounding box center [690, 483] width 93 height 19
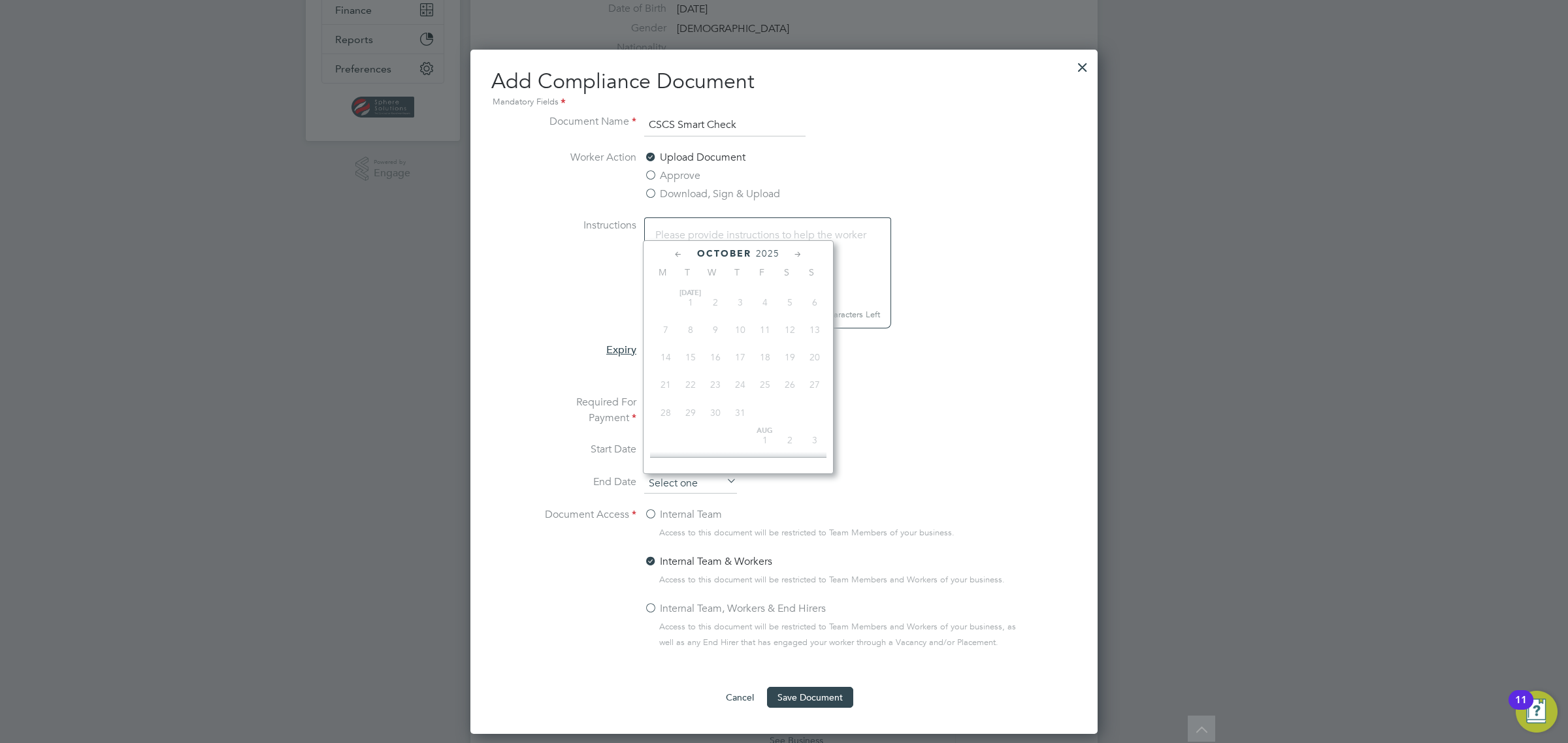
scroll to position [372, 0]
click at [796, 250] on icon at bounding box center [798, 255] width 13 height 15
click at [714, 400] on span "31" at bounding box center [715, 387] width 25 height 25
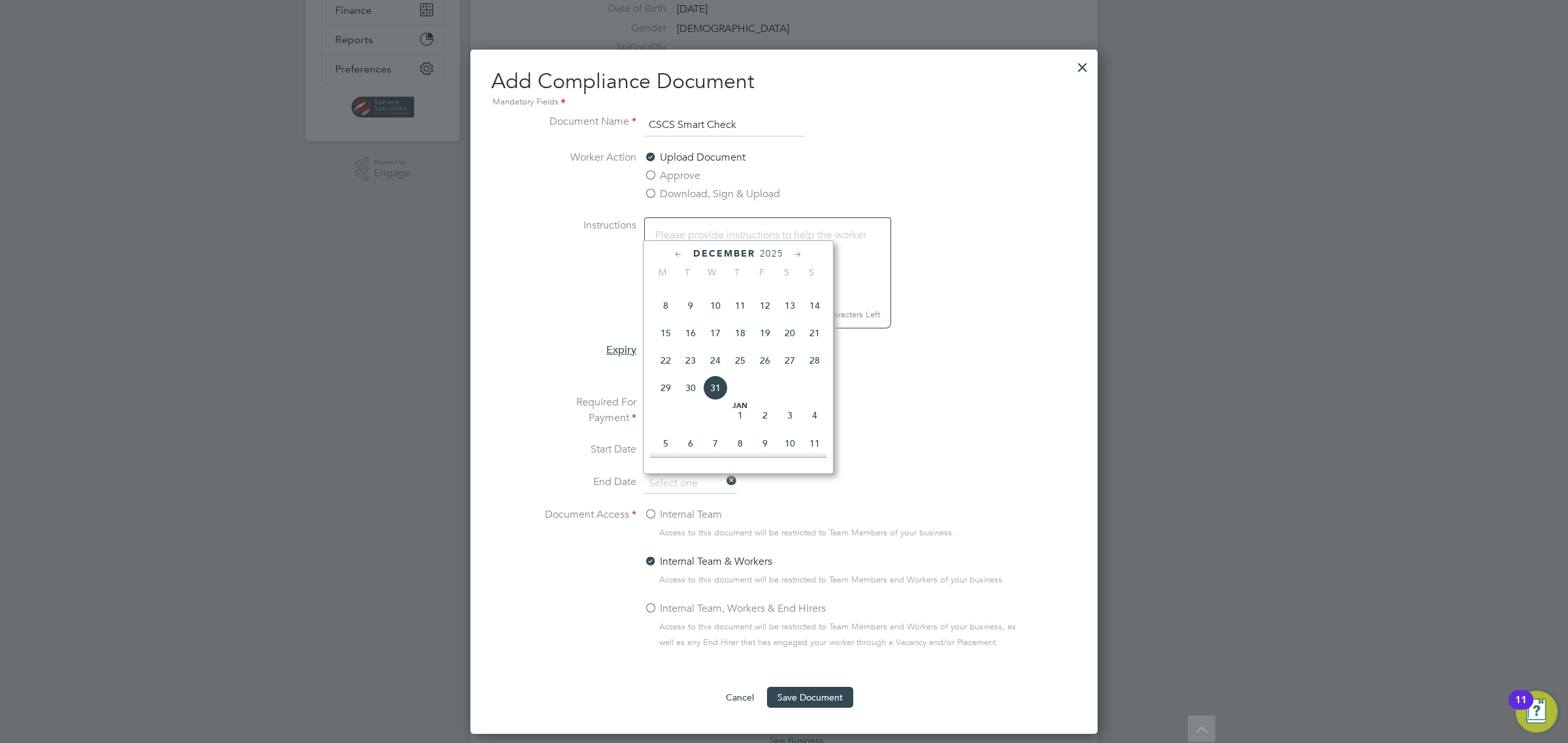
type input "31 Dec 2025"
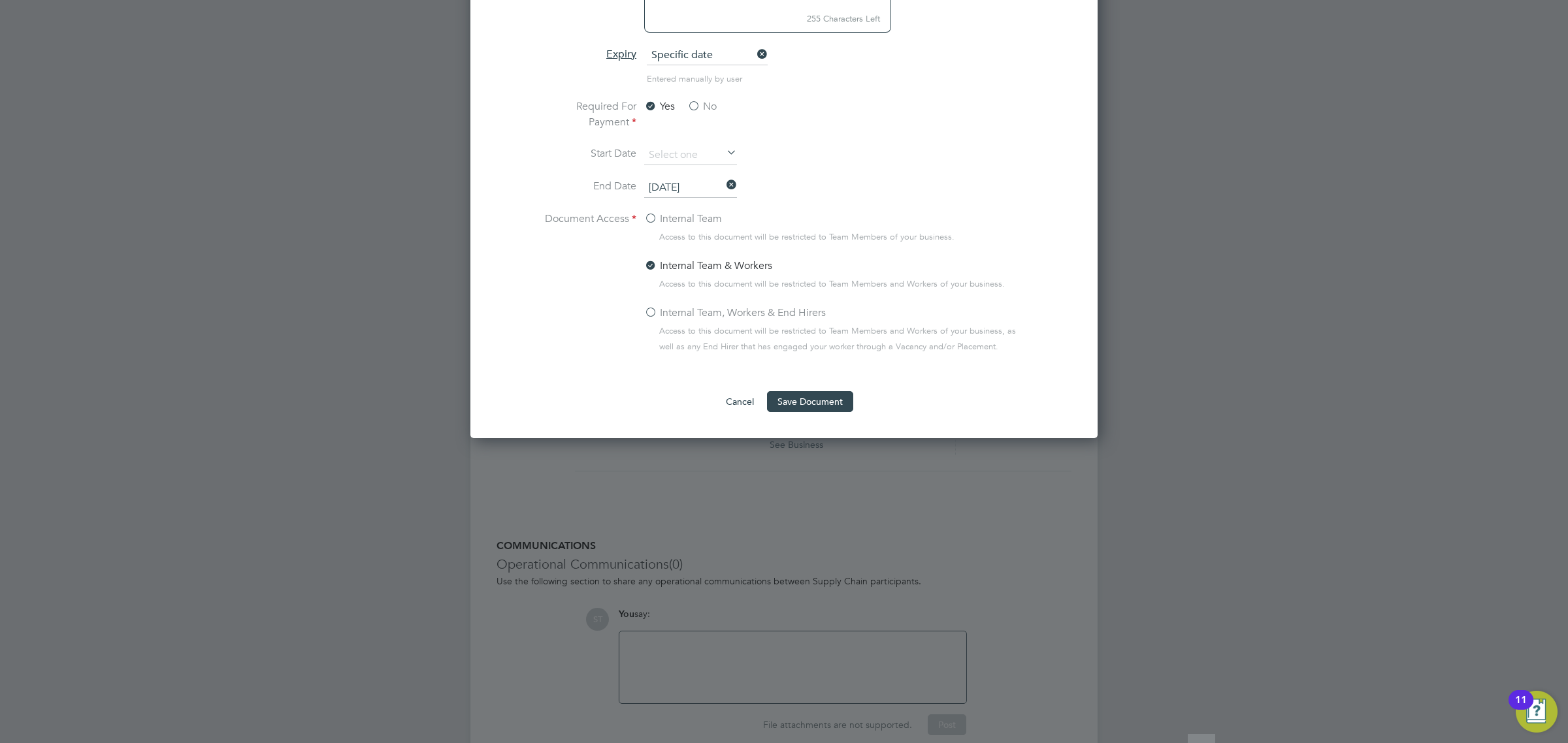
scroll to position [653, 0]
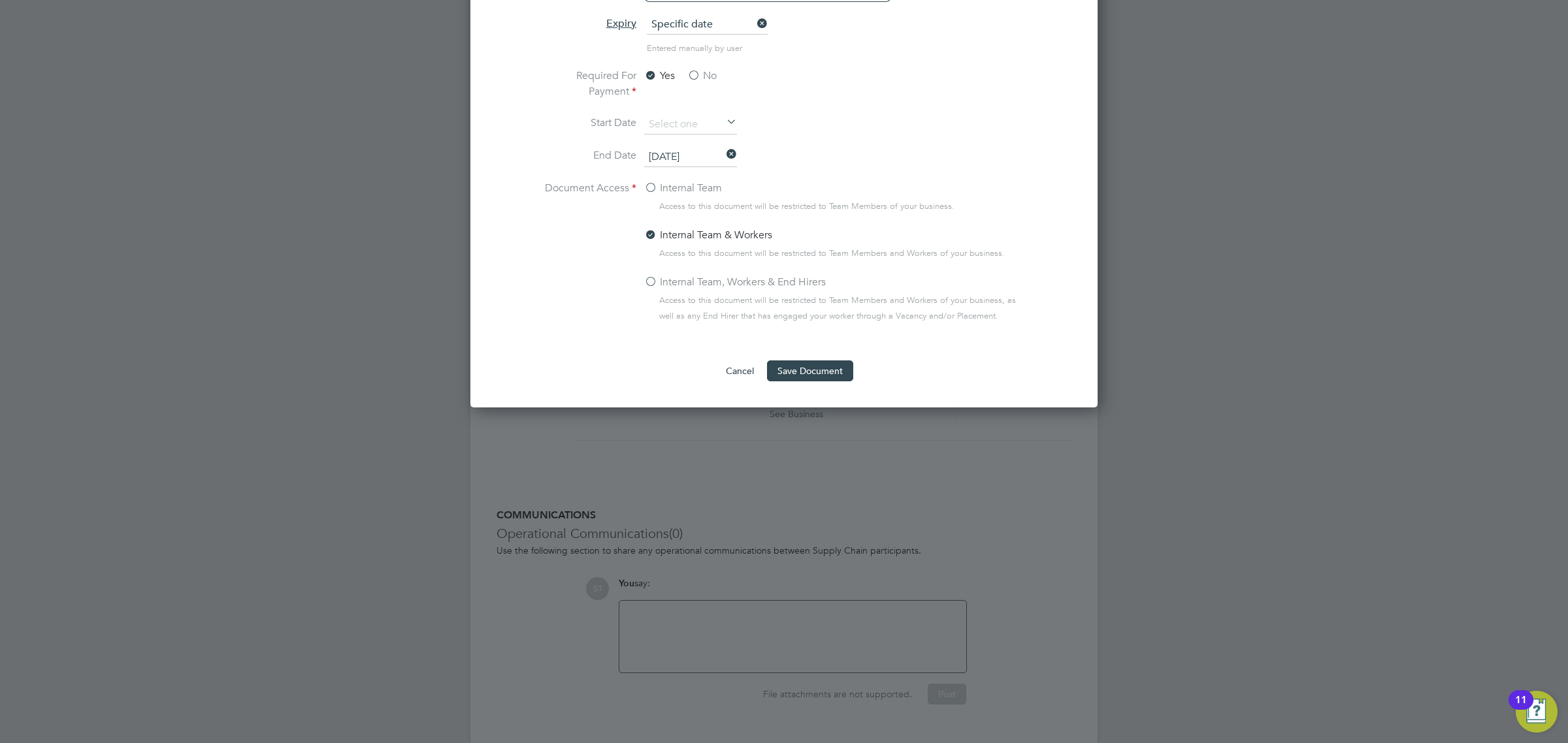
click at [648, 285] on label "Internal Team, Workers & End Hirers" at bounding box center [734, 282] width 181 height 16
click at [0, 0] on input "Internal Team, Workers & End Hirers" at bounding box center [0, 0] width 0 height 0
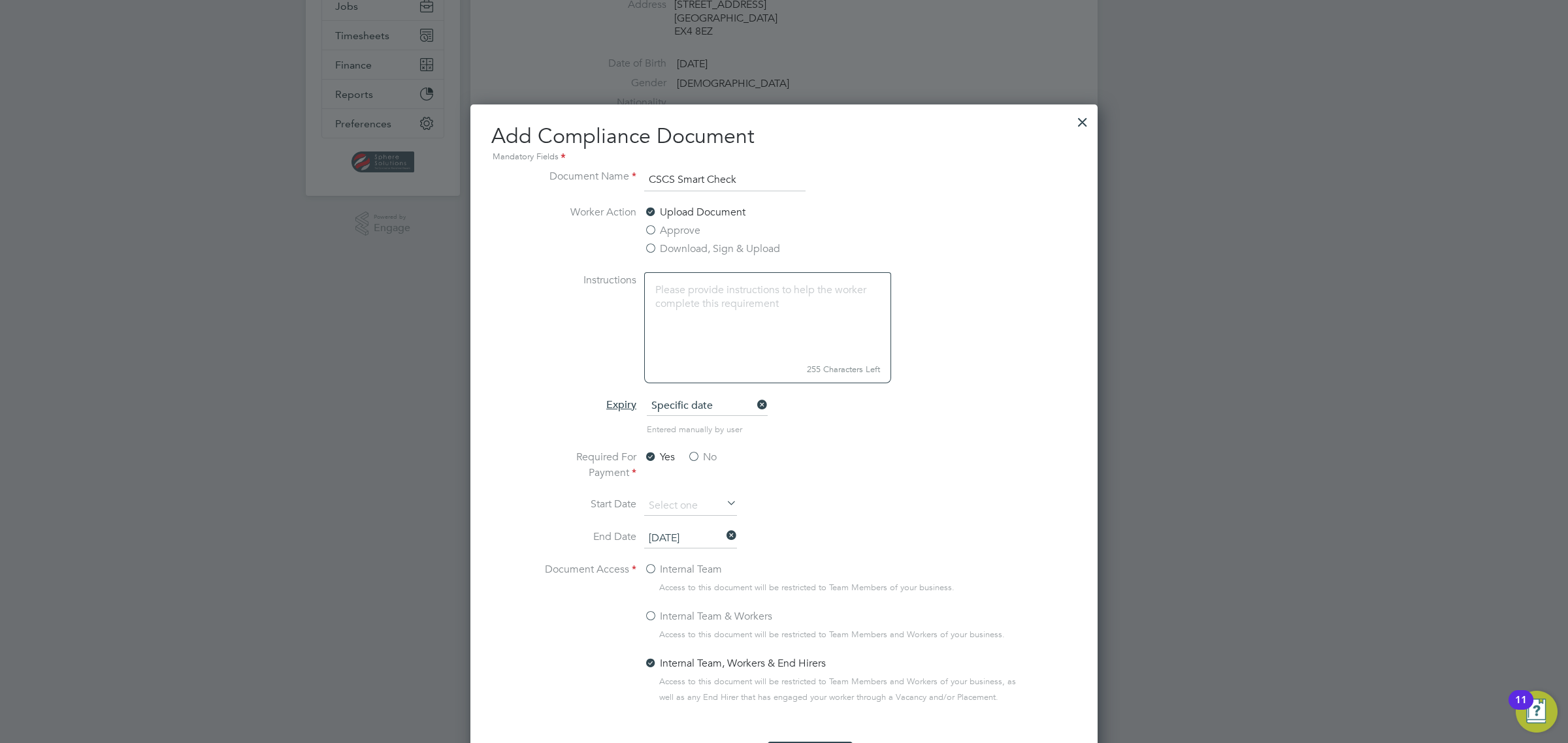
click at [663, 232] on label "Approve" at bounding box center [672, 230] width 56 height 16
click at [0, 0] on input "Approve" at bounding box center [0, 0] width 0 height 0
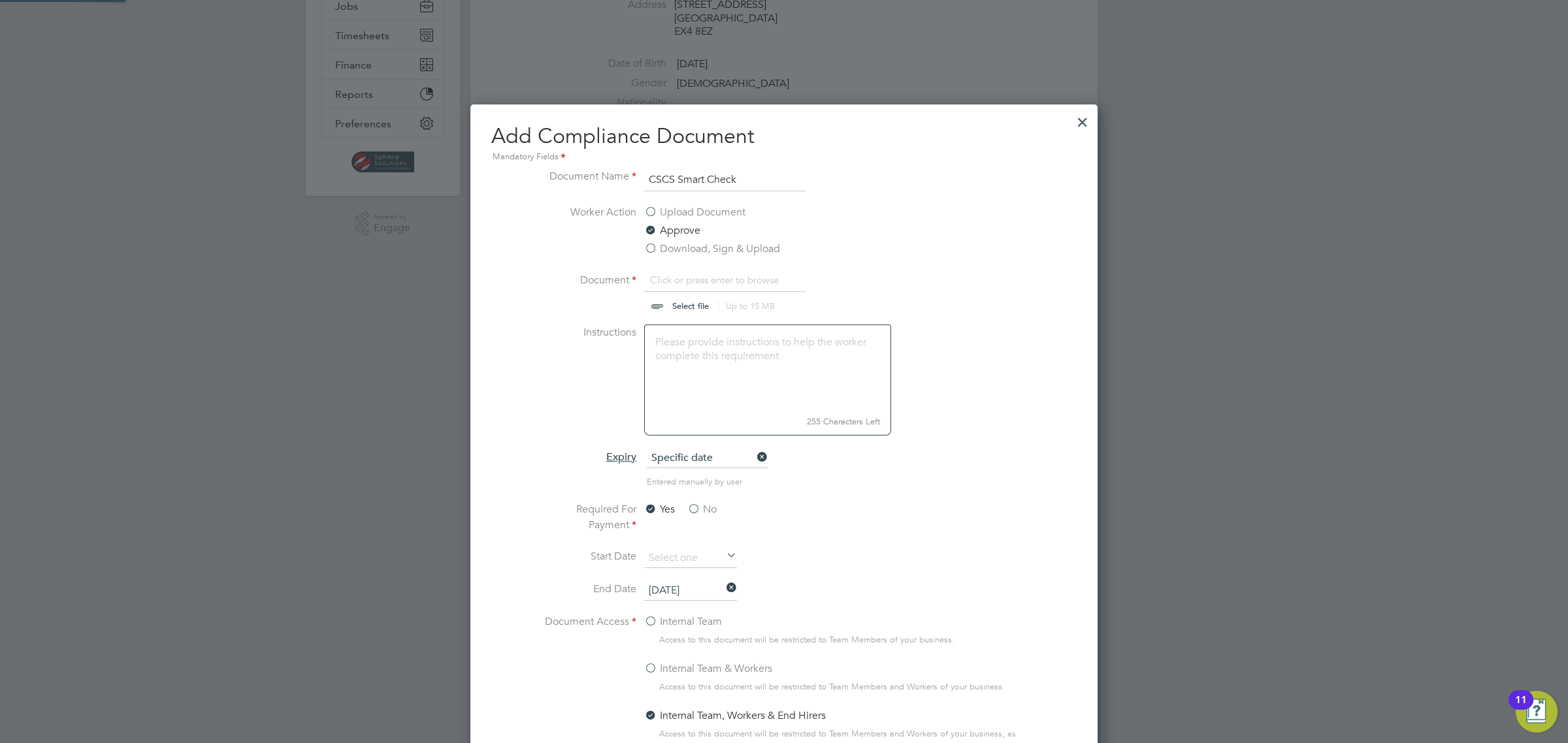
scroll to position [19, 162]
click at [673, 300] on input "file" at bounding box center [703, 291] width 205 height 39
type input "C:\fakepath\Jack Curry - CSCS 13488422 Green - Labourer 31.12.2025 CSCS Smart C…"
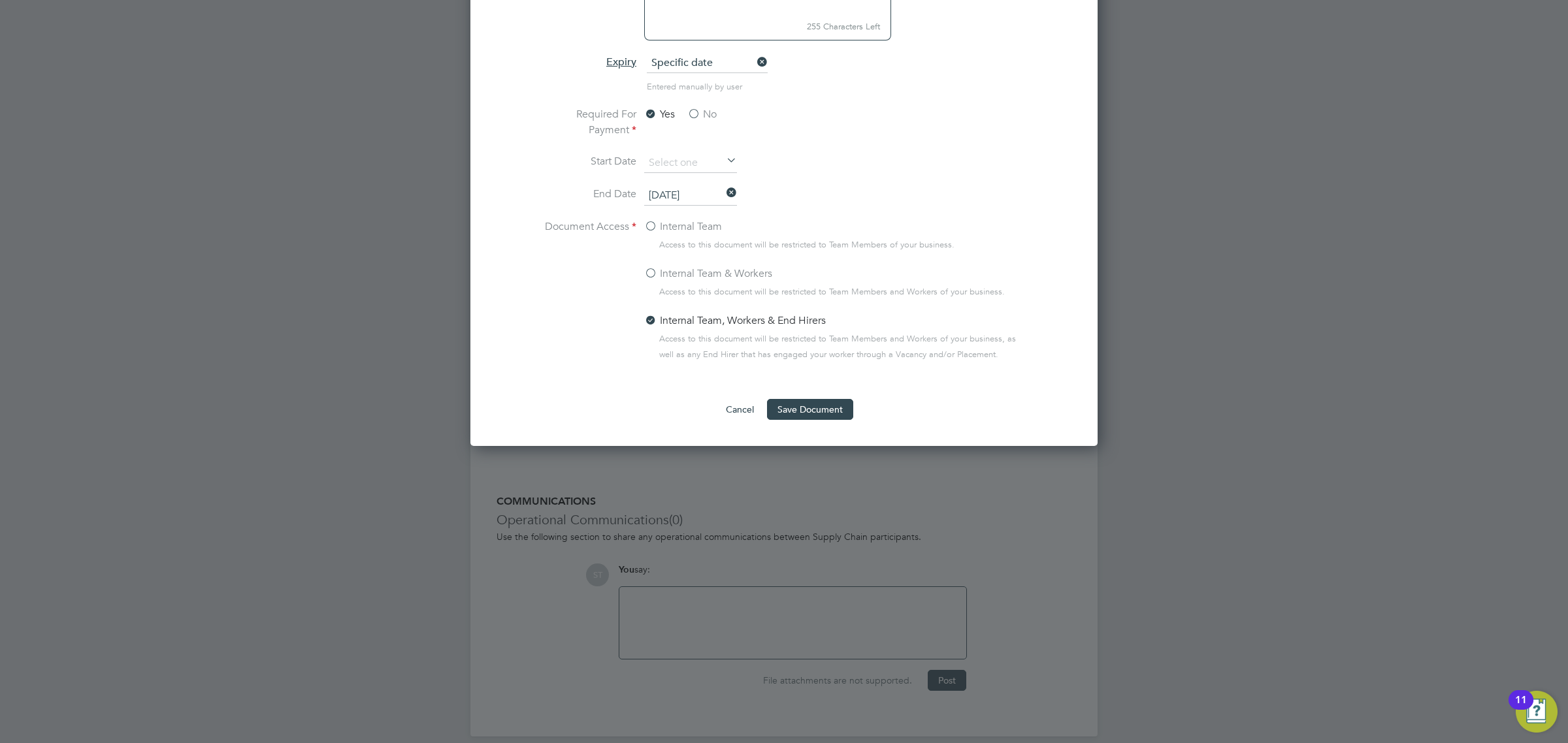
scroll to position [667, 0]
click at [800, 404] on button "Save Document" at bounding box center [810, 408] width 86 height 21
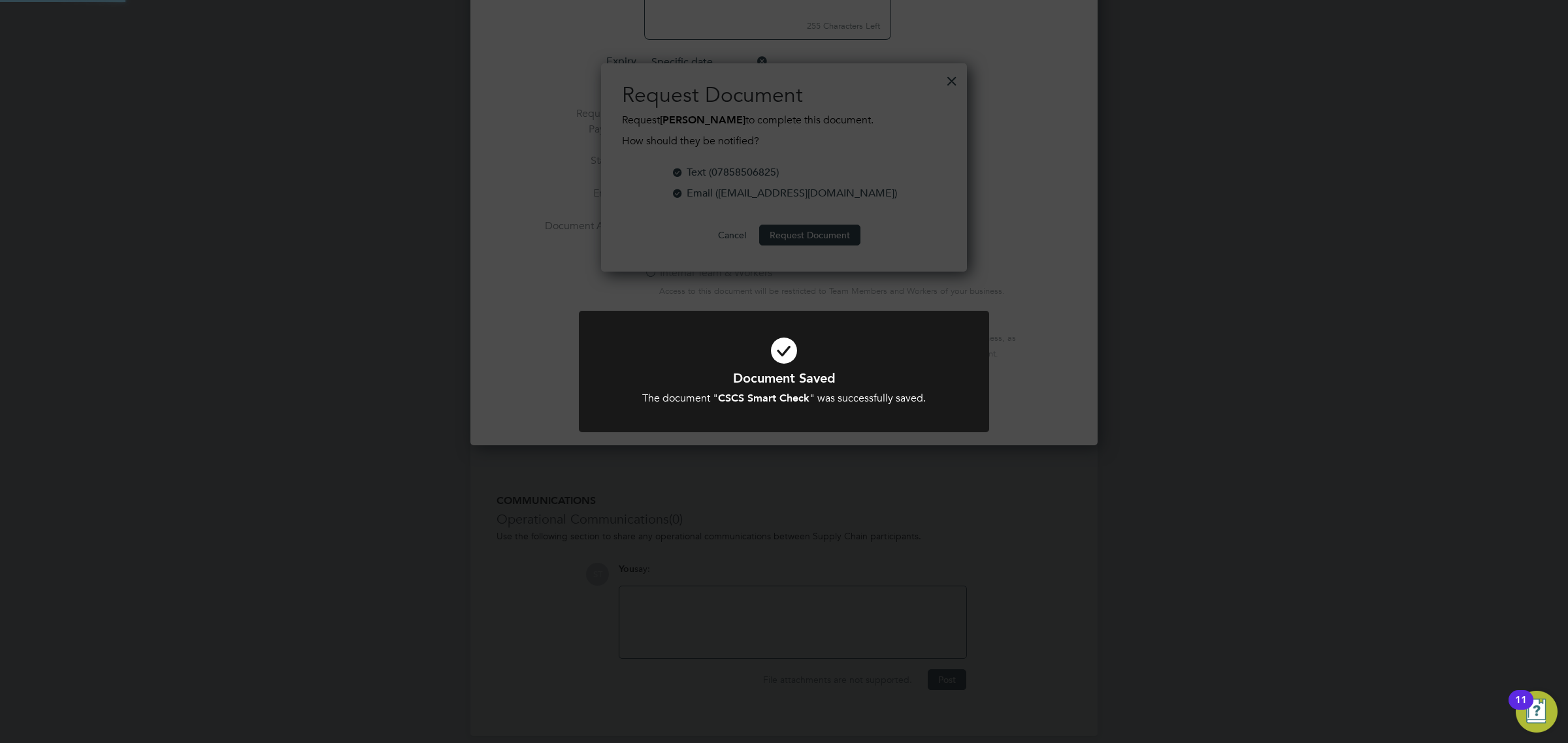
scroll to position [210, 367]
click at [815, 236] on div "Document Saved The document " CSCS Smart Check " was successfully saved. Cancel…" at bounding box center [784, 371] width 1568 height 743
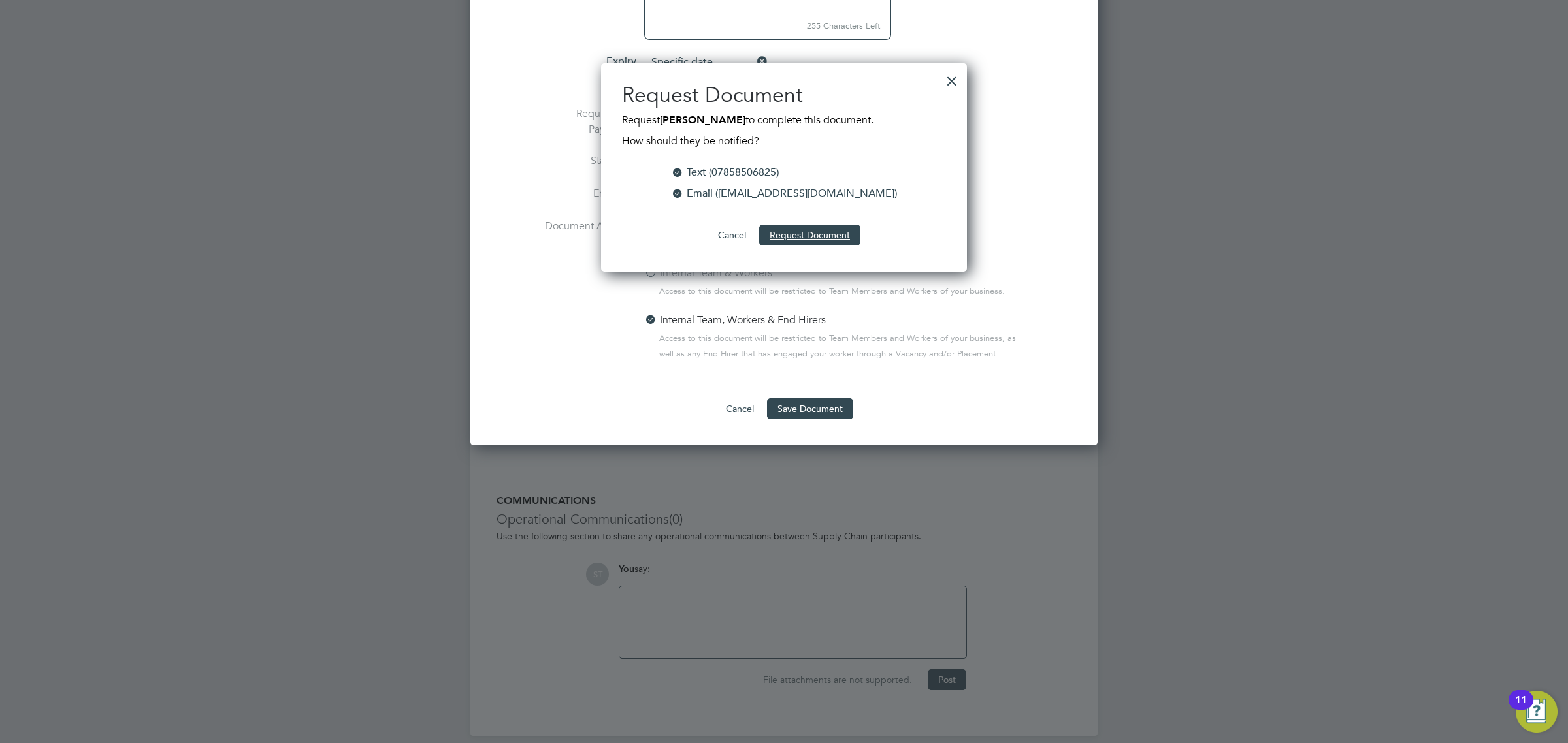
click at [815, 236] on button "Request Document" at bounding box center [809, 234] width 101 height 21
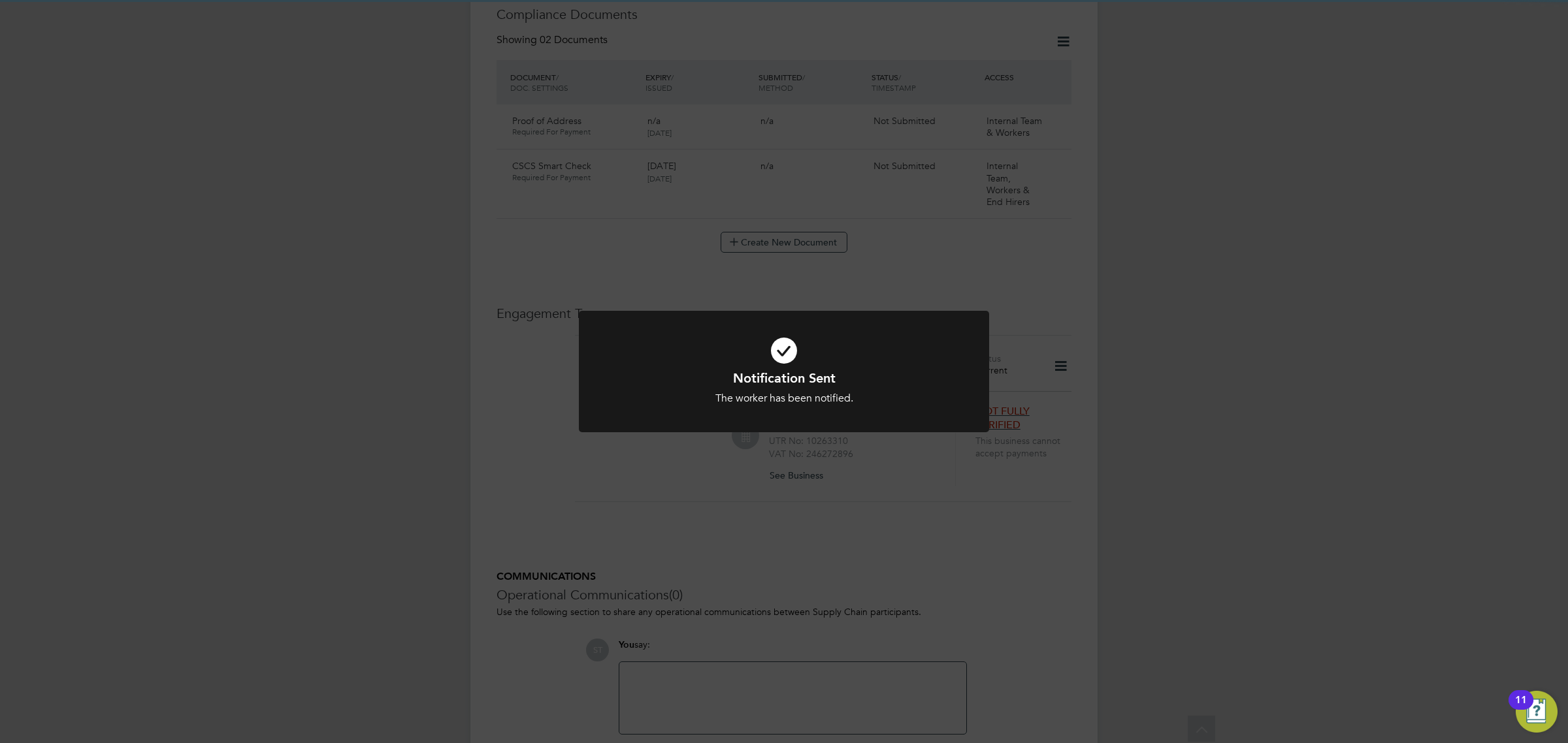
scroll to position [667, 0]
click at [791, 505] on div "Notification Sent The worker has been notified. Cancel Okay" at bounding box center [784, 371] width 1568 height 743
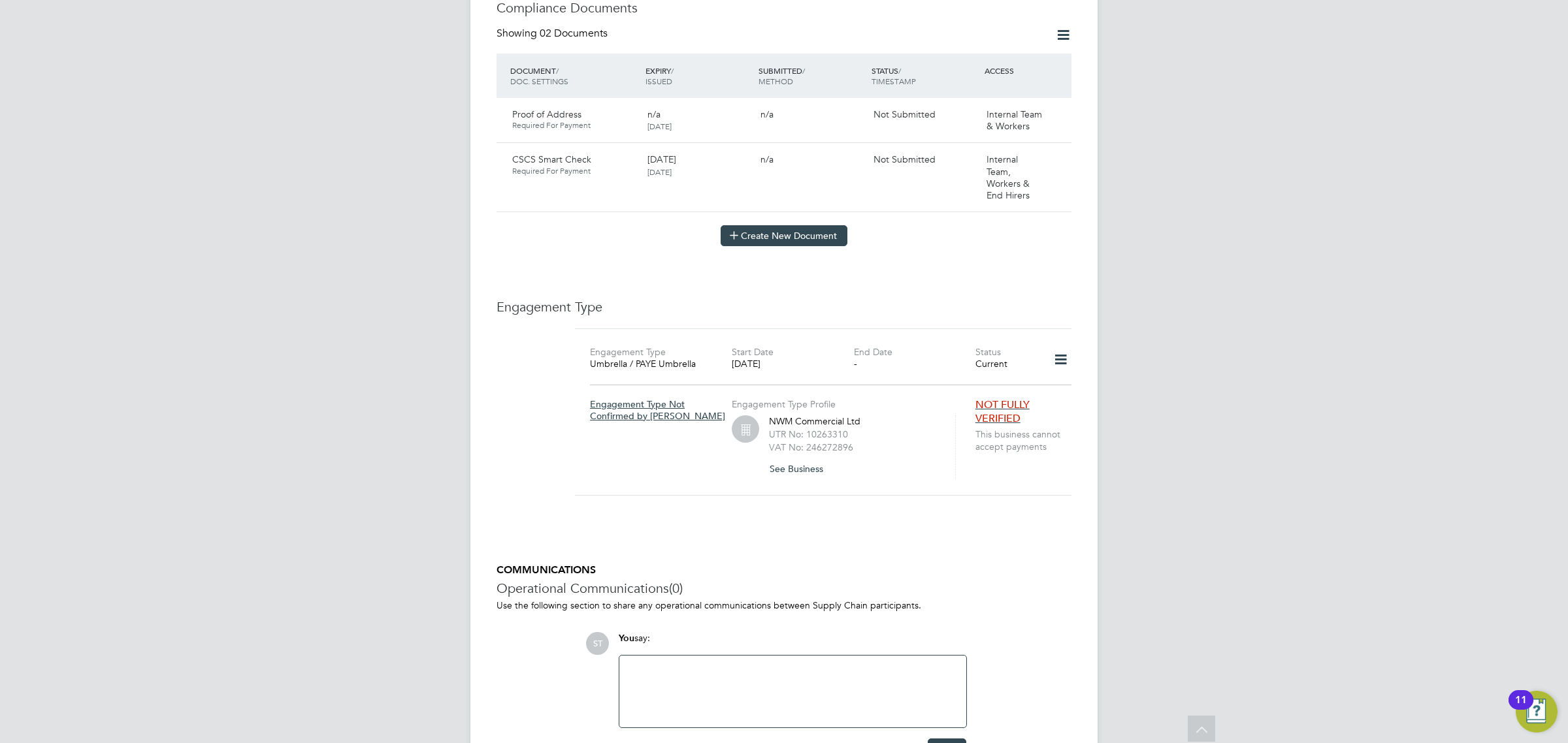
click at [803, 227] on button "Create New Document" at bounding box center [783, 235] width 127 height 21
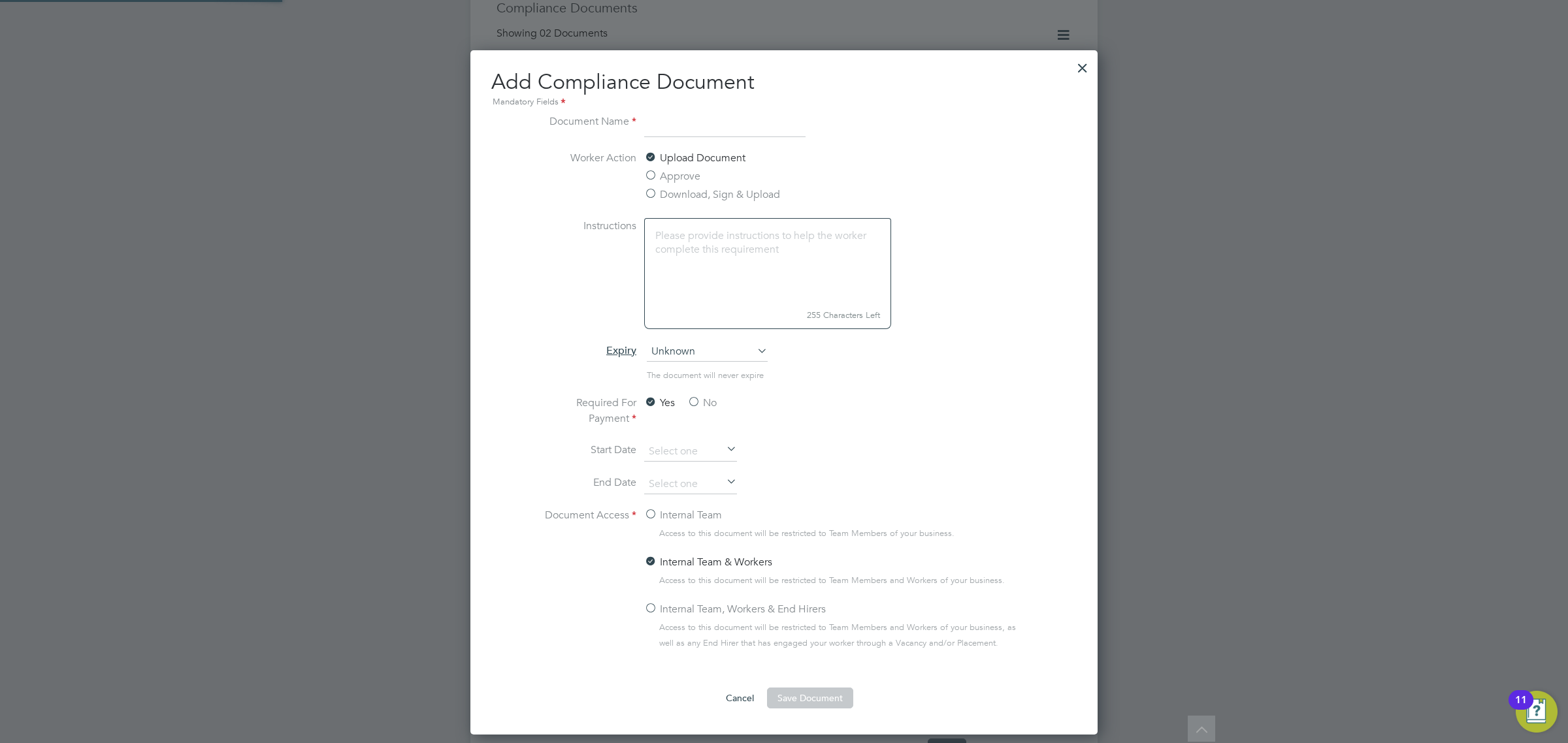
scroll to position [686, 628]
click at [690, 178] on label "Approve" at bounding box center [672, 177] width 56 height 16
click at [0, 0] on input "Approve" at bounding box center [0, 0] width 0 height 0
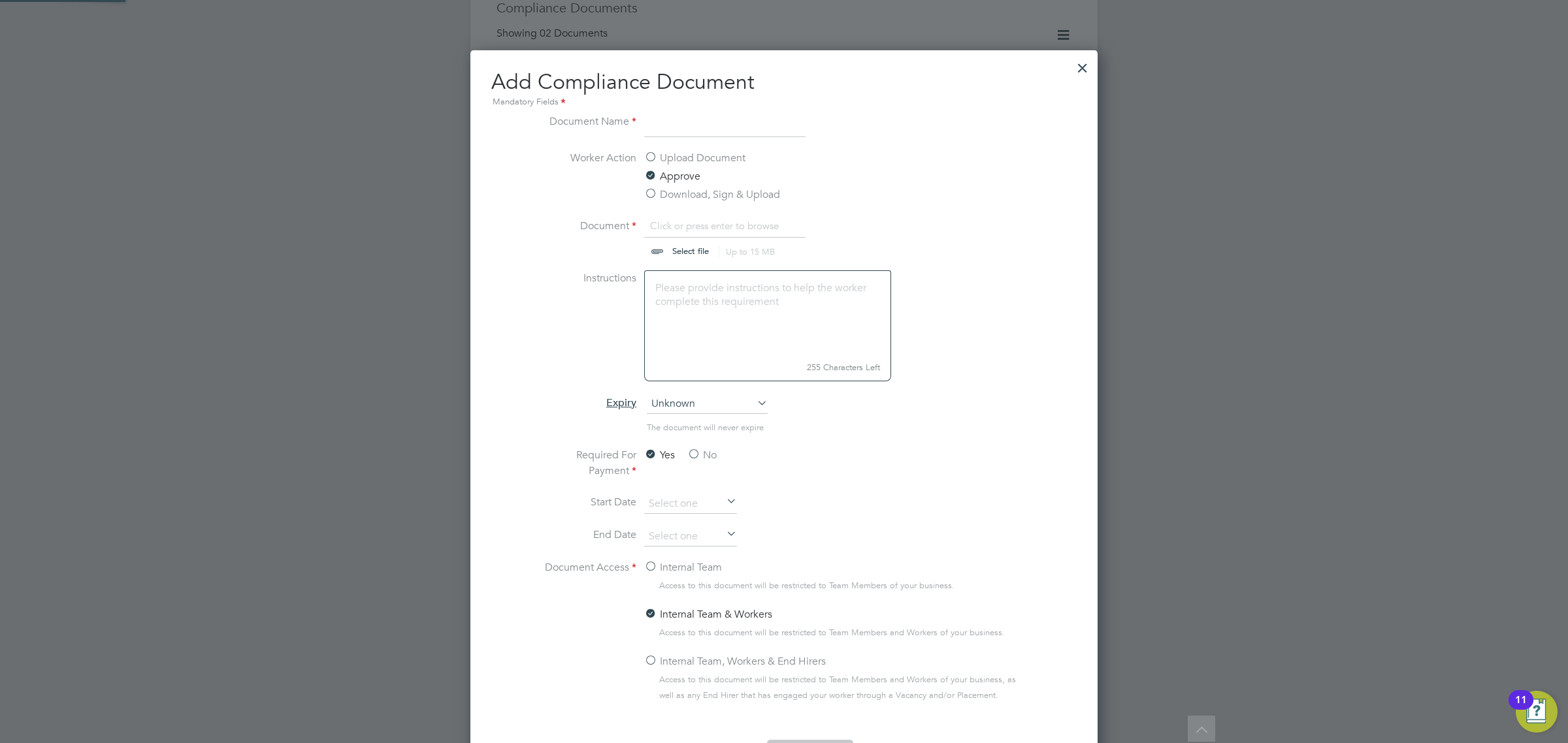
scroll to position [19, 162]
click at [700, 121] on input at bounding box center [724, 125] width 161 height 23
type input "CSCS card (front)"
click at [686, 255] on input "file" at bounding box center [703, 237] width 205 height 39
type input "C:\fakepath\Jack Curry - CSCS card 13488422 Green - Labourer (front) 31.12.2025…"
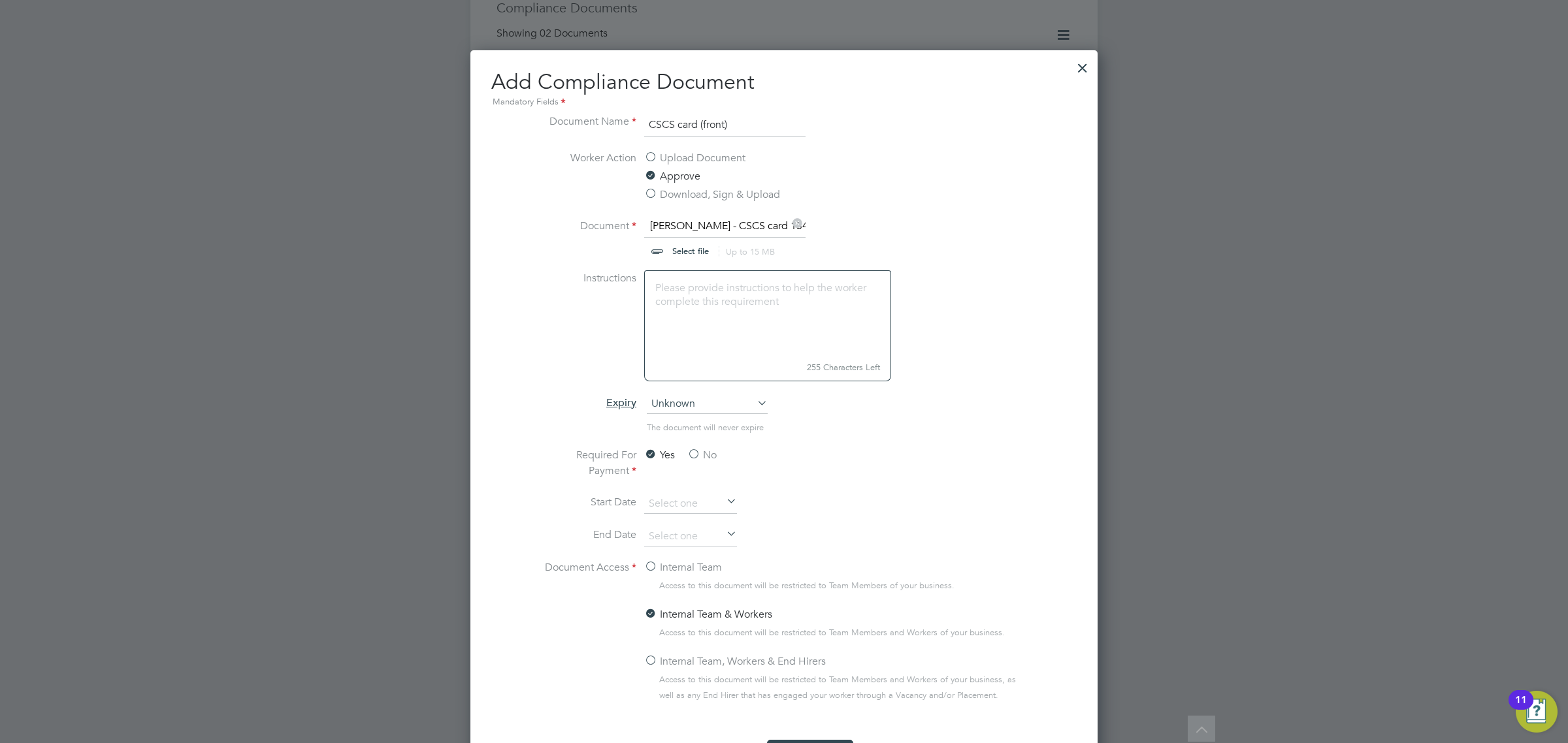
click at [696, 406] on span "Unknown" at bounding box center [707, 404] width 121 height 19
click at [677, 484] on li "Specific date" at bounding box center [707, 492] width 122 height 17
click at [665, 529] on input at bounding box center [690, 536] width 93 height 19
click at [798, 300] on icon at bounding box center [798, 307] width 13 height 15
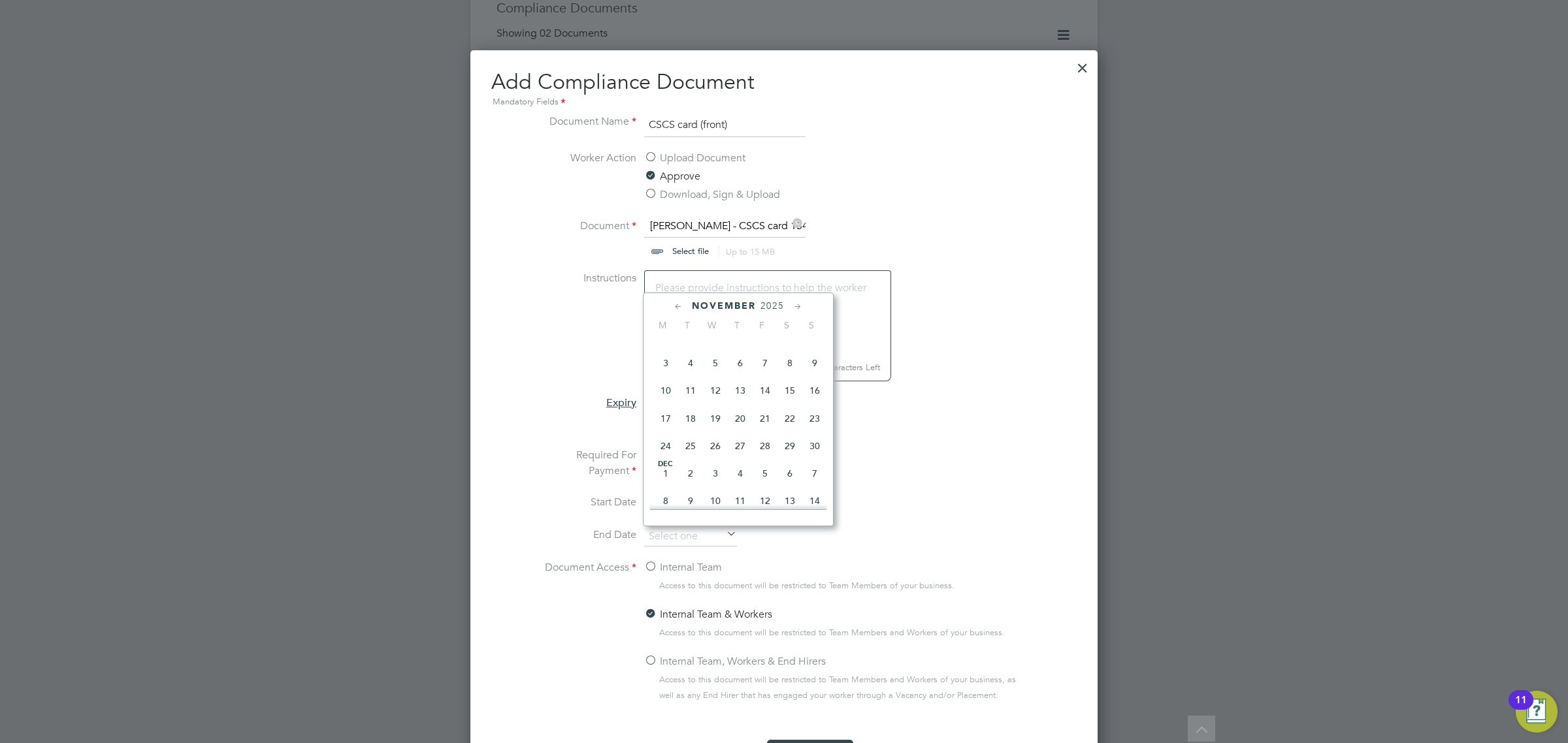
click at [798, 300] on icon at bounding box center [798, 307] width 13 height 15
click at [674, 307] on icon at bounding box center [678, 307] width 13 height 15
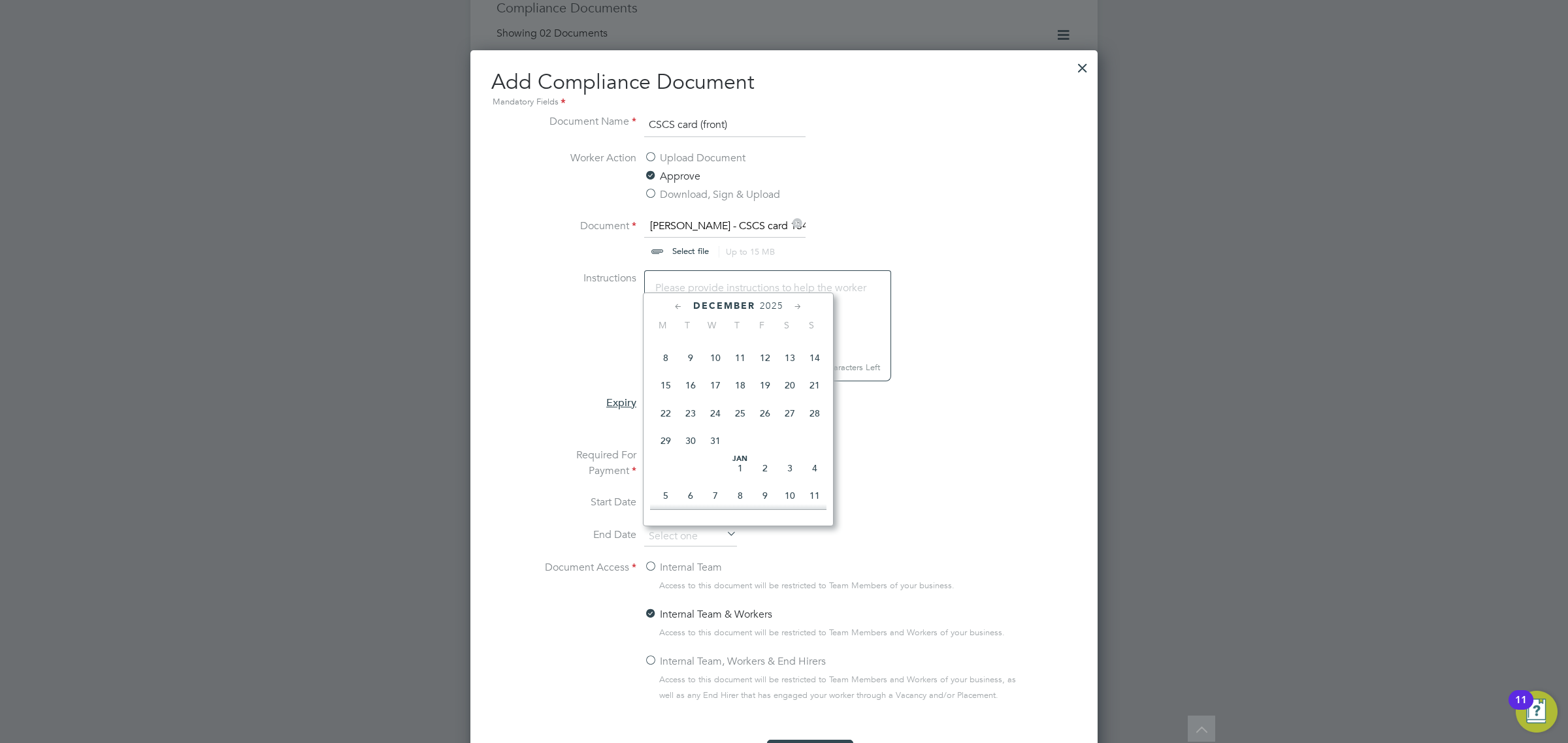
click at [719, 453] on span "31" at bounding box center [715, 440] width 25 height 25
type input "31 Dec 2025"
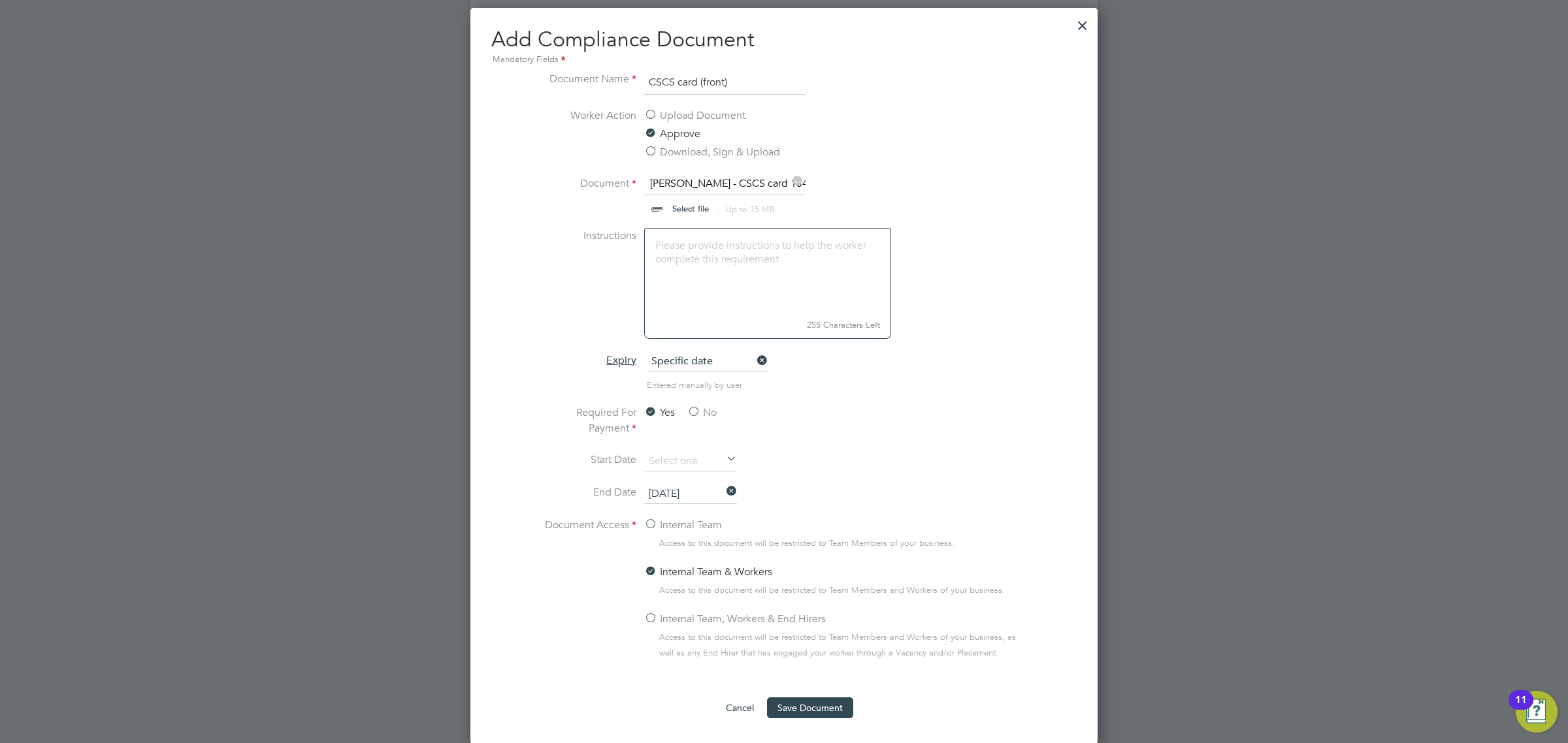
scroll to position [736, 0]
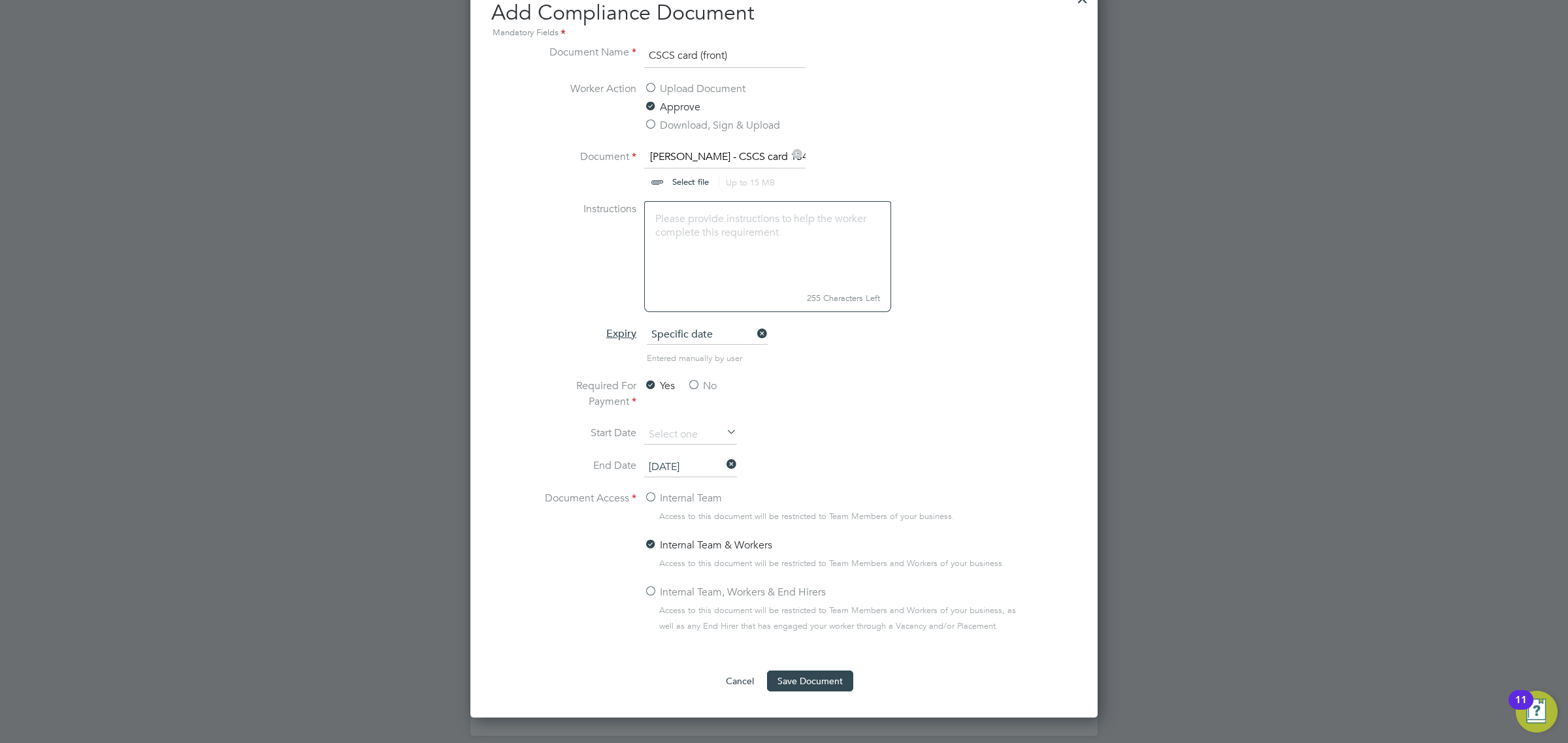
click at [672, 596] on label "Internal Team, Workers & End Hirers" at bounding box center [734, 592] width 181 height 16
click at [0, 0] on input "Internal Team, Workers & End Hirers" at bounding box center [0, 0] width 0 height 0
click at [817, 690] on button "Save Document" at bounding box center [810, 681] width 86 height 21
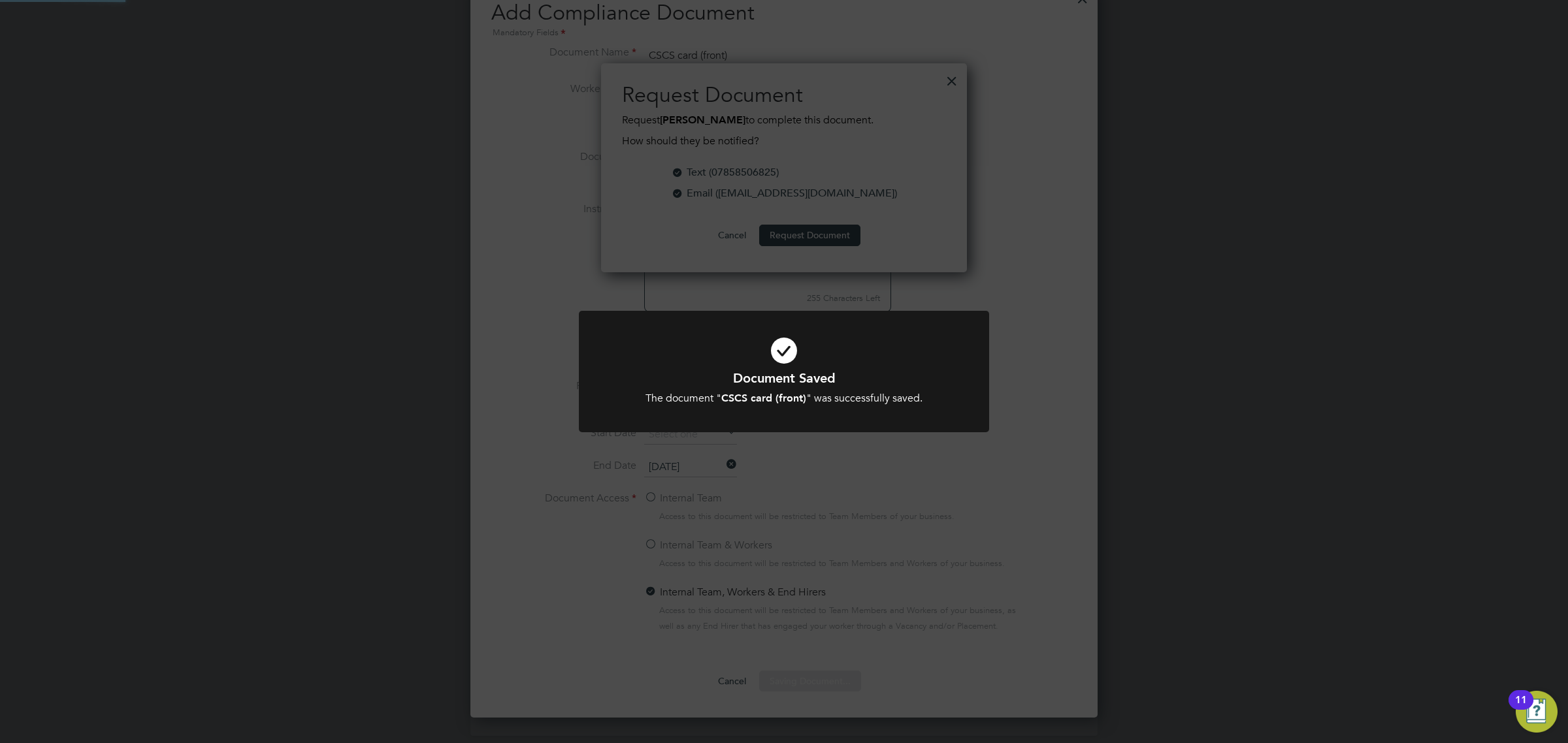
scroll to position [210, 367]
click at [828, 469] on div "Document Saved The document " CSCS card (front) " was successfully saved. Cance…" at bounding box center [784, 371] width 1568 height 743
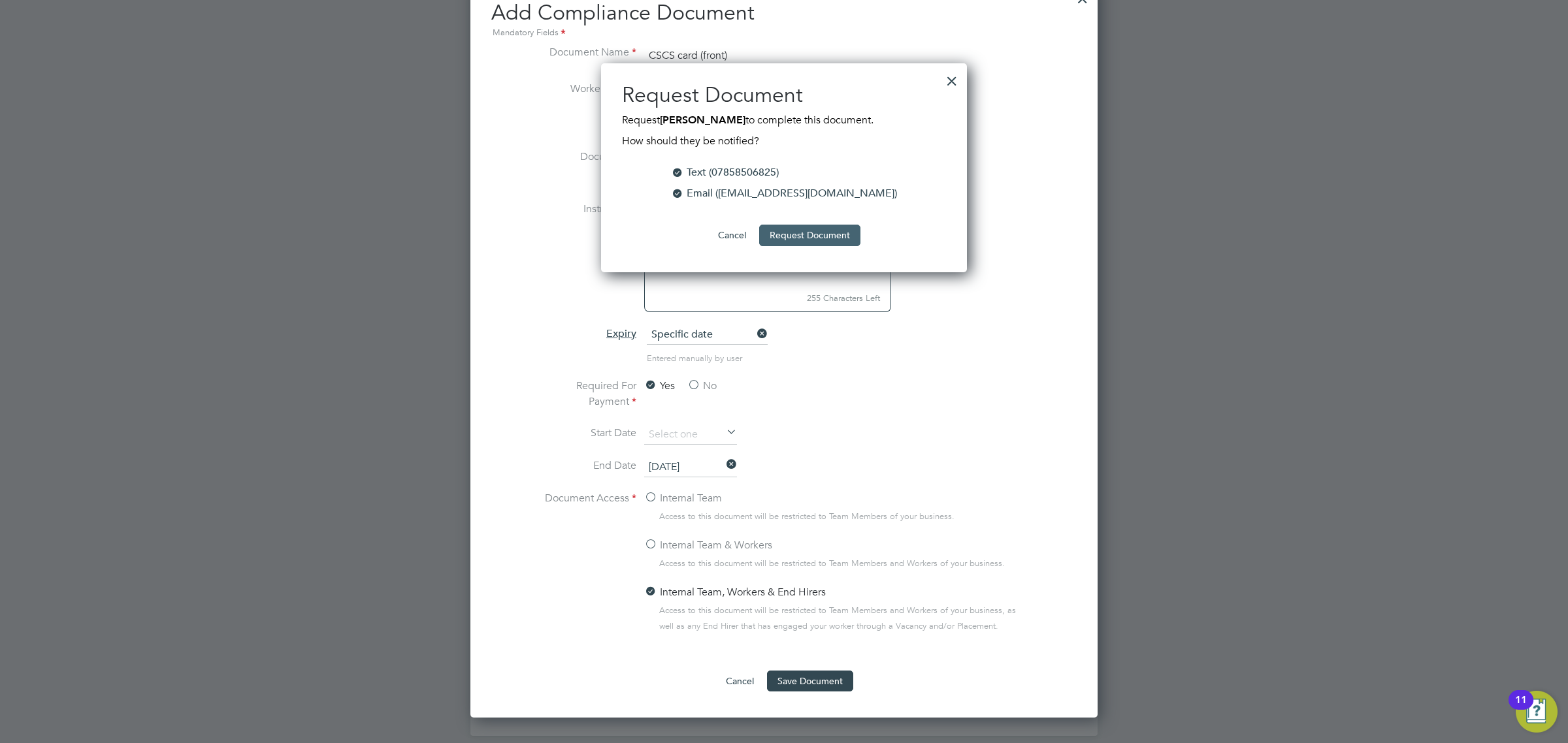
click at [796, 230] on button "Request Document" at bounding box center [809, 234] width 101 height 21
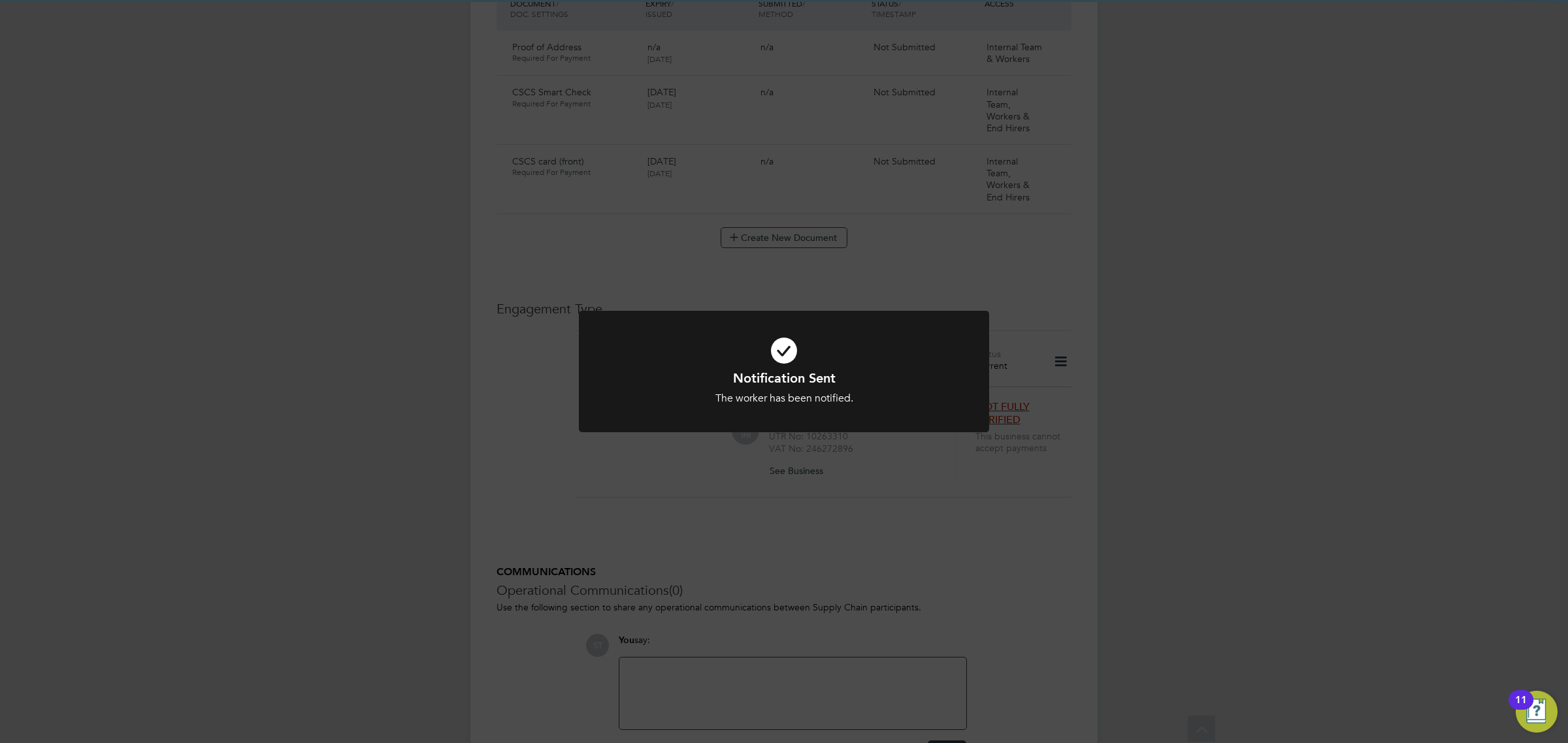
scroll to position [736, 0]
click at [785, 511] on div "Notification Sent The worker has been notified. Cancel Okay" at bounding box center [784, 371] width 1568 height 743
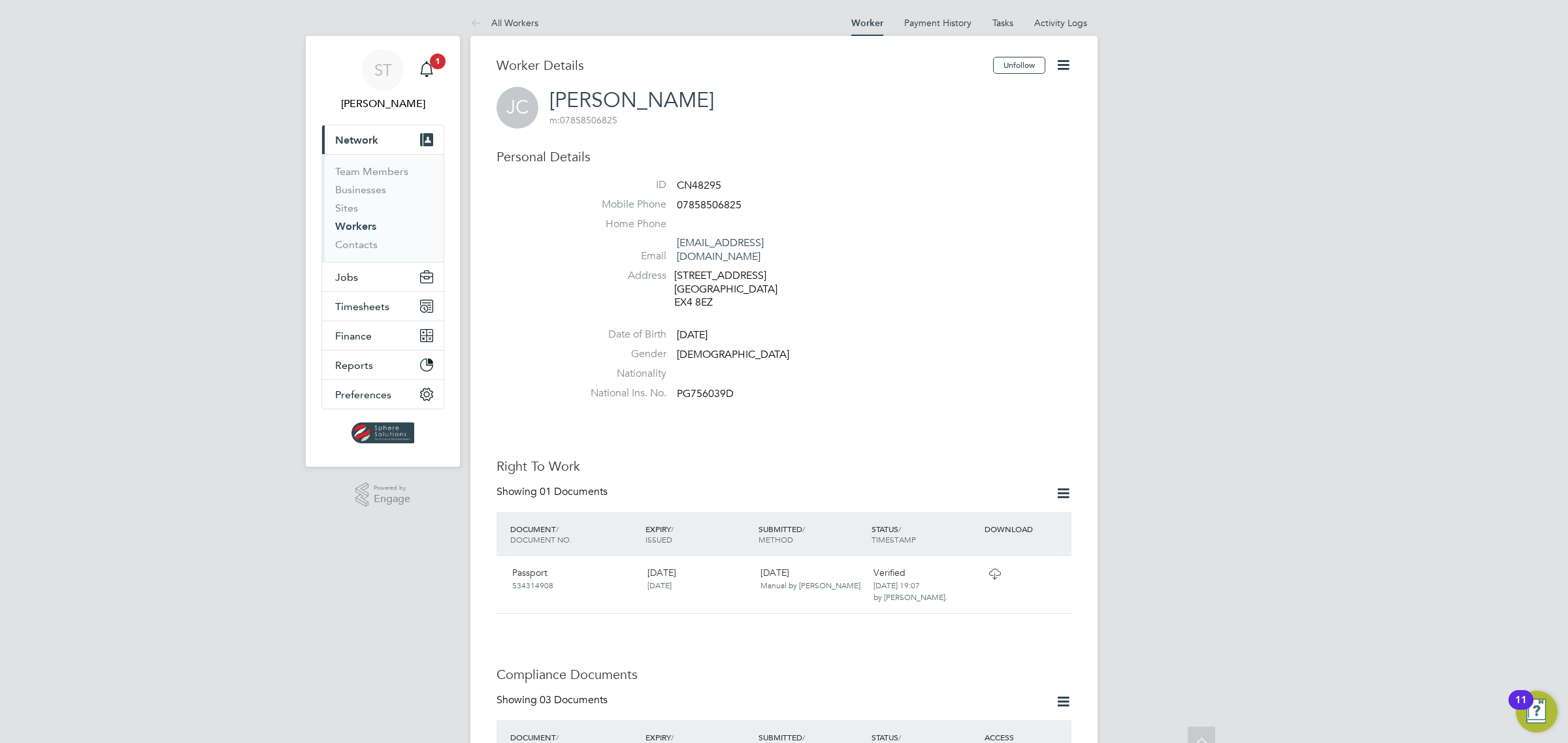
scroll to position [0, 0]
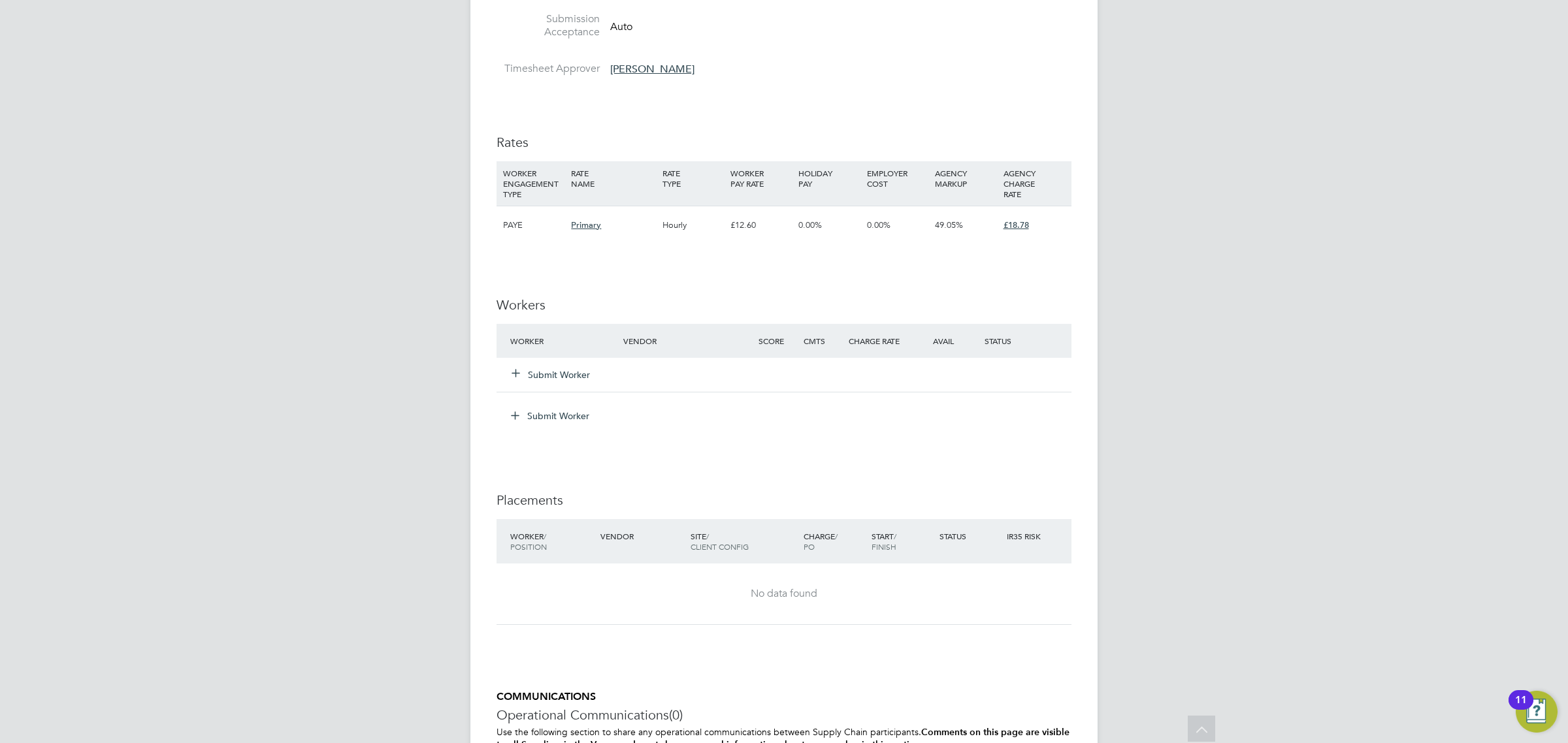
scroll to position [870, 0]
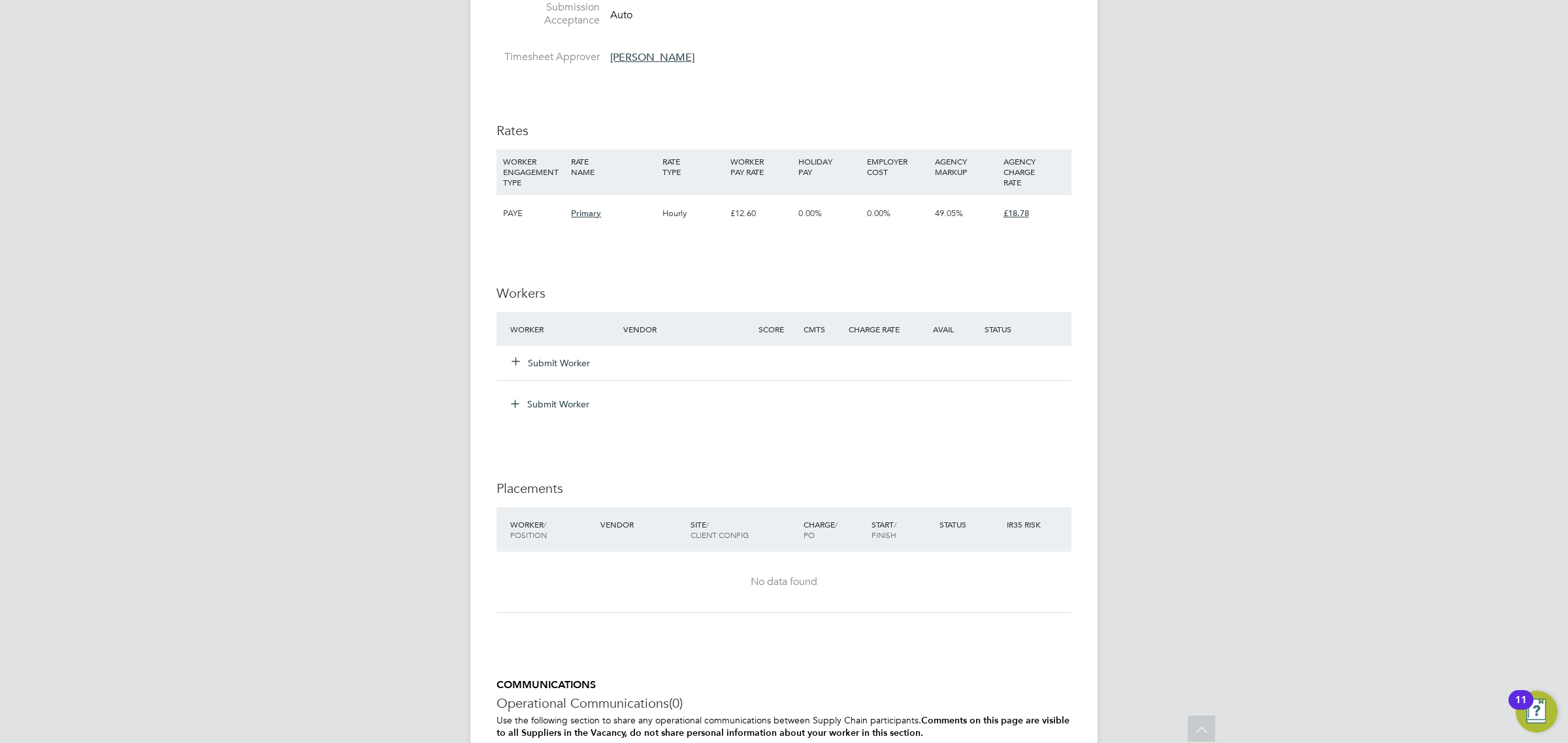
click at [577, 358] on button "Submit Worker" at bounding box center [551, 363] width 78 height 13
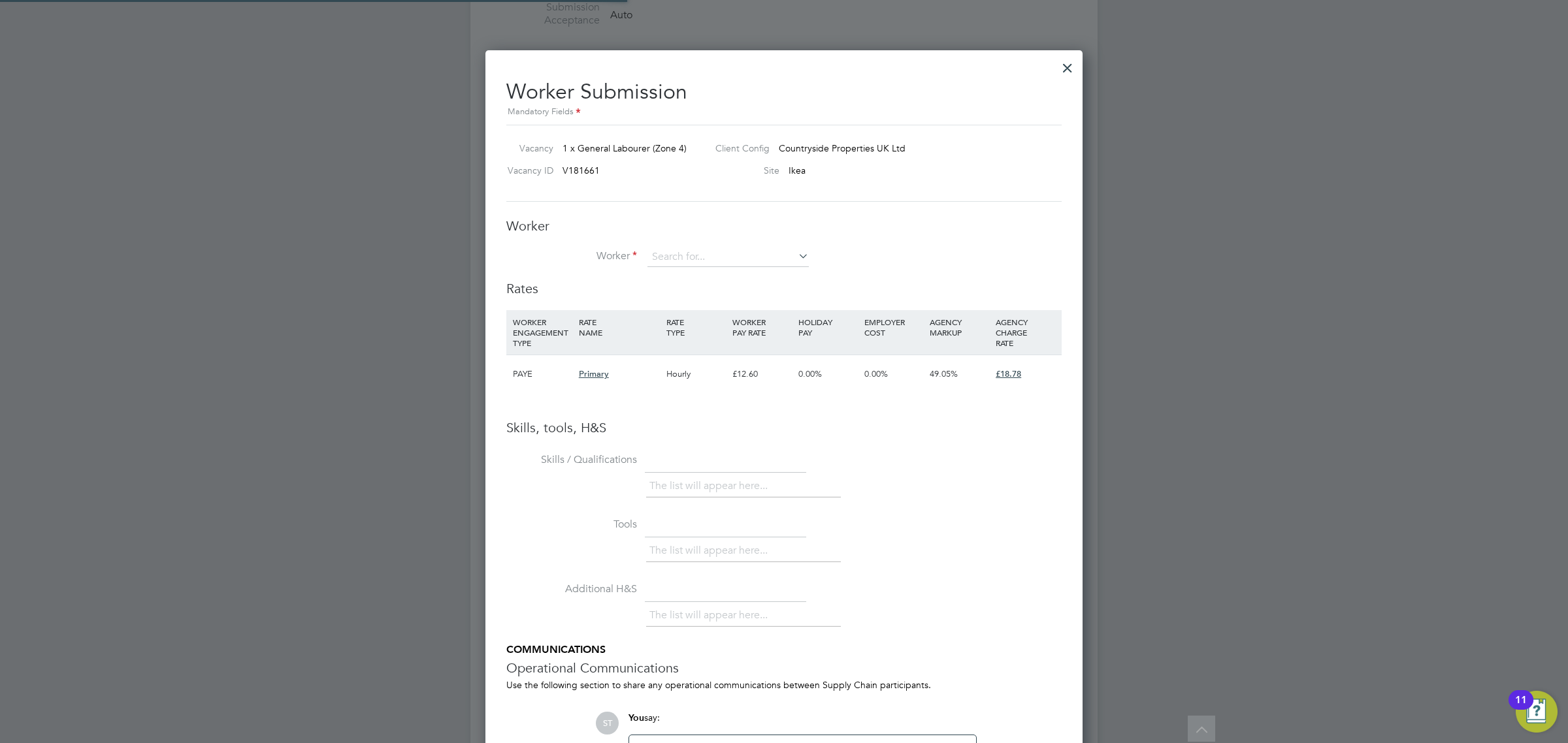
scroll to position [826, 598]
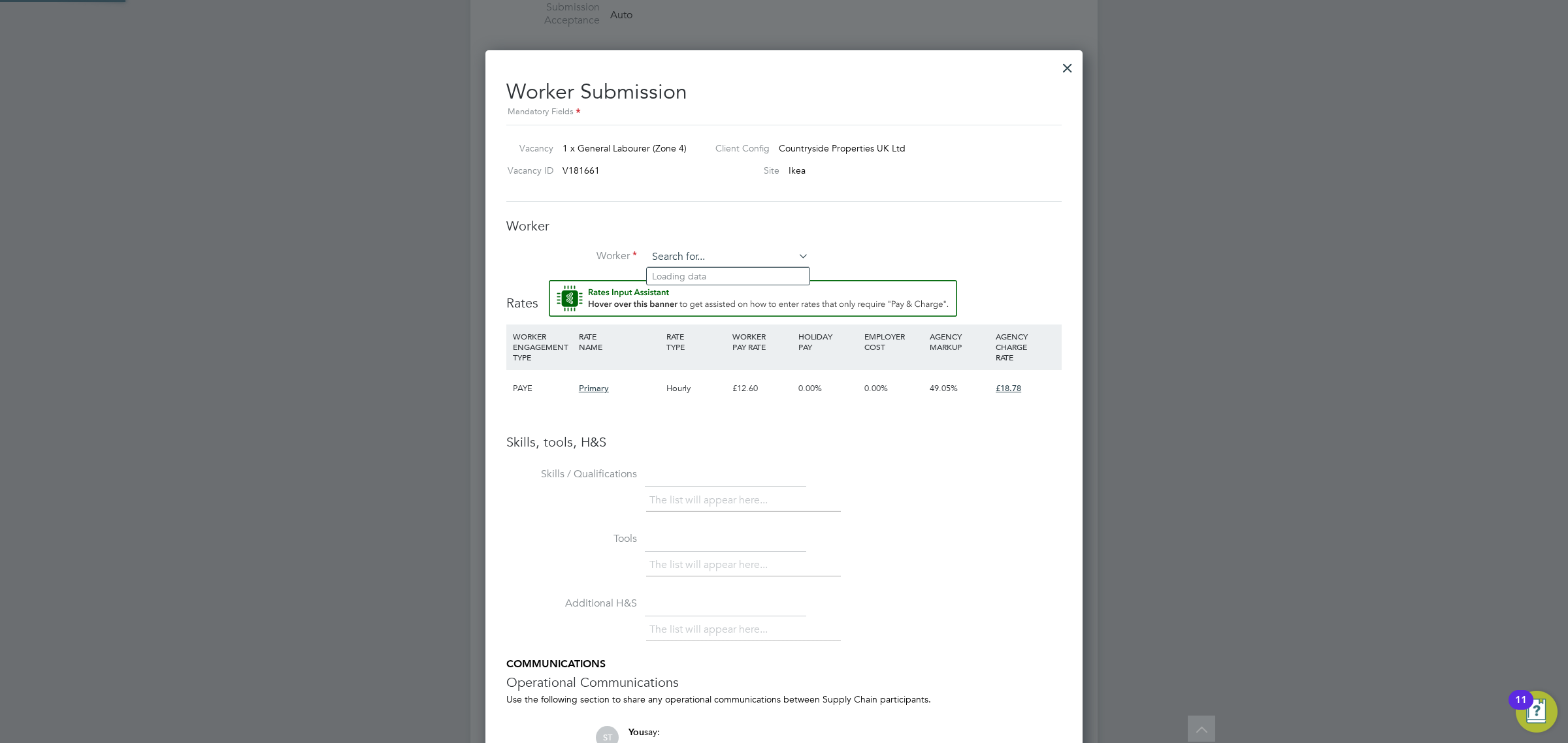
click at [692, 256] on input at bounding box center [728, 257] width 161 height 19
click at [683, 268] on li "[PERSON_NAME] (CN48295)" at bounding box center [728, 276] width 163 height 18
type input "[PERSON_NAME] (CN48295)"
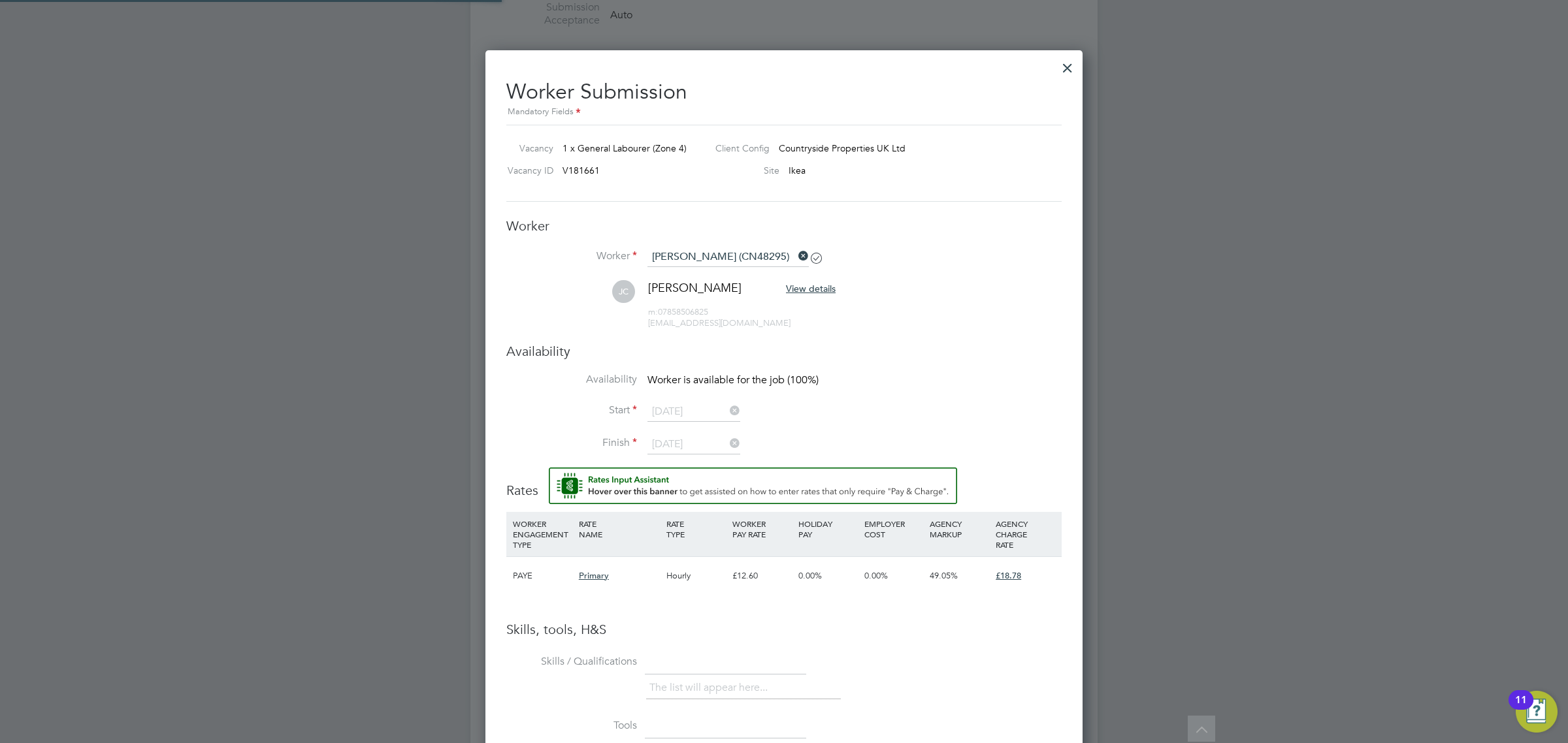
scroll to position [1130, 598]
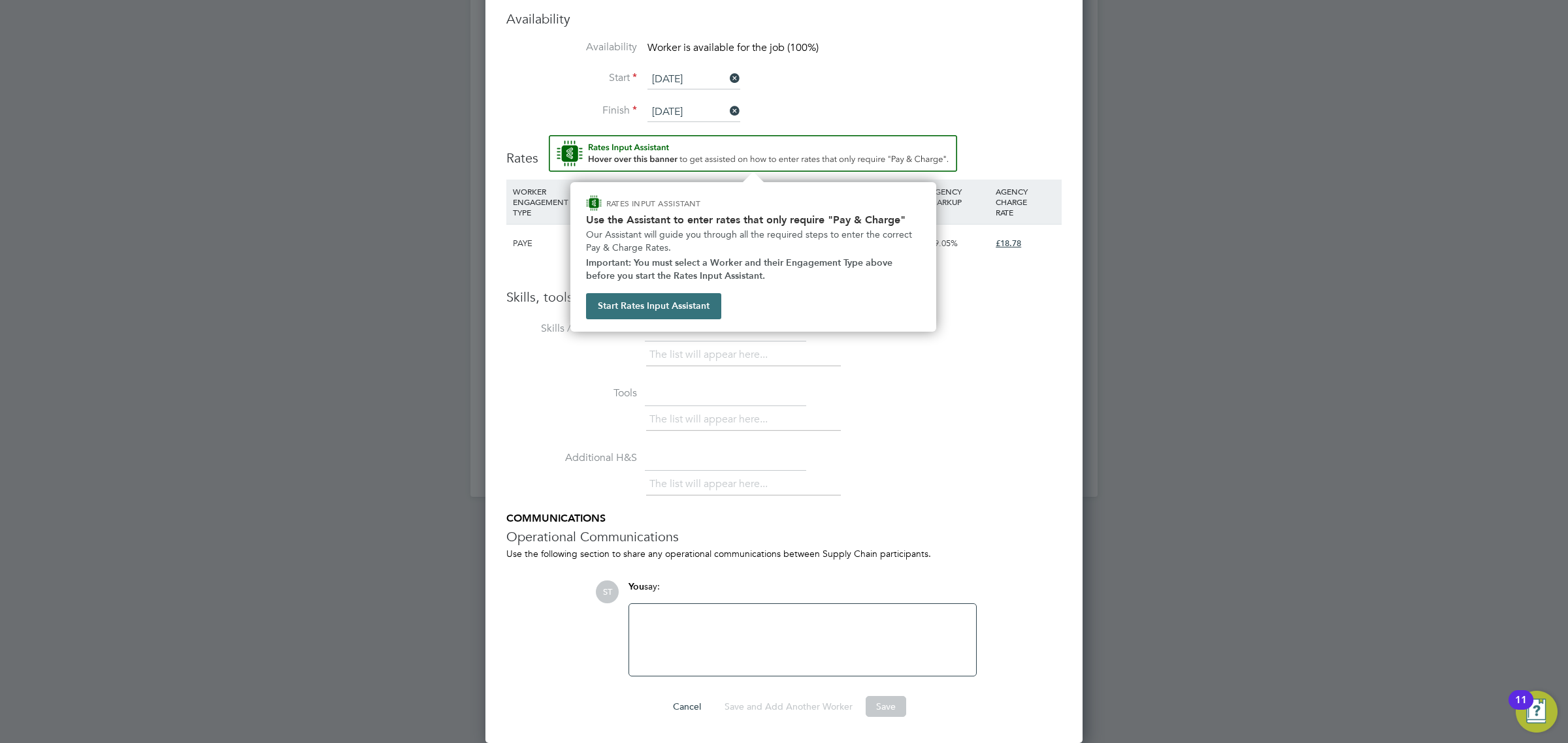
click at [678, 299] on button "Start Rates Input Assistant" at bounding box center [654, 305] width 136 height 26
click at [716, 152] on img "Rate Assistant" at bounding box center [753, 153] width 408 height 37
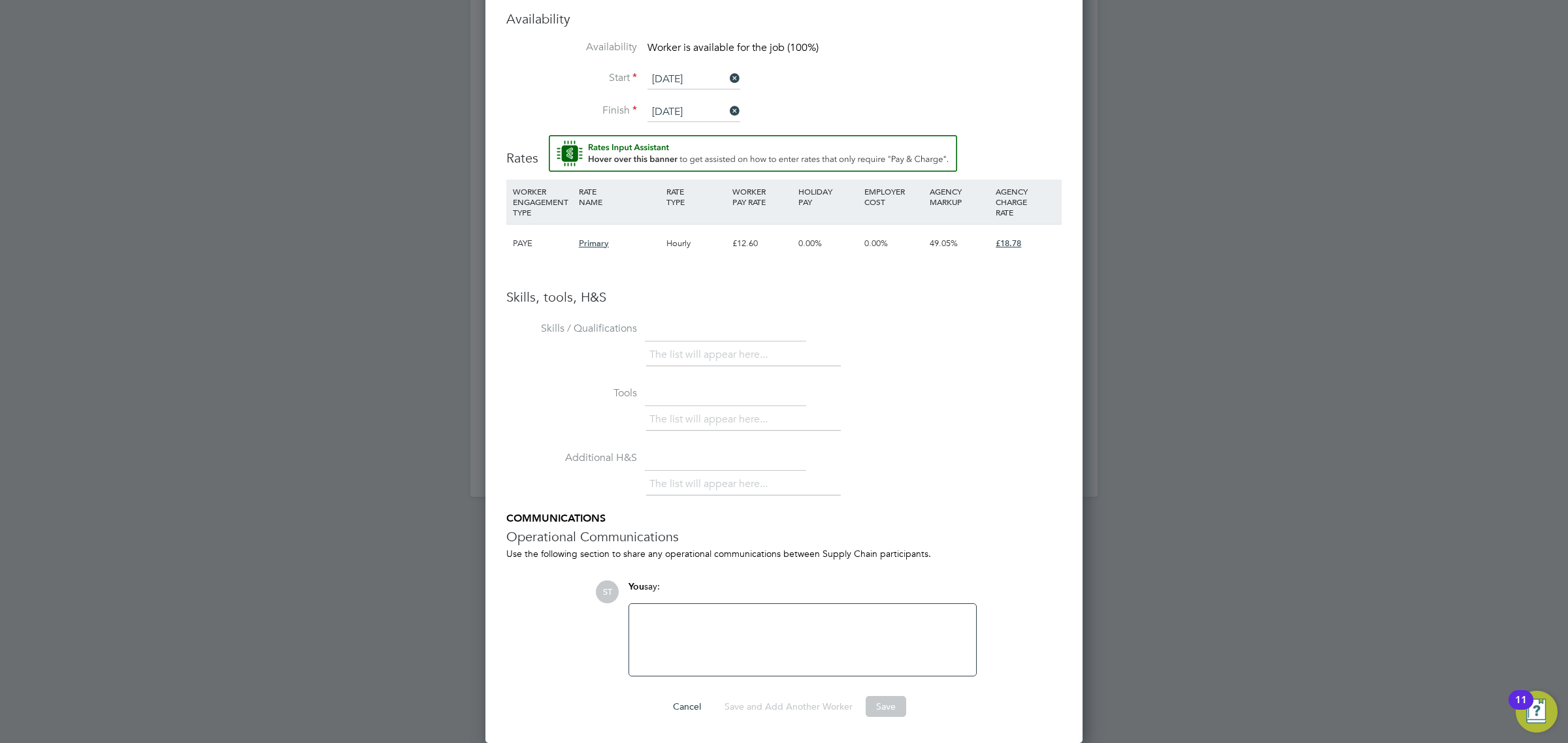
click at [580, 242] on span "Primary" at bounding box center [593, 243] width 30 height 11
click at [1042, 239] on div "£18.78" at bounding box center [1025, 243] width 66 height 38
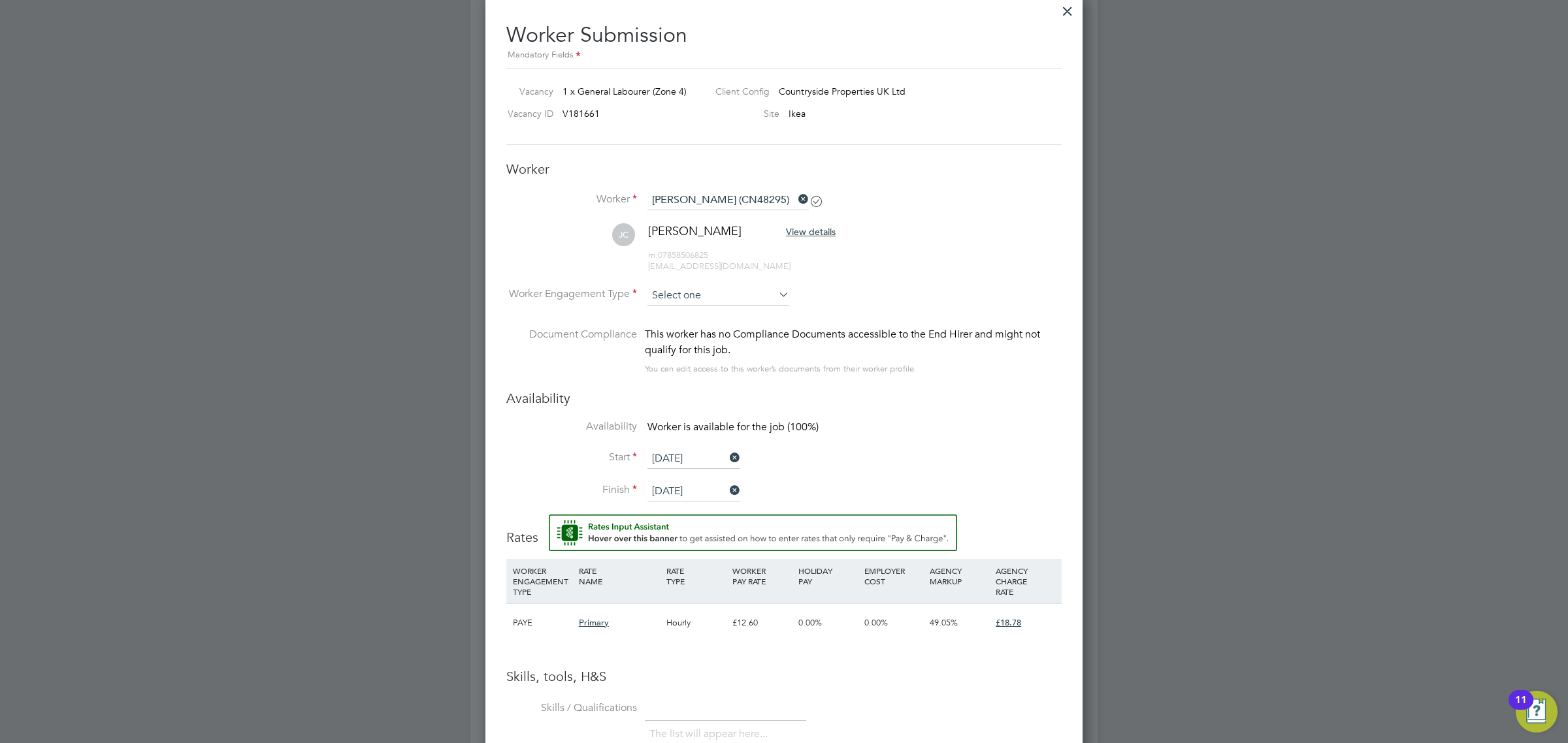
click at [709, 302] on input at bounding box center [718, 295] width 142 height 19
click at [688, 311] on li "Contract" at bounding box center [718, 315] width 143 height 17
type input "Contract"
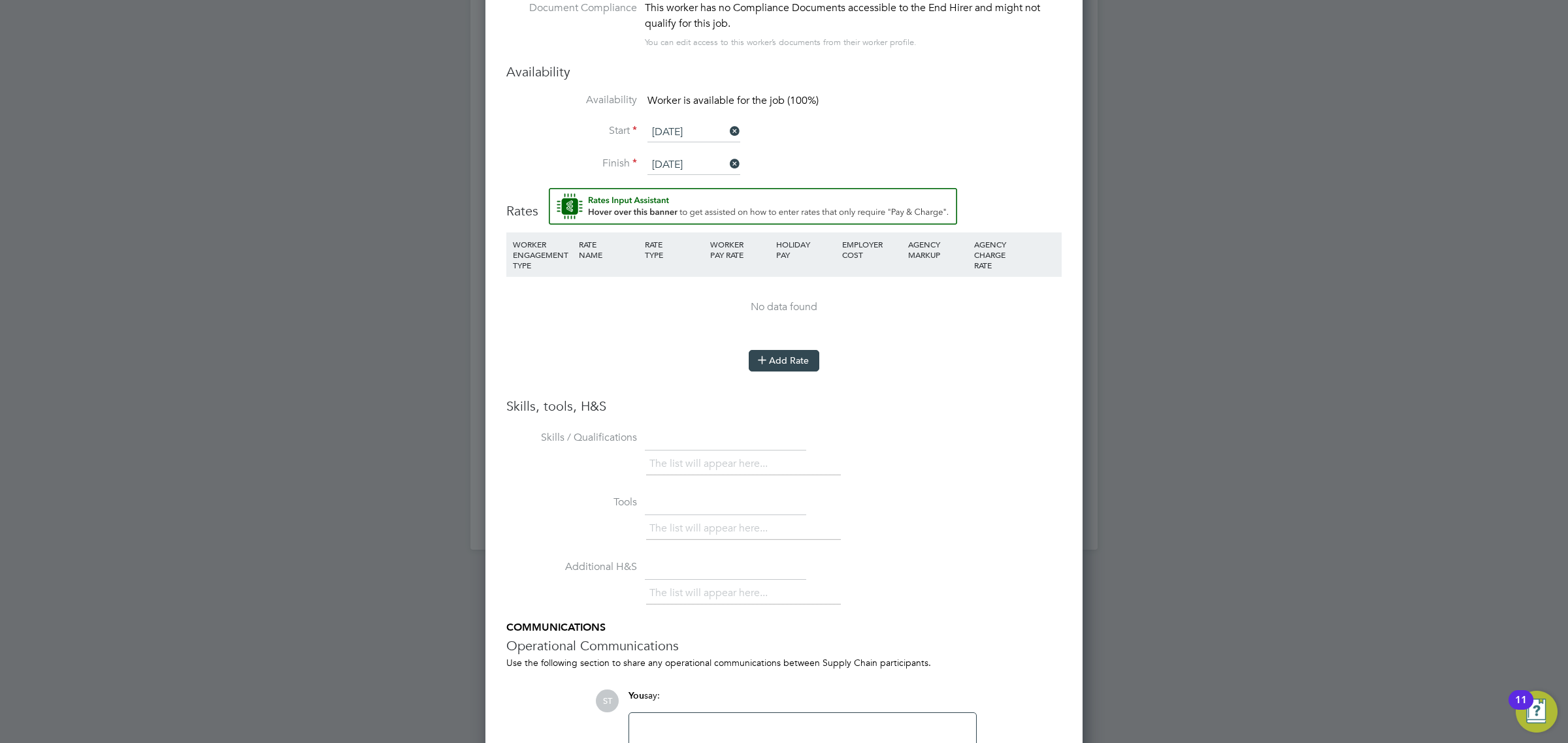
click at [789, 360] on button "Add Rate" at bounding box center [784, 360] width 70 height 21
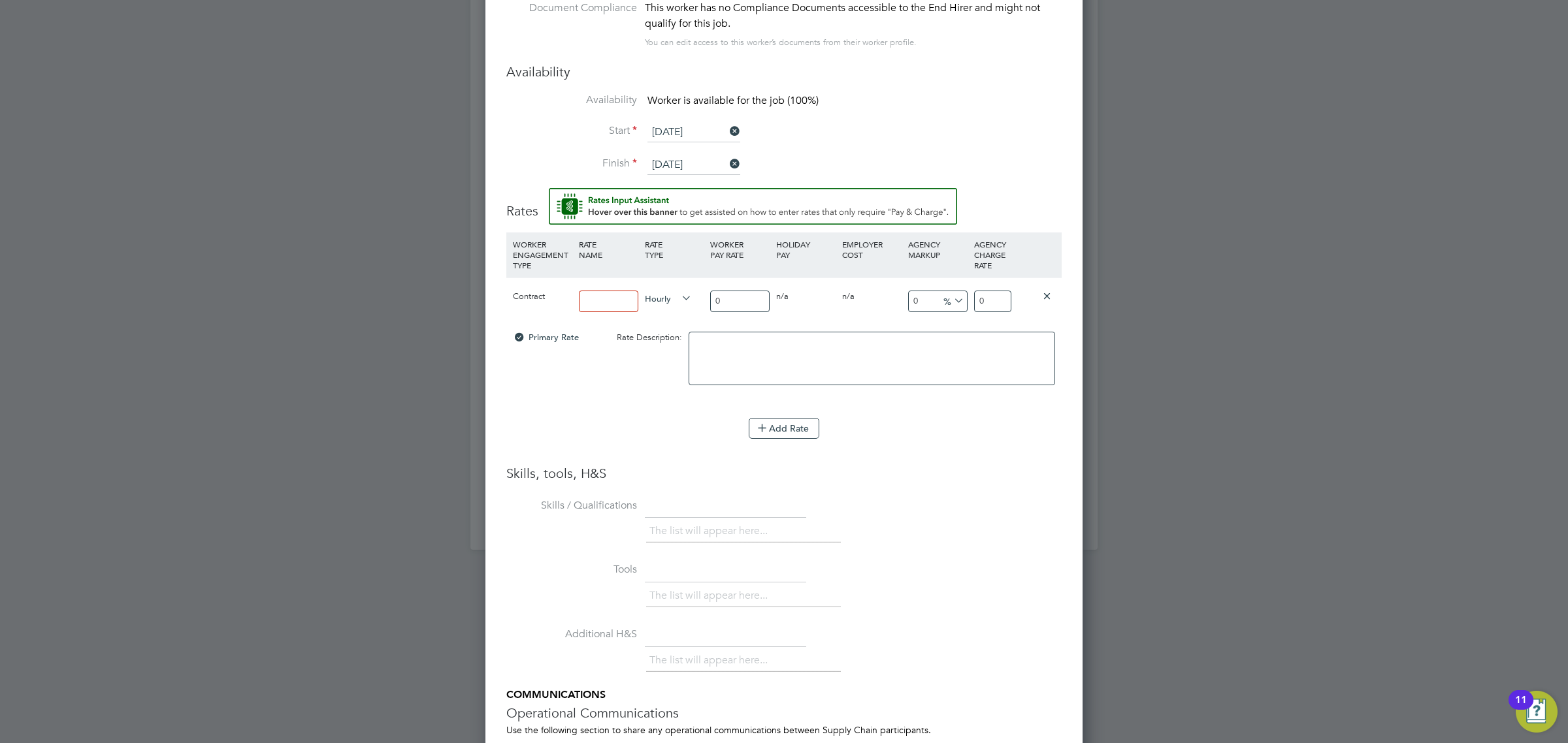
click at [619, 300] on input at bounding box center [608, 301] width 59 height 21
type input "16.67"
drag, startPoint x: 985, startPoint y: 307, endPoint x: 961, endPoint y: 309, distance: 24.1
click at [961, 309] on div "Contract 16.67 Hourly 0 0 n/a 0 n/a 0 0 % 0" at bounding box center [784, 301] width 555 height 48
type input "18.78"
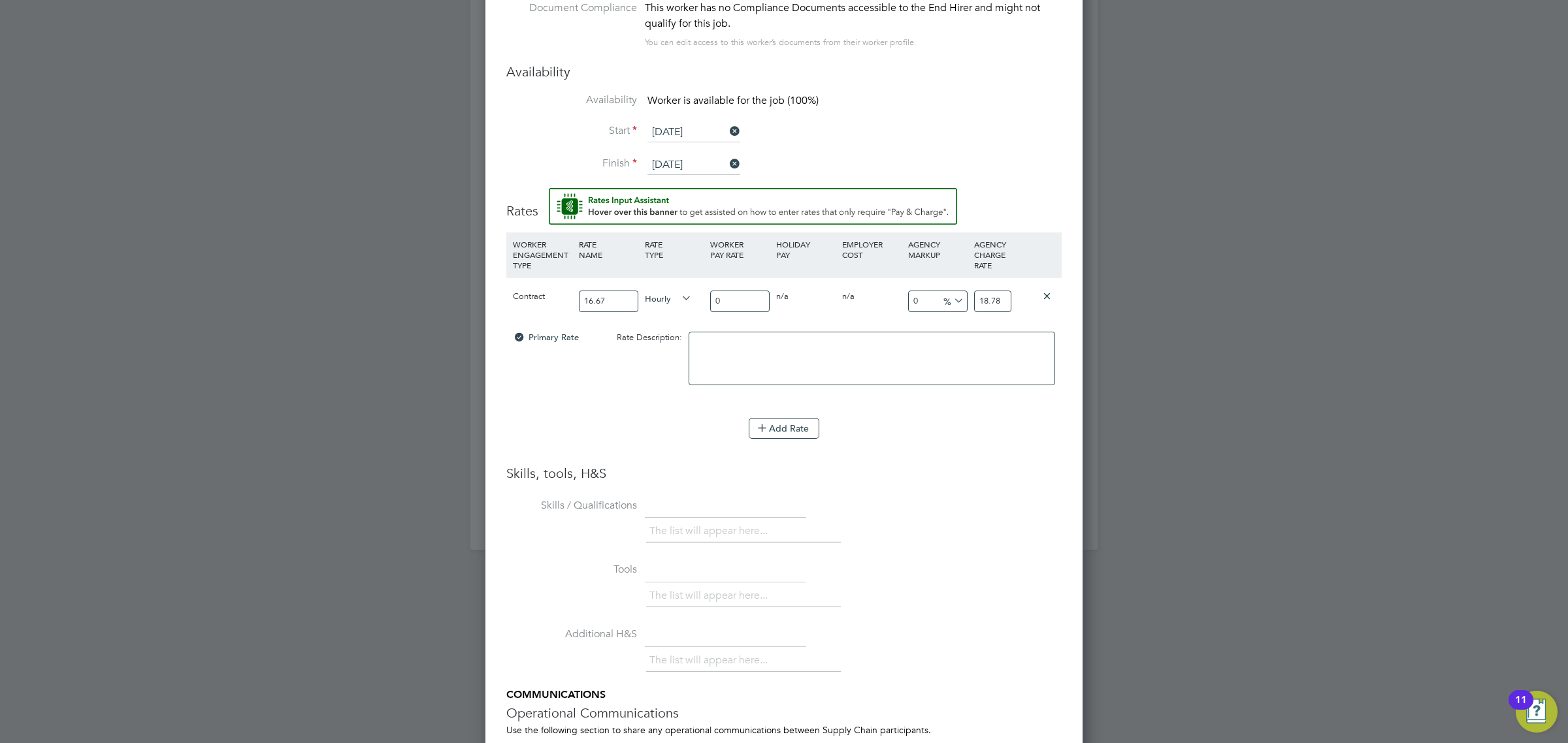
click at [882, 497] on li "Skills / Qualifications The list will appear here..." at bounding box center [784, 527] width 555 height 64
click at [777, 429] on button "Add Rate" at bounding box center [784, 428] width 70 height 21
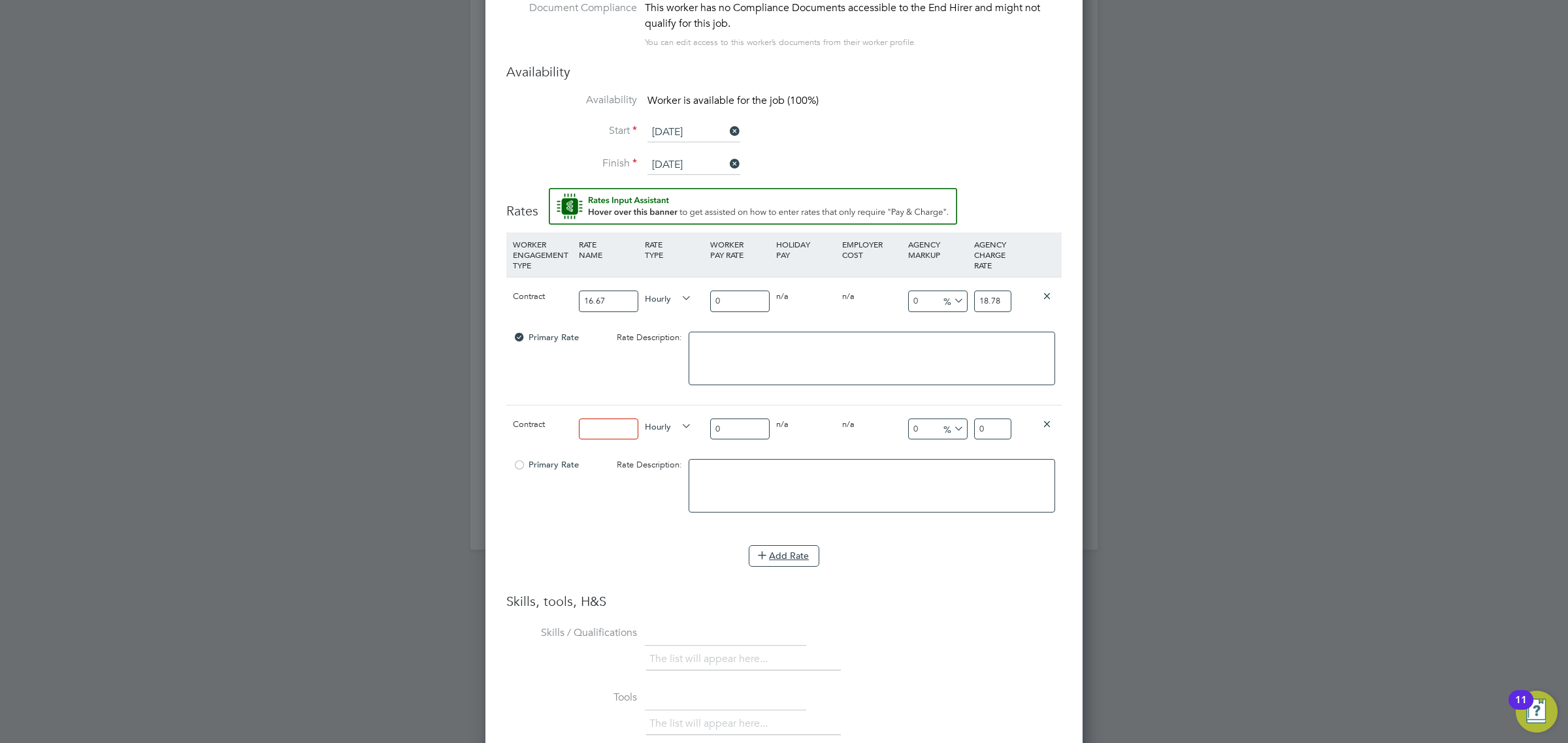
click at [1044, 421] on icon at bounding box center [1046, 423] width 10 height 10
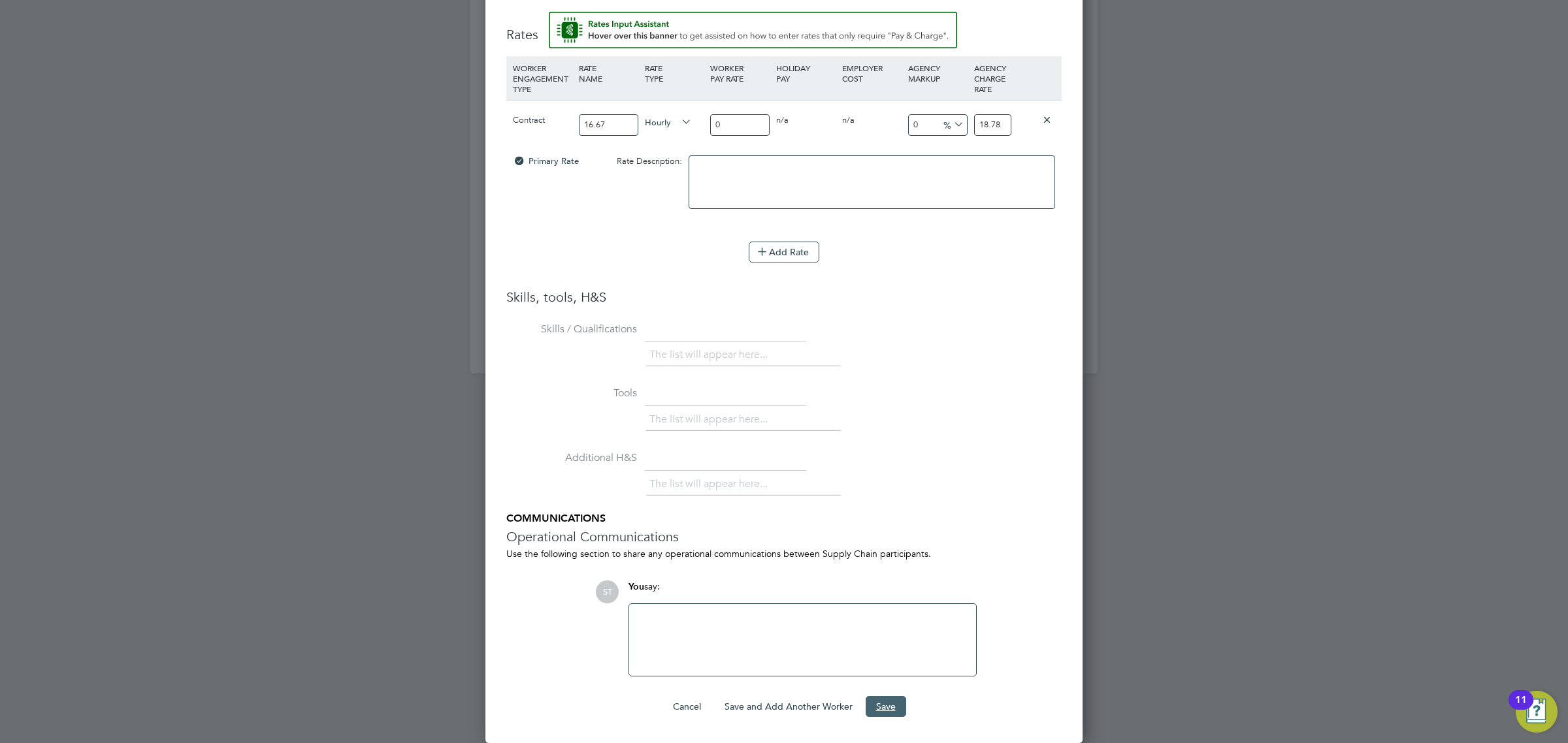
click at [886, 706] on button "Save" at bounding box center [886, 706] width 41 height 21
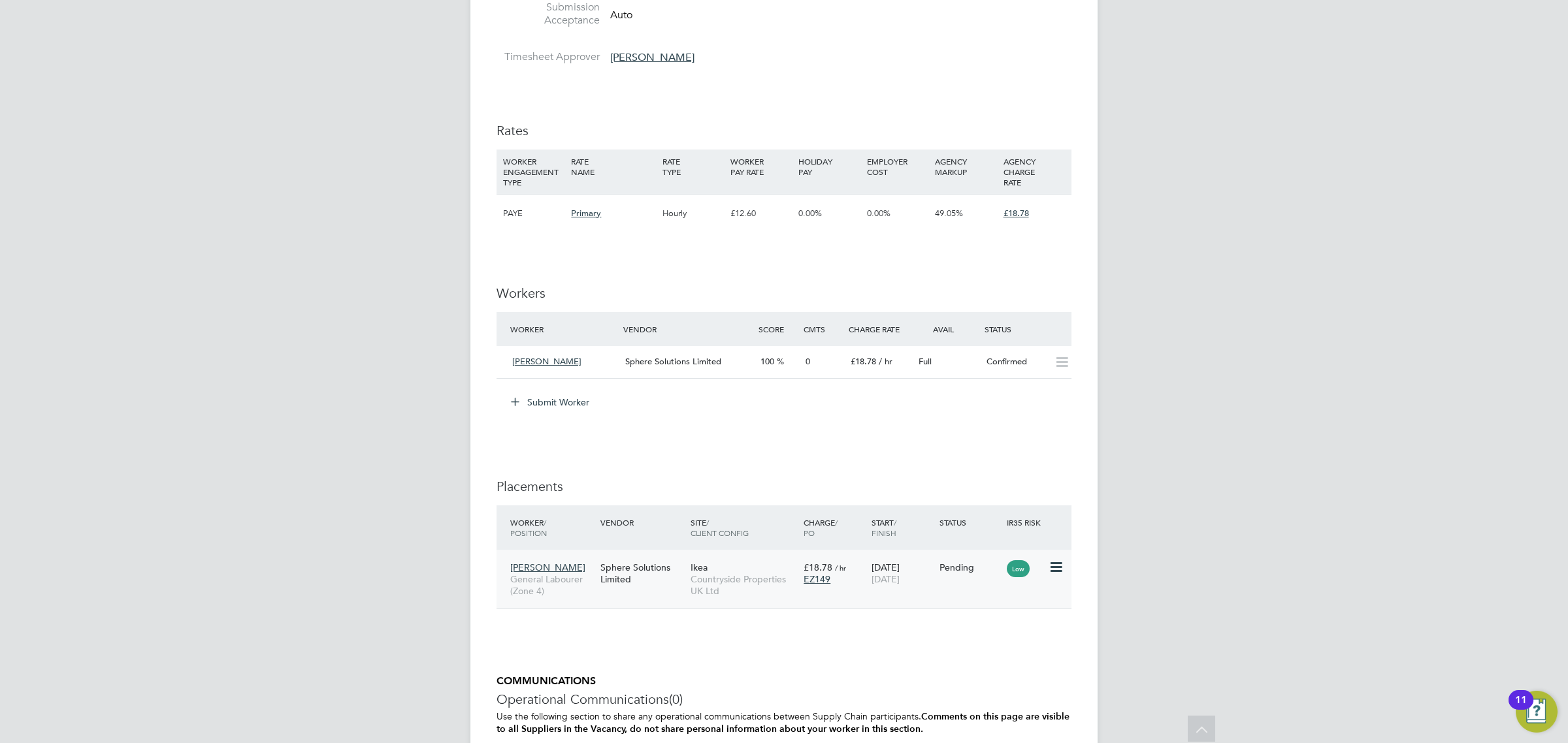
click at [1060, 572] on icon at bounding box center [1055, 568] width 13 height 16
click at [951, 647] on li "Start" at bounding box center [995, 649] width 134 height 19
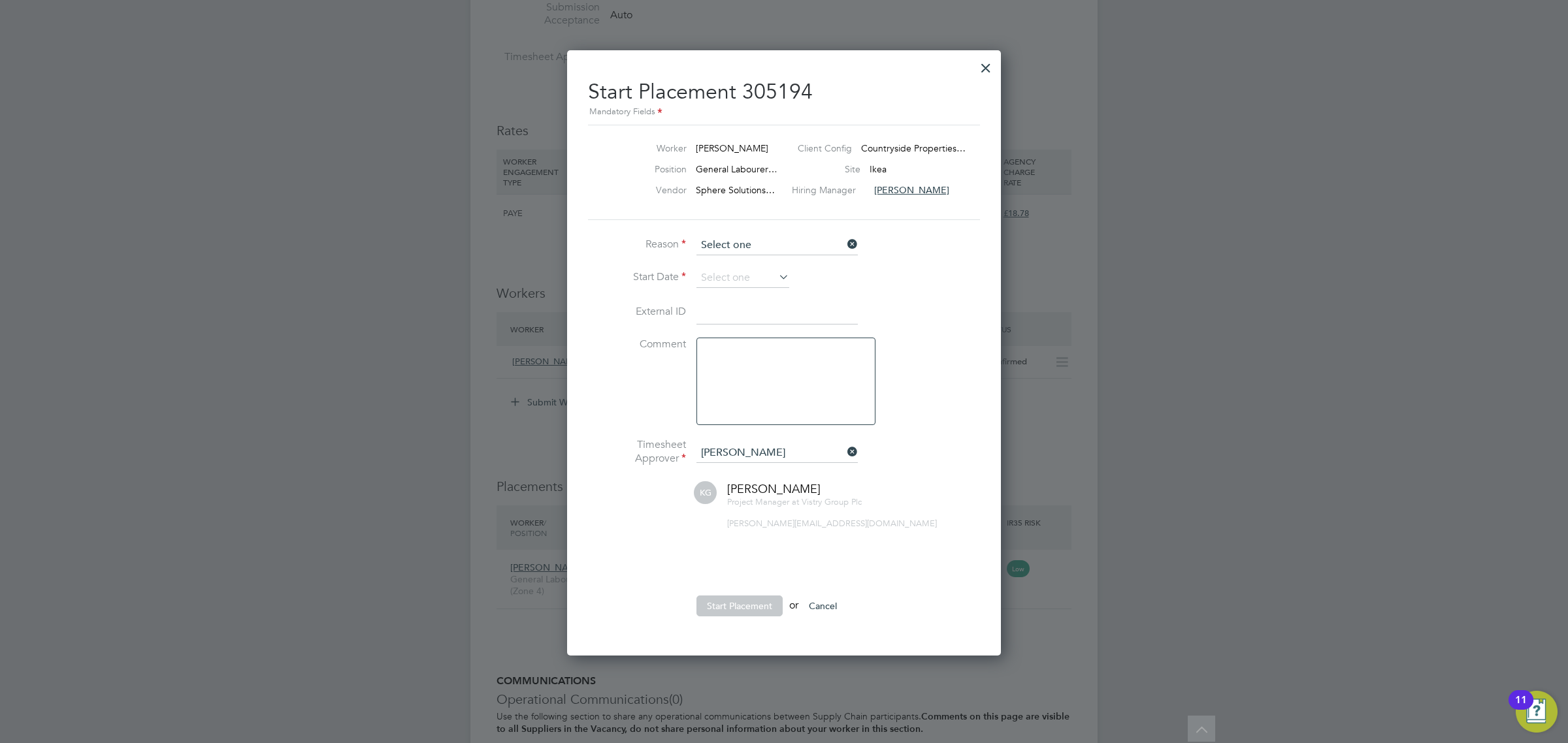
click at [801, 242] on input at bounding box center [777, 245] width 161 height 19
click at [805, 252] on input at bounding box center [777, 245] width 161 height 19
click at [784, 263] on li "Confirmed with worker" at bounding box center [777, 264] width 163 height 17
type input "Confirmed with worker"
click at [749, 286] on input at bounding box center [743, 278] width 93 height 19
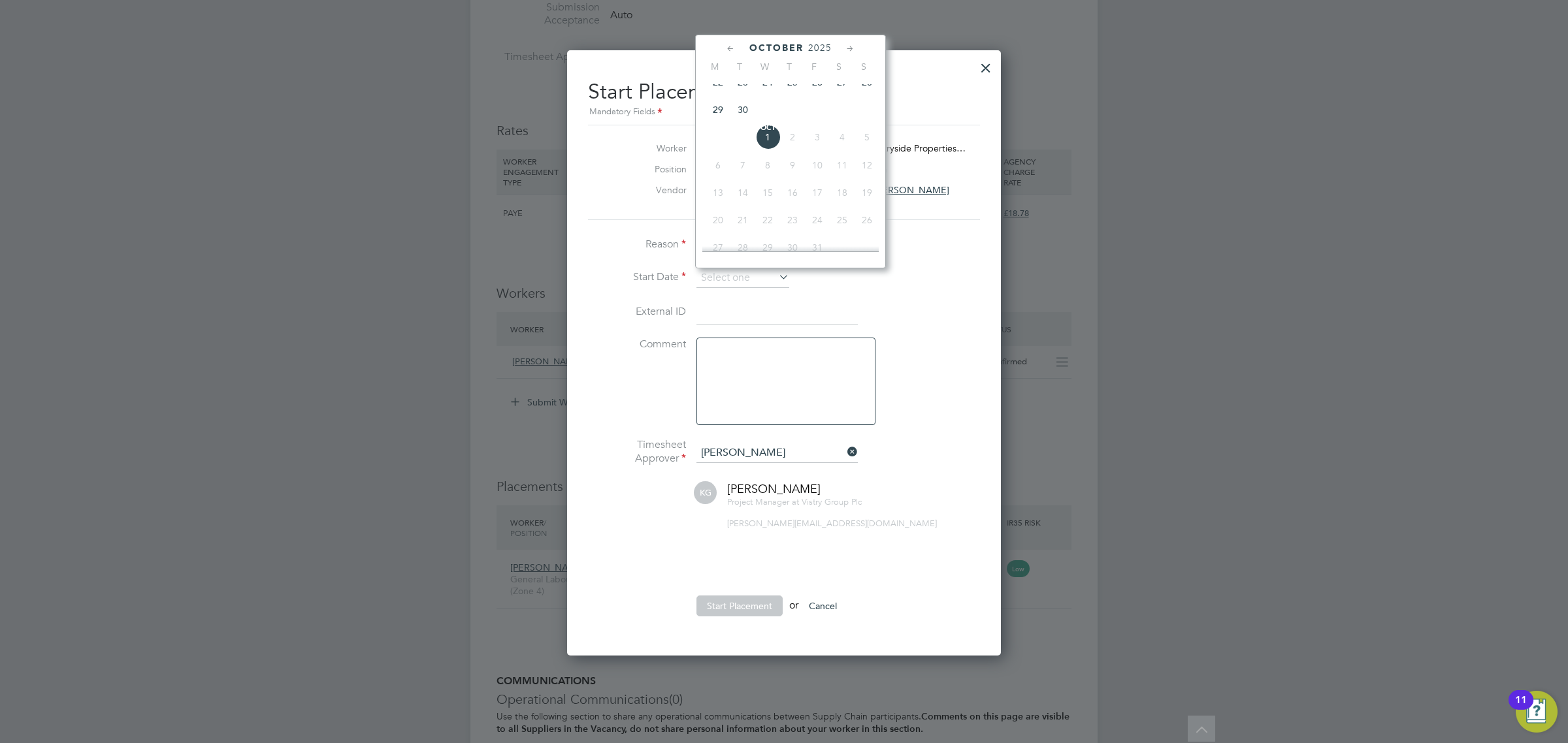
click at [717, 122] on span "29" at bounding box center [718, 109] width 25 height 25
type input "[DATE]"
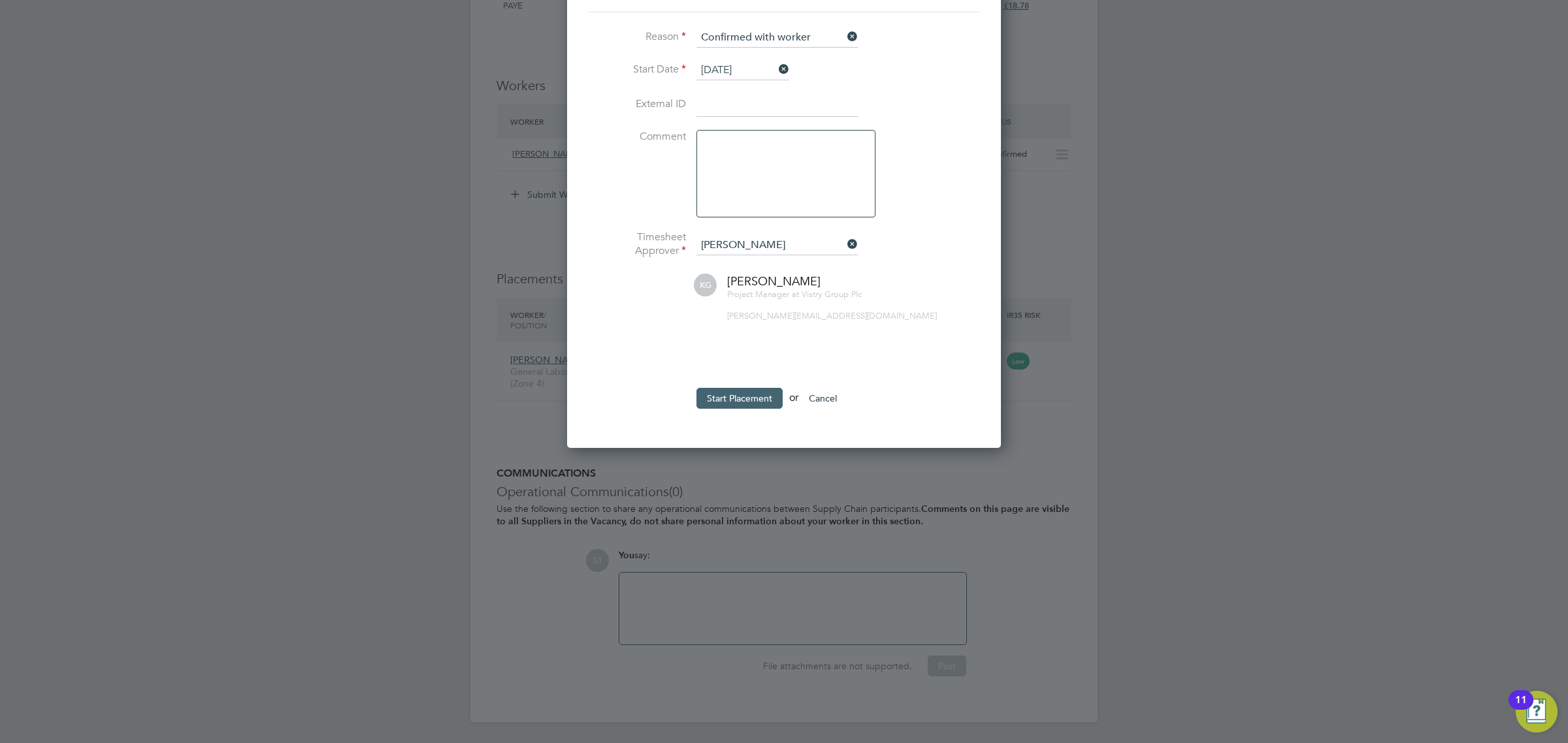
click at [725, 394] on button "Start Placement" at bounding box center [739, 398] width 86 height 21
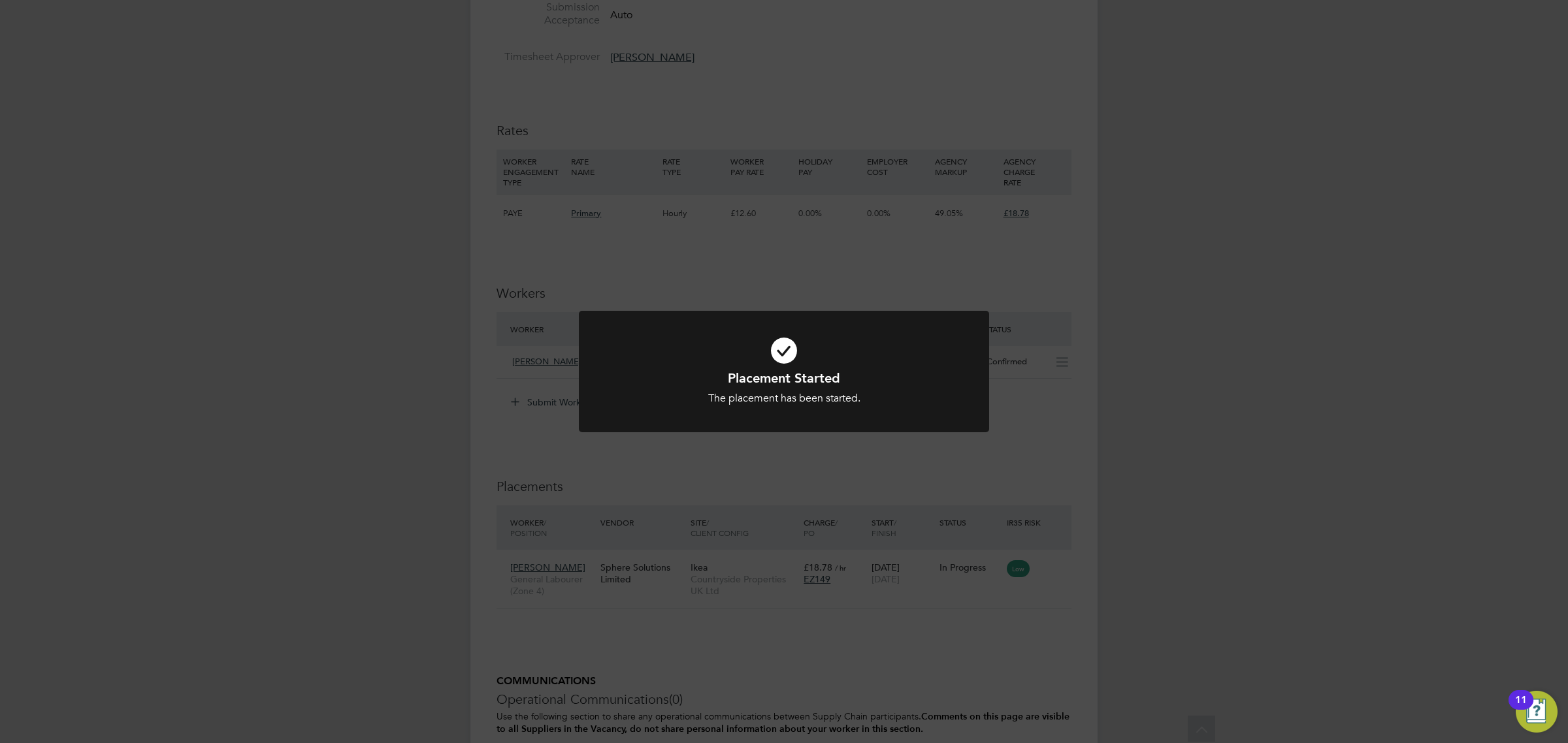
click at [862, 481] on div "Placement Started The placement has been started. Cancel Okay" at bounding box center [784, 371] width 1568 height 743
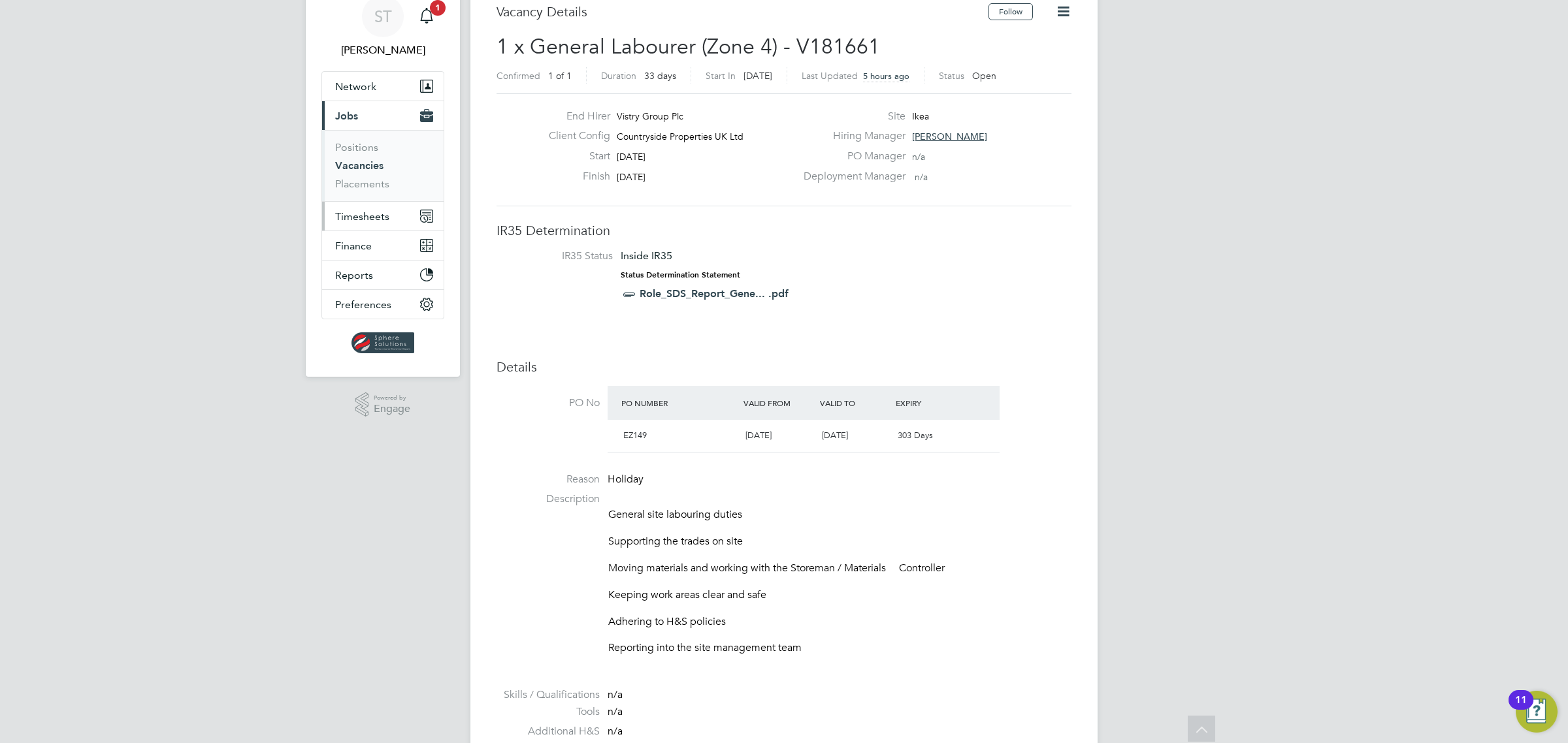
click at [354, 216] on span "Timesheets" at bounding box center [362, 216] width 54 height 13
click at [1005, 19] on button "Follow" at bounding box center [1011, 12] width 45 height 17
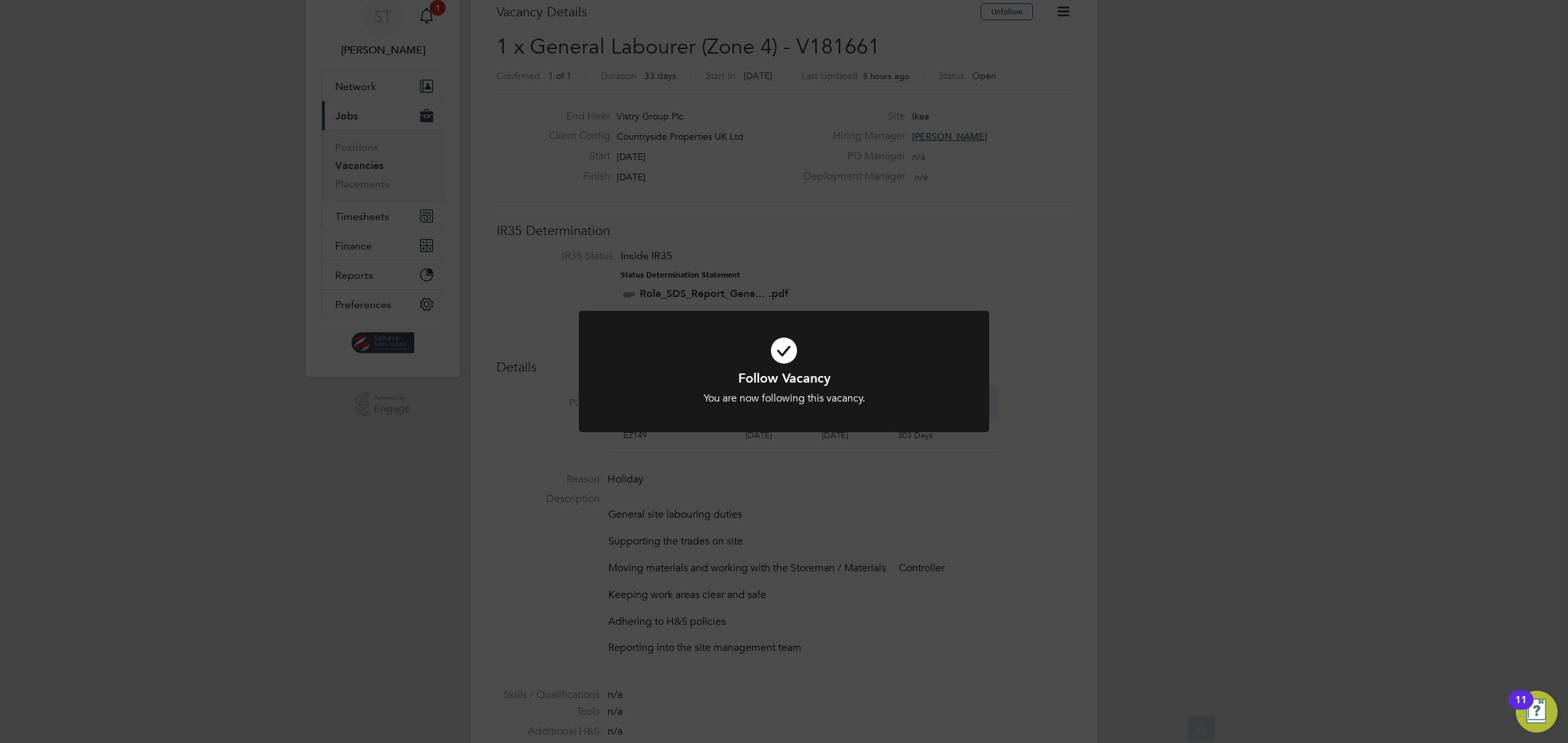
click at [1030, 226] on div "Follow Vacancy You are now following this vacancy. Cancel Okay" at bounding box center [784, 371] width 1568 height 743
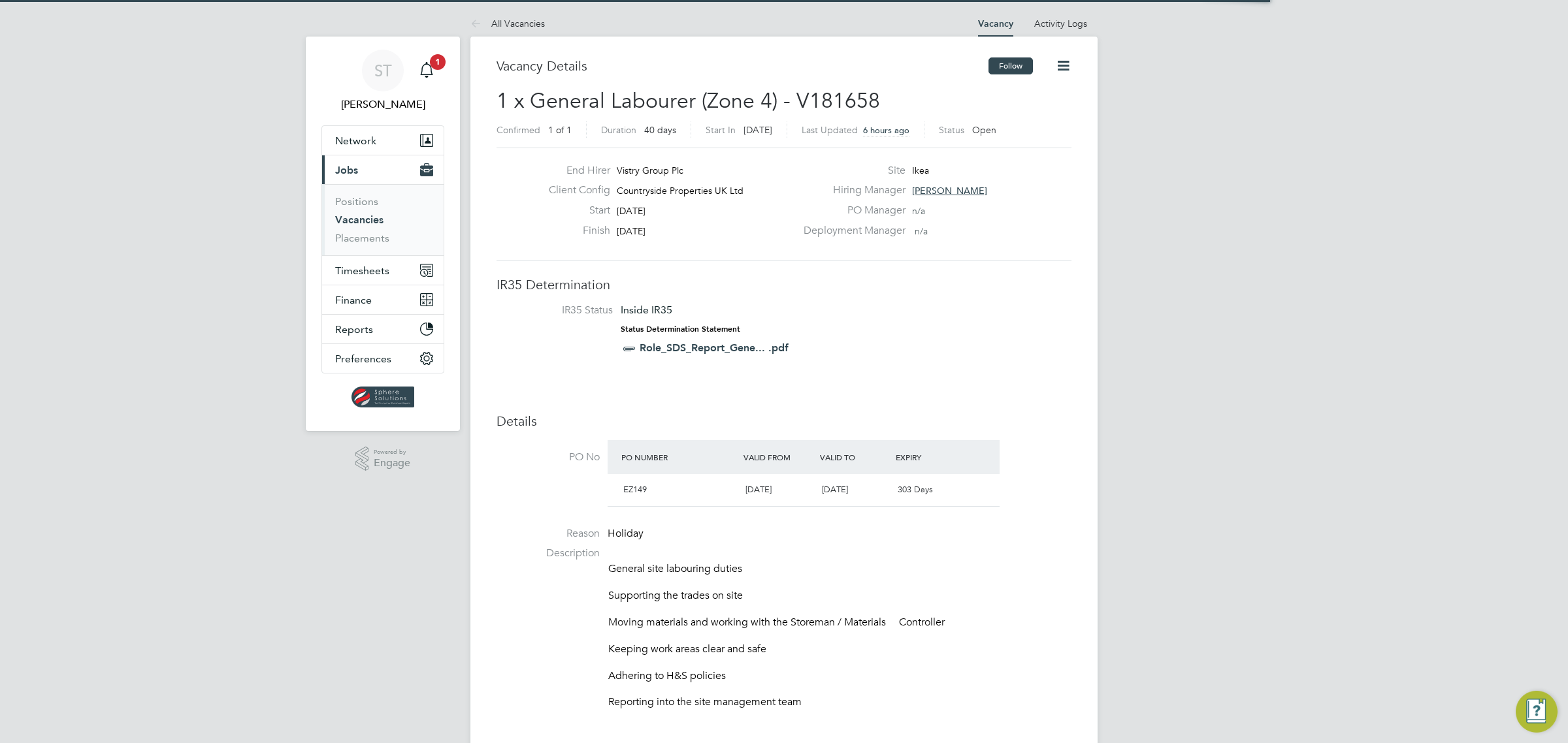
click at [1008, 66] on button "Follow" at bounding box center [1011, 66] width 45 height 17
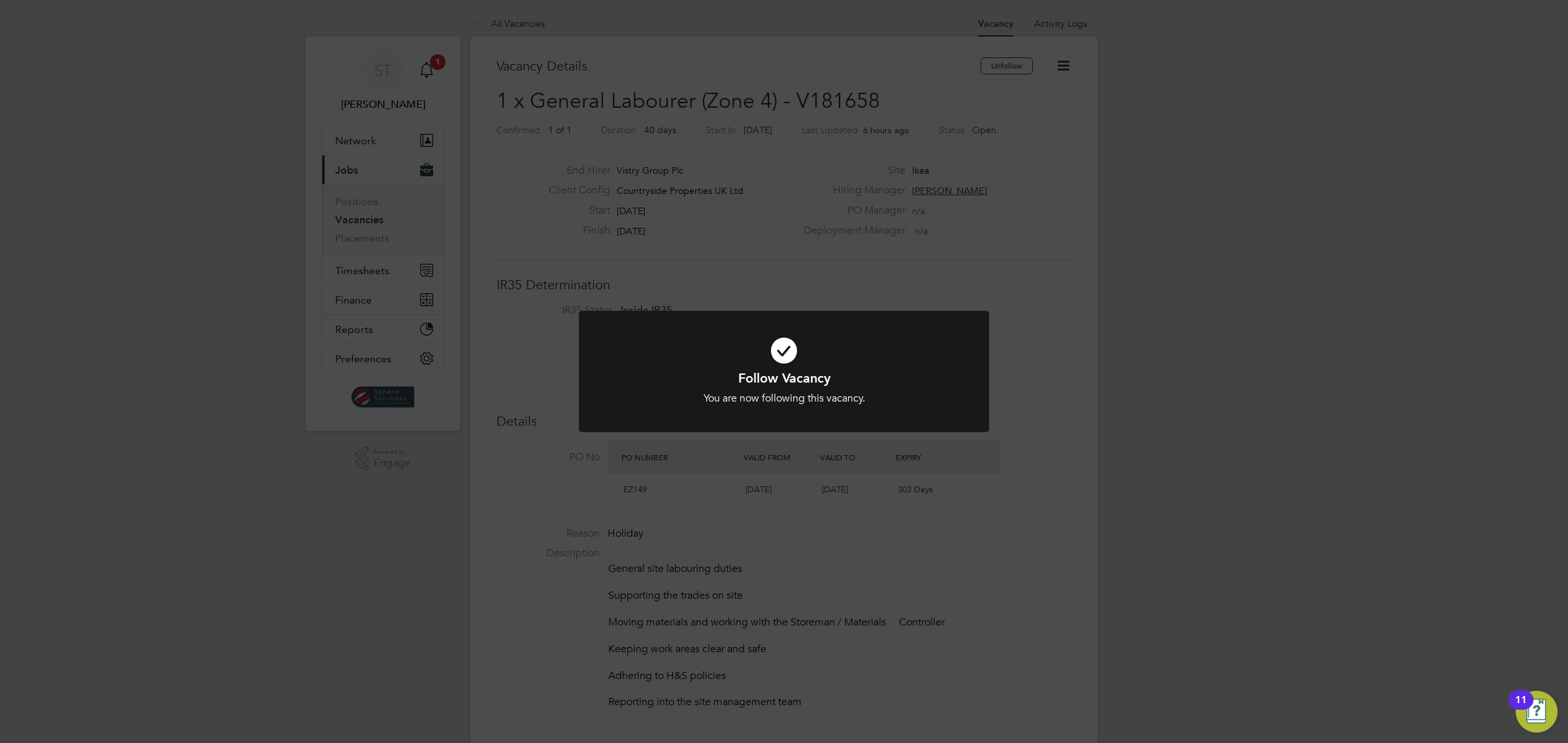
click at [935, 278] on div "Follow Vacancy You are now following this vacancy. Cancel Okay" at bounding box center [784, 371] width 1568 height 743
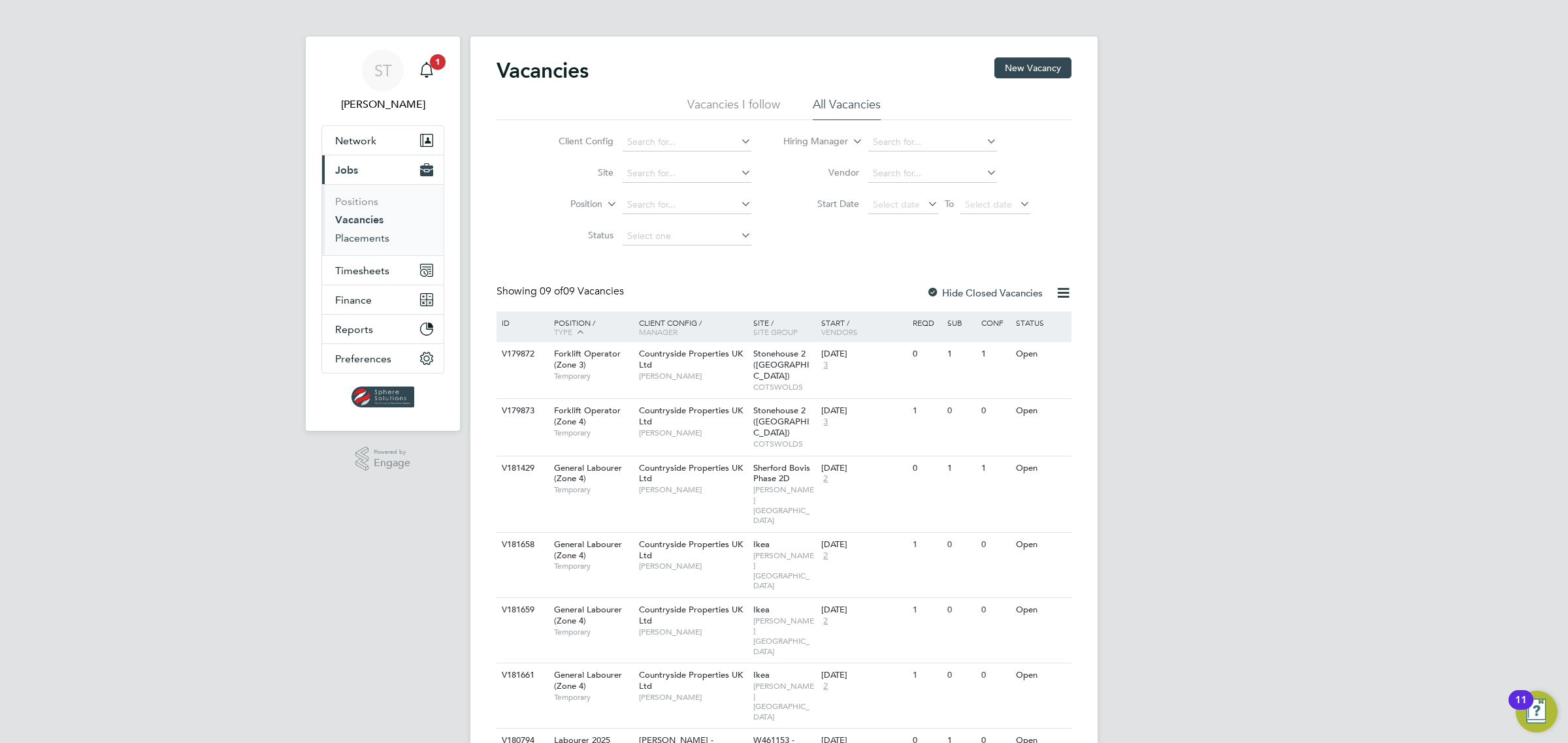
click at [373, 240] on link "Placements" at bounding box center [362, 238] width 54 height 13
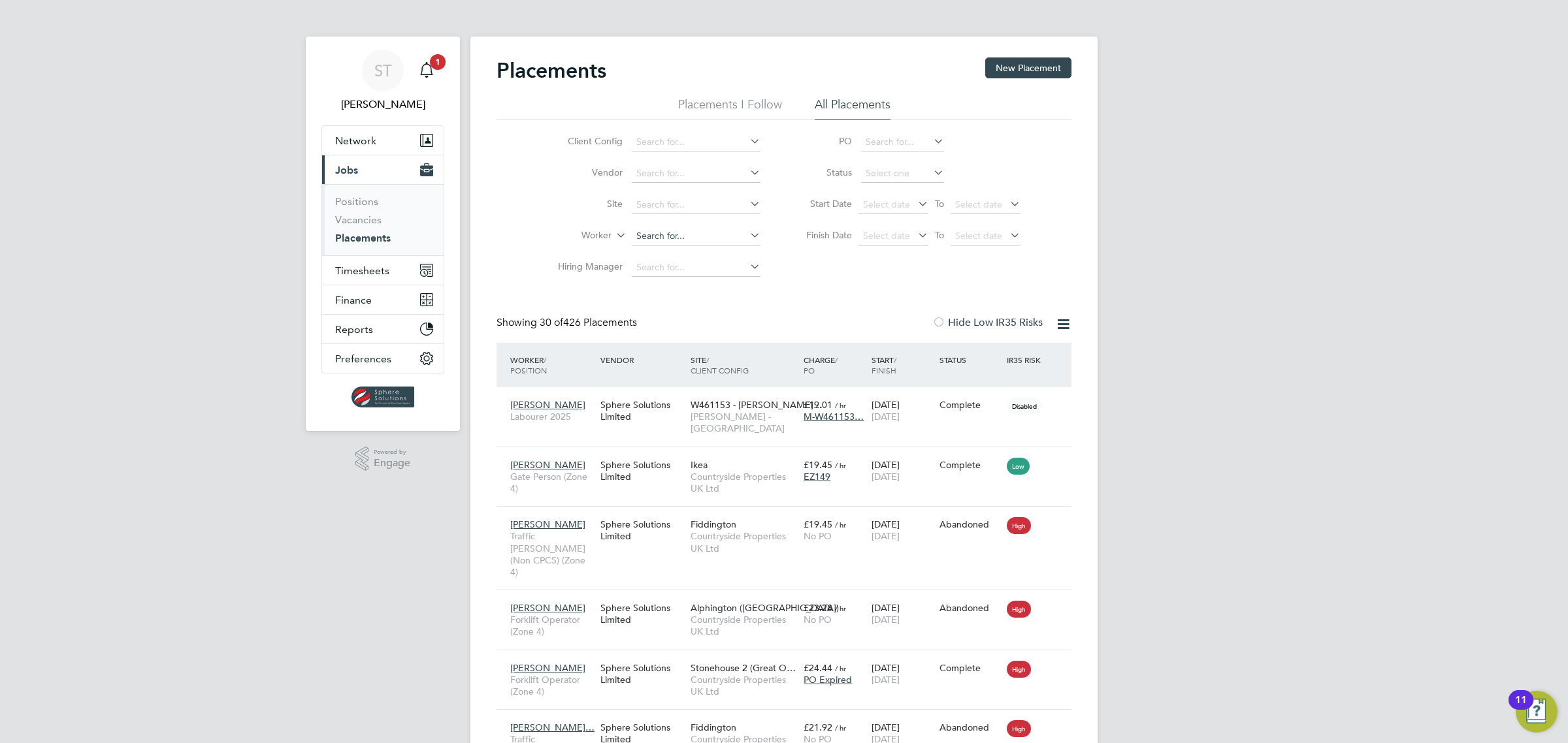
click at [682, 236] on input at bounding box center [696, 236] width 129 height 19
click at [712, 252] on b "Adebis" at bounding box center [726, 254] width 30 height 11
type input "[PERSON_NAME]"
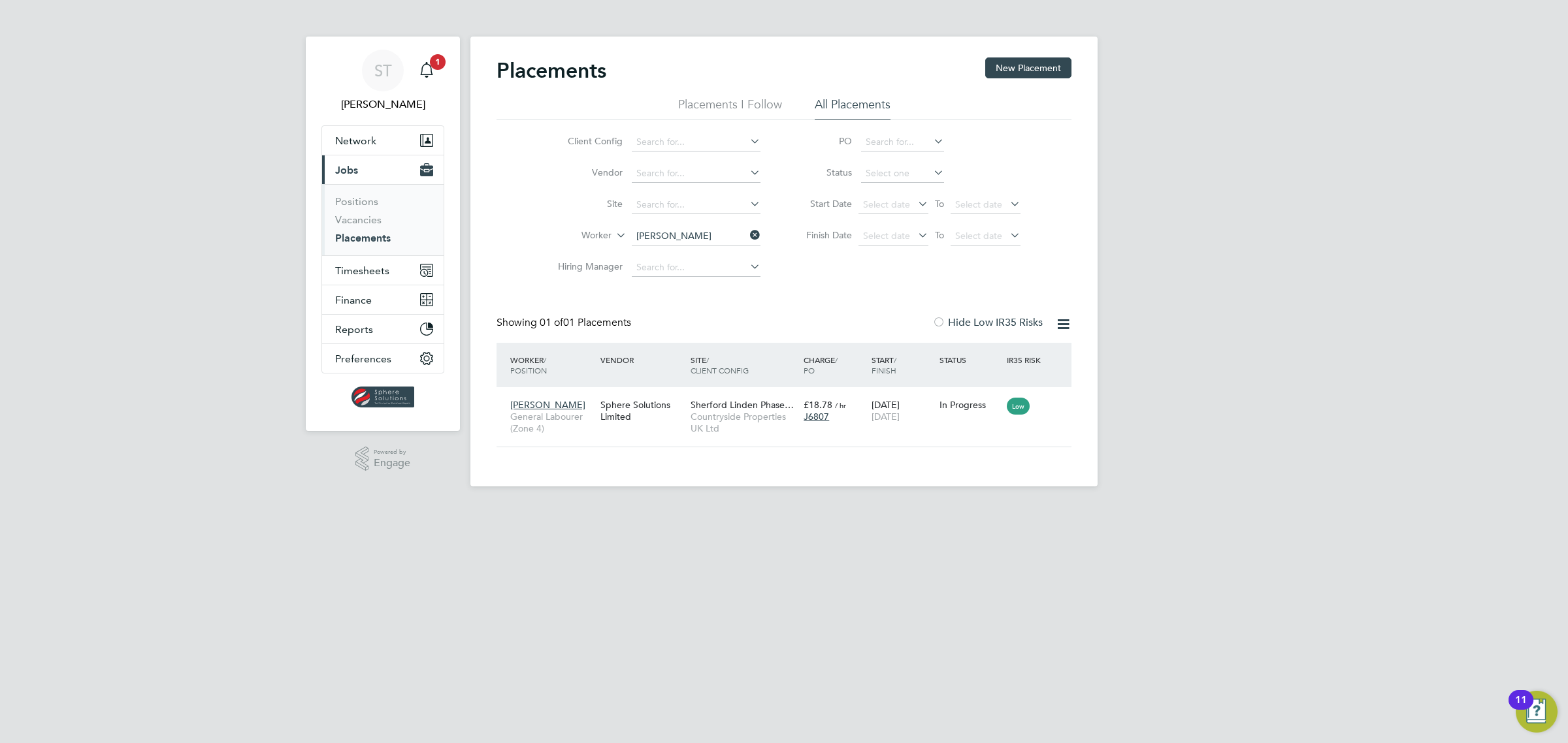
click at [747, 230] on icon at bounding box center [747, 235] width 0 height 19
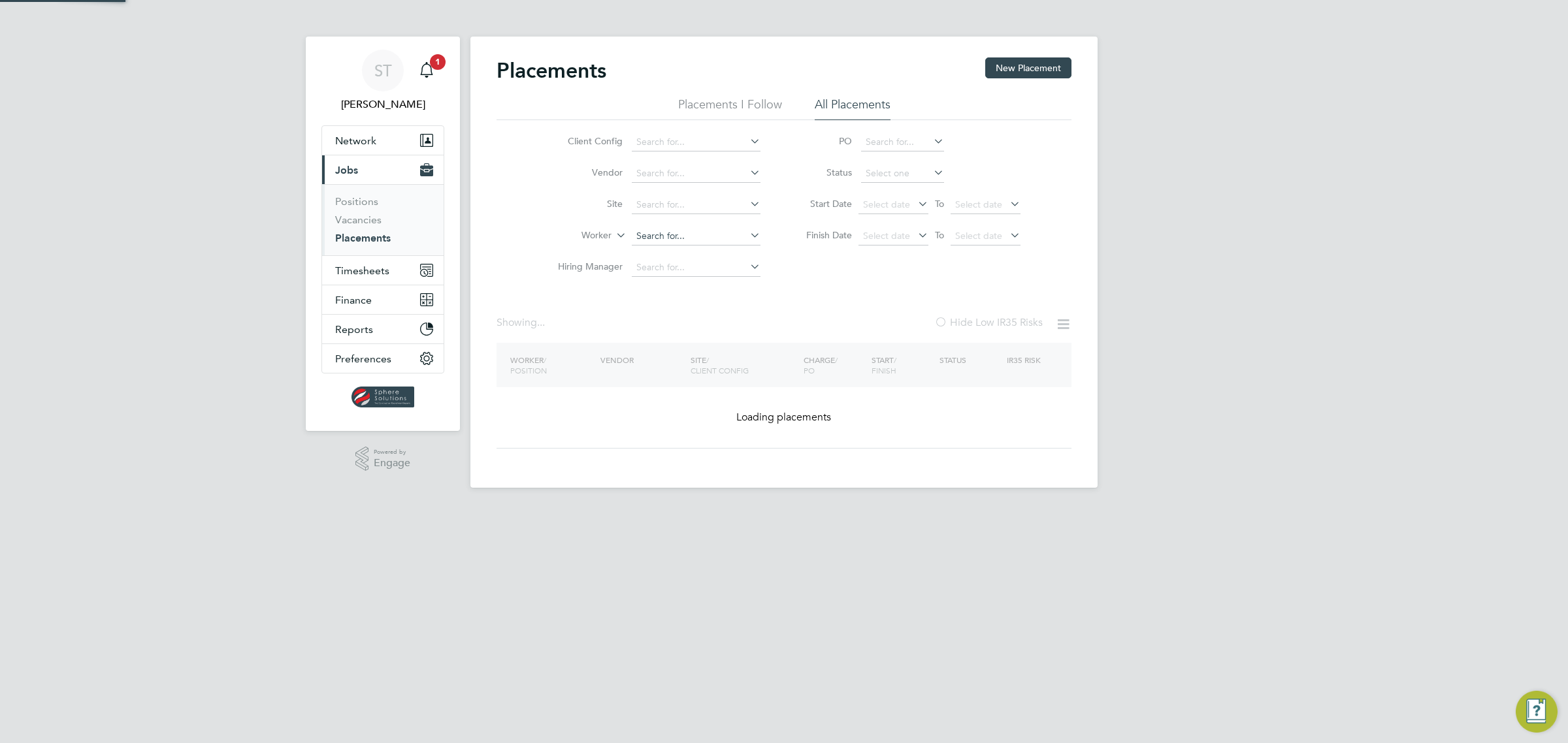
click at [722, 230] on input at bounding box center [696, 236] width 129 height 19
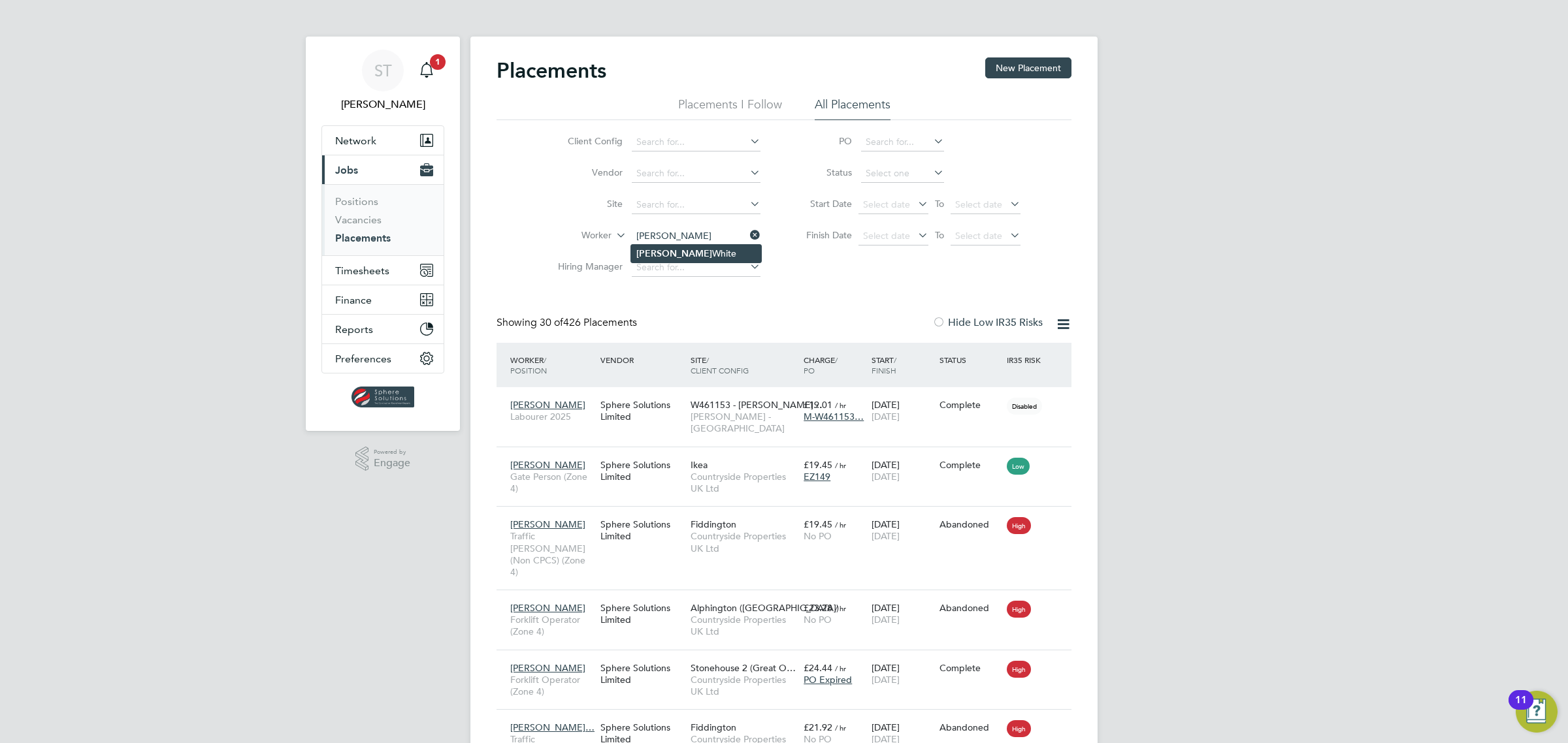
click at [698, 250] on li "[PERSON_NAME]" at bounding box center [696, 254] width 130 height 18
type input "[PERSON_NAME]"
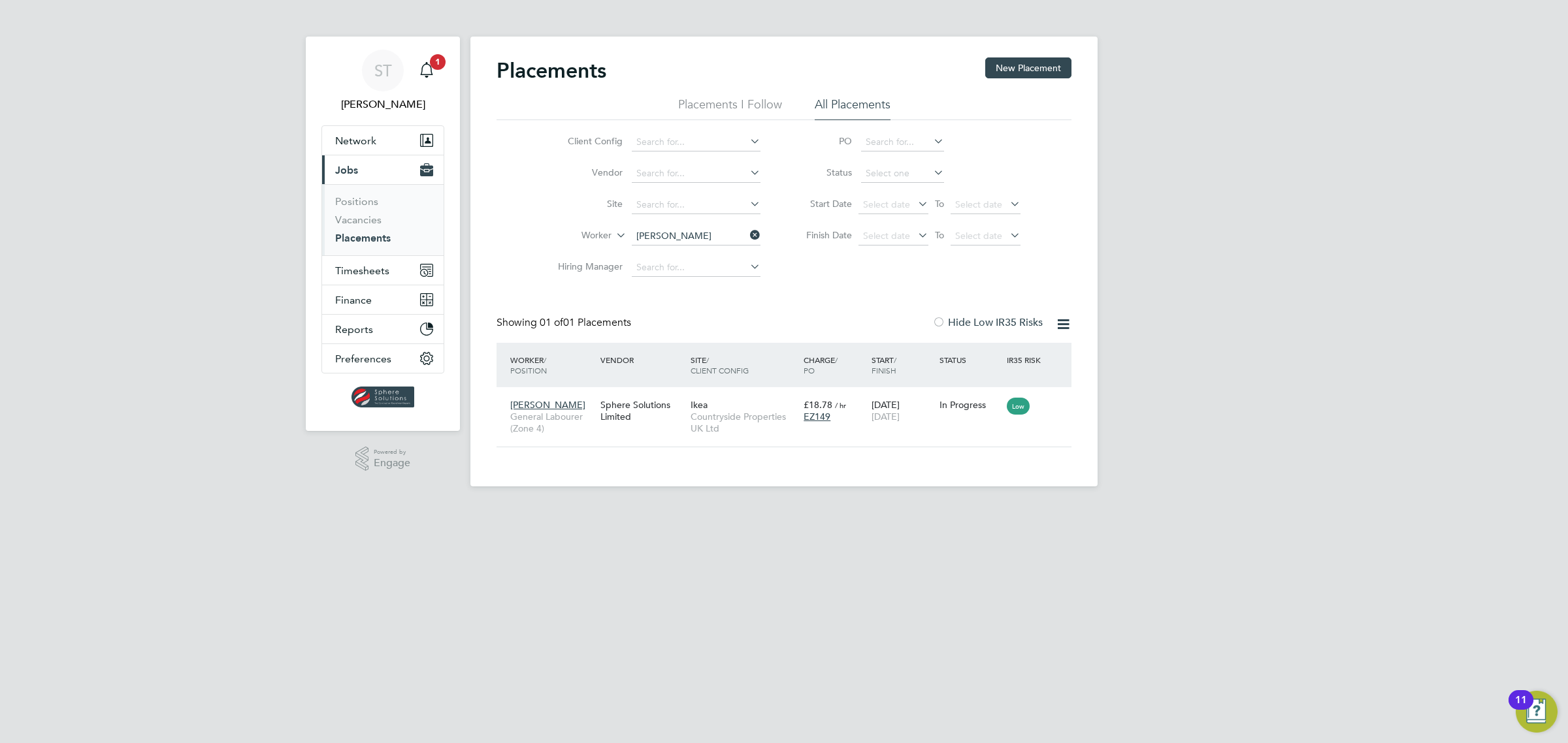
drag, startPoint x: 758, startPoint y: 233, endPoint x: 749, endPoint y: 233, distance: 9.0
click at [747, 233] on icon at bounding box center [747, 235] width 0 height 19
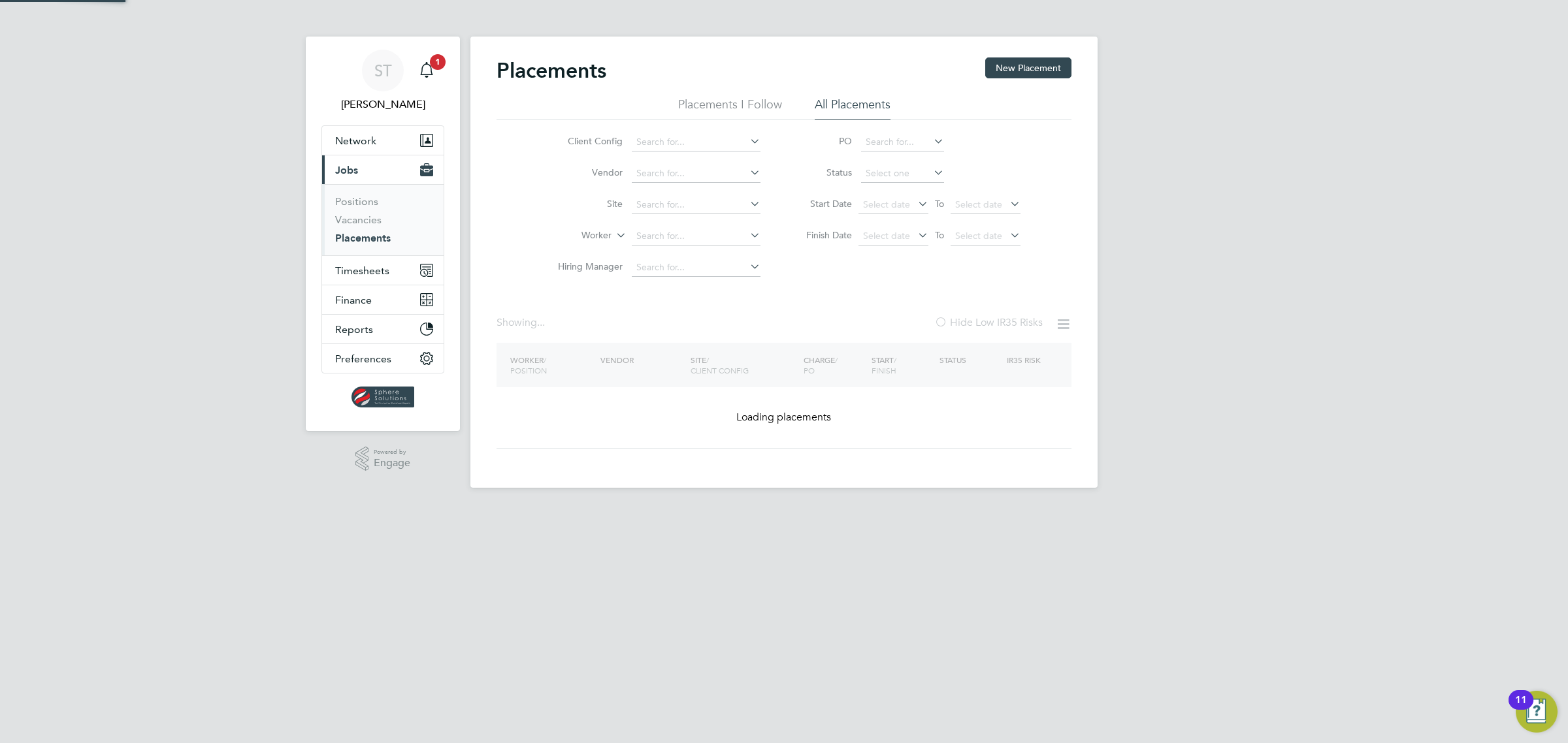
click at [697, 232] on input at bounding box center [696, 236] width 129 height 19
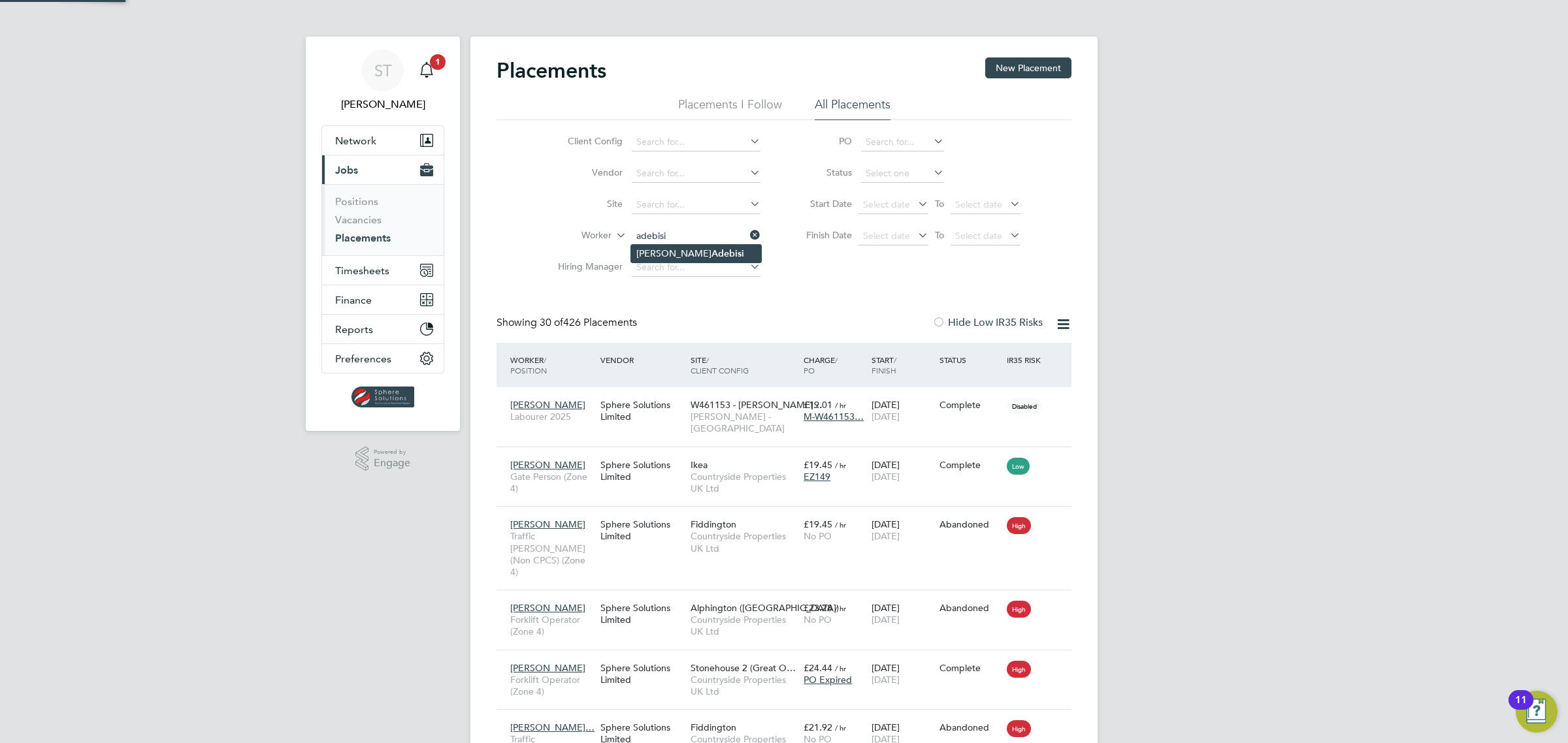
click at [712, 250] on b "Adebisi" at bounding box center [728, 254] width 33 height 11
type input "[PERSON_NAME]"
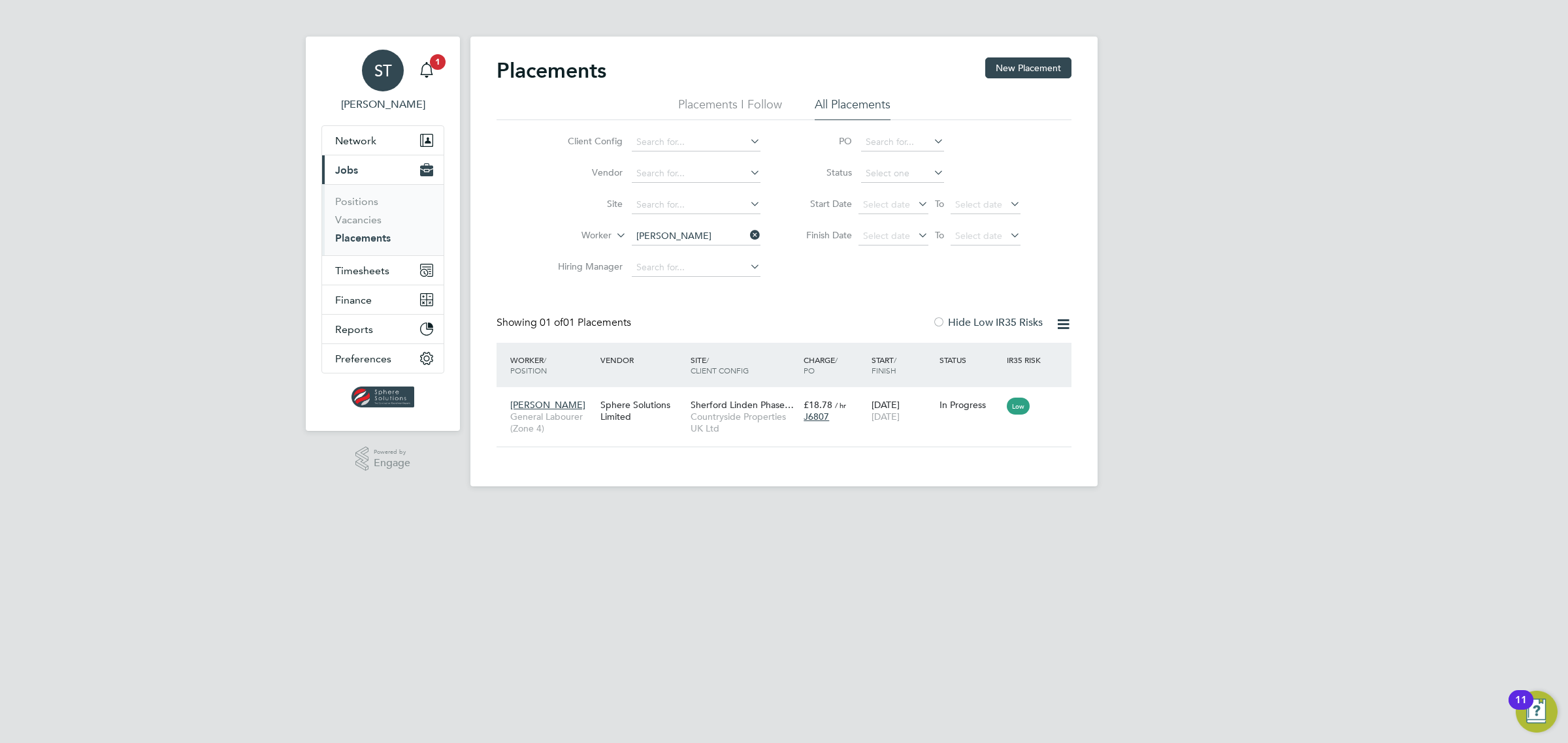
click at [437, 72] on div "Main navigation" at bounding box center [426, 70] width 26 height 26
